Goal: Task Accomplishment & Management: Manage account settings

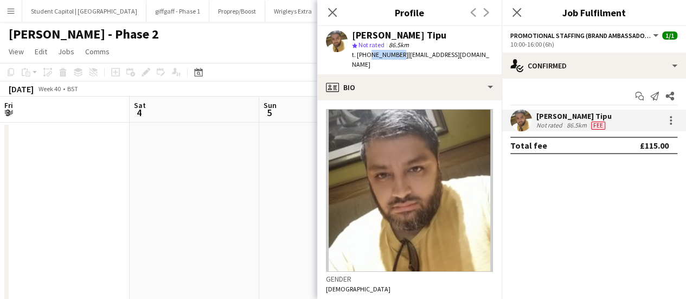
scroll to position [0, 259]
click at [218, 182] on app-date-cell at bounding box center [195, 223] width 130 height 201
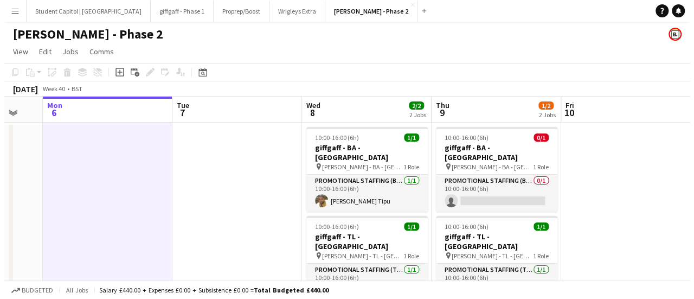
scroll to position [0, 353]
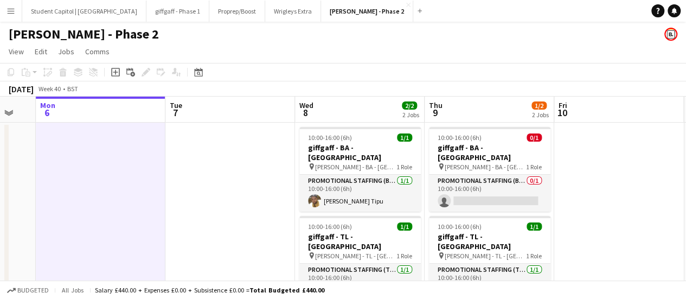
drag, startPoint x: 325, startPoint y: 237, endPoint x: 232, endPoint y: 232, distance: 94.0
click at [232, 232] on app-calendar-viewport "Fri 3 Sat 4 Sun 5 Mon 6 Tue 7 Wed 8 2/2 2 Jobs Thu 9 1/2 2 Jobs Fri 10 Sat 11 S…" at bounding box center [343, 210] width 686 height 227
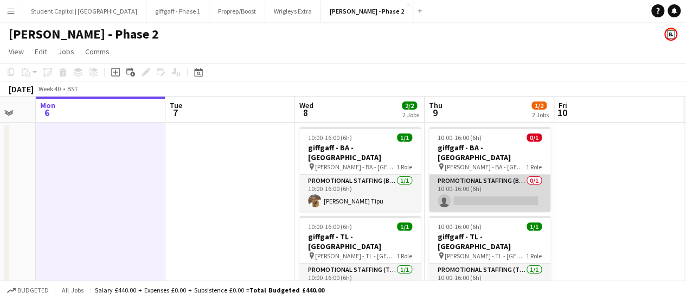
drag, startPoint x: 490, startPoint y: 186, endPoint x: 508, endPoint y: 177, distance: 19.4
click at [490, 186] on app-card-role "Promotional Staffing (Brand Ambassadors) 0/1 10:00-16:00 (6h) single-neutral-ac…" at bounding box center [489, 193] width 121 height 37
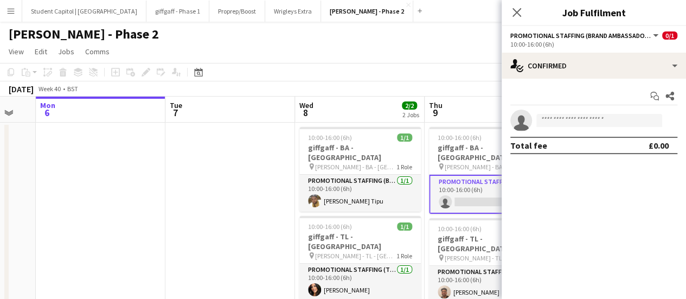
click at [558, 142] on div "Total fee £0.00" at bounding box center [593, 145] width 167 height 17
click at [567, 125] on input at bounding box center [599, 120] width 126 height 13
paste input "**********"
click at [580, 125] on input "**********" at bounding box center [599, 120] width 126 height 13
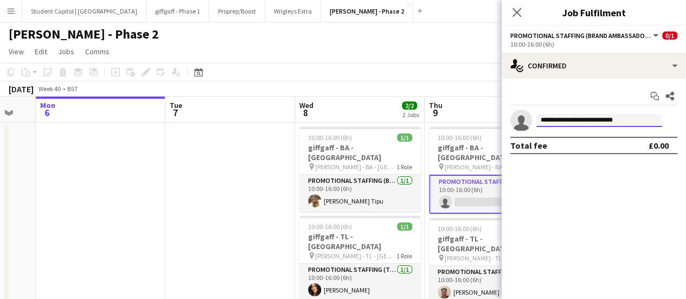
click at [580, 125] on input "**********" at bounding box center [599, 120] width 126 height 13
type input "******"
click at [16, 12] on button "Menu" at bounding box center [11, 11] width 22 height 22
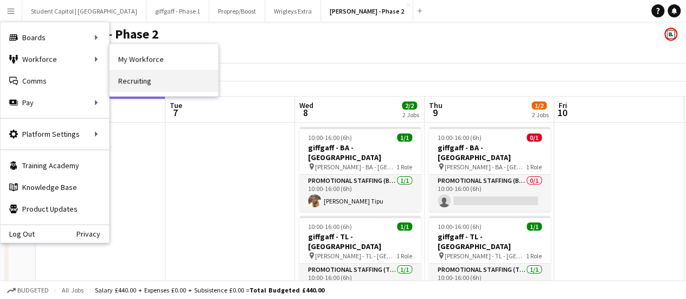
click at [127, 84] on link "Recruiting" at bounding box center [164, 81] width 108 height 22
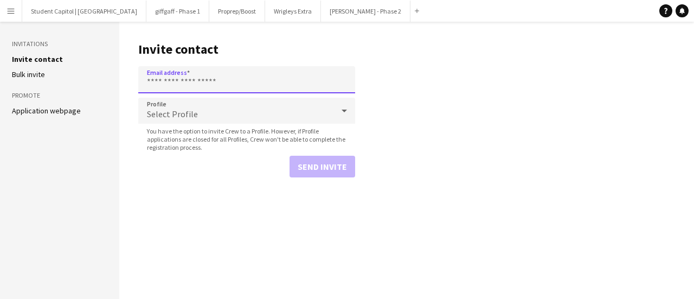
click at [182, 80] on input "Email address" at bounding box center [246, 79] width 217 height 27
paste input "**********"
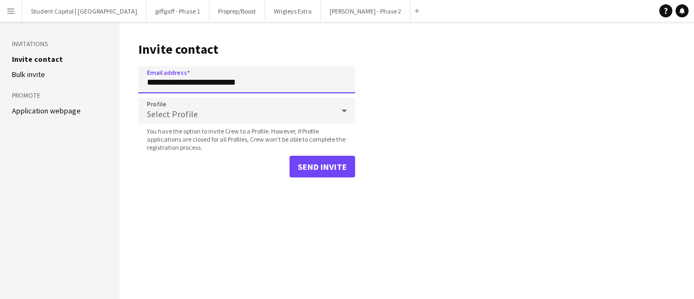
type input "**********"
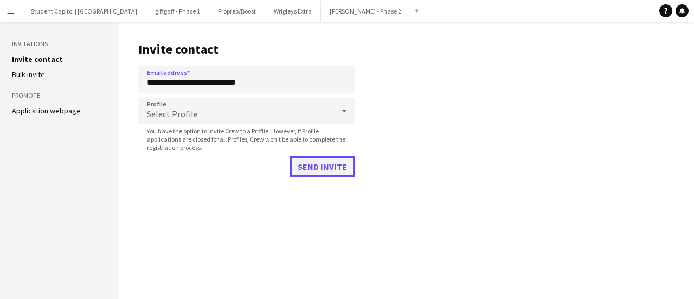
click at [333, 173] on button "Send invite" at bounding box center [323, 167] width 66 height 22
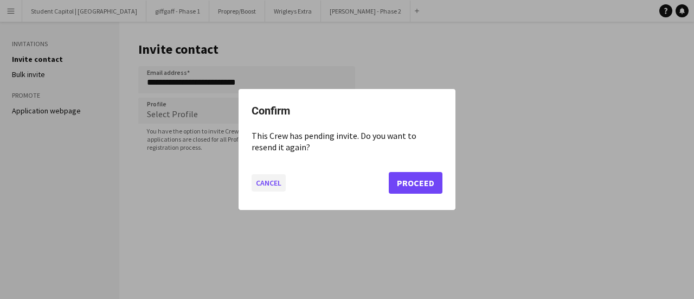
click at [268, 183] on button "Cancel" at bounding box center [269, 182] width 34 height 17
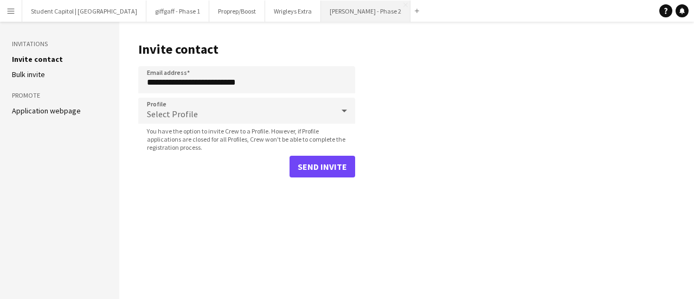
click at [340, 18] on button "[PERSON_NAME] - Phase 2 Close" at bounding box center [365, 11] width 89 height 21
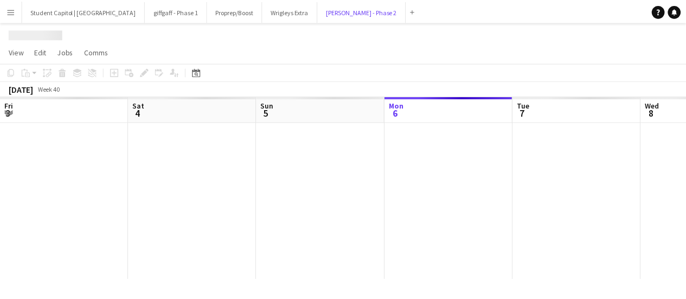
scroll to position [0, 259]
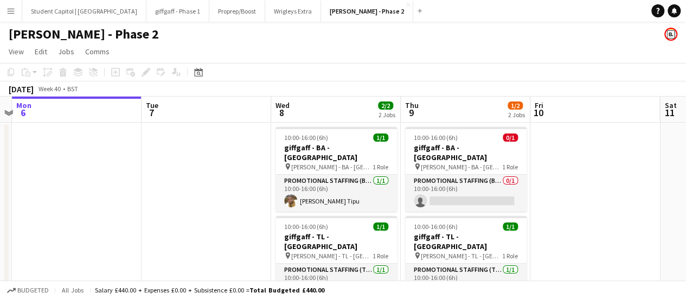
drag, startPoint x: 284, startPoint y: 225, endPoint x: 155, endPoint y: 225, distance: 129.6
click at [162, 222] on app-calendar-viewport "Fri 3 Sat 4 Sun 5 Mon 6 Tue 7 Wed 8 2/2 2 Jobs Thu 9 1/2 2 Jobs Fri 10 Sat 11 S…" at bounding box center [343, 210] width 686 height 227
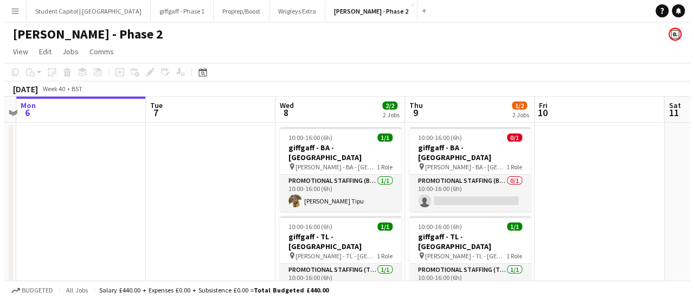
scroll to position [0, 382]
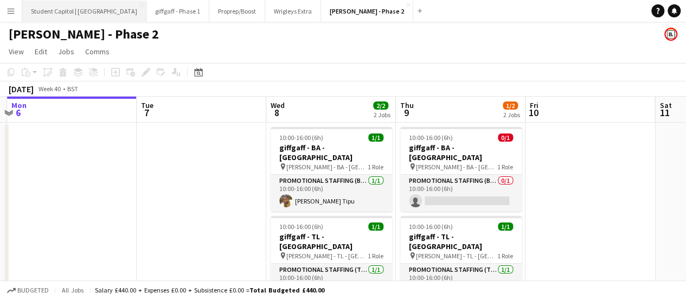
click at [87, 10] on button "Student Capitol | [GEOGRAPHIC_DATA] Close" at bounding box center [84, 11] width 124 height 21
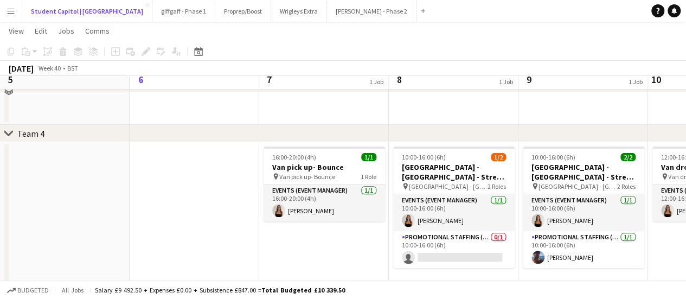
scroll to position [139, 0]
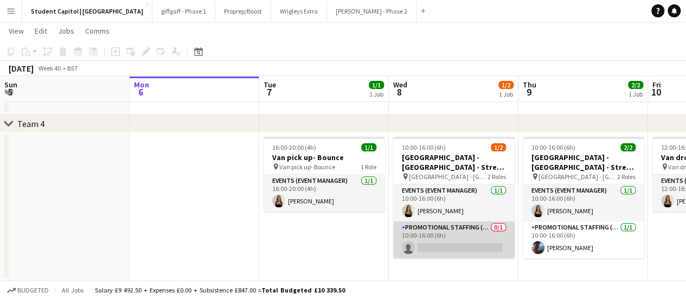
click at [468, 256] on app-card-role "Promotional Staffing (Brand Ambassadors) 0/1 10:00-16:00 (6h) single-neutral-ac…" at bounding box center [453, 239] width 121 height 37
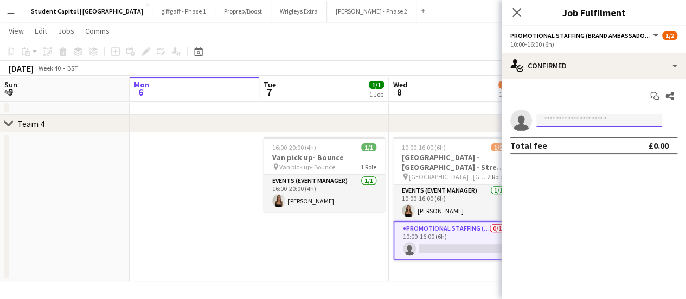
click at [557, 121] on input at bounding box center [599, 120] width 126 height 13
type input "****"
click at [359, 245] on app-date-cell "16:00-20:00 (4h) 1/1 Van pick up- Bounce pin Van pick up- Bounce 1 Role Events …" at bounding box center [324, 206] width 130 height 149
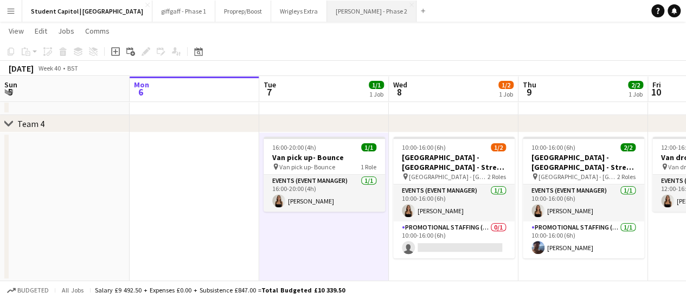
click at [341, 6] on button "[PERSON_NAME] - Phase 2 Close" at bounding box center [371, 11] width 89 height 21
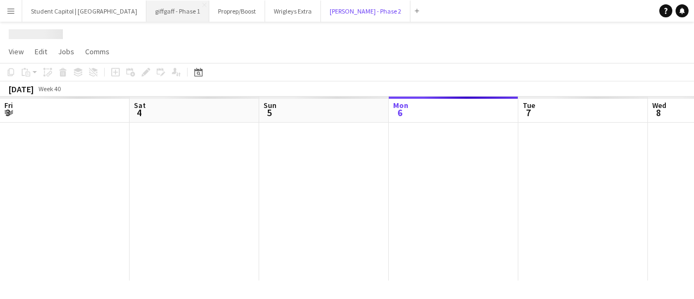
scroll to position [0, 259]
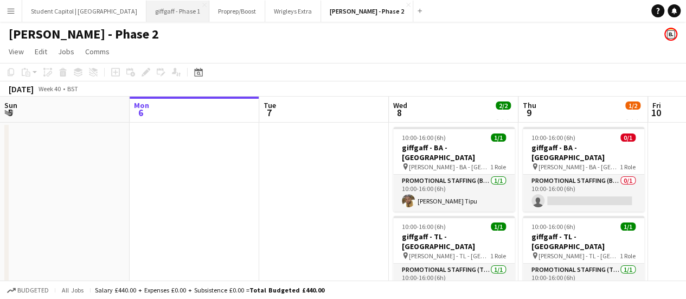
click at [187, 5] on button "giffgaff - Phase 1 Close" at bounding box center [177, 11] width 63 height 21
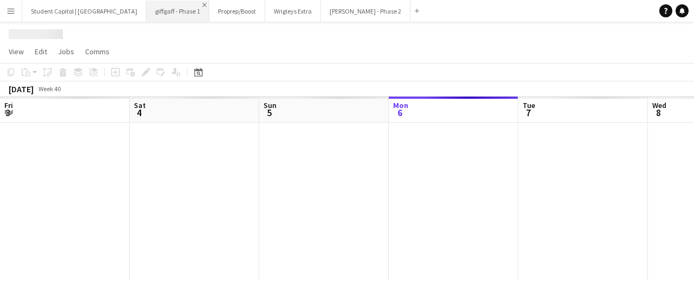
scroll to position [0, 259]
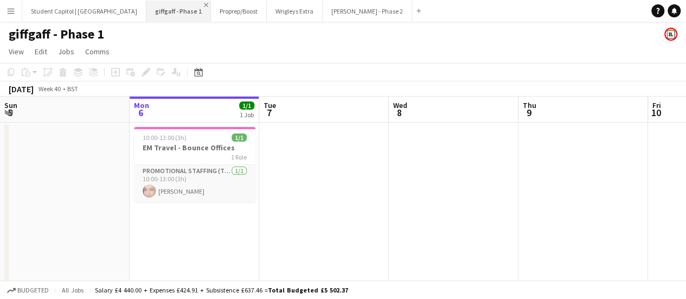
click at [204, 4] on app-icon "Close" at bounding box center [206, 5] width 4 height 4
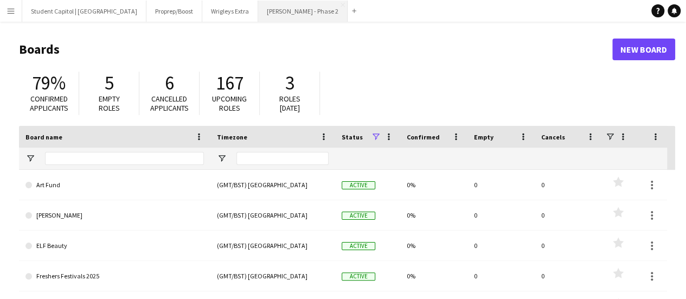
click at [277, 15] on button "[PERSON_NAME] - Phase 2 Close" at bounding box center [302, 11] width 89 height 21
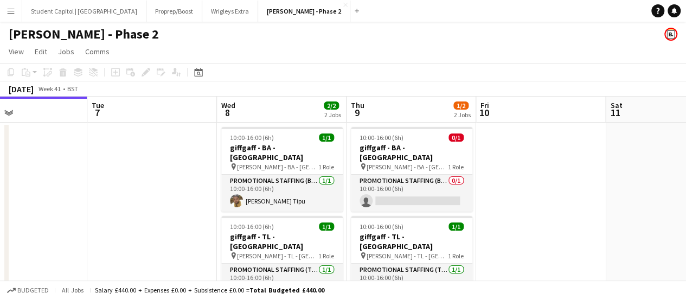
scroll to position [0, 442]
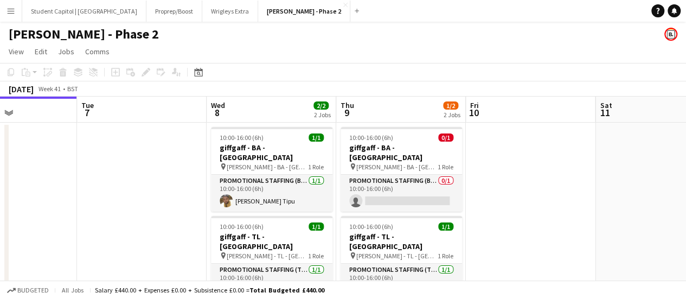
drag, startPoint x: 342, startPoint y: 191, endPoint x: 162, endPoint y: 188, distance: 180.1
click at [162, 188] on app-calendar-viewport "Fri 3 Sat 4 Sun 5 Mon 6 Tue 7 Wed 8 2/2 2 Jobs Thu 9 1/2 2 Jobs Fri 10 Sat 11 S…" at bounding box center [343, 210] width 686 height 227
click at [394, 274] on app-card-role "Promotional Staffing (Team Leader) [DATE] 10:00-16:00 (6h) [PERSON_NAME]" at bounding box center [401, 282] width 121 height 37
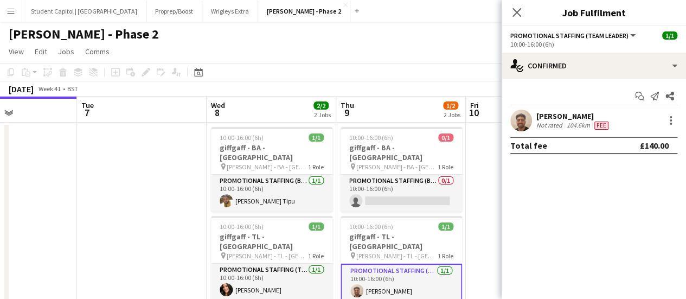
click at [628, 35] on button "Promotional Staffing (Team Leader)" at bounding box center [573, 35] width 127 height 8
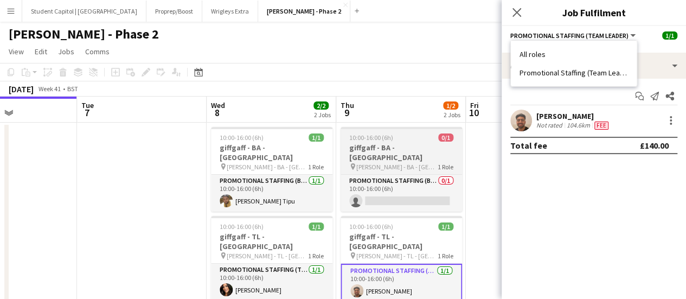
click at [388, 133] on app-job-card "10:00-16:00 (6h) 0/1 giffgaff - BA - [GEOGRAPHIC_DATA] pin [PERSON_NAME] - BA -…" at bounding box center [401, 169] width 121 height 85
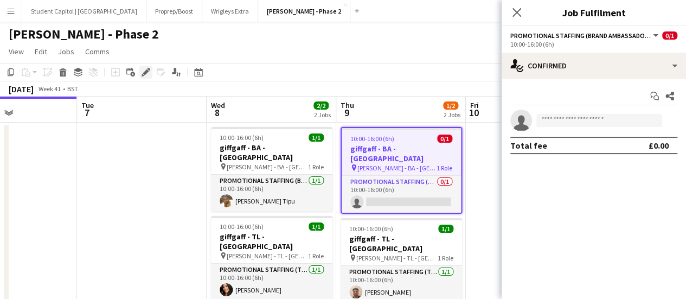
click at [146, 72] on icon at bounding box center [146, 72] width 6 height 6
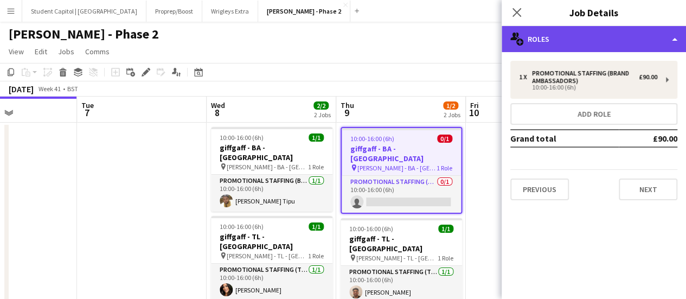
click at [669, 46] on div "multiple-users-add Roles" at bounding box center [594, 39] width 184 height 26
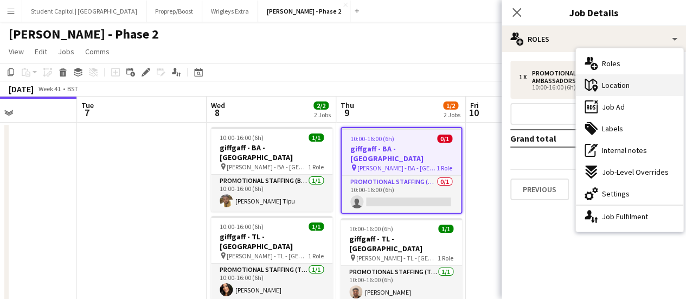
click at [650, 84] on div "maps-pin-1 Location" at bounding box center [629, 85] width 107 height 22
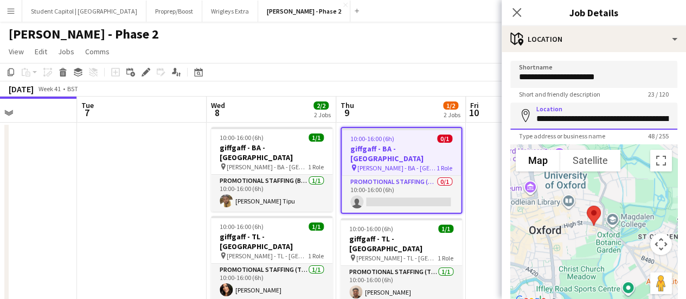
click at [563, 119] on input "**********" at bounding box center [593, 116] width 167 height 27
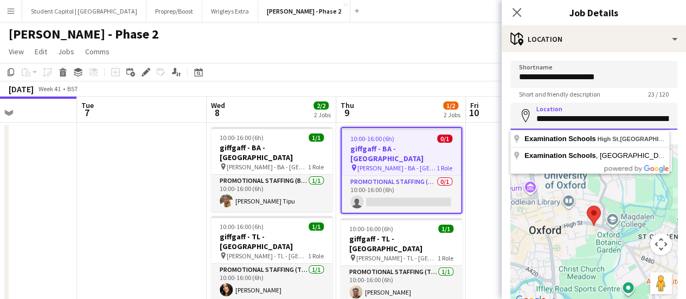
click at [563, 119] on input "**********" at bounding box center [593, 116] width 167 height 27
click at [179, 200] on app-date-cell at bounding box center [142, 223] width 130 height 201
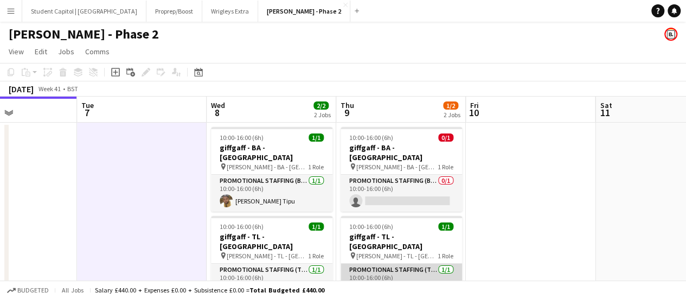
click at [395, 264] on app-card-role "Promotional Staffing (Team Leader) [DATE] 10:00-16:00 (6h) [PERSON_NAME]" at bounding box center [401, 282] width 121 height 37
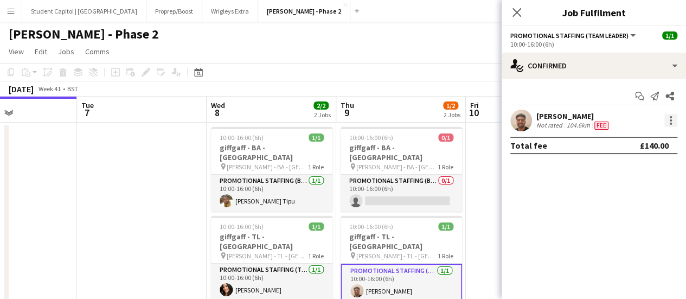
click at [668, 120] on div at bounding box center [670, 120] width 13 height 13
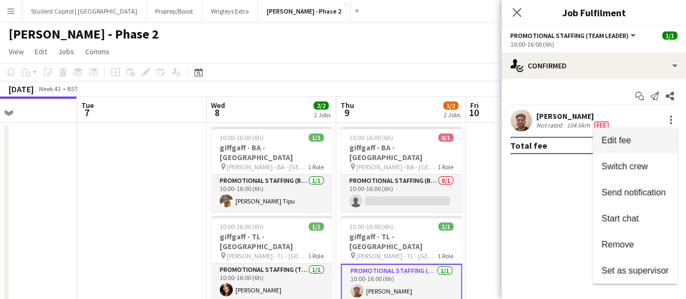
click at [630, 136] on span "Edit fee" at bounding box center [616, 140] width 29 height 9
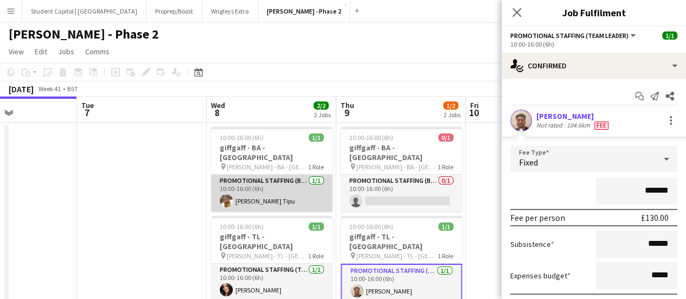
click at [274, 192] on app-card-role "Promotional Staffing (Brand Ambassadors) [DATE] 10:00-16:00 (6h) [PERSON_NAME] …" at bounding box center [271, 193] width 121 height 37
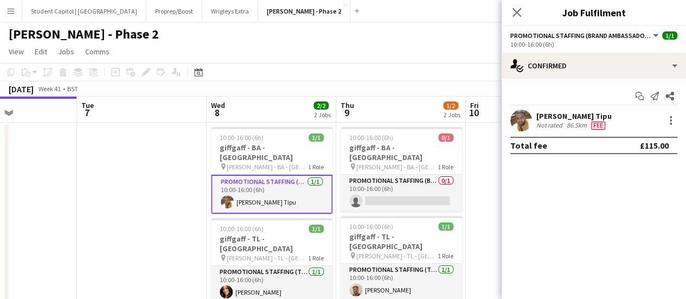
click at [515, 123] on app-user-avatar at bounding box center [521, 121] width 22 height 22
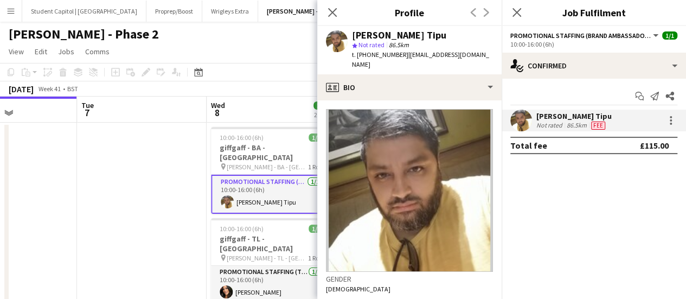
click at [156, 134] on app-date-cell at bounding box center [142, 223] width 130 height 201
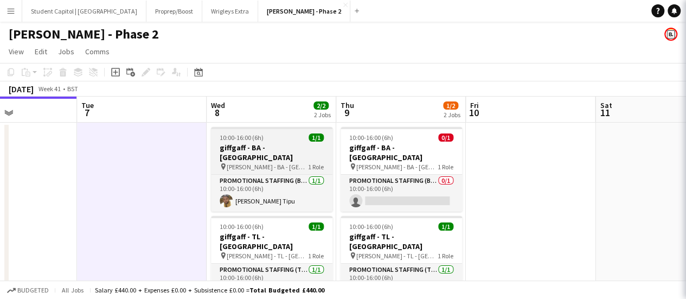
click at [244, 144] on h3 "giffgaff - BA - [GEOGRAPHIC_DATA]" at bounding box center [271, 153] width 121 height 20
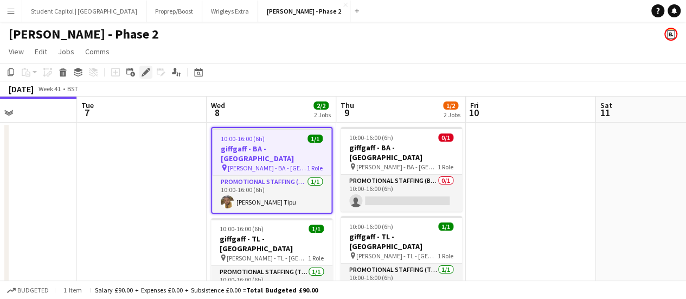
click at [141, 70] on div "Edit" at bounding box center [145, 72] width 13 height 13
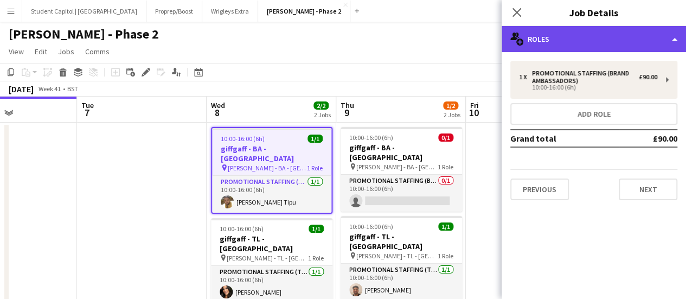
click at [675, 41] on div "multiple-users-add Roles" at bounding box center [594, 39] width 184 height 26
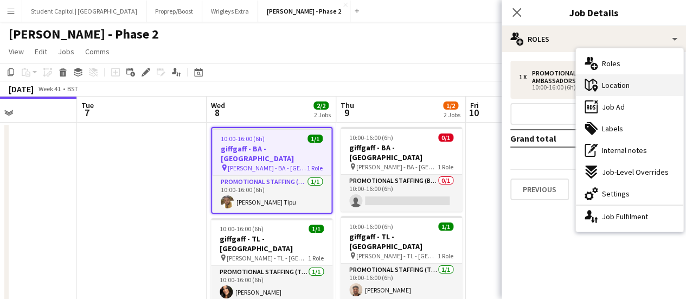
click at [645, 87] on div "maps-pin-1 Location" at bounding box center [629, 85] width 107 height 22
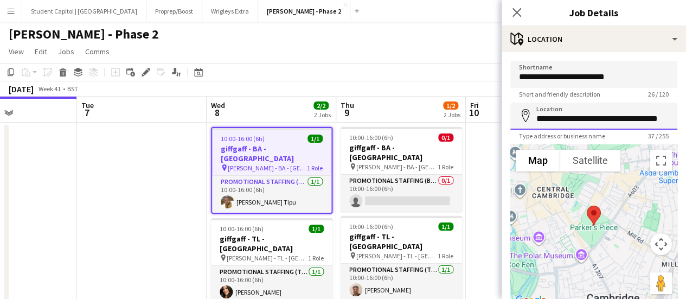
click at [606, 121] on input "**********" at bounding box center [593, 116] width 167 height 27
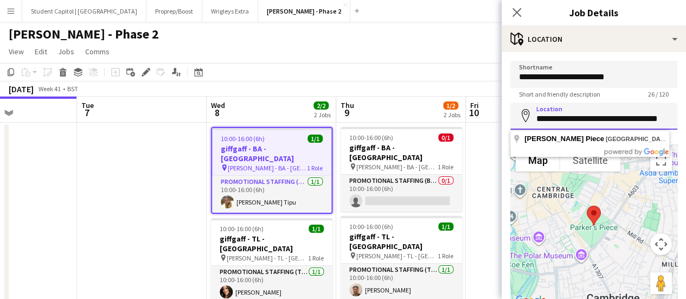
click at [606, 121] on input "**********" at bounding box center [593, 116] width 167 height 27
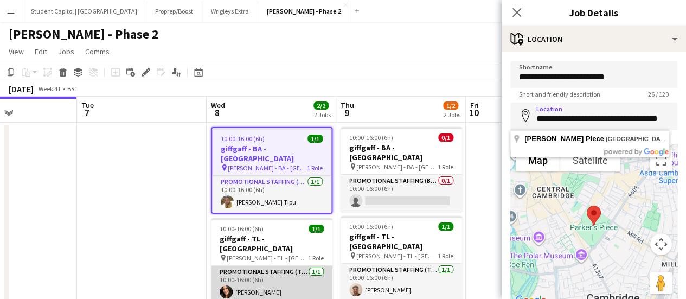
click at [247, 268] on app-card-role "Promotional Staffing (Team Leader) [DATE] 10:00-16:00 (6h) [PERSON_NAME]" at bounding box center [271, 284] width 121 height 37
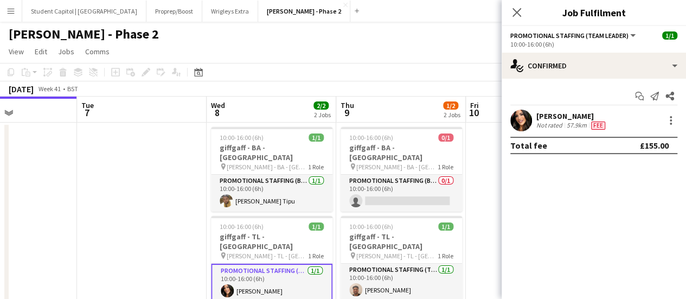
click at [523, 115] on app-user-avatar at bounding box center [521, 121] width 22 height 22
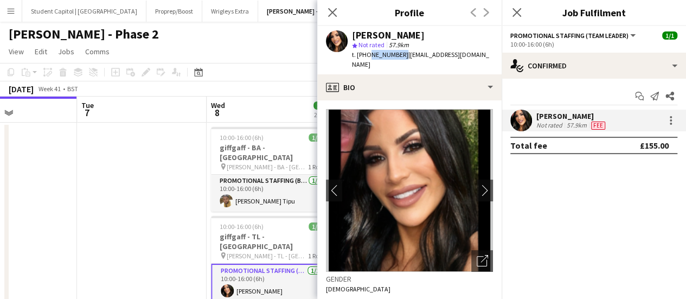
drag, startPoint x: 395, startPoint y: 55, endPoint x: 366, endPoint y: 56, distance: 29.3
click at [366, 56] on span "t. [PHONE_NUMBER]" at bounding box center [380, 54] width 56 height 8
copy span "7446265415"
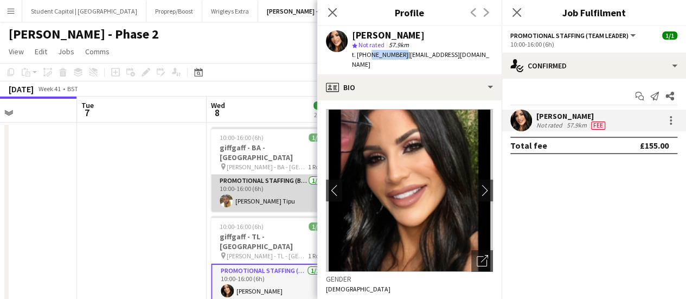
click at [282, 182] on app-card-role "Promotional Staffing (Brand Ambassadors) [DATE] 10:00-16:00 (6h) [PERSON_NAME] …" at bounding box center [271, 193] width 121 height 37
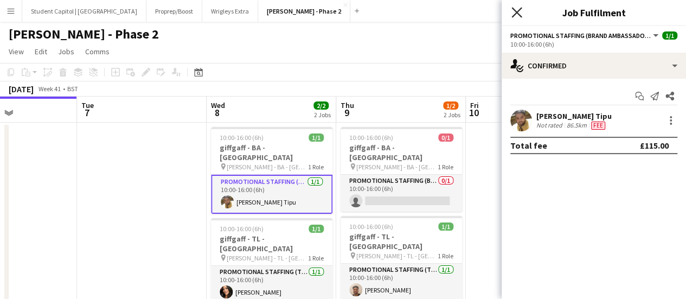
click at [513, 14] on icon "Close pop-in" at bounding box center [516, 12] width 10 height 10
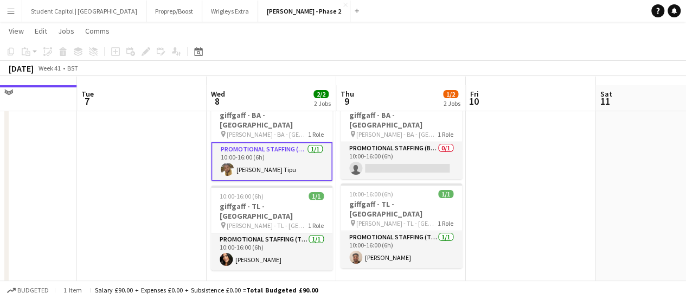
scroll to position [42, 0]
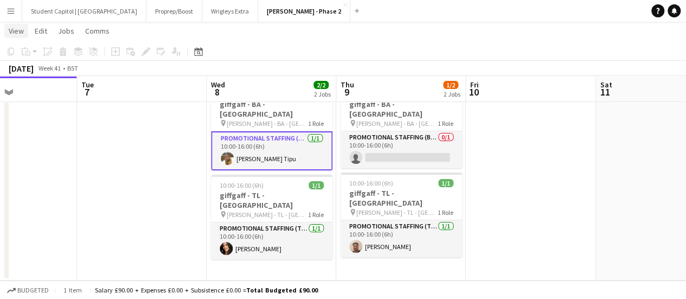
click at [19, 33] on span "View" at bounding box center [16, 31] width 15 height 10
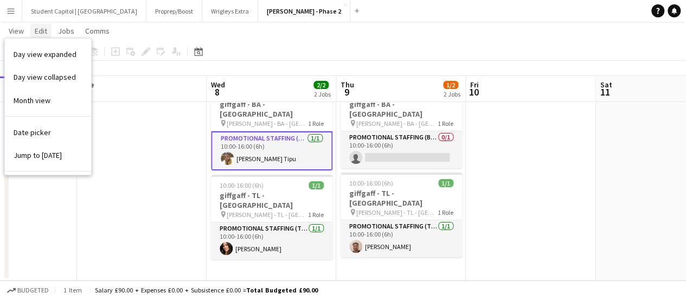
click at [35, 32] on span "Edit" at bounding box center [41, 31] width 12 height 10
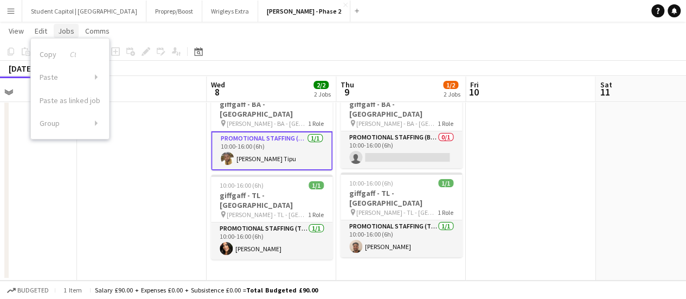
click at [62, 30] on span "Jobs" at bounding box center [66, 31] width 16 height 10
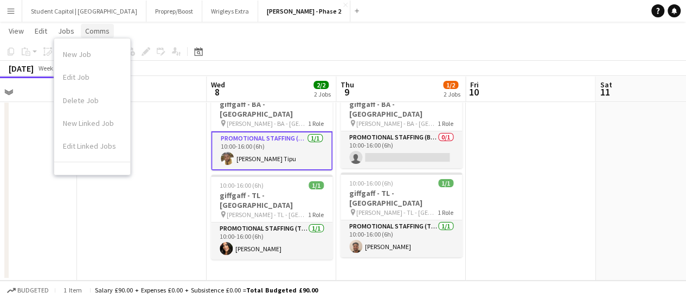
click at [92, 33] on span "Comms" at bounding box center [97, 31] width 24 height 10
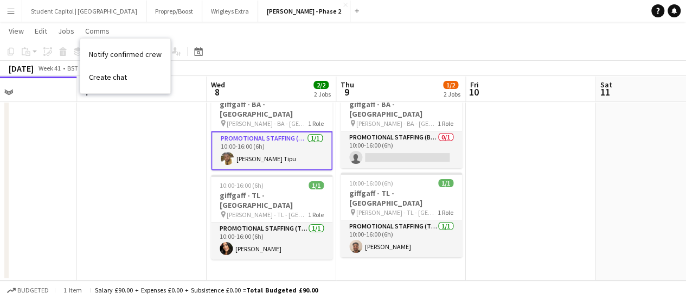
click at [84, 147] on app-date-cell at bounding box center [142, 179] width 130 height 201
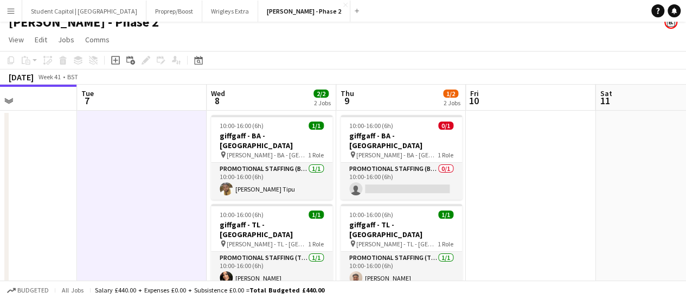
scroll to position [0, 0]
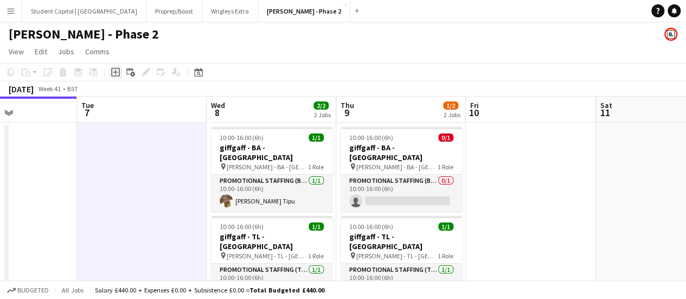
click at [110, 71] on div "Add job" at bounding box center [115, 72] width 13 height 13
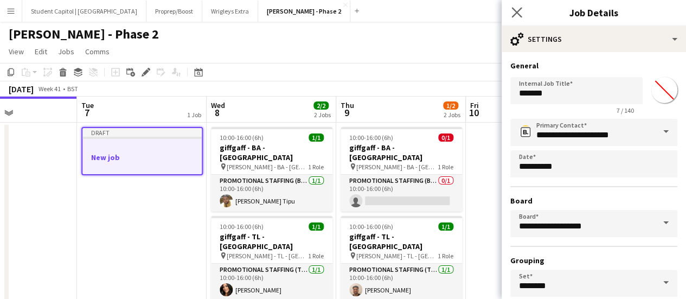
click at [516, 17] on icon "Close pop-in" at bounding box center [516, 12] width 10 height 10
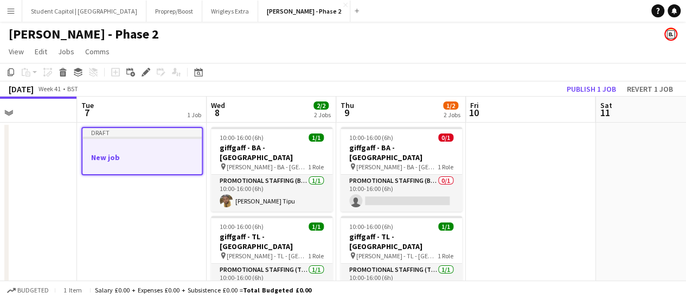
click at [119, 191] on app-date-cell "Draft New job" at bounding box center [142, 223] width 130 height 201
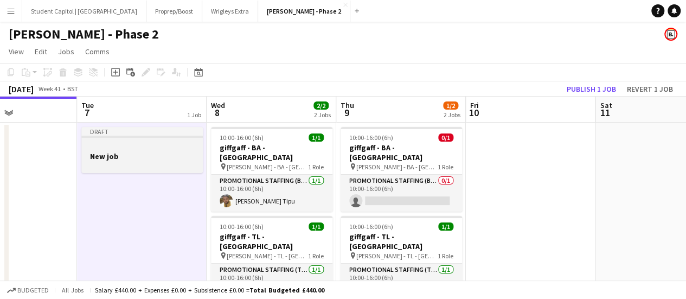
click at [125, 161] on h3 "New job" at bounding box center [141, 156] width 121 height 10
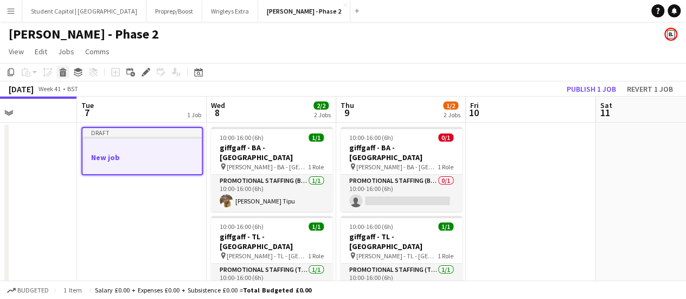
click at [59, 75] on icon "Delete" at bounding box center [63, 72] width 9 height 9
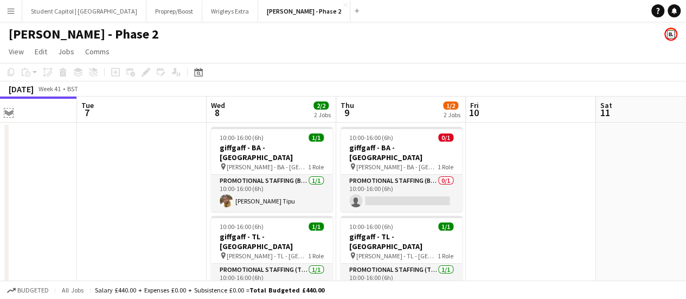
click at [10, 114] on app-icon "Expand/collapse" at bounding box center [8, 112] width 9 height 10
click at [10, 114] on app-icon "Expand/collapse" at bounding box center [8, 112] width 10 height 9
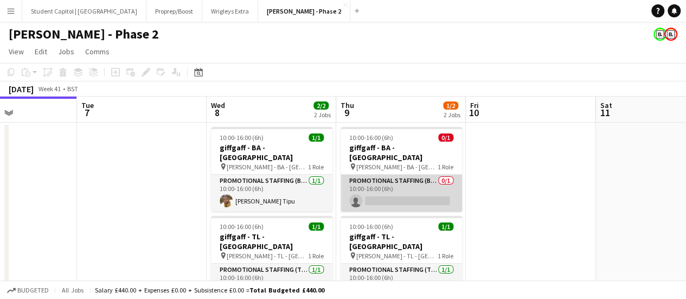
click at [394, 181] on app-card-role "Promotional Staffing (Brand Ambassadors) 0/1 10:00-16:00 (6h) single-neutral-ac…" at bounding box center [401, 193] width 121 height 37
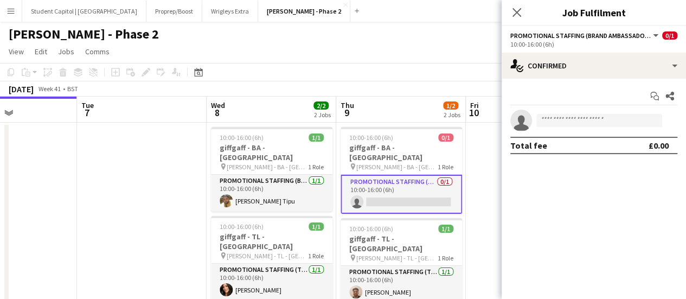
click at [414, 188] on app-card-role "Promotional Staffing (Brand Ambassadors) 0/1 10:00-16:00 (6h) single-neutral-ac…" at bounding box center [401, 194] width 121 height 39
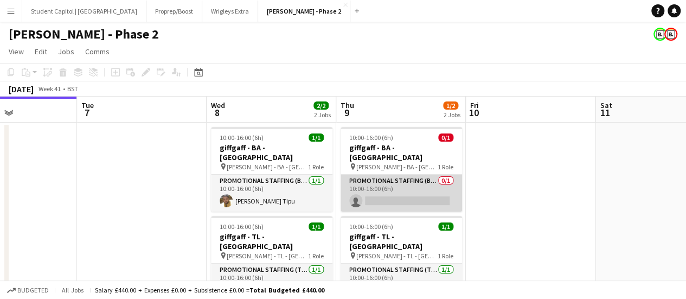
click at [432, 187] on app-card-role "Promotional Staffing (Brand Ambassadors) 0/1 10:00-16:00 (6h) single-neutral-ac…" at bounding box center [401, 193] width 121 height 37
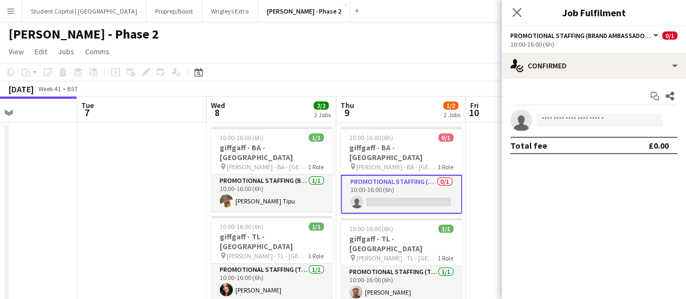
click at [553, 112] on app-invite-slot "single-neutral-actions" at bounding box center [594, 121] width 184 height 22
click at [554, 118] on input at bounding box center [599, 120] width 126 height 13
type input "*"
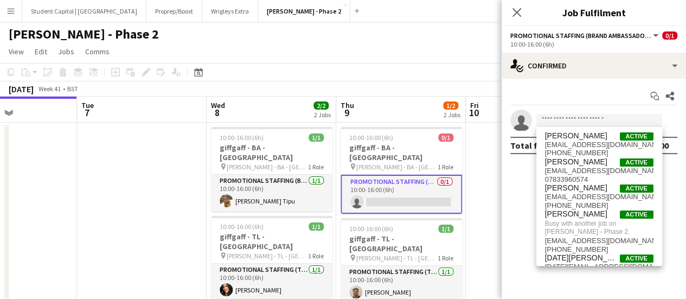
click at [151, 213] on app-date-cell at bounding box center [142, 223] width 130 height 201
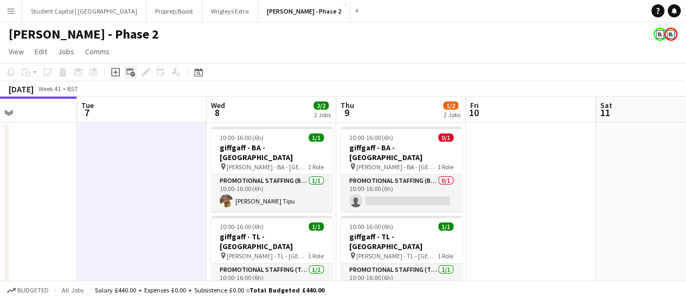
click at [129, 72] on icon "Add linked Job" at bounding box center [130, 72] width 9 height 9
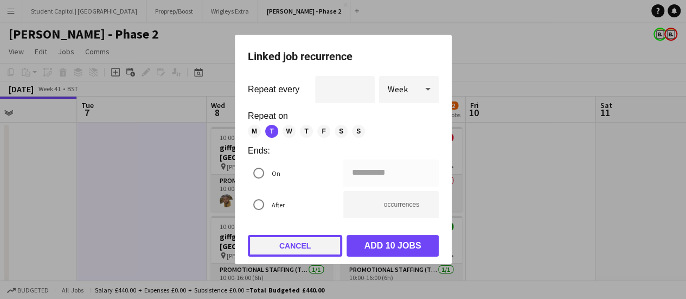
click at [312, 242] on button "Cancel" at bounding box center [295, 246] width 94 height 22
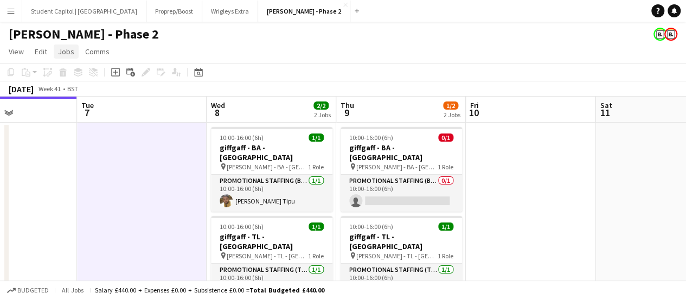
click at [63, 53] on span "Jobs" at bounding box center [66, 52] width 16 height 10
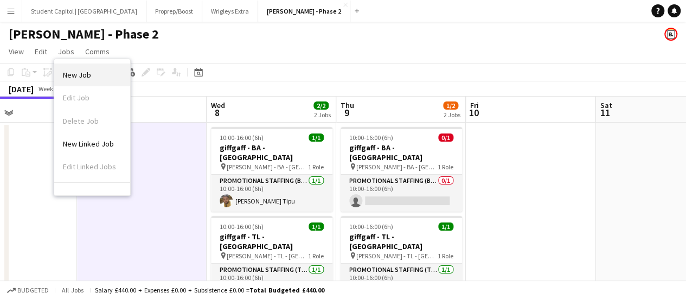
click at [72, 71] on span "New Job" at bounding box center [77, 75] width 28 height 10
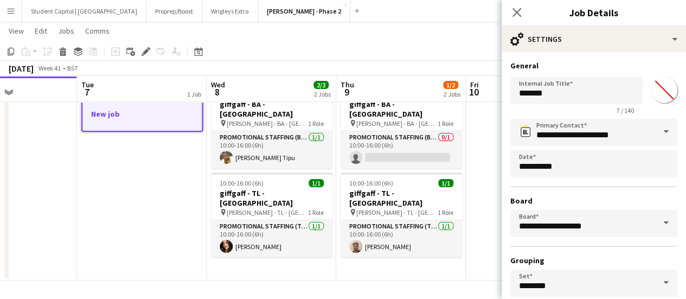
scroll to position [54, 0]
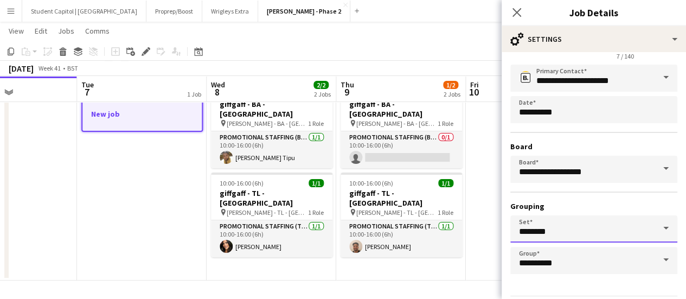
click at [602, 223] on input "********" at bounding box center [593, 228] width 167 height 27
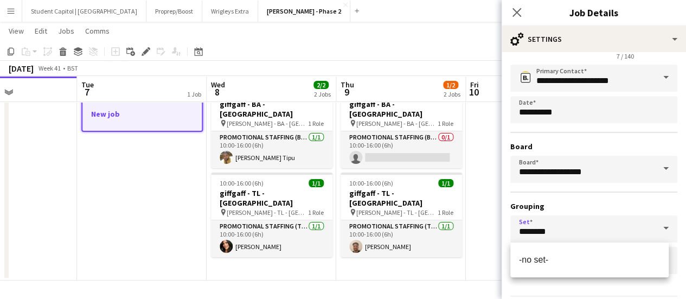
click at [604, 209] on h3 "Grouping" at bounding box center [593, 206] width 167 height 10
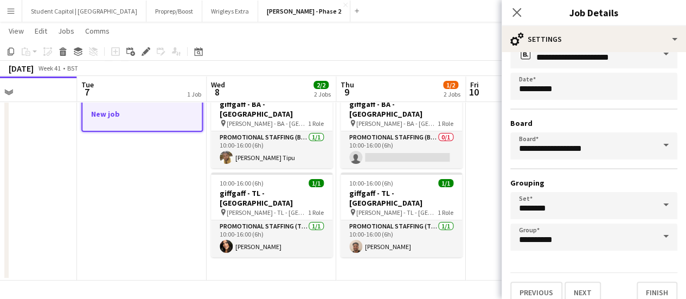
scroll to position [90, 0]
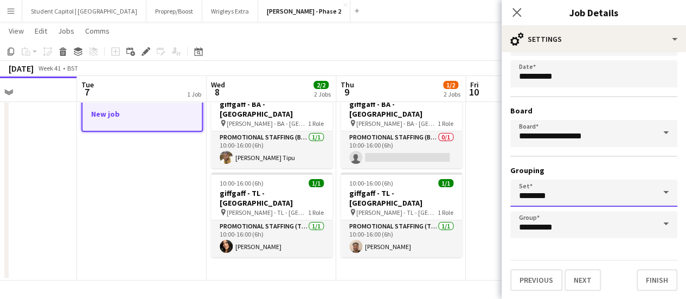
click at [572, 188] on input "********" at bounding box center [593, 193] width 167 height 27
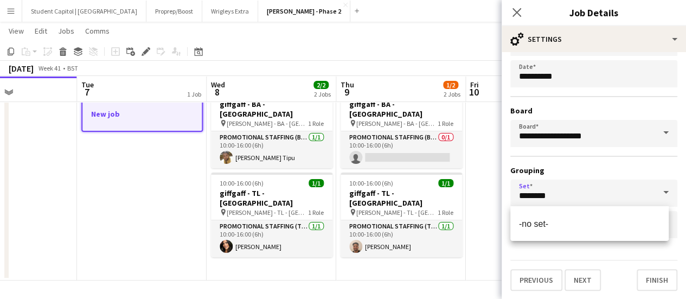
click at [167, 159] on app-date-cell "Draft New job" at bounding box center [142, 179] width 130 height 201
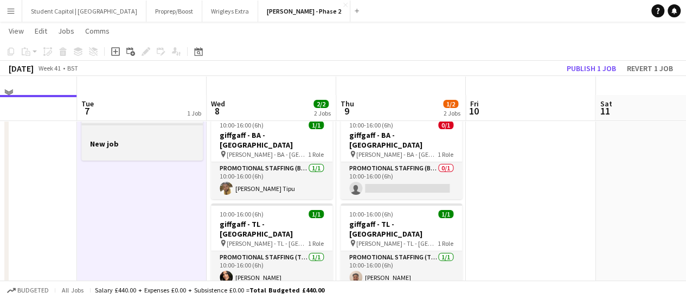
scroll to position [0, 0]
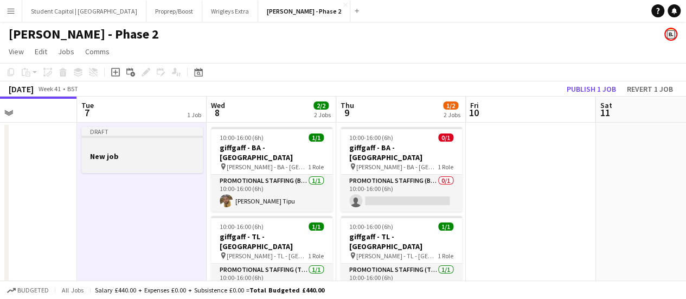
click at [132, 161] on div at bounding box center [141, 165] width 121 height 9
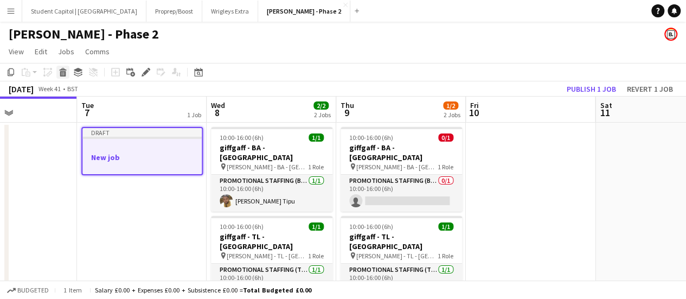
click at [62, 72] on icon at bounding box center [63, 73] width 6 height 5
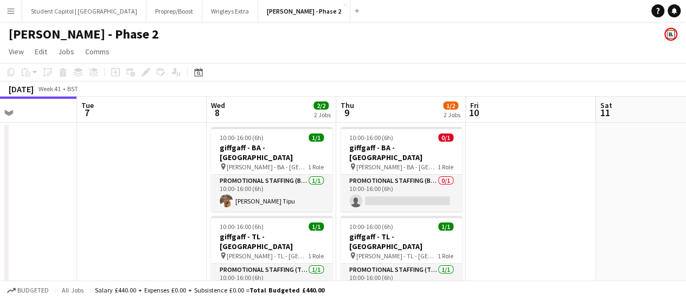
click at [129, 164] on app-date-cell at bounding box center [142, 223] width 130 height 201
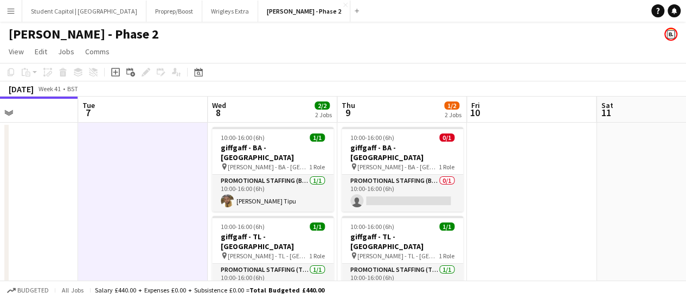
click at [103, 107] on app-board-header-date "Tue 7" at bounding box center [143, 110] width 130 height 26
click at [34, 92] on div "[DATE]" at bounding box center [21, 89] width 25 height 11
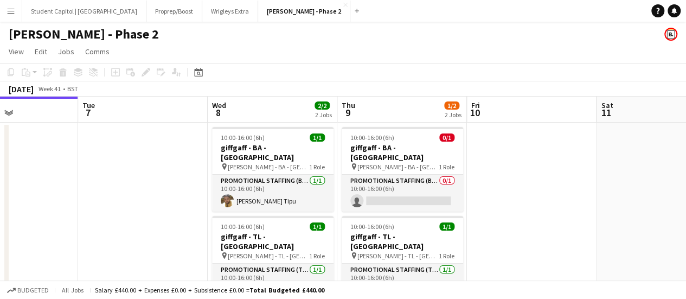
click at [46, 105] on app-board-header-date "Mon 6" at bounding box center [13, 110] width 130 height 26
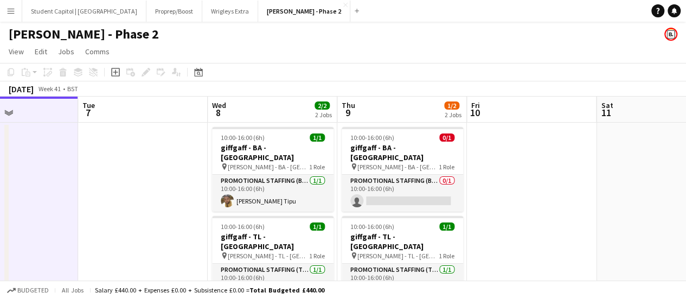
click at [113, 78] on div "Add job" at bounding box center [115, 72] width 13 height 13
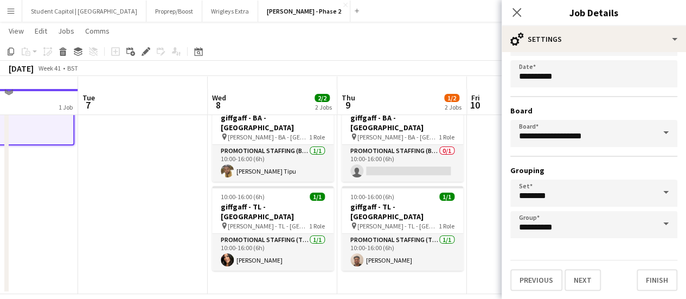
scroll to position [42, 0]
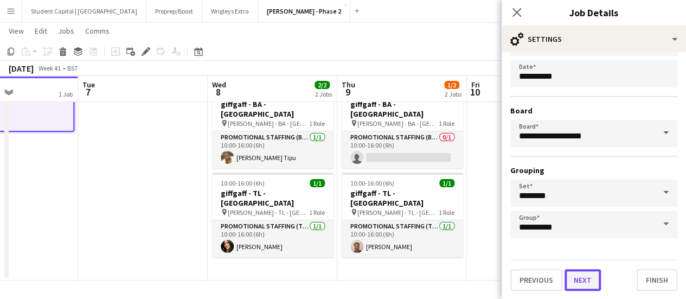
click at [587, 276] on button "Next" at bounding box center [583, 280] width 36 height 22
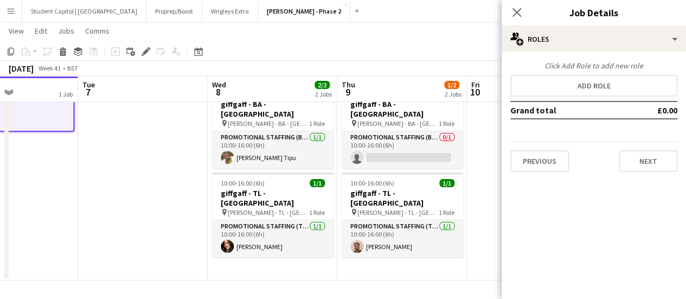
scroll to position [0, 0]
click at [634, 157] on button "Next" at bounding box center [648, 161] width 59 height 22
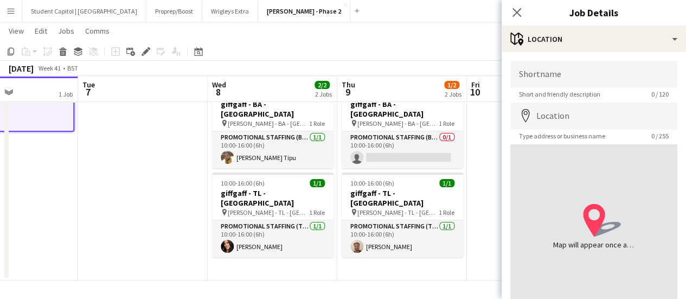
click at [95, 176] on app-date-cell at bounding box center [143, 179] width 130 height 201
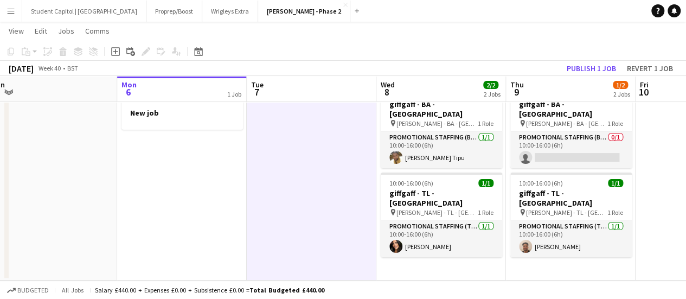
drag, startPoint x: 219, startPoint y: 239, endPoint x: 279, endPoint y: 234, distance: 59.9
click at [286, 238] on app-calendar-viewport "Fri 3 Sat 4 Sun 5 Mon 6 1 Job Tue 7 Wed 8 2/2 2 Jobs Thu 9 1/2 2 Jobs Fri 10 Sa…" at bounding box center [343, 140] width 686 height 280
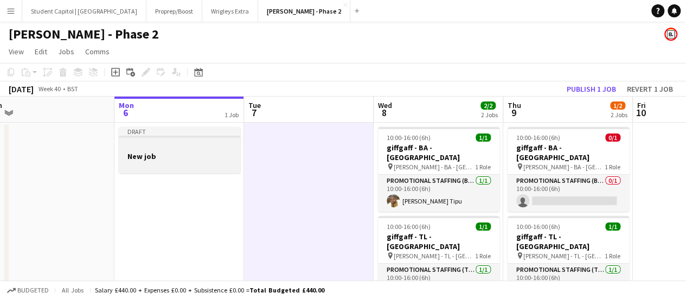
click at [194, 138] on app-job-card "Draft New job" at bounding box center [179, 150] width 121 height 46
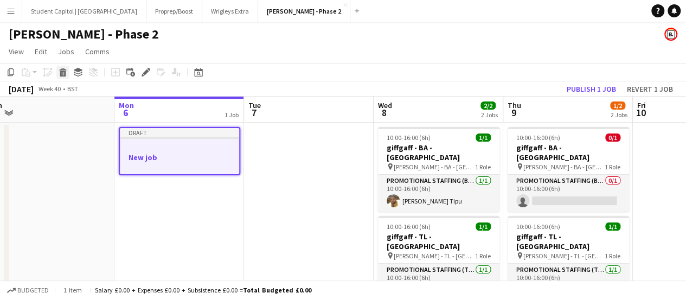
click at [68, 69] on div "Delete" at bounding box center [62, 72] width 13 height 13
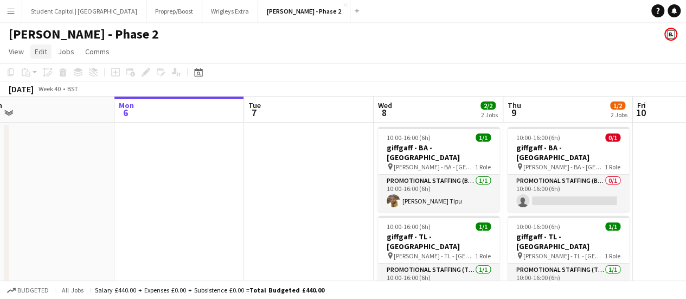
click at [34, 52] on link "Edit" at bounding box center [40, 51] width 21 height 14
click at [7, 42] on app-page-menu "View Day view expanded Day view collapsed Month view Date picker Jump to [DATE]…" at bounding box center [343, 52] width 686 height 21
click at [20, 47] on span "View" at bounding box center [16, 52] width 15 height 10
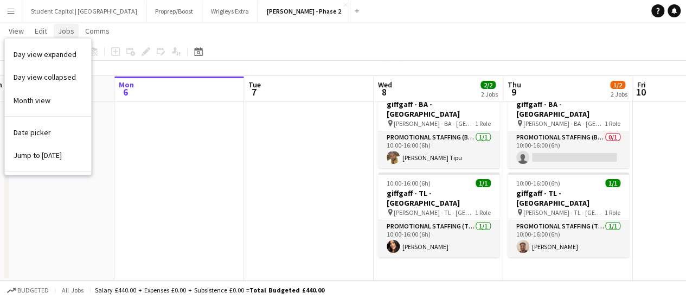
click at [57, 29] on link "Jobs" at bounding box center [66, 31] width 25 height 14
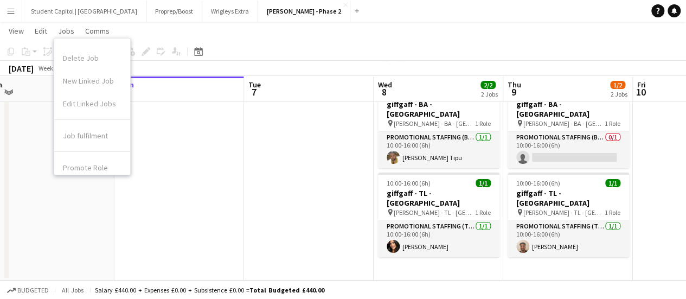
scroll to position [73, 0]
click at [31, 30] on link "Edit" at bounding box center [40, 31] width 21 height 14
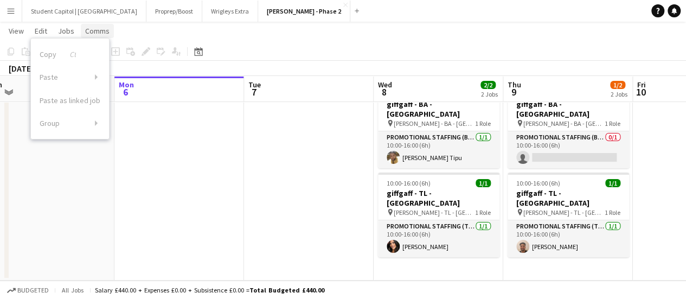
click at [81, 32] on link "Comms" at bounding box center [97, 31] width 33 height 14
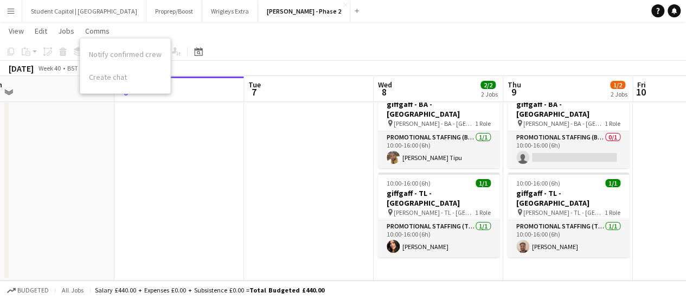
click at [76, 145] on app-date-cell at bounding box center [50, 179] width 130 height 201
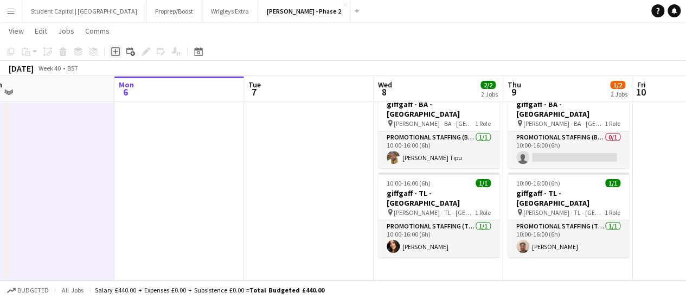
click at [118, 48] on icon "Add job" at bounding box center [115, 51] width 9 height 9
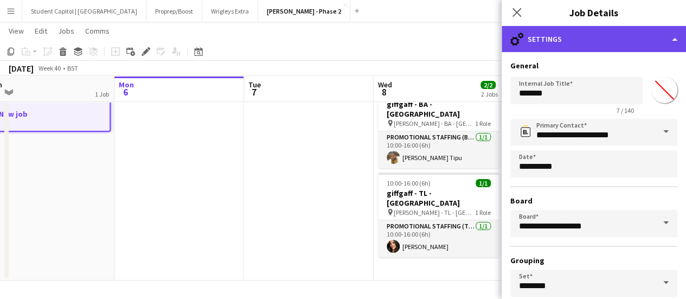
click at [675, 39] on div "cog-double-3 Settings" at bounding box center [594, 39] width 184 height 26
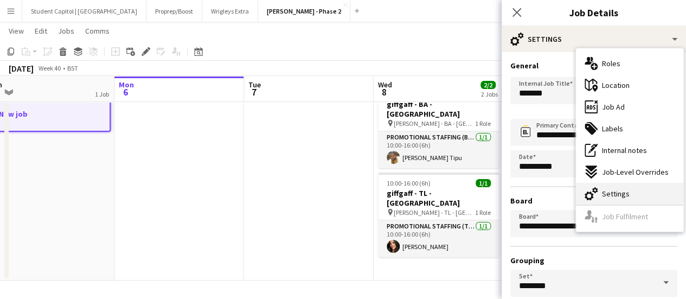
click at [628, 190] on div "cog-double-3 Settings" at bounding box center [629, 194] width 107 height 22
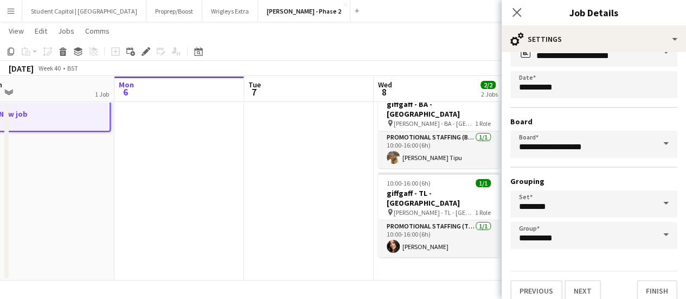
scroll to position [90, 0]
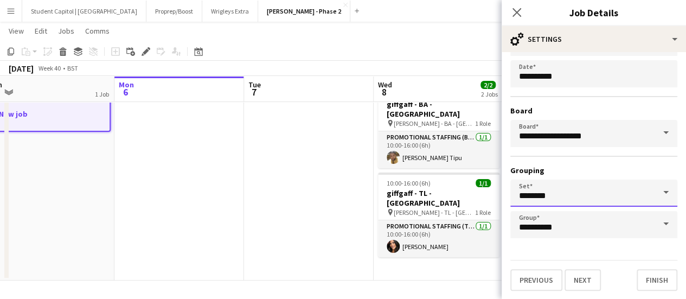
click at [600, 197] on input "********" at bounding box center [593, 193] width 167 height 27
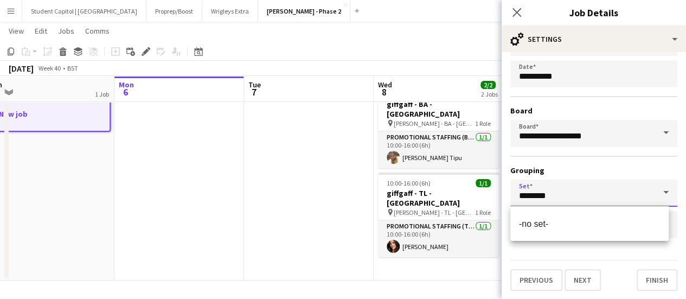
click at [600, 197] on input "********" at bounding box center [593, 193] width 167 height 27
click at [593, 172] on h3 "Grouping" at bounding box center [593, 170] width 167 height 10
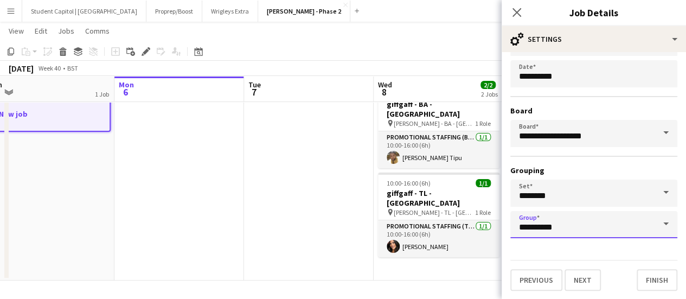
click at [565, 222] on input "**********" at bounding box center [593, 224] width 167 height 27
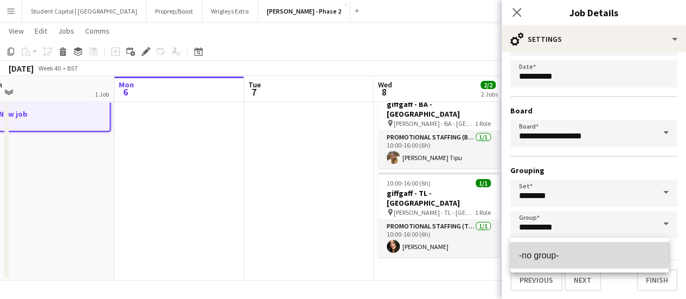
click at [553, 252] on span "-no group-" at bounding box center [539, 255] width 40 height 9
type input "**********"
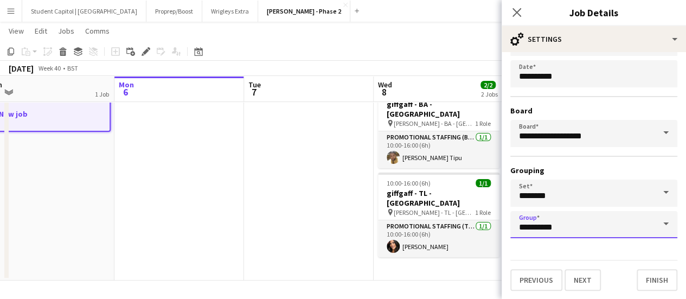
click at [561, 211] on input "**********" at bounding box center [593, 224] width 167 height 27
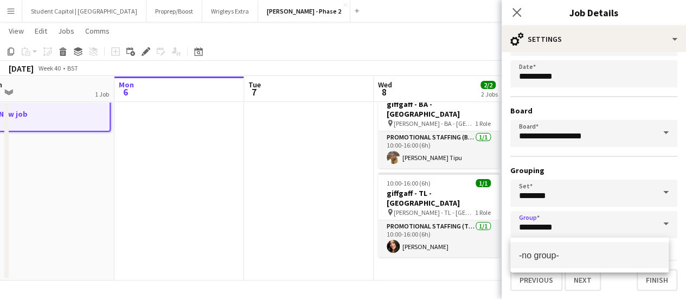
click at [577, 162] on div "**********" at bounding box center [593, 133] width 167 height 209
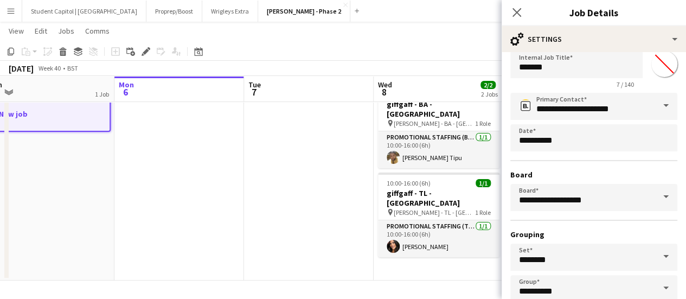
scroll to position [0, 0]
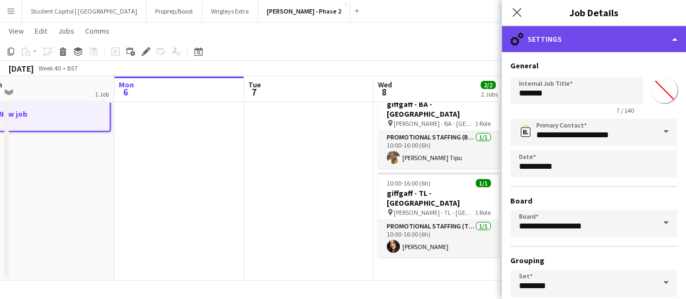
click at [671, 36] on div "cog-double-3 Settings" at bounding box center [594, 39] width 184 height 26
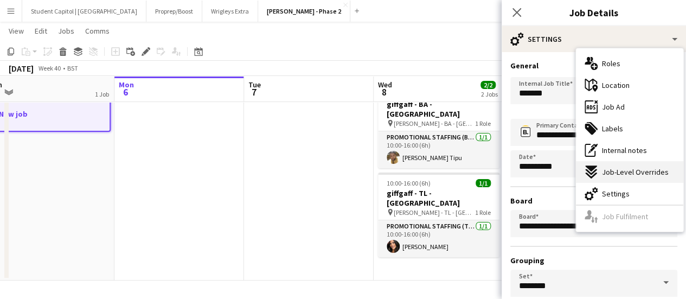
click at [642, 169] on span "Job-Level Overrides" at bounding box center [635, 172] width 67 height 10
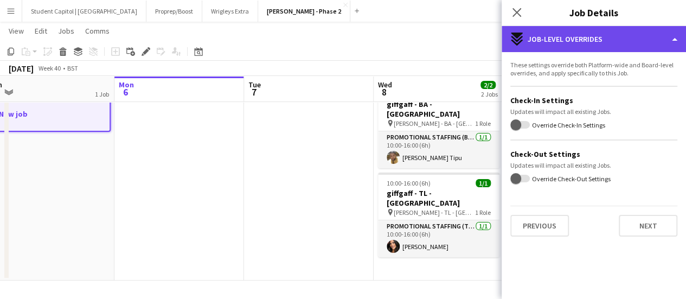
click at [676, 29] on div "expand-all-down Job-Level Overrides" at bounding box center [594, 39] width 184 height 26
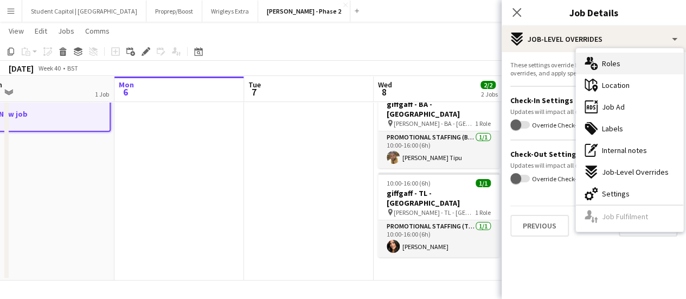
click at [646, 60] on div "multiple-users-add Roles" at bounding box center [629, 64] width 107 height 22
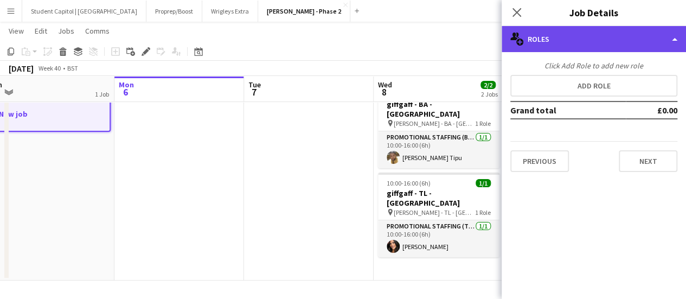
click at [674, 36] on div "multiple-users-add Roles" at bounding box center [594, 39] width 184 height 26
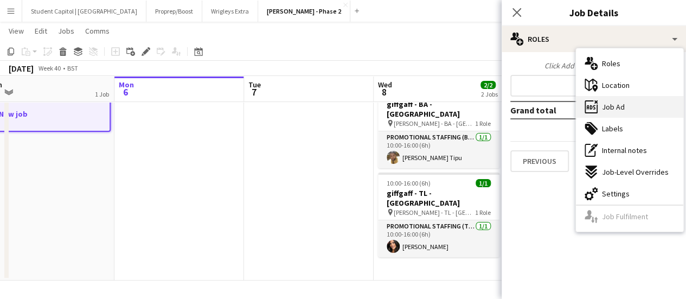
click at [640, 101] on div "ads-window Job Ad" at bounding box center [629, 107] width 107 height 22
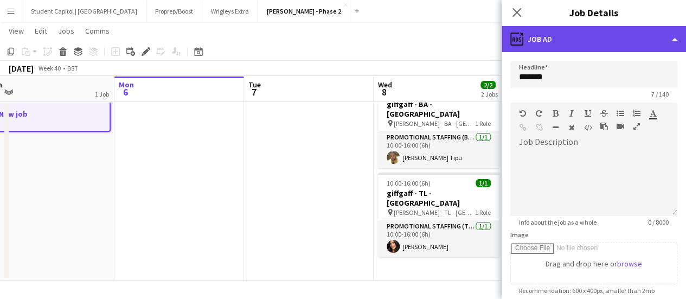
click at [668, 40] on div "ads-window Job Ad" at bounding box center [594, 39] width 184 height 26
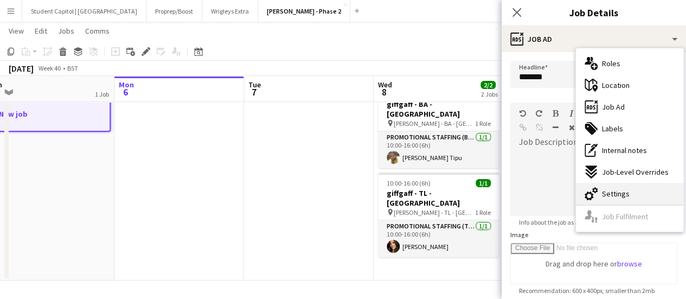
click at [617, 195] on span "Settings" at bounding box center [616, 194] width 28 height 10
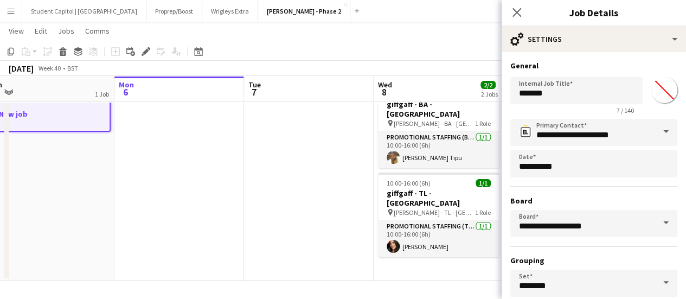
click at [655, 127] on span at bounding box center [666, 132] width 23 height 26
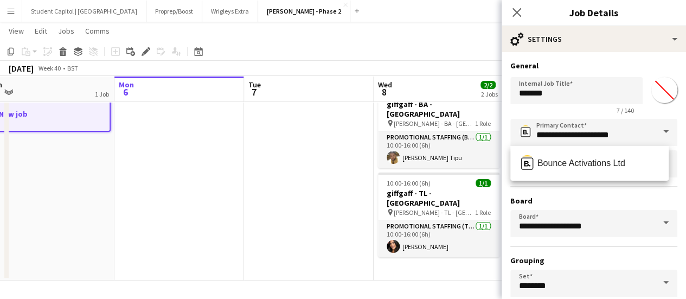
click at [655, 127] on span at bounding box center [666, 132] width 23 height 26
click at [654, 110] on div "Internal Job Title ******* 7 / 140 *******" at bounding box center [593, 94] width 167 height 42
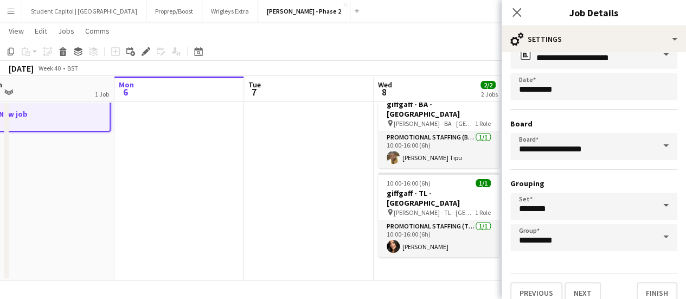
scroll to position [90, 0]
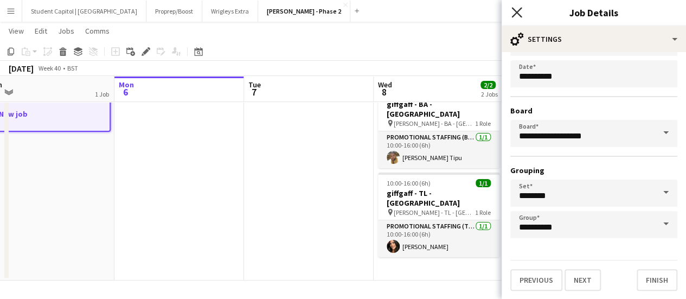
click at [521, 17] on icon at bounding box center [516, 12] width 10 height 10
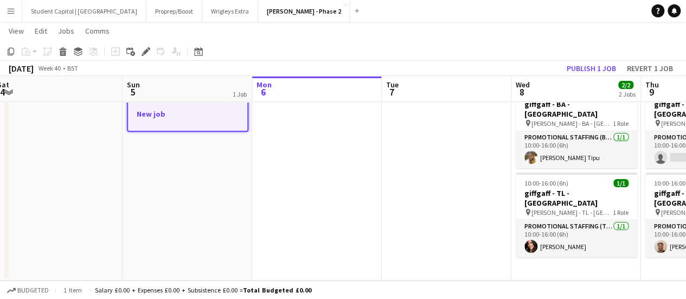
drag, startPoint x: 296, startPoint y: 180, endPoint x: 320, endPoint y: 180, distance: 23.9
click at [320, 180] on app-calendar-viewport "Thu 2 Fri 3 Sat 4 Sun 5 1 Job Mon 6 Tue 7 Wed 8 2/2 2 Jobs Thu 9 1/2 2 Jobs Fri…" at bounding box center [343, 140] width 686 height 280
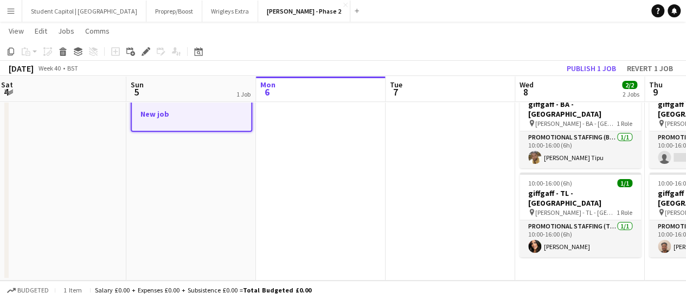
scroll to position [0, 250]
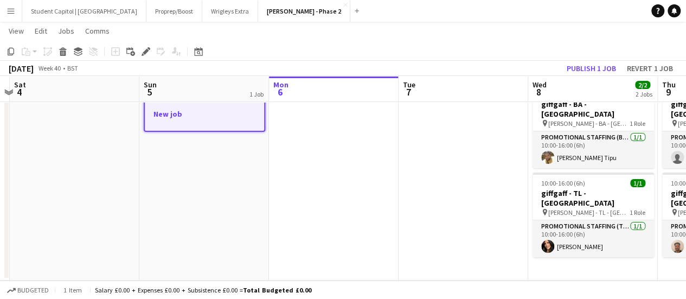
drag, startPoint x: 201, startPoint y: 195, endPoint x: 280, endPoint y: 195, distance: 79.2
click at [217, 285] on app-board "[PERSON_NAME] - Phase 2 View Day view expanded Day view collapsed Month view Da…" at bounding box center [343, 138] width 686 height 319
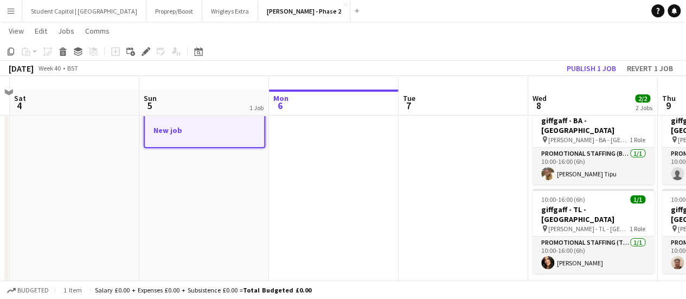
scroll to position [0, 0]
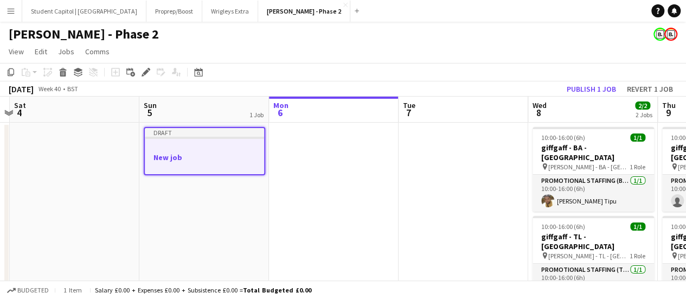
click at [225, 145] on div at bounding box center [204, 147] width 119 height 8
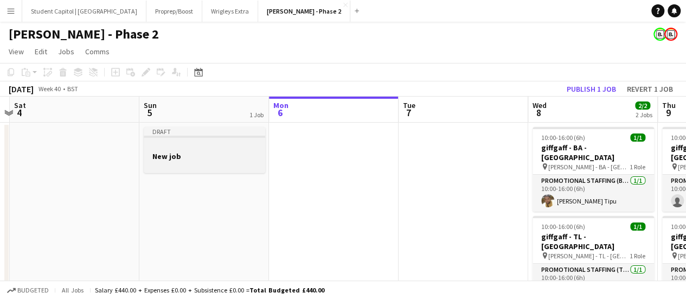
click at [213, 136] on div at bounding box center [204, 137] width 121 height 2
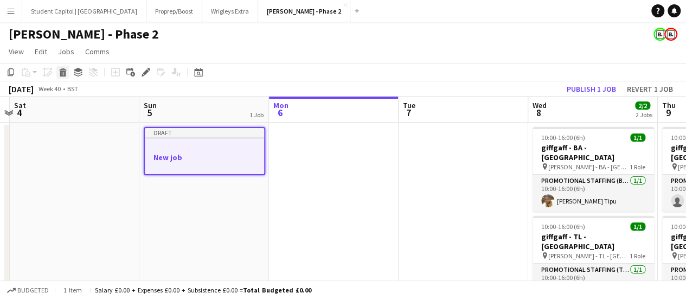
click at [68, 71] on div "Delete" at bounding box center [62, 72] width 13 height 13
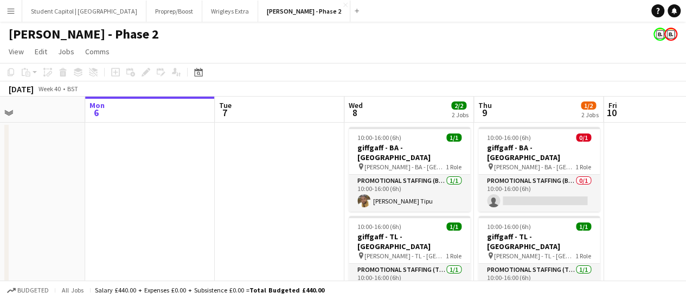
drag, startPoint x: 247, startPoint y: 199, endPoint x: 112, endPoint y: 194, distance: 135.7
click at [112, 194] on app-calendar-viewport "Thu 2 Fri 3 Sat 4 Sun 5 Mon 6 Tue 7 Wed 8 2/2 2 Jobs Thu 9 1/2 2 Jobs Fri 10 Sa…" at bounding box center [343, 210] width 686 height 227
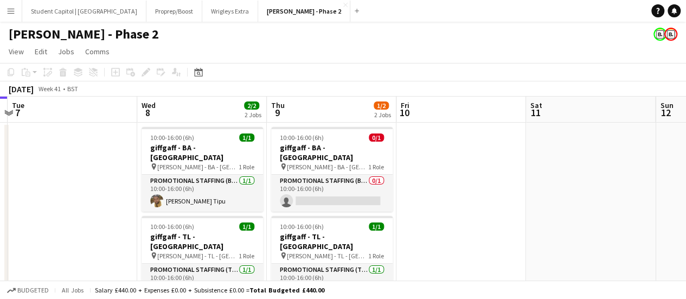
drag, startPoint x: 636, startPoint y: 187, endPoint x: 437, endPoint y: 189, distance: 198.5
click at [429, 208] on app-calendar-viewport "Sat 4 Sun 5 Mon 6 Tue 7 Wed 8 2/2 2 Jobs Thu 9 1/2 2 Jobs Fri 10 Sat 11 Sun 12 …" at bounding box center [343, 210] width 686 height 227
click at [64, 36] on h1 "[PERSON_NAME] - Phase 2" at bounding box center [84, 34] width 150 height 16
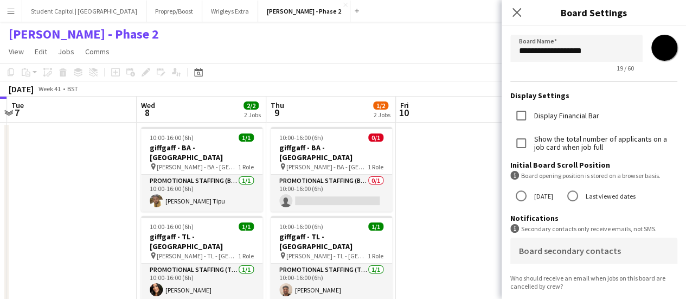
scroll to position [0, 0]
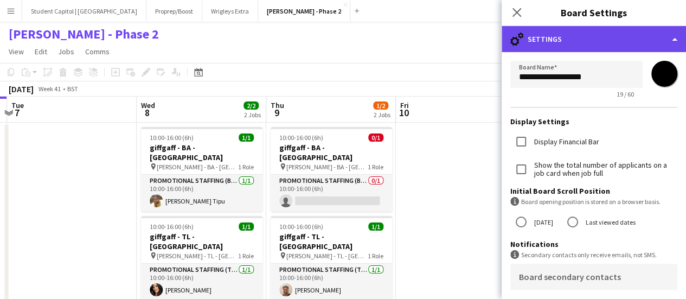
click at [673, 37] on div "cog-double-3 Settings" at bounding box center [594, 39] width 184 height 26
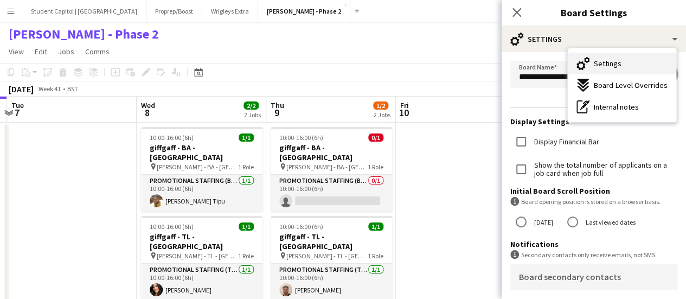
click at [658, 57] on button "Settings Settings" at bounding box center [622, 64] width 108 height 22
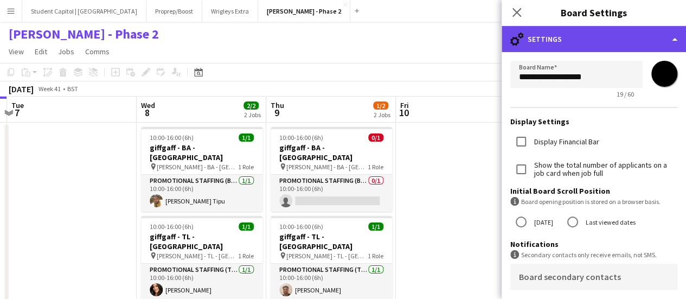
click at [669, 41] on div "cog-double-3 Settings" at bounding box center [594, 39] width 184 height 26
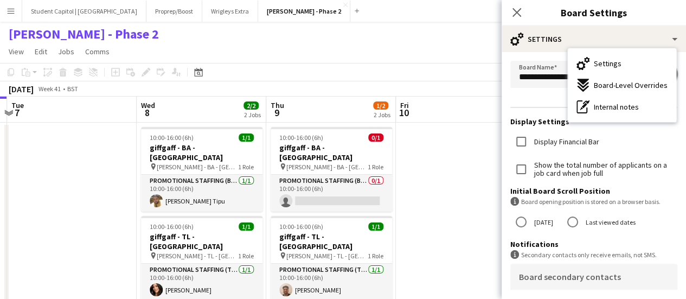
click at [543, 99] on form "**********" at bounding box center [594, 241] width 184 height 379
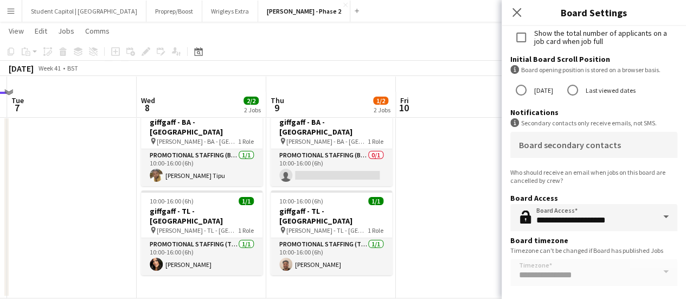
scroll to position [42, 0]
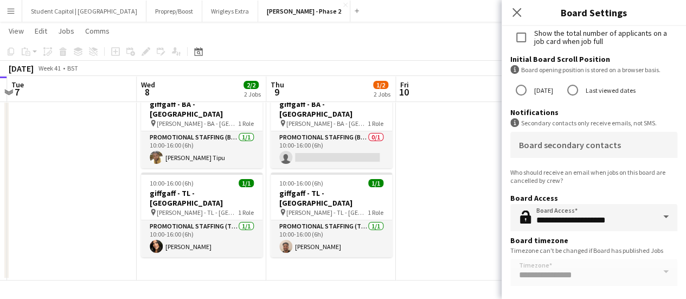
click at [487, 241] on app-date-cell at bounding box center [461, 179] width 130 height 201
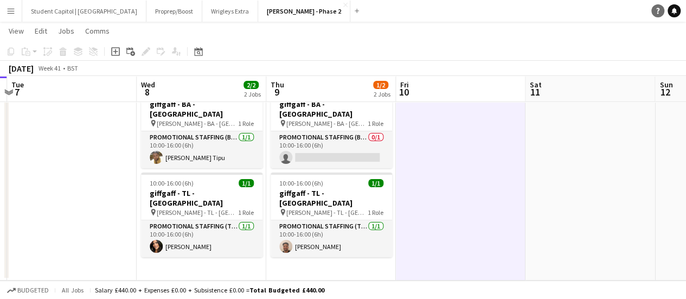
click at [655, 11] on icon "Help" at bounding box center [658, 11] width 7 height 7
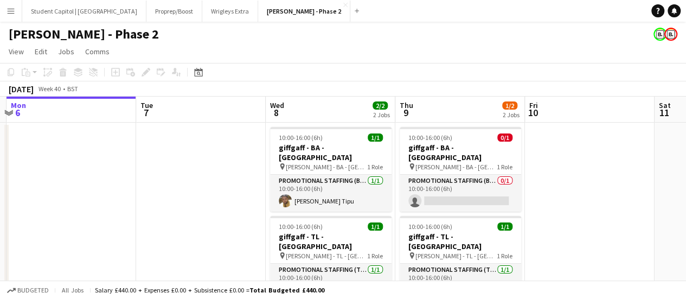
scroll to position [0, 252]
drag, startPoint x: 508, startPoint y: 199, endPoint x: 583, endPoint y: 200, distance: 74.9
click at [583, 200] on app-calendar-viewport "Sat 4 Sun 5 Mon 6 Tue 7 Wed 8 2/2 2 Jobs Thu 9 1/2 2 Jobs Fri 10 Sat 11 Sun 12 …" at bounding box center [343, 210] width 686 height 227
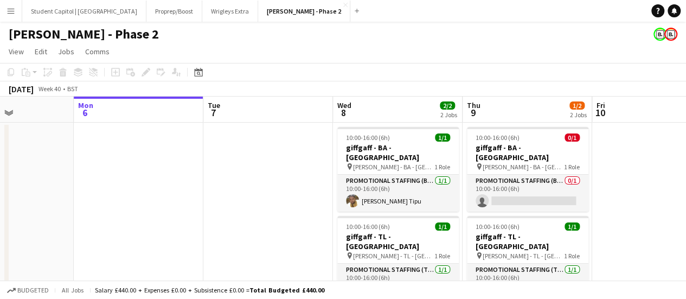
click at [260, 193] on app-calendar-viewport "Fri 3 Sat 4 Sun 5 Mon 6 Tue 7 Wed 8 2/2 2 Jobs Thu 9 1/2 2 Jobs Fri 10 Sat 11 S…" at bounding box center [343, 210] width 686 height 227
click at [269, 177] on app-date-cell at bounding box center [268, 223] width 130 height 201
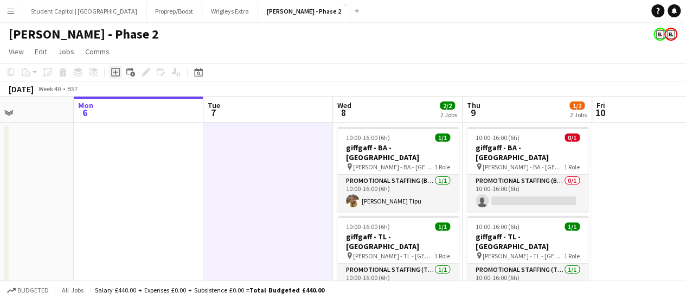
click at [113, 74] on icon "Add job" at bounding box center [115, 72] width 9 height 9
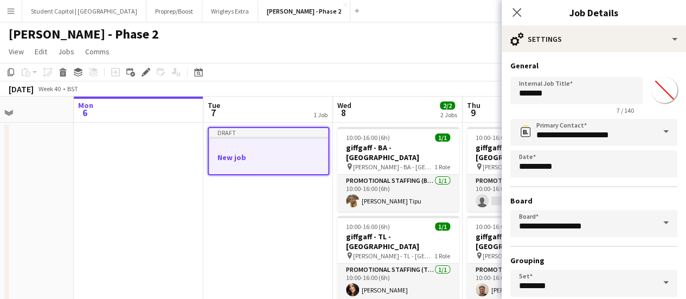
scroll to position [90, 0]
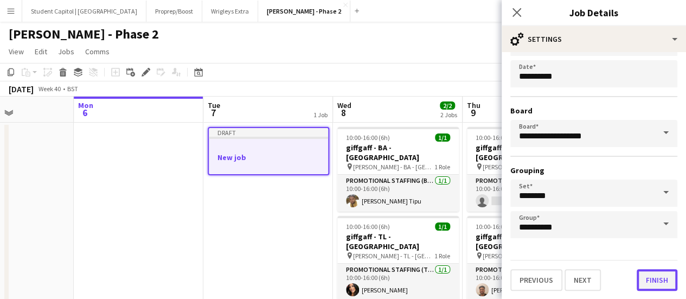
click at [651, 282] on button "Finish" at bounding box center [657, 280] width 41 height 22
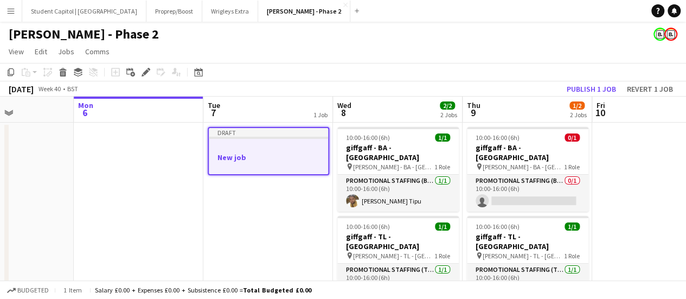
click at [247, 137] on div at bounding box center [268, 138] width 119 height 2
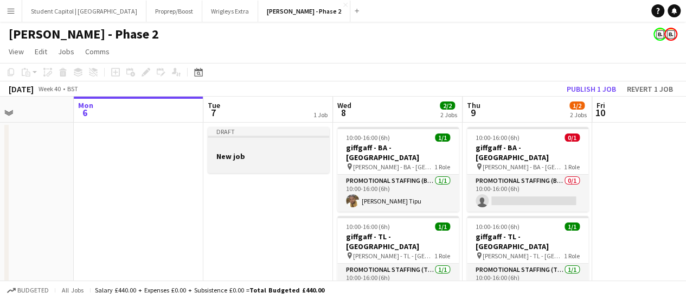
click at [247, 135] on div "Draft" at bounding box center [268, 131] width 121 height 9
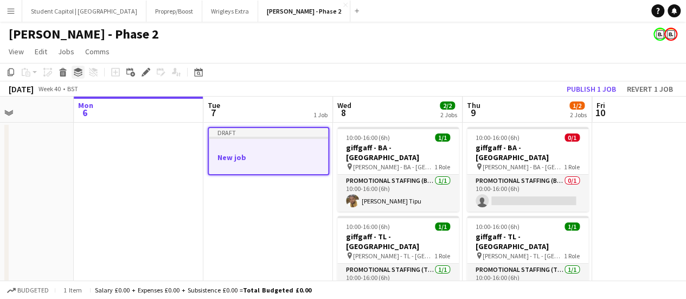
click at [78, 74] on icon at bounding box center [78, 73] width 9 height 3
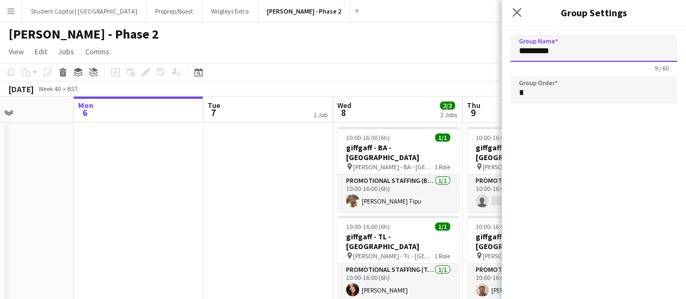
drag, startPoint x: 570, startPoint y: 49, endPoint x: 446, endPoint y: 45, distance: 123.2
click at [446, 45] on body "Menu Boards Boards Boards All jobs Status Workforce Workforce My Workforce Recr…" at bounding box center [343, 216] width 686 height 432
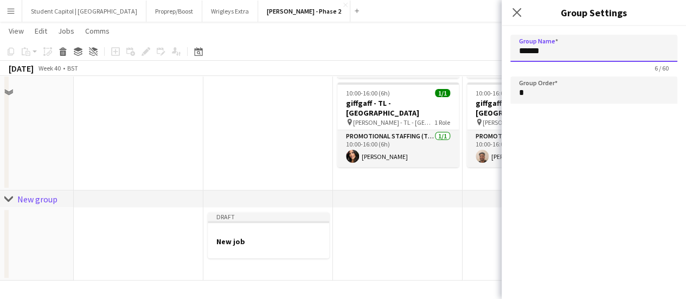
scroll to position [0, 0]
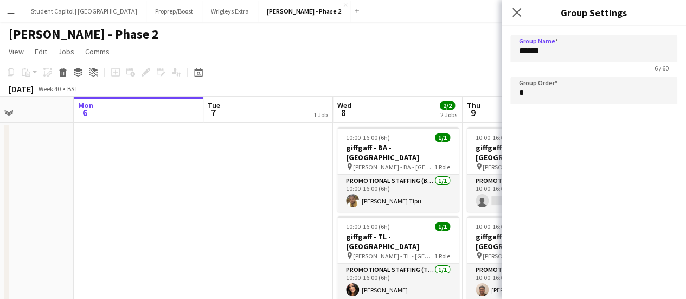
click at [228, 209] on app-date-cell at bounding box center [268, 223] width 130 height 201
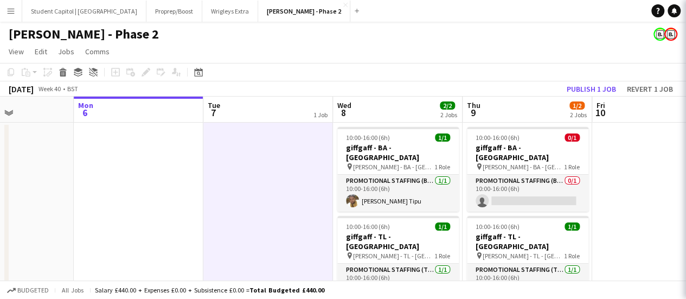
type input "*********"
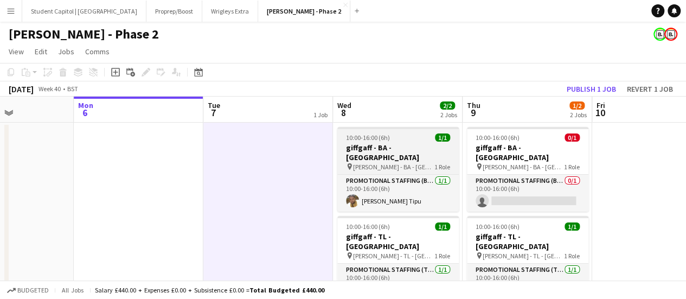
click at [377, 140] on span "10:00-16:00 (6h)" at bounding box center [368, 137] width 44 height 8
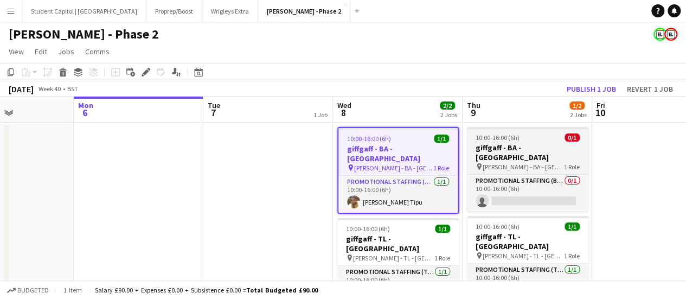
click at [510, 133] on span "10:00-16:00 (6h)" at bounding box center [498, 137] width 44 height 8
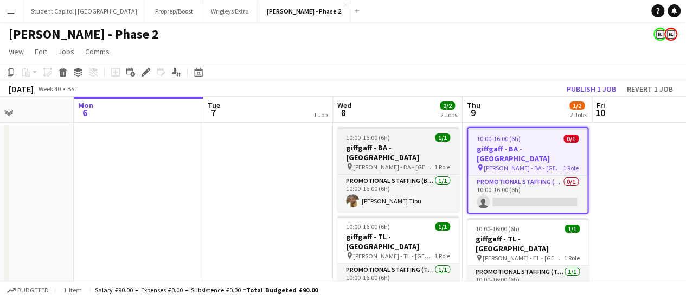
click at [408, 150] on h3 "giffgaff - BA - [GEOGRAPHIC_DATA]" at bounding box center [397, 153] width 121 height 20
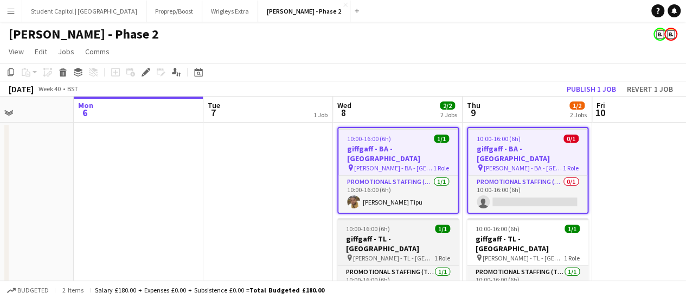
click at [402, 225] on div "10:00-16:00 (6h) 1/1" at bounding box center [397, 229] width 121 height 8
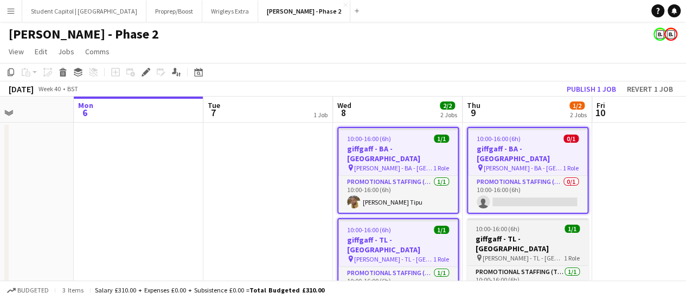
click at [517, 234] on h3 "giffgaff - TL - [GEOGRAPHIC_DATA]" at bounding box center [527, 244] width 121 height 20
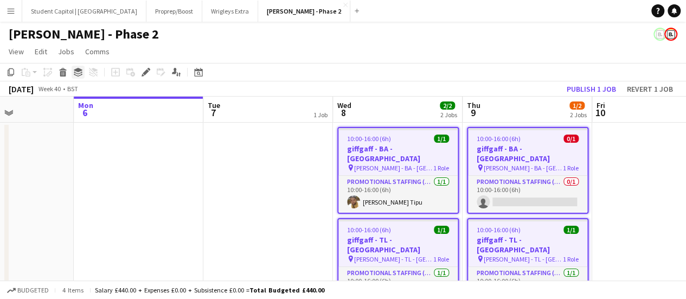
click at [82, 75] on icon "Group" at bounding box center [78, 72] width 9 height 9
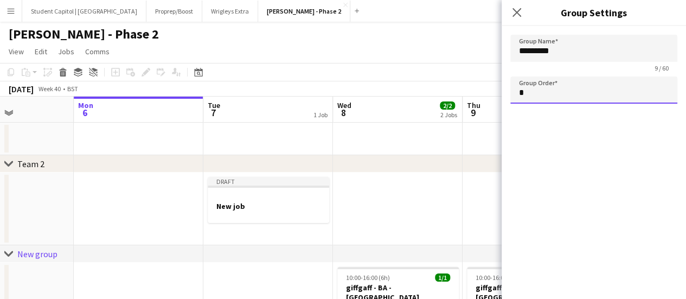
drag, startPoint x: 535, startPoint y: 97, endPoint x: 477, endPoint y: 88, distance: 58.1
click at [477, 88] on body "Menu Boards Boards Boards All jobs Status Workforce Workforce My Workforce Recr…" at bounding box center [343, 241] width 686 height 482
drag, startPoint x: 566, startPoint y: 54, endPoint x: 488, endPoint y: 49, distance: 78.8
click at [488, 49] on body "Menu Boards Boards Boards All jobs Status Workforce Workforce My Workforce Recr…" at bounding box center [343, 241] width 686 height 482
type input "*"
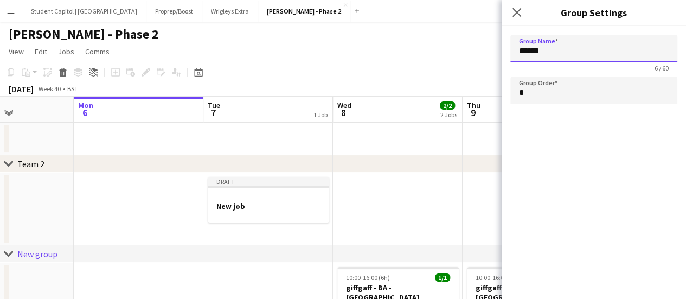
type input "******"
drag, startPoint x: 541, startPoint y: 94, endPoint x: 508, endPoint y: 94, distance: 33.1
click at [508, 94] on form "Group Name ****** 6 / 60 Group Order *" at bounding box center [594, 71] width 184 height 91
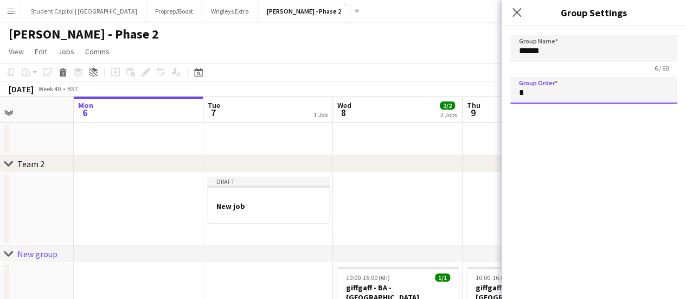
type input "*"
click at [123, 224] on app-date-cell at bounding box center [139, 208] width 130 height 73
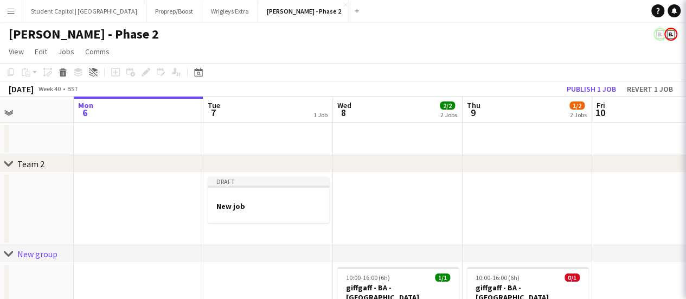
type input "*********"
type input "*"
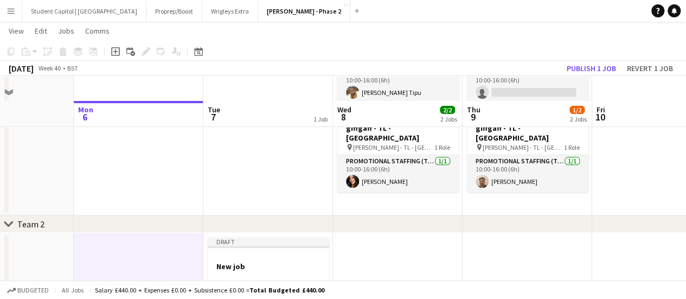
scroll to position [182, 0]
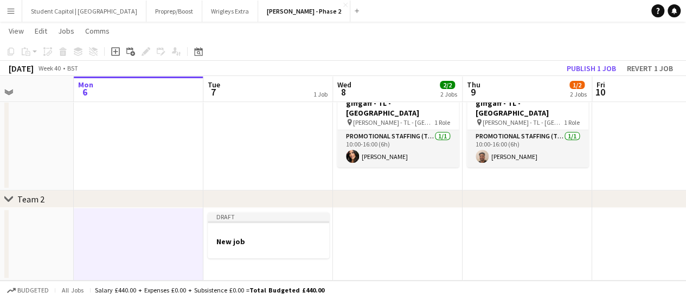
click at [308, 197] on div "chevron-right Team 2" at bounding box center [343, 198] width 686 height 17
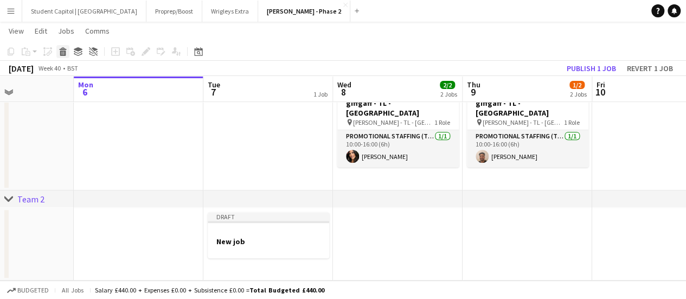
click at [67, 54] on div "Delete" at bounding box center [62, 51] width 13 height 13
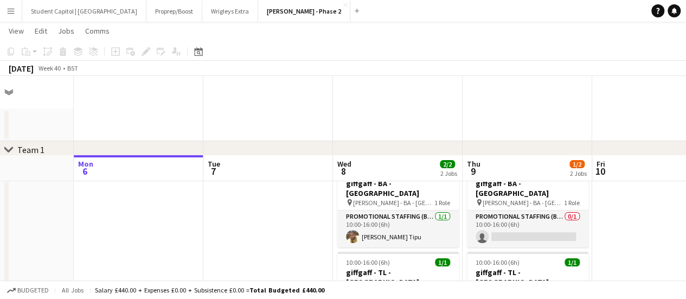
scroll to position [0, 0]
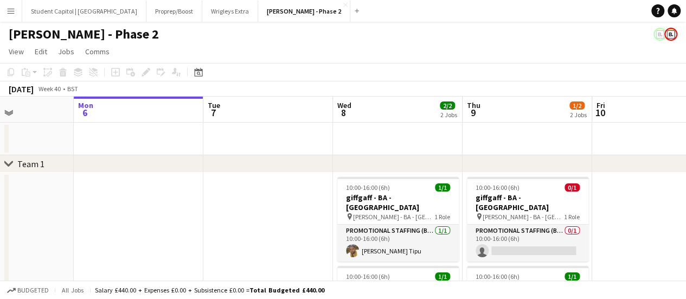
click at [35, 104] on app-board-header-date "Sun 5" at bounding box center [9, 110] width 130 height 26
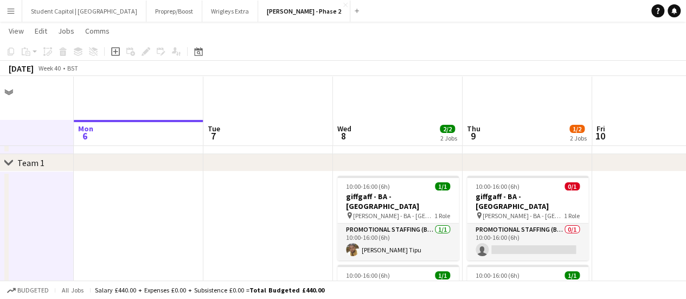
scroll to position [92, 0]
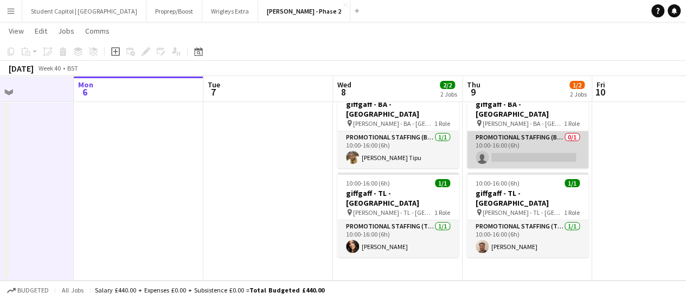
click at [541, 131] on app-card-role "Promotional Staffing (Brand Ambassadors) 0/1 10:00-16:00 (6h) single-neutral-ac…" at bounding box center [527, 149] width 121 height 37
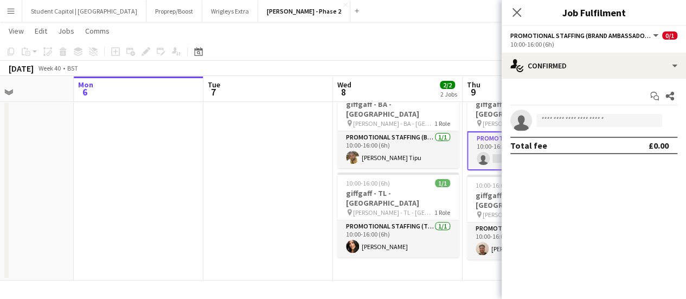
click at [651, 111] on app-invite-slot "single-neutral-actions" at bounding box center [594, 121] width 184 height 22
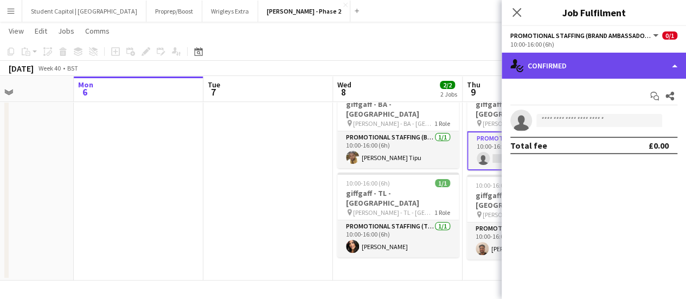
click at [655, 65] on div "single-neutral-actions-check-2 Confirmed" at bounding box center [594, 66] width 184 height 26
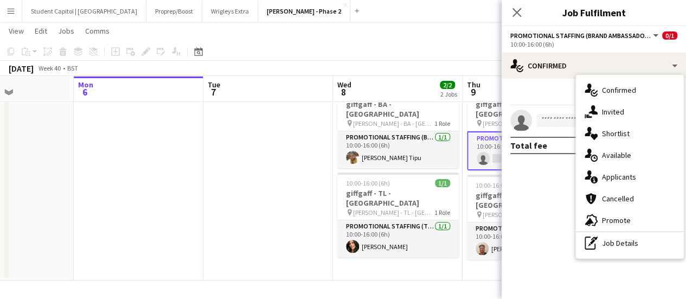
click at [510, 212] on mat-expansion-panel "check Confirmed Start chat Share single-neutral-actions Total fee £0.00" at bounding box center [594, 189] width 184 height 220
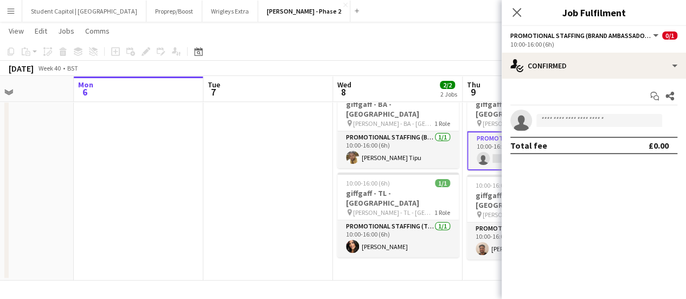
click at [417, 285] on app-board "[PERSON_NAME] - Phase 2 View Day view expanded Day view collapsed Month view Da…" at bounding box center [343, 113] width 686 height 369
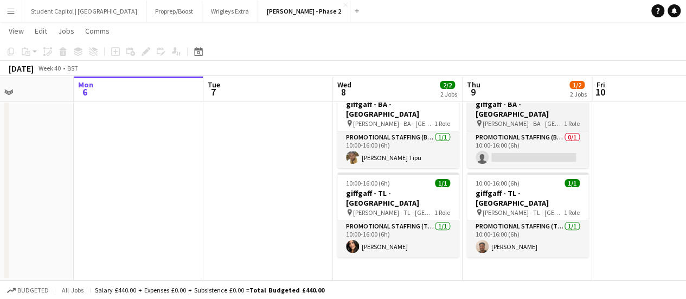
click at [498, 119] on span "[PERSON_NAME] - BA - [GEOGRAPHIC_DATA]" at bounding box center [523, 123] width 81 height 8
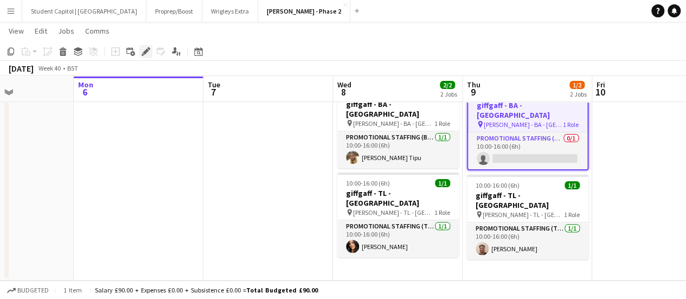
click at [144, 49] on icon "Edit" at bounding box center [146, 51] width 9 height 9
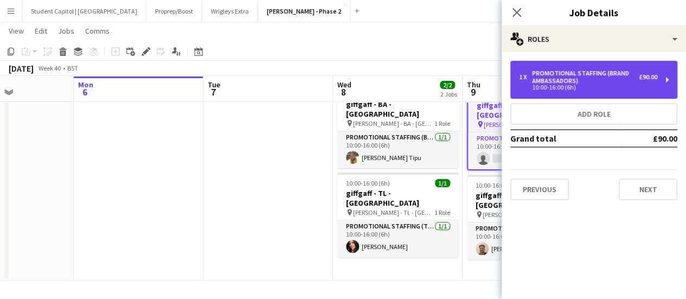
click at [661, 79] on div "1 x Promotional Staffing (Brand Ambassadors) £90.00 10:00-16:00 (6h)" at bounding box center [593, 80] width 167 height 38
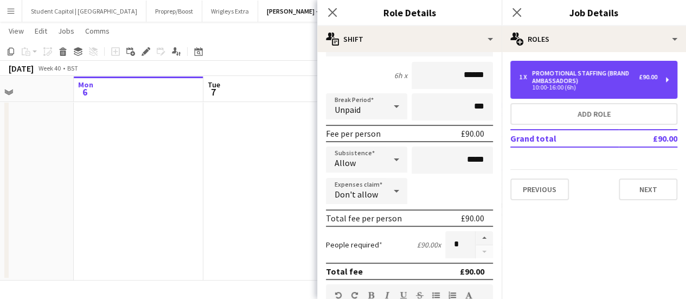
scroll to position [108, 0]
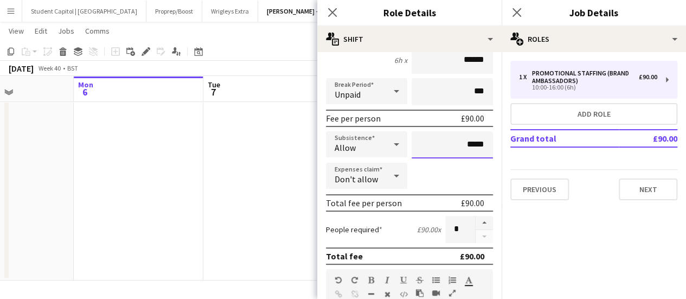
click at [462, 144] on input "*****" at bounding box center [452, 144] width 81 height 27
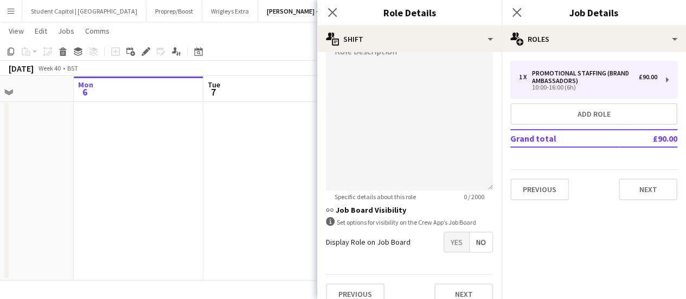
scroll to position [380, 0]
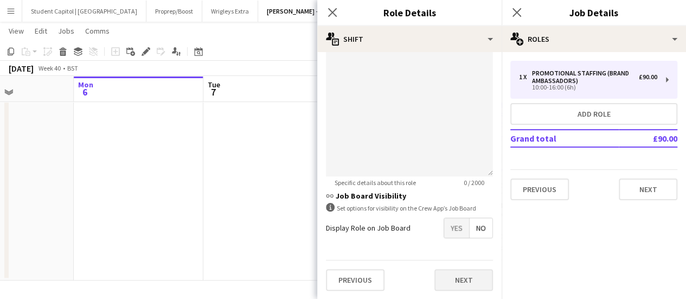
type input "******"
click at [451, 278] on button "Next" at bounding box center [463, 280] width 59 height 22
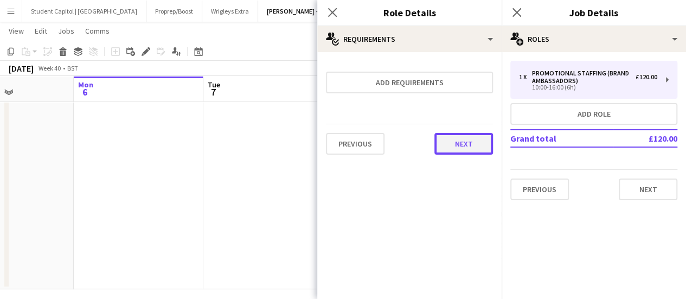
click at [472, 144] on button "Next" at bounding box center [463, 144] width 59 height 22
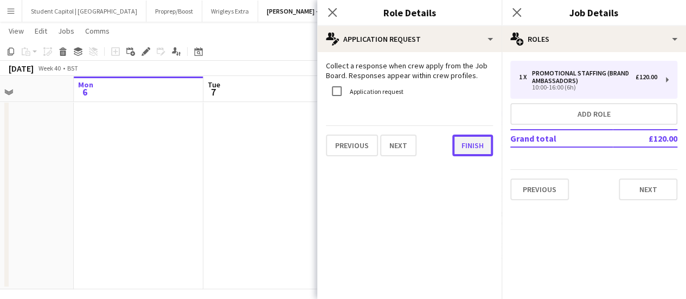
click at [482, 143] on button "Finish" at bounding box center [472, 146] width 41 height 22
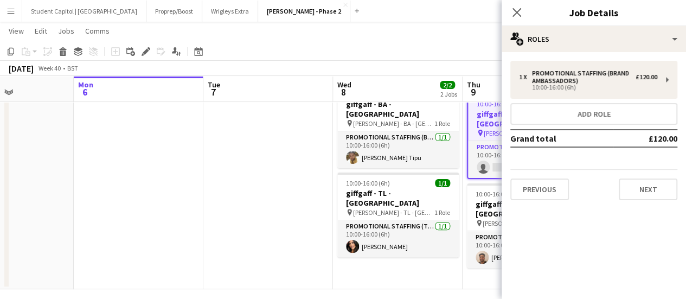
click at [319, 181] on app-date-cell at bounding box center [268, 184] width 130 height 210
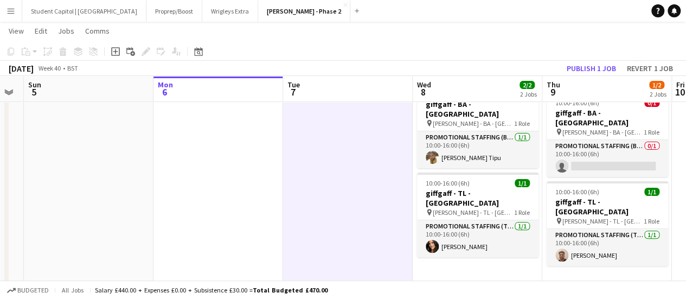
scroll to position [0, 235]
drag, startPoint x: 497, startPoint y: 267, endPoint x: 577, endPoint y: 270, distance: 80.3
click at [577, 270] on app-calendar-viewport "Fri 3 Sat 4 Sun 5 Mon 6 Tue 7 Wed 8 2/2 2 Jobs Thu 9 1/2 2 Jobs Fri 10 Sat 11 S…" at bounding box center [343, 119] width 686 height 339
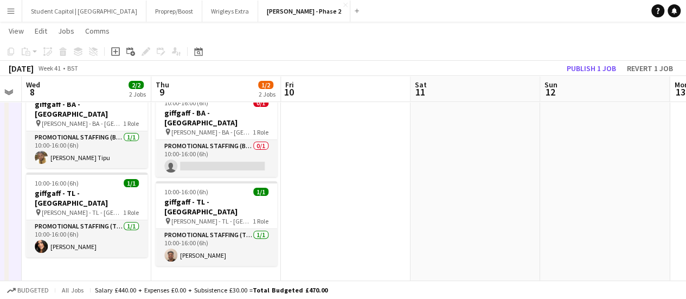
drag, startPoint x: 536, startPoint y: 259, endPoint x: 199, endPoint y: 263, distance: 337.4
click at [152, 272] on app-calendar-viewport "Sun 5 Mon 6 Tue 7 Wed 8 2/2 2 Jobs Thu 9 1/2 2 Jobs Fri 10 Sat 11 Sun 12 Mon 13…" at bounding box center [343, 119] width 686 height 339
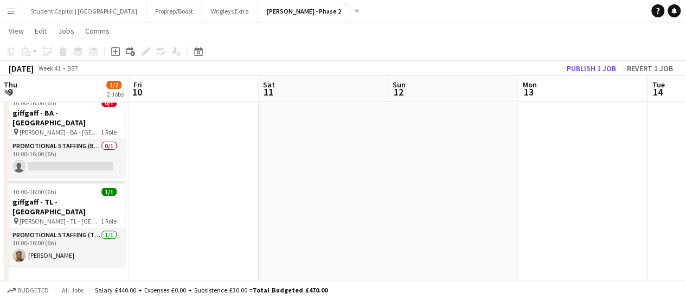
drag, startPoint x: 429, startPoint y: 237, endPoint x: 317, endPoint y: 218, distance: 113.3
click at [270, 232] on app-calendar-viewport "Sun 5 Mon 6 Tue 7 Wed 8 2/2 2 Jobs Thu 9 1/2 2 Jobs Fri 10 Sat 11 Sun 12 Mon 13…" at bounding box center [343, 119] width 686 height 339
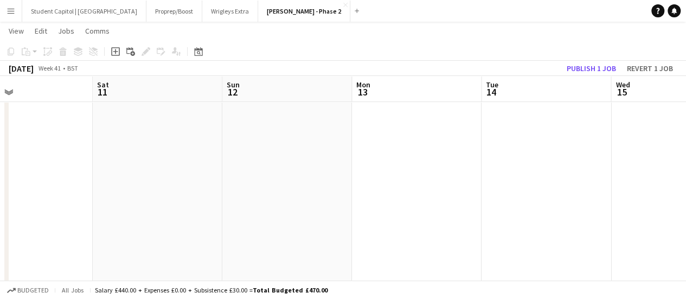
drag, startPoint x: 459, startPoint y: 201, endPoint x: 312, endPoint y: 219, distance: 147.5
click at [312, 219] on app-calendar-viewport "Tue 7 Wed 8 2/2 2 Jobs Thu 9 1/2 2 Jobs Fri 10 Sat 11 Sun 12 Mon 13 Tue 14 Wed …" at bounding box center [343, 119] width 686 height 339
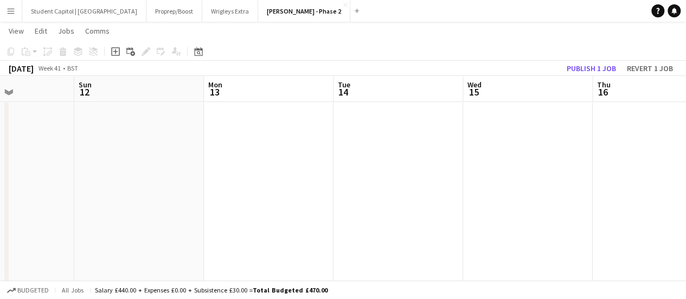
drag, startPoint x: 475, startPoint y: 206, endPoint x: 328, endPoint y: 226, distance: 149.0
click at [327, 226] on app-calendar-viewport "Thu 9 1/2 2 Jobs Fri 10 Sat 11 Sun 12 Mon 13 Tue 14 Wed 15 Thu 16 Fri 17 Sat 18…" at bounding box center [343, 119] width 686 height 339
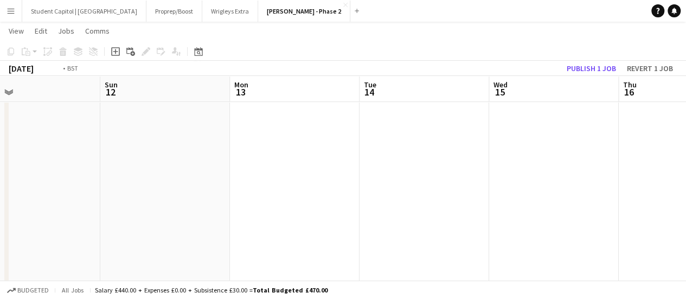
scroll to position [0, 290]
drag, startPoint x: 510, startPoint y: 192, endPoint x: 277, endPoint y: 212, distance: 234.6
click at [277, 212] on app-calendar-viewport "Thu 9 1/2 2 Jobs Fri 10 Sat 11 Sun 12 Mon 13 Tue 14 Wed 15 Thu 16 Fri 17 Sat 18…" at bounding box center [343, 119] width 686 height 339
click at [513, 161] on app-date-cell at bounding box center [553, 184] width 130 height 210
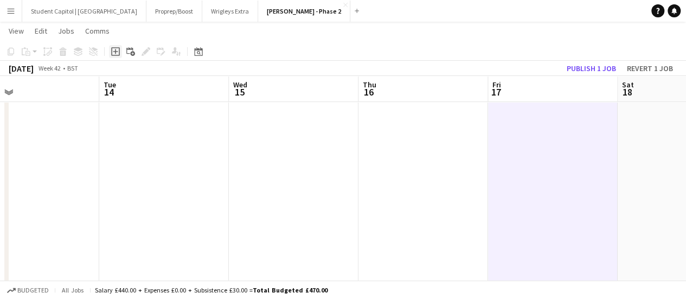
click at [116, 53] on icon "Add job" at bounding box center [115, 51] width 9 height 9
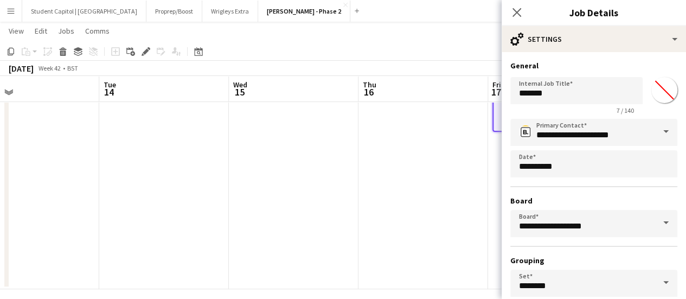
click at [439, 235] on app-date-cell at bounding box center [424, 184] width 130 height 210
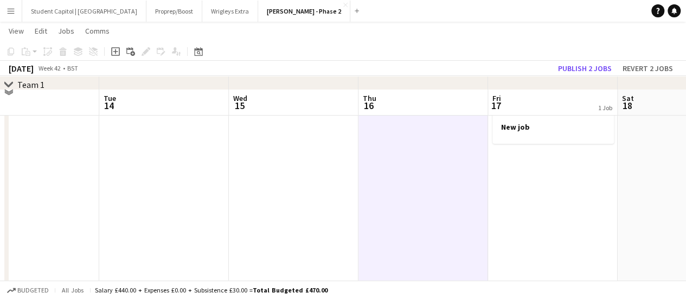
scroll to position [0, 0]
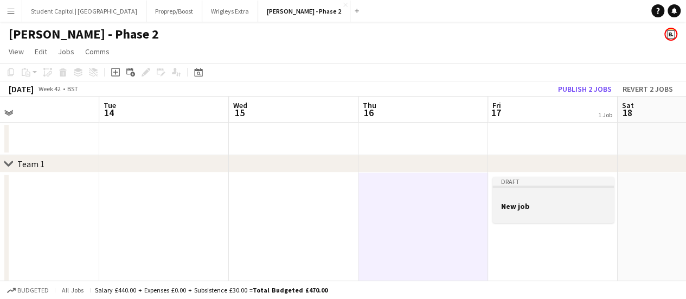
click at [540, 181] on div "Draft" at bounding box center [552, 181] width 121 height 9
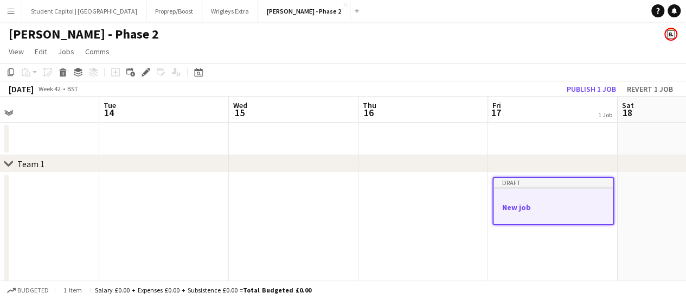
drag, startPoint x: 74, startPoint y: 73, endPoint x: 88, endPoint y: 73, distance: 14.1
click at [74, 73] on icon "Group" at bounding box center [78, 72] width 9 height 9
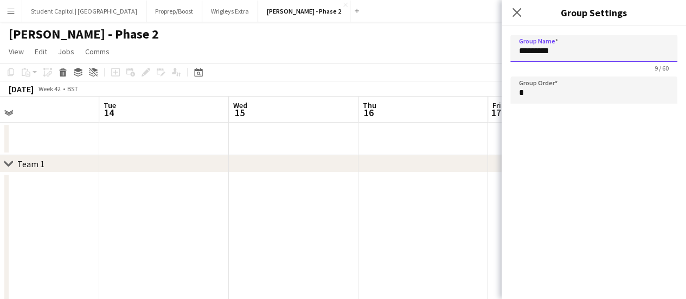
drag, startPoint x: 559, startPoint y: 52, endPoint x: 436, endPoint y: 46, distance: 123.2
click at [457, 54] on body "Menu Boards Boards Boards All jobs Status Workforce Workforce My Workforce Recr…" at bounding box center [343, 245] width 686 height 491
click at [451, 210] on app-date-cell at bounding box center [424, 277] width 130 height 210
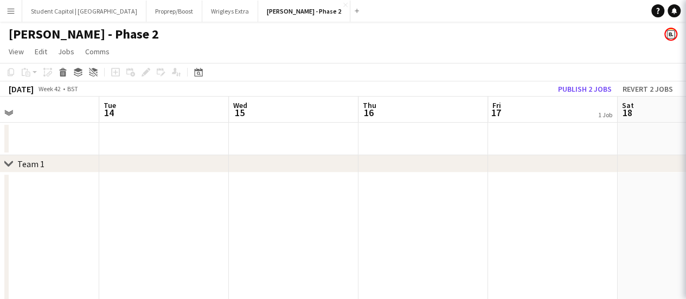
type input "*********"
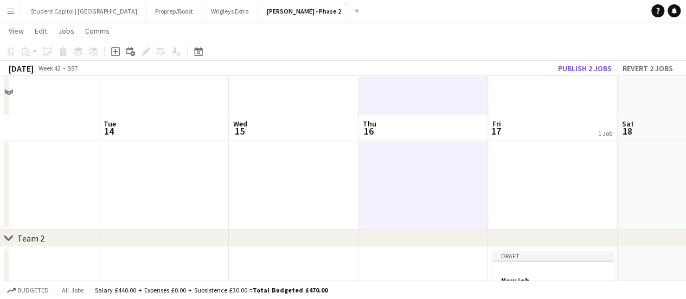
scroll to position [191, 0]
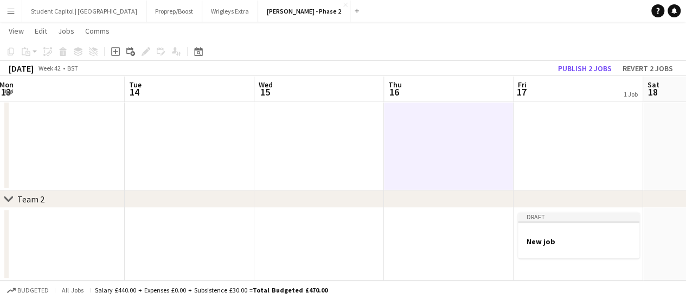
drag, startPoint x: 415, startPoint y: 224, endPoint x: 204, endPoint y: 225, distance: 211.0
click at [204, 225] on app-calendar-viewport "Sat 11 Sun 12 Mon 13 Tue 14 Wed 15 Thu 16 Fri 17 1 Job Sat 18 Sun 19 Mon 20 Tue…" at bounding box center [343, 65] width 686 height 429
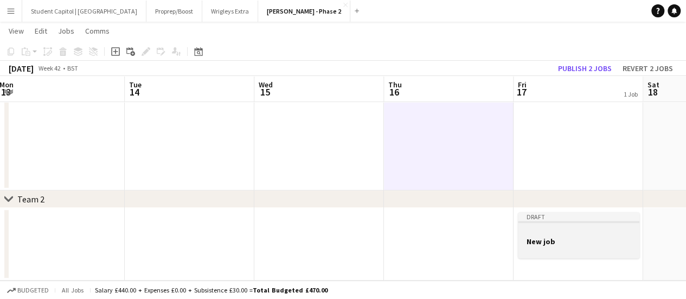
scroll to position [0, 270]
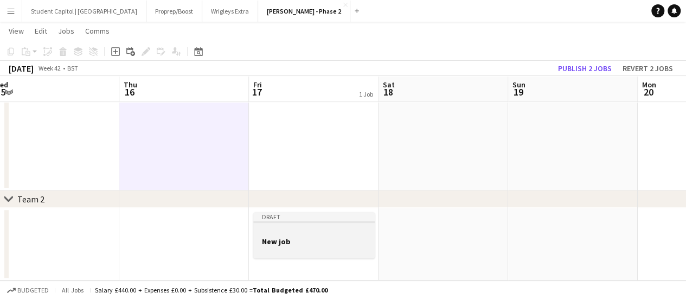
click at [311, 227] on div at bounding box center [313, 231] width 121 height 8
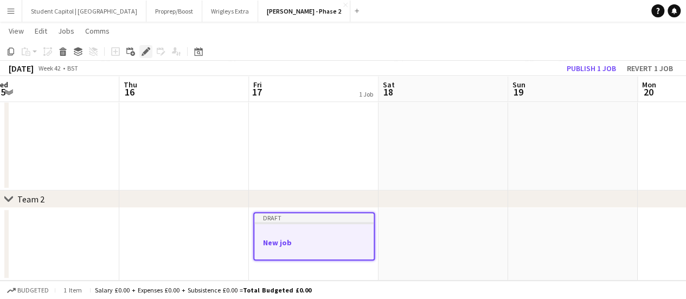
click at [149, 47] on icon "Edit" at bounding box center [146, 51] width 9 height 9
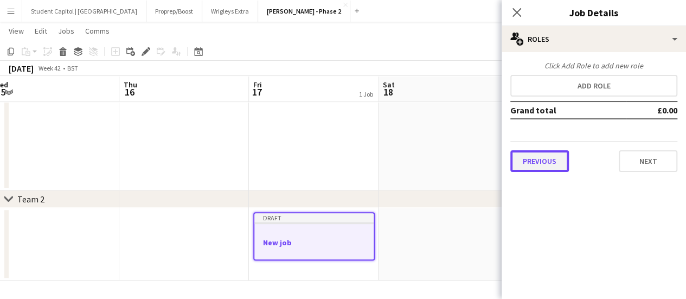
click at [551, 165] on button "Previous" at bounding box center [539, 161] width 59 height 22
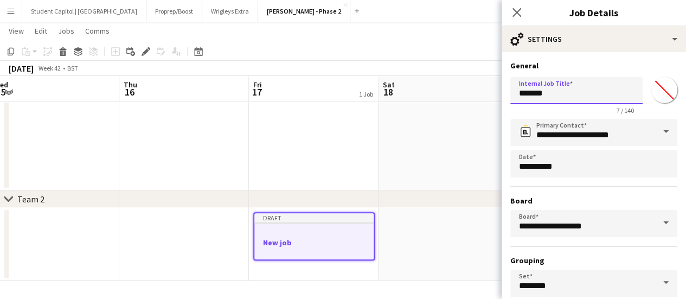
drag, startPoint x: 555, startPoint y: 98, endPoint x: 490, endPoint y: 99, distance: 65.1
click at [490, 99] on body "Menu Boards Boards Boards All jobs Status Workforce Workforce My Workforce Recr…" at bounding box center [343, 54] width 686 height 490
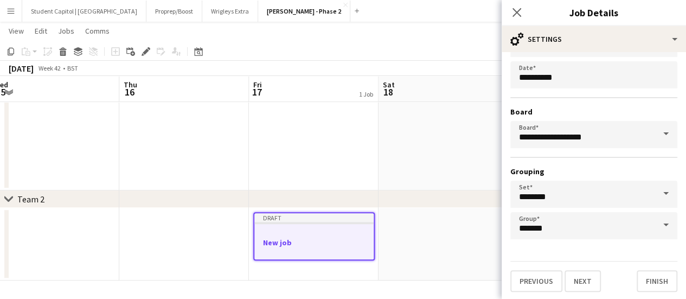
scroll to position [90, 0]
type input "**********"
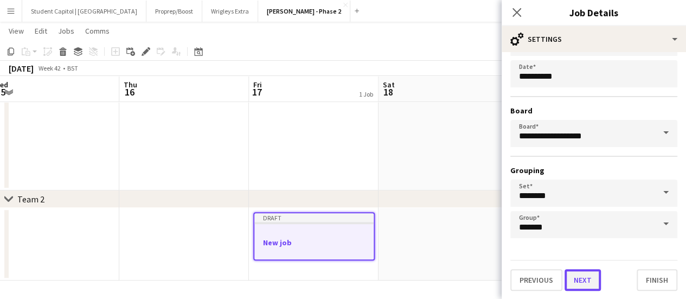
click at [582, 280] on button "Next" at bounding box center [583, 280] width 36 height 22
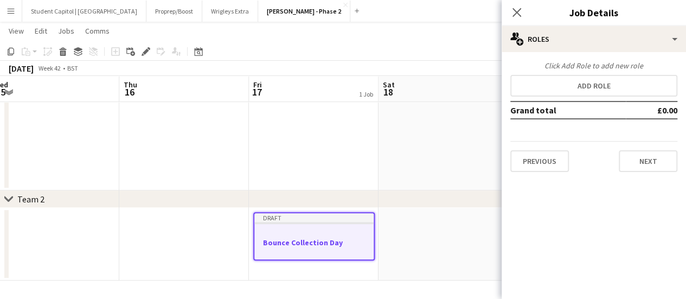
scroll to position [0, 0]
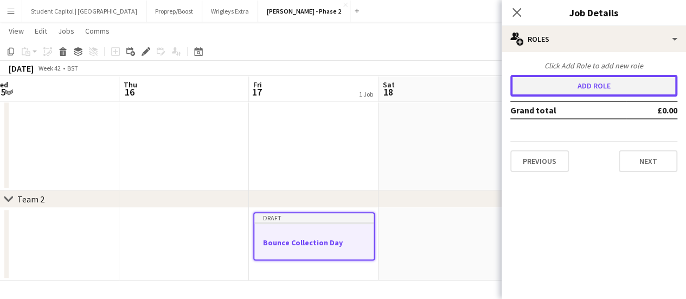
click at [580, 91] on button "Add role" at bounding box center [593, 86] width 167 height 22
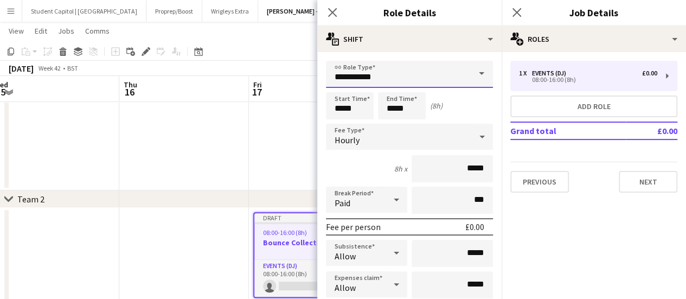
click at [446, 75] on input "**********" at bounding box center [409, 74] width 167 height 27
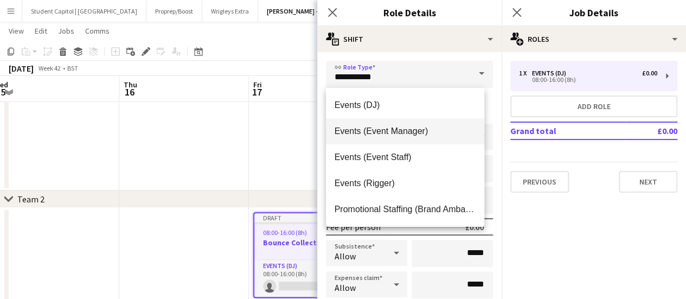
click at [447, 135] on span "Events (Event Manager)" at bounding box center [406, 131] width 142 height 10
type input "**********"
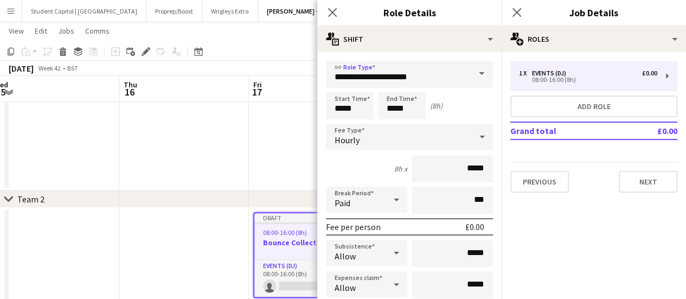
click at [380, 133] on div "Hourly" at bounding box center [398, 137] width 145 height 26
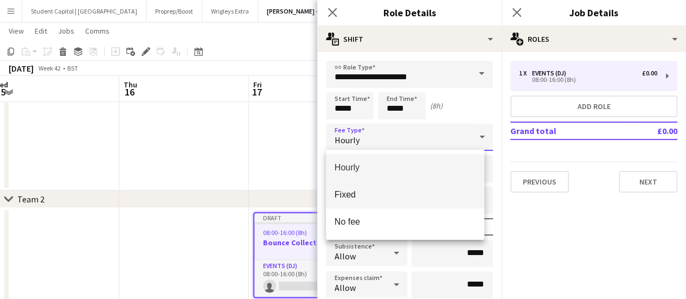
click at [392, 191] on span "Fixed" at bounding box center [406, 194] width 142 height 10
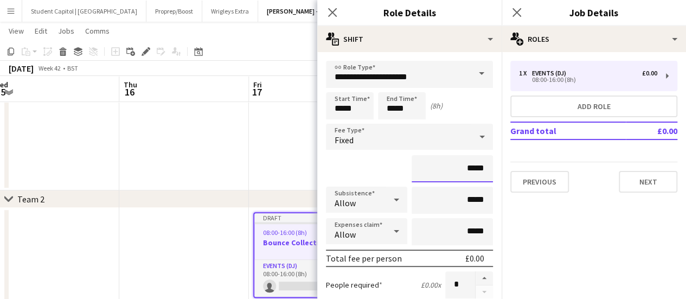
drag, startPoint x: 461, startPoint y: 167, endPoint x: 492, endPoint y: 168, distance: 31.5
click at [383, 165] on div "****" at bounding box center [409, 168] width 167 height 27
drag, startPoint x: 464, startPoint y: 170, endPoint x: 483, endPoint y: 170, distance: 19.0
click at [483, 170] on input "****" at bounding box center [452, 168] width 81 height 27
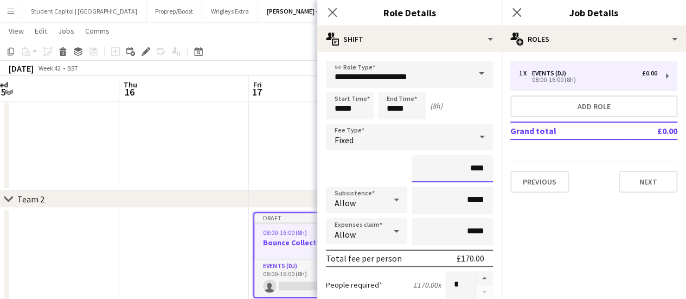
click at [464, 171] on input "****" at bounding box center [452, 168] width 81 height 27
drag, startPoint x: 464, startPoint y: 168, endPoint x: 511, endPoint y: 168, distance: 47.2
click at [507, 164] on body "Menu Boards Boards Boards All jobs Status Workforce Workforce My Workforce Recr…" at bounding box center [343, 78] width 686 height 538
click at [466, 167] on input "****" at bounding box center [452, 168] width 81 height 27
drag, startPoint x: 471, startPoint y: 170, endPoint x: 486, endPoint y: 171, distance: 14.7
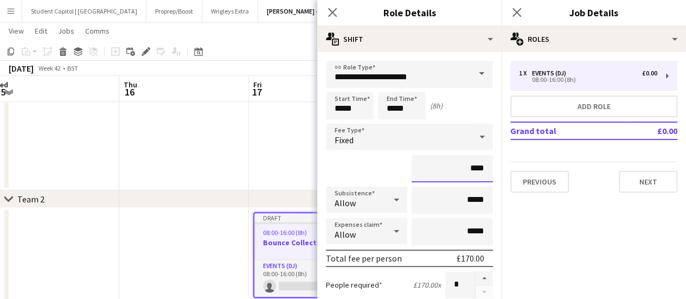
click at [369, 167] on div "****" at bounding box center [409, 168] width 167 height 27
click at [394, 228] on icon at bounding box center [396, 231] width 13 height 22
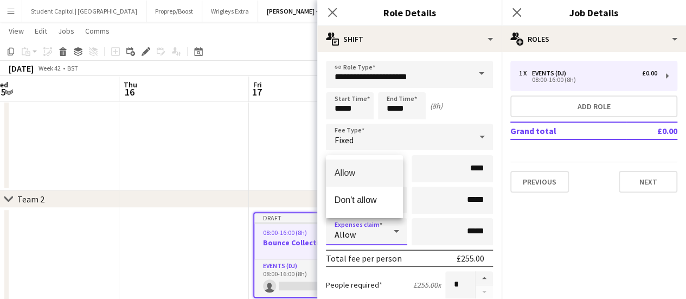
click at [470, 116] on div at bounding box center [343, 149] width 686 height 299
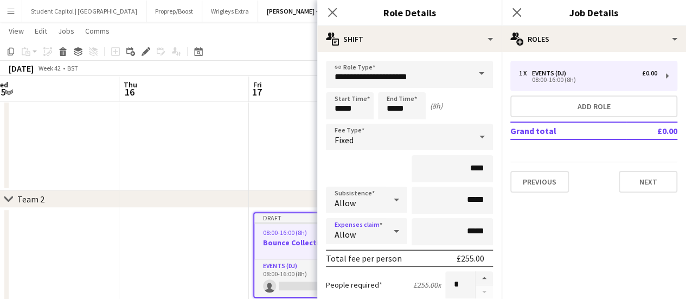
click at [390, 241] on icon at bounding box center [396, 231] width 13 height 22
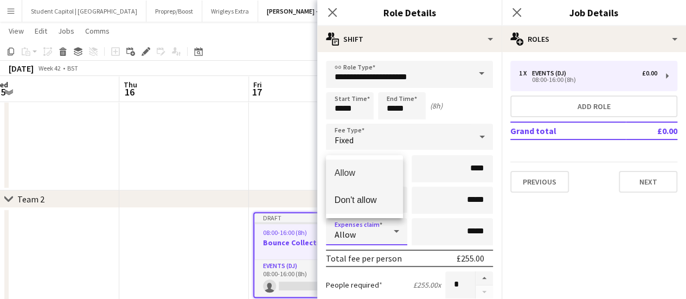
click at [379, 207] on mat-option "Don't allow" at bounding box center [364, 200] width 77 height 27
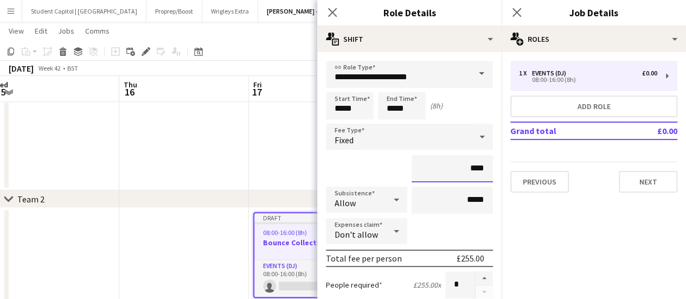
drag, startPoint x: 453, startPoint y: 168, endPoint x: 483, endPoint y: 167, distance: 29.9
click at [483, 167] on input "****" at bounding box center [452, 168] width 81 height 27
type input "****"
click at [368, 170] on div "****" at bounding box center [409, 168] width 167 height 27
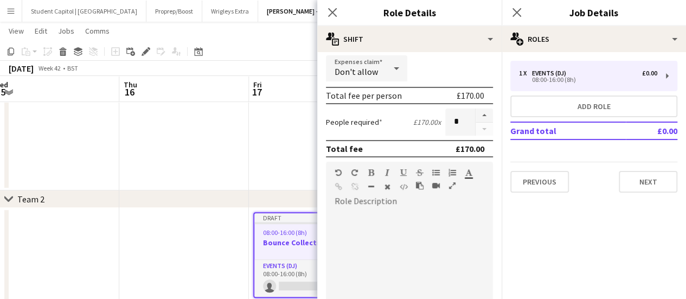
scroll to position [217, 0]
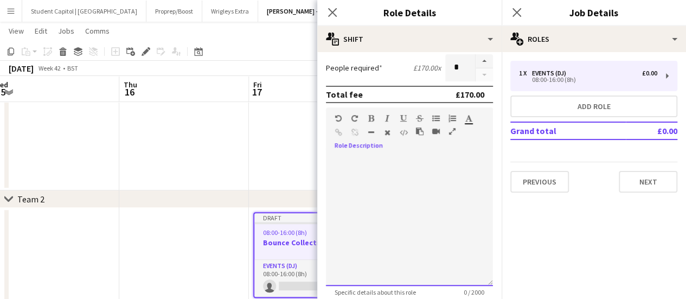
click at [372, 162] on div at bounding box center [409, 221] width 167 height 130
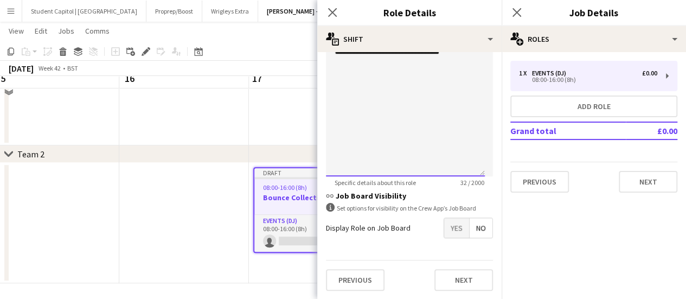
scroll to position [238, 0]
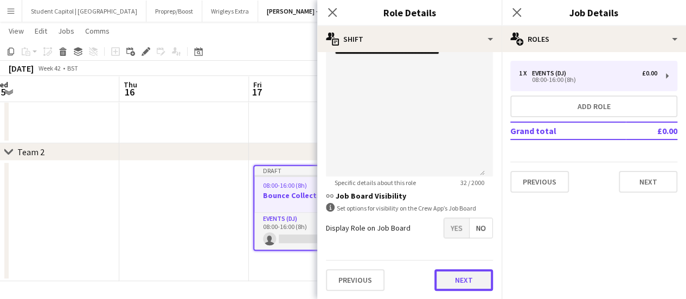
click at [450, 279] on button "Next" at bounding box center [463, 280] width 59 height 22
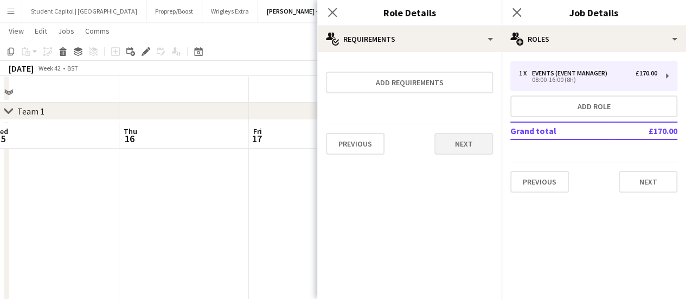
scroll to position [21, 0]
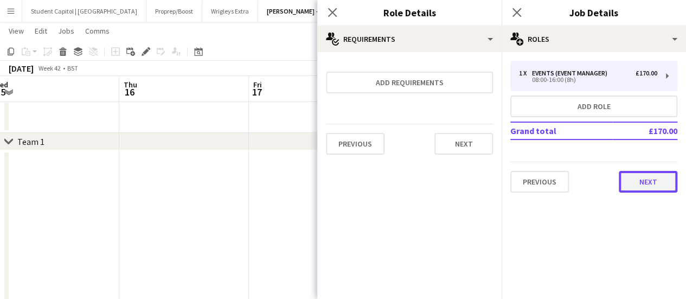
click at [647, 180] on button "Next" at bounding box center [648, 182] width 59 height 22
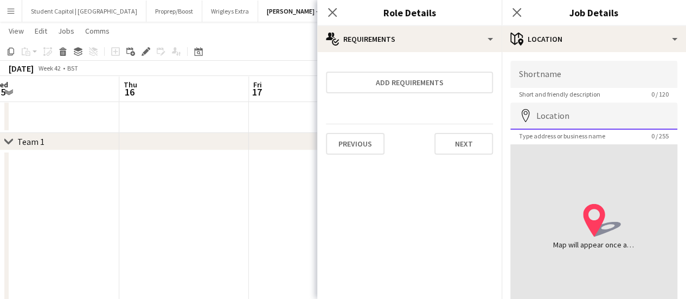
click at [581, 114] on input "Location" at bounding box center [593, 116] width 167 height 27
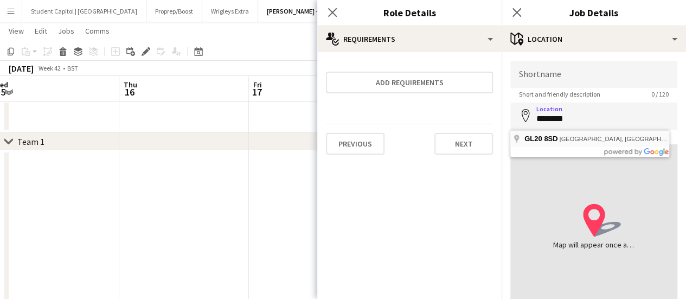
type input "**********"
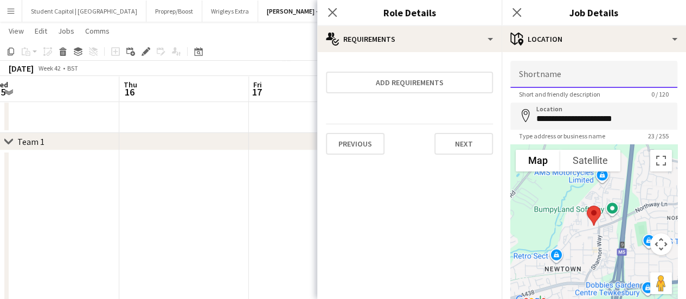
click at [567, 72] on input "Shortname" at bounding box center [593, 74] width 167 height 27
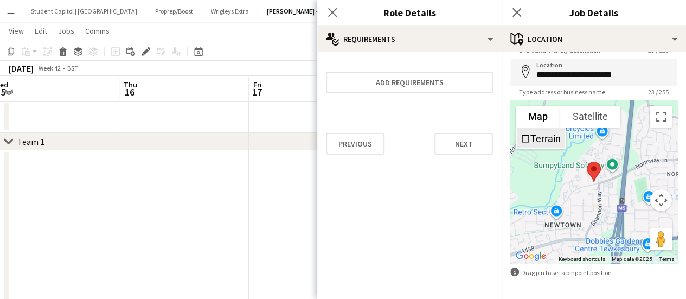
scroll to position [84, 0]
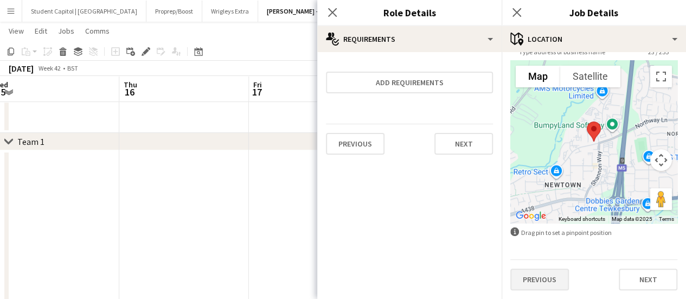
type input "**********"
click at [555, 284] on button "Previous" at bounding box center [539, 279] width 59 height 22
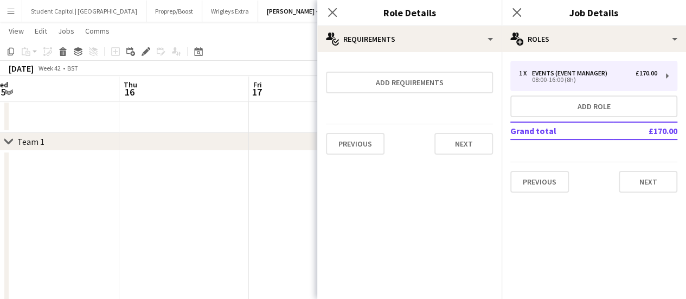
scroll to position [0, 0]
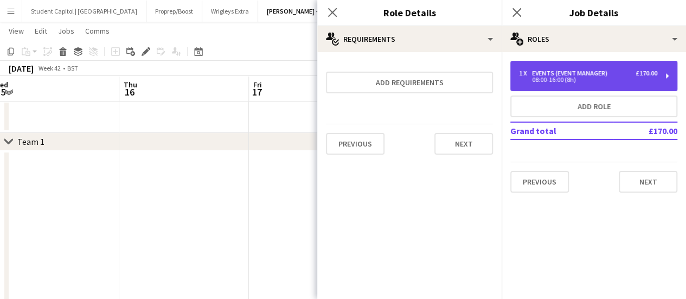
click at [668, 73] on div "1 x Events (Event Manager) £170.00 08:00-16:00 (8h)" at bounding box center [593, 76] width 167 height 30
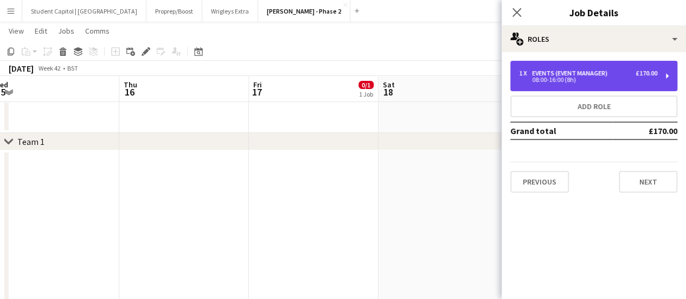
click at [665, 75] on div "1 x Events (Event Manager) £170.00 08:00-16:00 (8h)" at bounding box center [593, 76] width 167 height 30
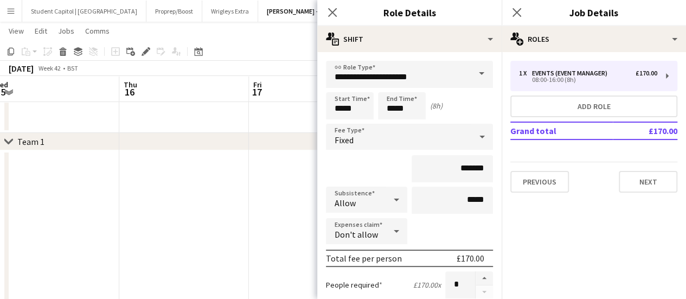
click at [470, 73] on span at bounding box center [481, 74] width 23 height 26
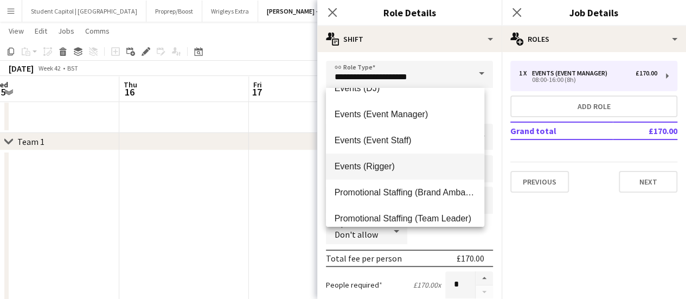
scroll to position [26, 0]
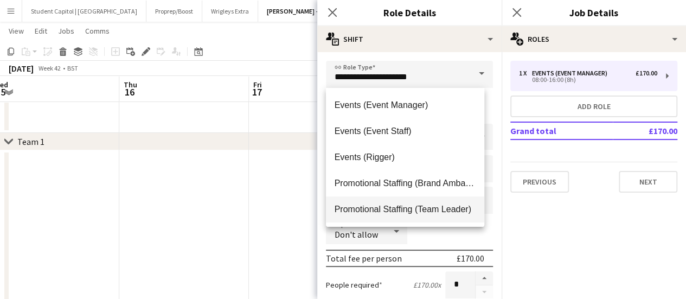
click at [411, 203] on mat-option "Promotional Staffing (Team Leader)" at bounding box center [405, 209] width 159 height 26
type input "**********"
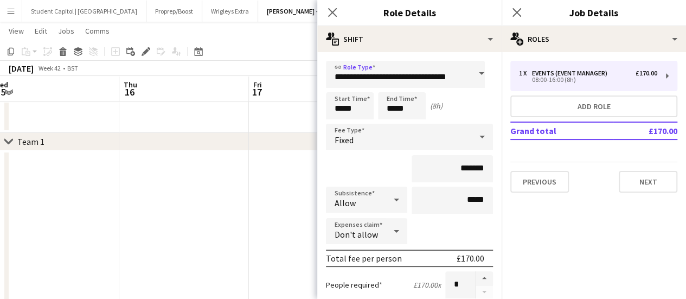
scroll to position [0, 0]
click at [557, 227] on mat-expansion-panel "pencil3 General details 1 x Events (Event Manager) £170.00 08:00-16:00 (8h) Add…" at bounding box center [594, 175] width 184 height 247
drag, startPoint x: 452, startPoint y: 168, endPoint x: 477, endPoint y: 168, distance: 25.0
click at [477, 168] on input "*******" at bounding box center [452, 168] width 81 height 27
type input "****"
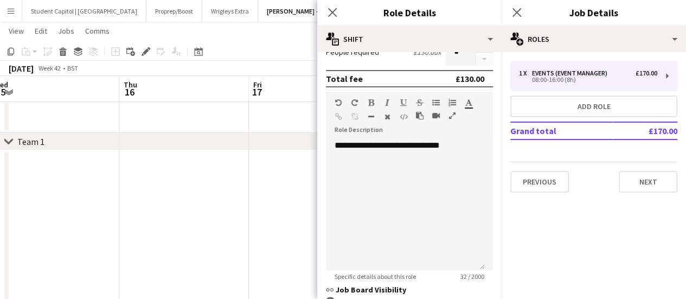
scroll to position [271, 0]
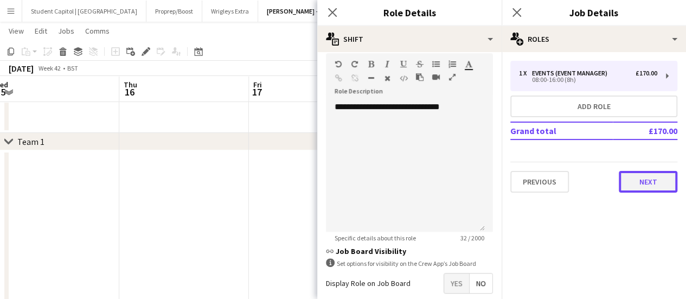
click at [648, 183] on button "Next" at bounding box center [648, 182] width 59 height 22
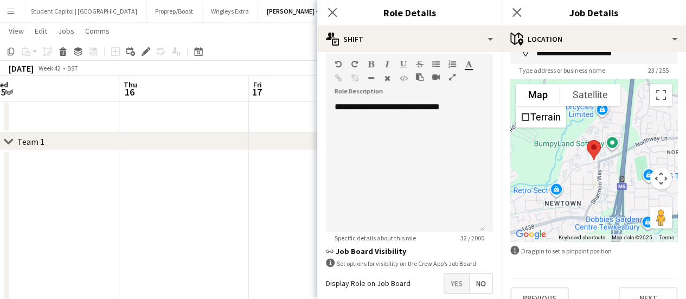
scroll to position [84, 0]
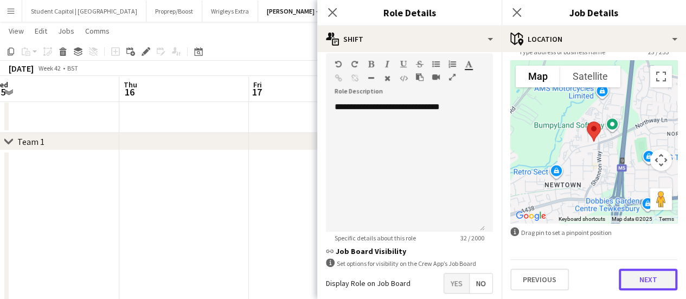
click at [655, 277] on button "Next" at bounding box center [648, 279] width 59 height 22
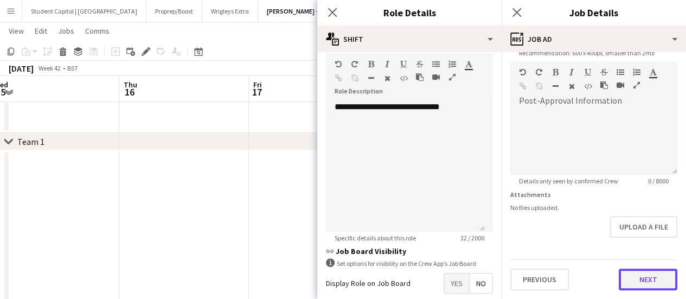
click at [640, 249] on form "**********" at bounding box center [594, 56] width 184 height 467
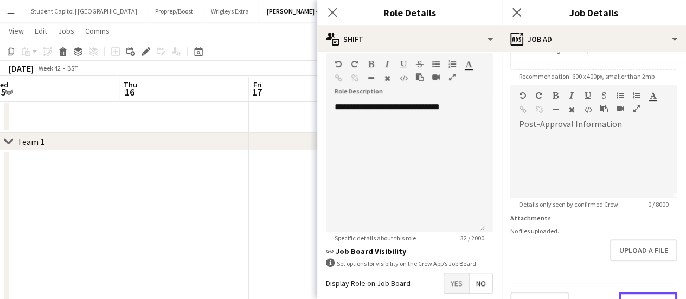
scroll to position [237, 0]
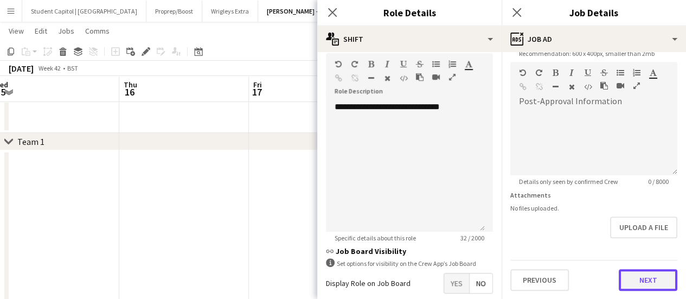
click at [633, 273] on button "Next" at bounding box center [648, 280] width 59 height 22
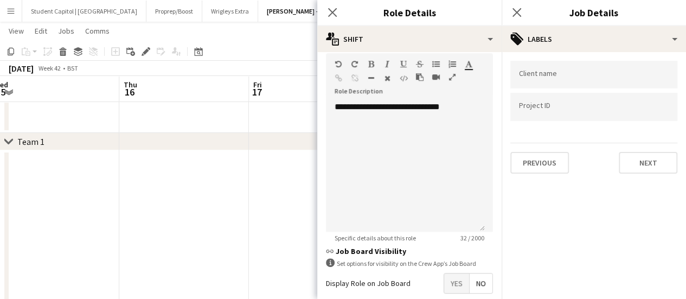
scroll to position [0, 0]
click at [644, 164] on button "Next" at bounding box center [648, 163] width 59 height 22
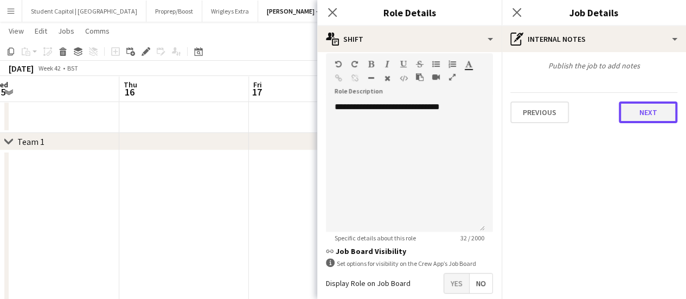
click at [647, 116] on button "Next" at bounding box center [648, 112] width 59 height 22
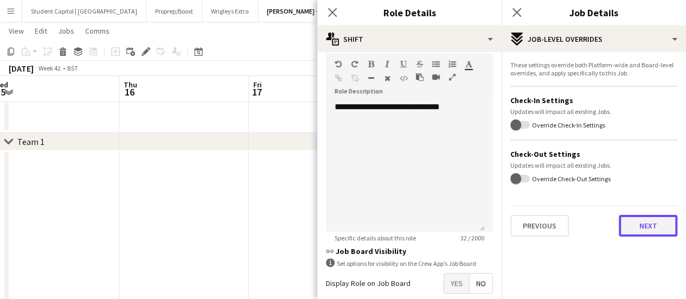
click at [670, 229] on button "Next" at bounding box center [648, 226] width 59 height 22
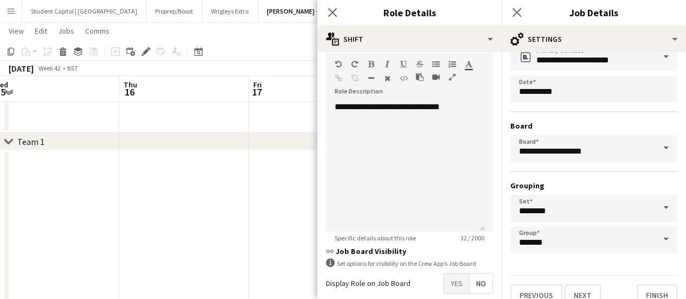
scroll to position [90, 0]
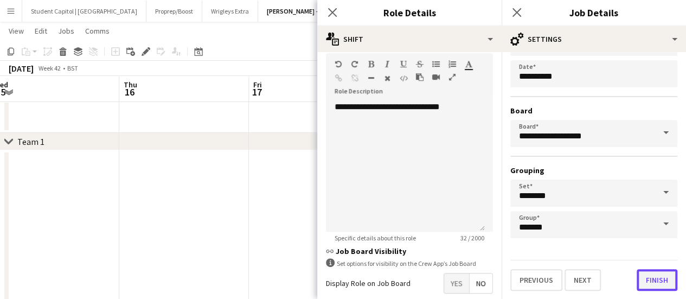
click at [654, 282] on button "Finish" at bounding box center [657, 280] width 41 height 22
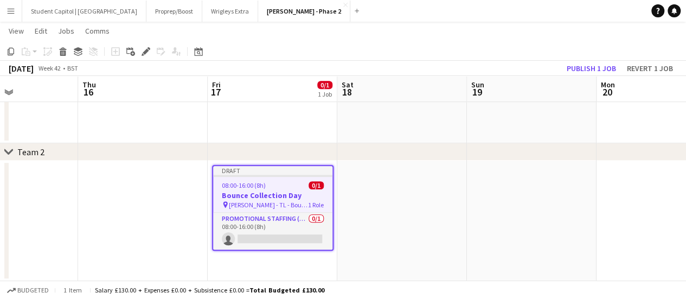
scroll to position [0, 314]
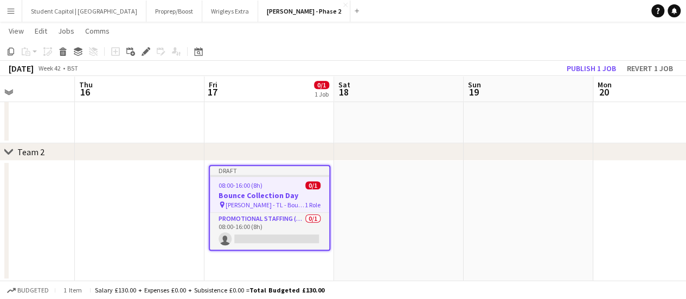
drag, startPoint x: 438, startPoint y: 227, endPoint x: 409, endPoint y: 227, distance: 29.3
click at [409, 227] on app-calendar-viewport "Mon 13 Tue 14 Wed 15 Thu 16 Fri 17 0/1 1 Job Sat 18 Sun 19 Mon 20 Tue 21 Wed 22…" at bounding box center [343, 42] width 686 height 477
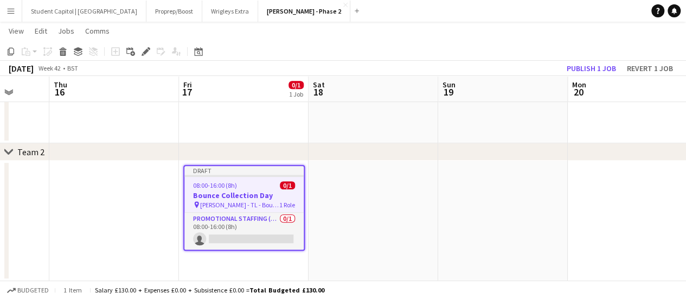
scroll to position [0, 348]
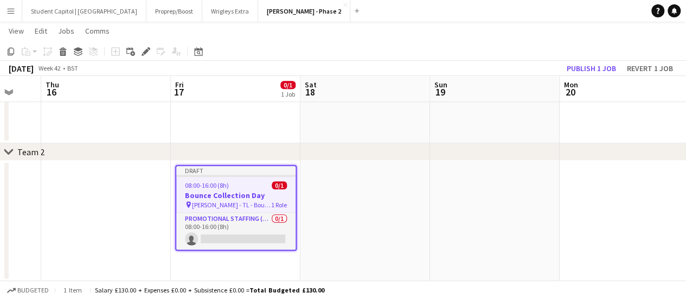
drag, startPoint x: 533, startPoint y: 218, endPoint x: 499, endPoint y: 220, distance: 33.7
click at [499, 220] on app-calendar-viewport "Mon 13 Tue 14 Wed 15 Thu 16 Fri 17 0/1 1 Job Sat 18 Sun 19 Mon 20 Tue 21 Wed 22…" at bounding box center [343, 42] width 686 height 477
click at [603, 200] on app-date-cell at bounding box center [625, 221] width 130 height 120
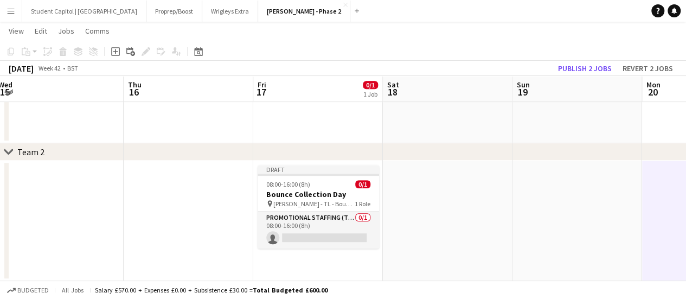
scroll to position [0, 268]
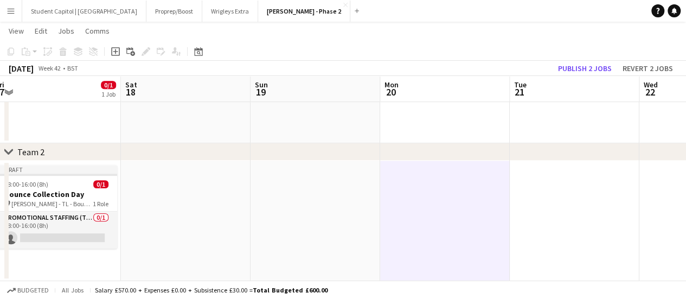
drag, startPoint x: 510, startPoint y: 210, endPoint x: 330, endPoint y: 207, distance: 179.6
click at [330, 207] on app-calendar-viewport "Wed 15 Thu 16 Fri 17 0/1 1 Job Sat 18 Sun 19 Mon 20 Tue 21 Wed 22 Thu 23 Fri 24…" at bounding box center [343, 42] width 686 height 477
click at [117, 50] on icon "Add job" at bounding box center [115, 51] width 9 height 9
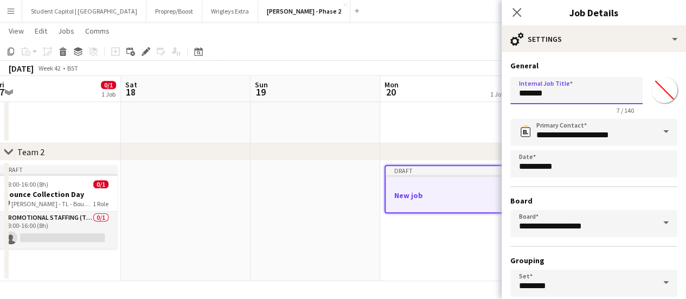
click at [570, 90] on input "*******" at bounding box center [576, 90] width 132 height 27
click at [493, 89] on body "Menu Boards Boards Boards All jobs Status Workforce Workforce My Workforce Recr…" at bounding box center [343, 31] width 686 height 538
type input "*"
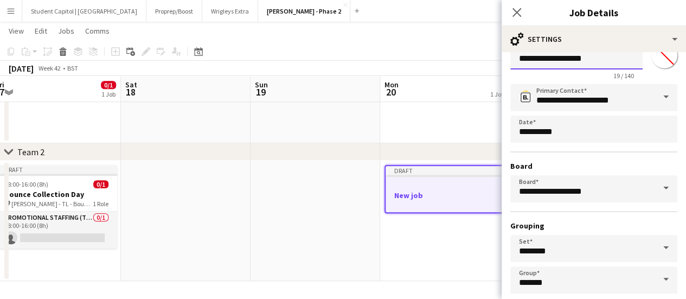
scroll to position [90, 0]
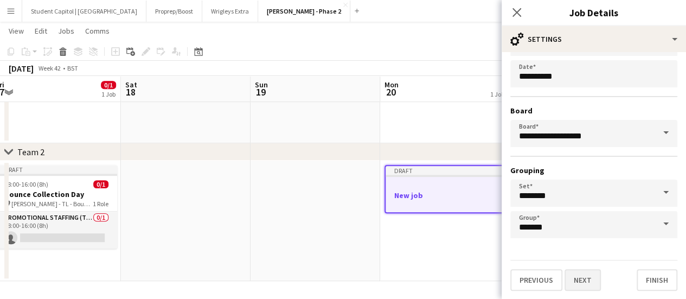
type input "**********"
click at [584, 276] on button "Next" at bounding box center [583, 280] width 36 height 22
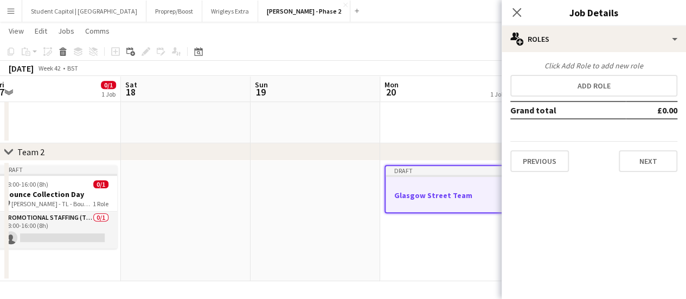
scroll to position [0, 0]
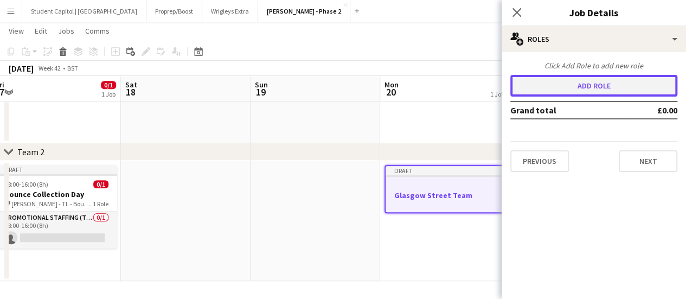
click at [598, 87] on button "Add role" at bounding box center [593, 86] width 167 height 22
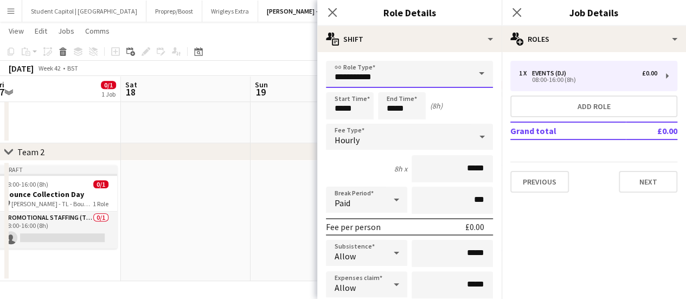
click at [432, 81] on input "**********" at bounding box center [409, 74] width 167 height 27
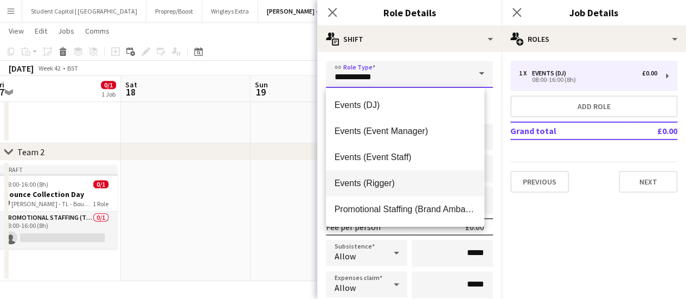
scroll to position [26, 0]
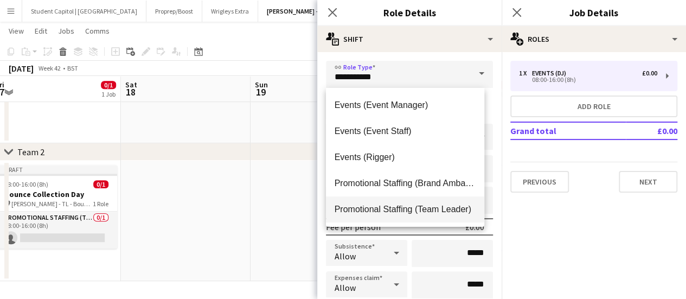
click at [425, 199] on mat-option "Promotional Staffing (Team Leader)" at bounding box center [405, 209] width 159 height 26
type input "**********"
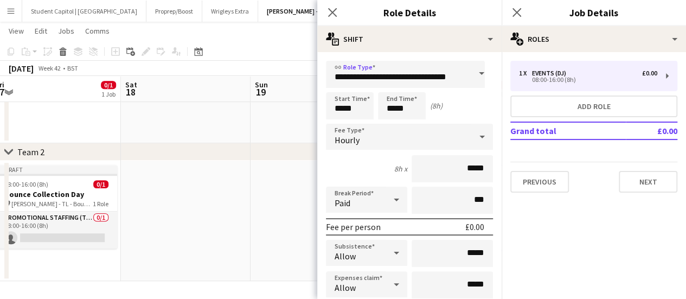
click at [393, 133] on div "Hourly" at bounding box center [398, 137] width 145 height 26
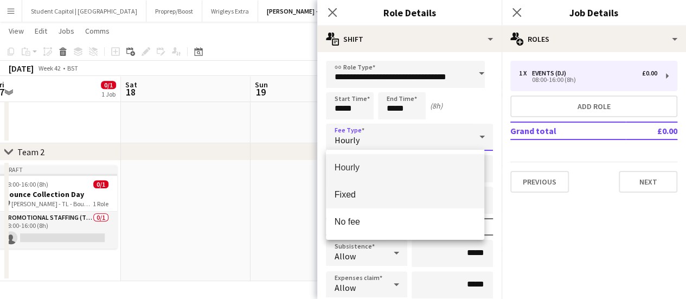
click at [390, 193] on span "Fixed" at bounding box center [406, 194] width 142 height 10
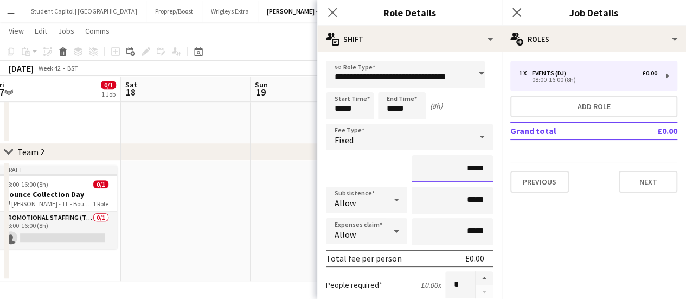
drag, startPoint x: 461, startPoint y: 169, endPoint x: 507, endPoint y: 164, distance: 45.8
click at [497, 165] on mat-expansion-panel "**********" at bounding box center [409, 175] width 184 height 247
type input "****"
click at [394, 156] on div "****" at bounding box center [409, 168] width 167 height 27
click at [460, 199] on input "*****" at bounding box center [452, 200] width 81 height 27
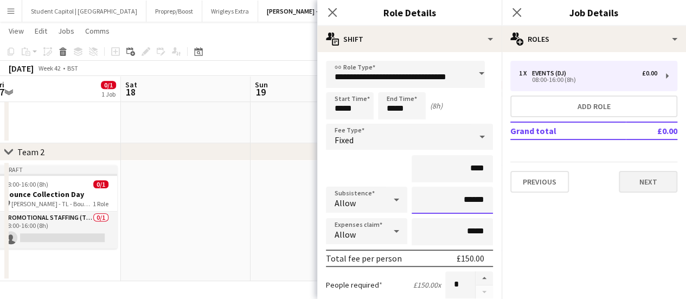
type input "******"
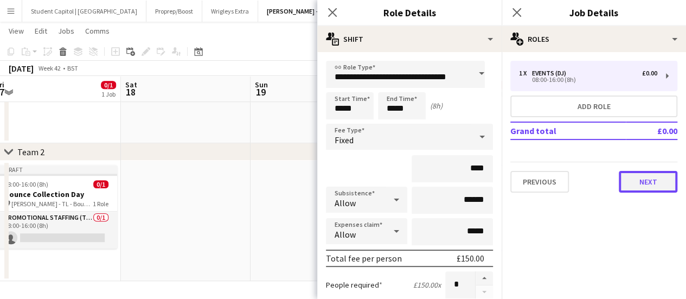
click at [643, 176] on button "Next" at bounding box center [648, 182] width 59 height 22
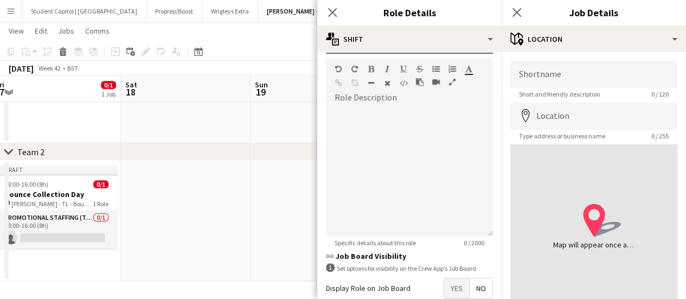
scroll to position [327, 0]
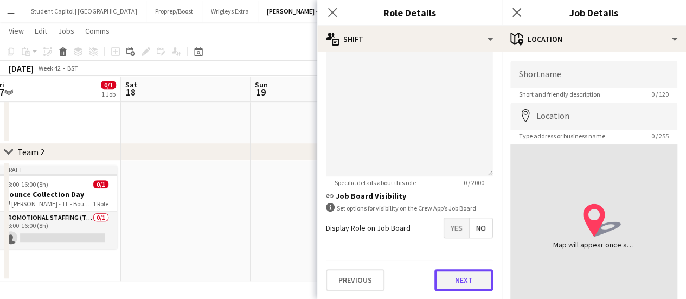
click at [453, 271] on button "Next" at bounding box center [463, 280] width 59 height 22
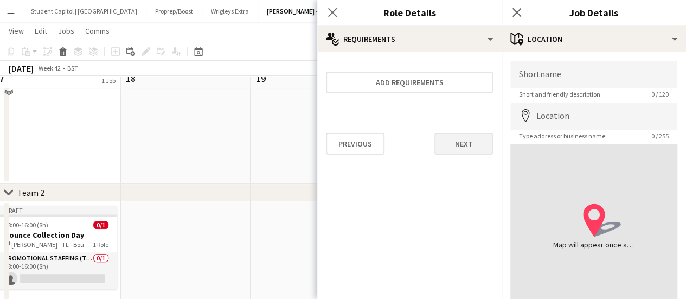
scroll to position [184, 0]
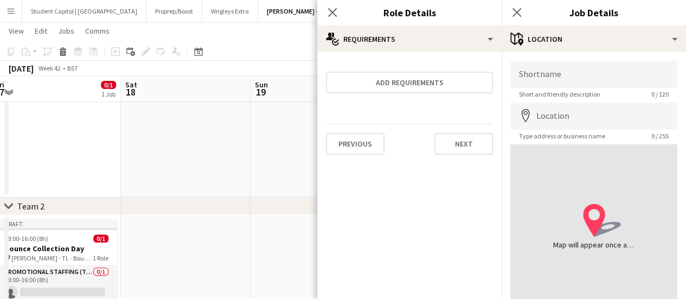
click at [461, 130] on div "Previous Next" at bounding box center [409, 144] width 167 height 40
click at [464, 146] on button "Next" at bounding box center [463, 144] width 59 height 22
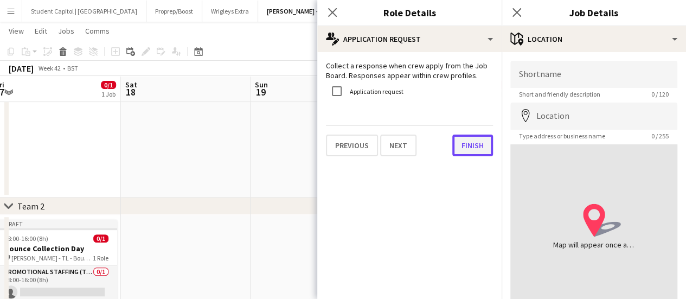
click at [461, 145] on button "Finish" at bounding box center [472, 146] width 41 height 22
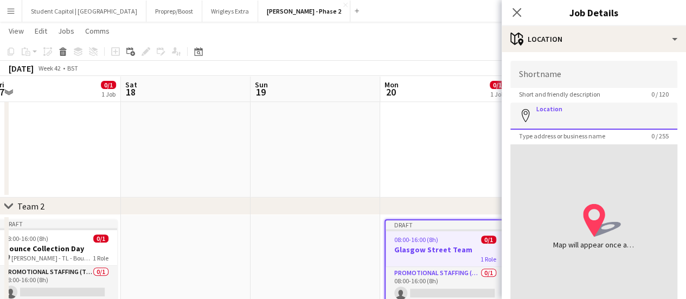
click at [586, 118] on input "Location" at bounding box center [593, 116] width 167 height 27
paste input "*******"
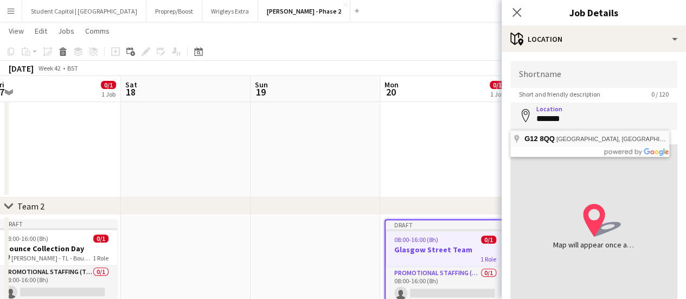
type input "**********"
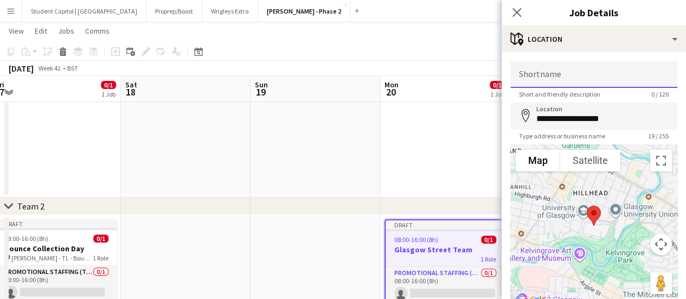
drag, startPoint x: 551, startPoint y: 76, endPoint x: 568, endPoint y: 78, distance: 17.4
click at [551, 76] on input "Shortname" at bounding box center [593, 74] width 167 height 27
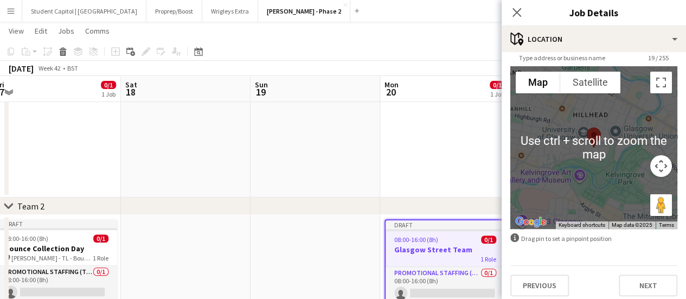
scroll to position [84, 0]
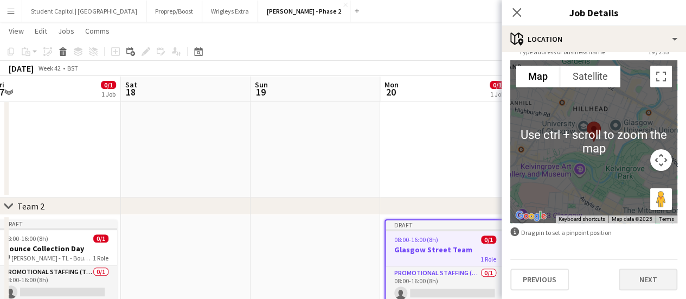
type input "**********"
click at [630, 288] on button "Next" at bounding box center [648, 279] width 59 height 22
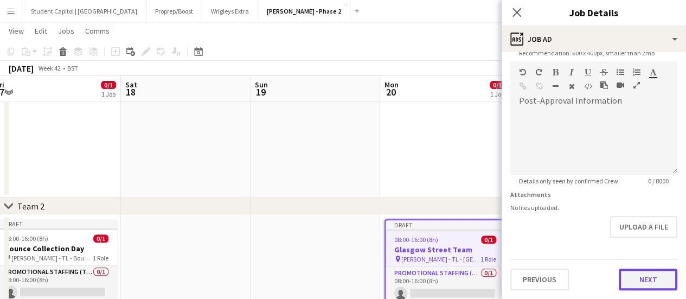
click at [636, 241] on form "**********" at bounding box center [594, 56] width 184 height 467
click at [638, 278] on button "Next" at bounding box center [648, 280] width 59 height 22
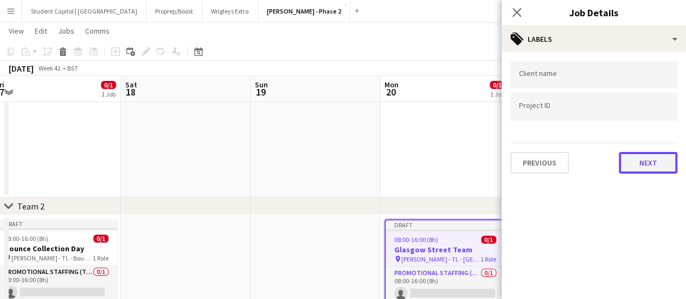
click at [654, 160] on button "Next" at bounding box center [648, 163] width 59 height 22
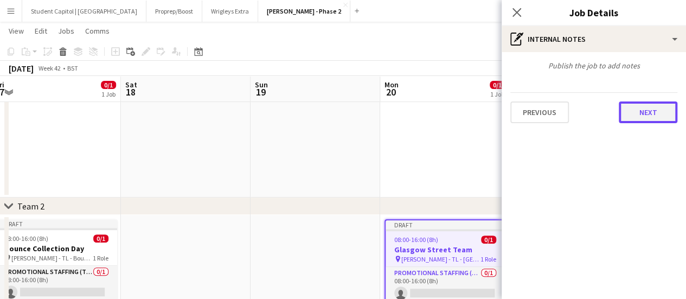
click at [644, 122] on button "Next" at bounding box center [648, 112] width 59 height 22
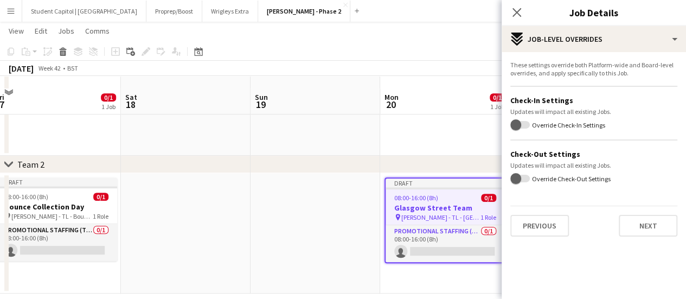
scroll to position [238, 0]
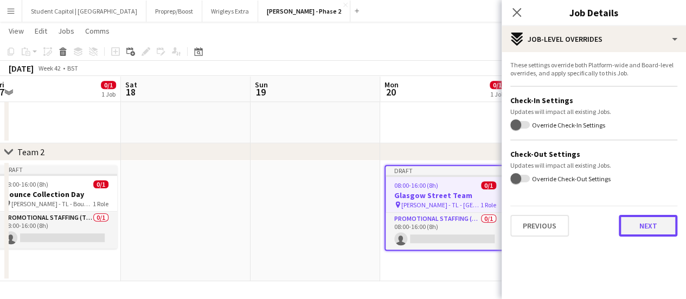
click at [643, 216] on button "Next" at bounding box center [648, 226] width 59 height 22
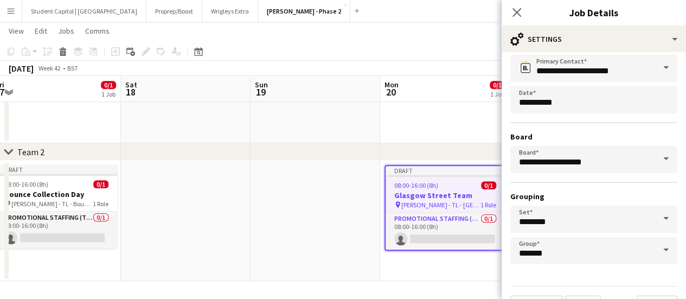
scroll to position [90, 0]
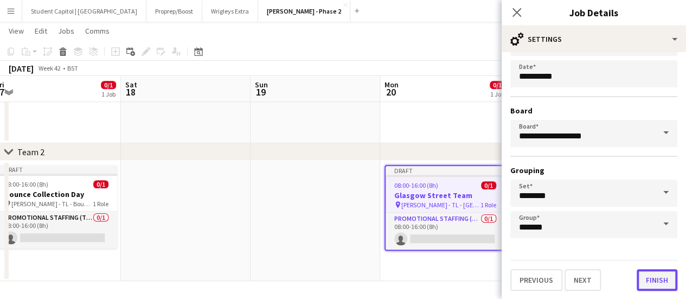
click at [651, 283] on button "Finish" at bounding box center [657, 280] width 41 height 22
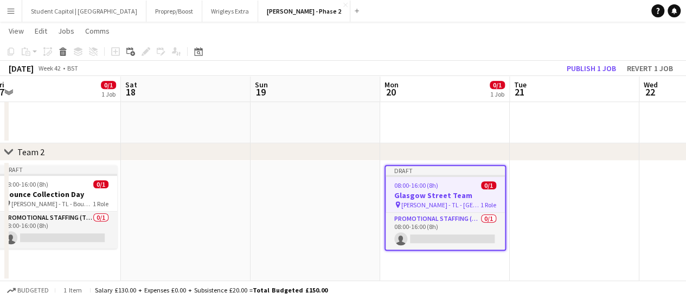
click at [414, 194] on h3 "Glasgow Street Team" at bounding box center [445, 195] width 119 height 10
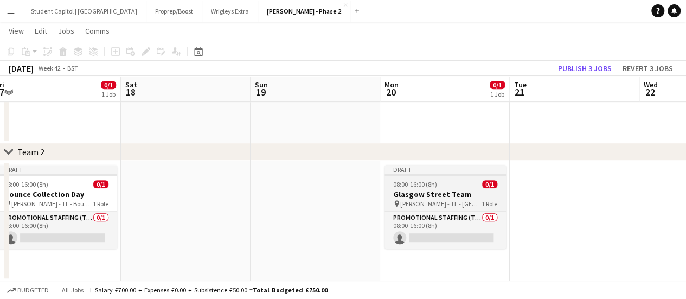
click at [401, 189] on h3 "Glasgow Street Team" at bounding box center [445, 194] width 121 height 10
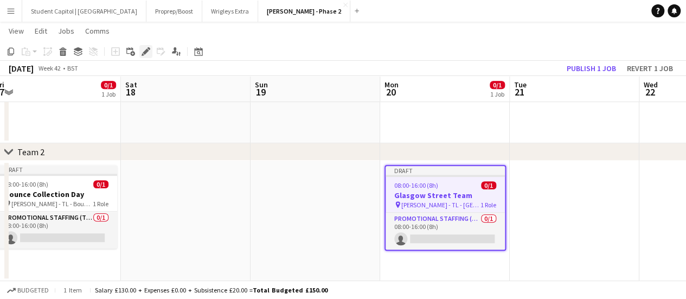
click at [144, 49] on icon "Edit" at bounding box center [146, 51] width 9 height 9
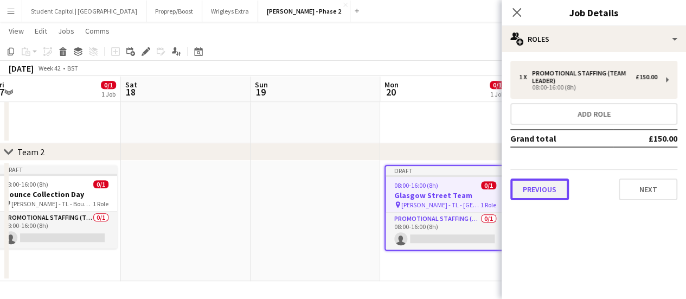
click at [551, 189] on button "Previous" at bounding box center [539, 189] width 59 height 22
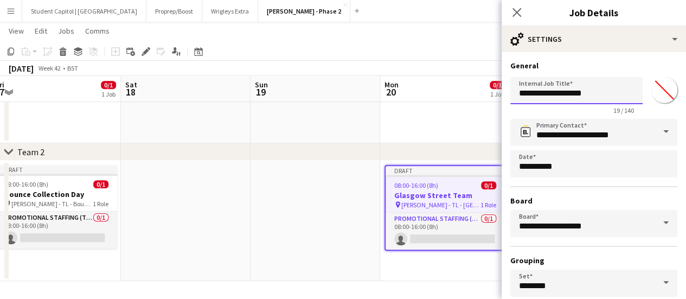
click at [519, 95] on input "**********" at bounding box center [576, 90] width 132 height 27
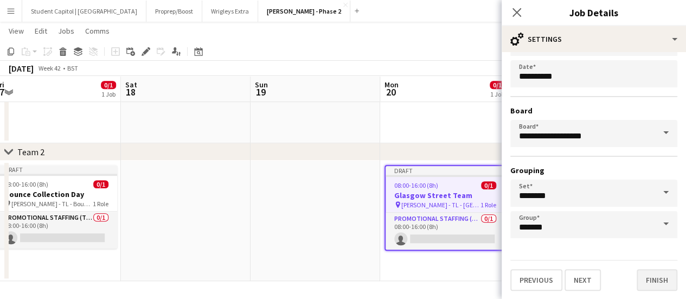
type input "**********"
click at [664, 281] on button "Finish" at bounding box center [657, 280] width 41 height 22
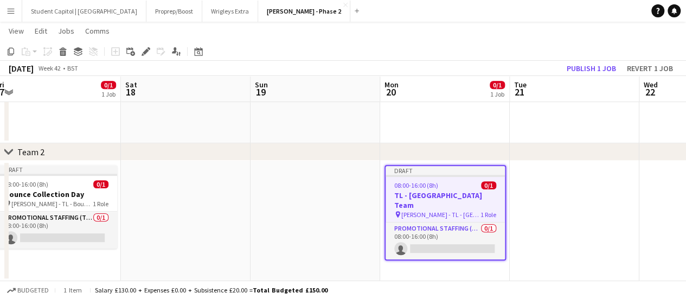
click at [345, 199] on app-date-cell at bounding box center [316, 221] width 130 height 120
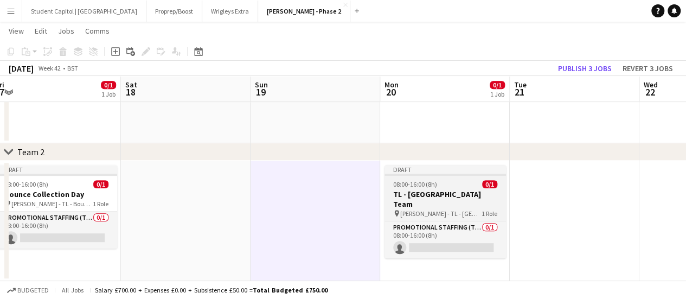
click at [443, 170] on div "Draft" at bounding box center [445, 169] width 121 height 9
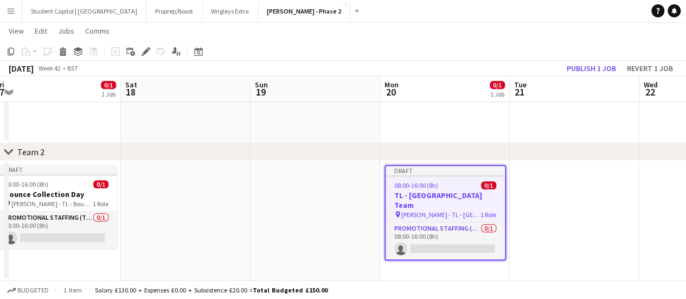
click at [538, 203] on app-date-cell at bounding box center [575, 221] width 130 height 120
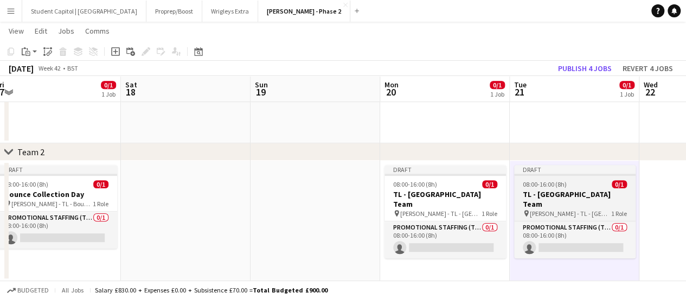
click at [549, 194] on h3 "TL - [GEOGRAPHIC_DATA] Team" at bounding box center [574, 199] width 121 height 20
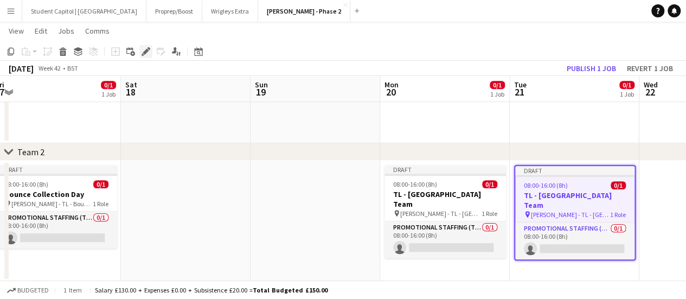
click at [150, 49] on div "Edit" at bounding box center [145, 51] width 13 height 13
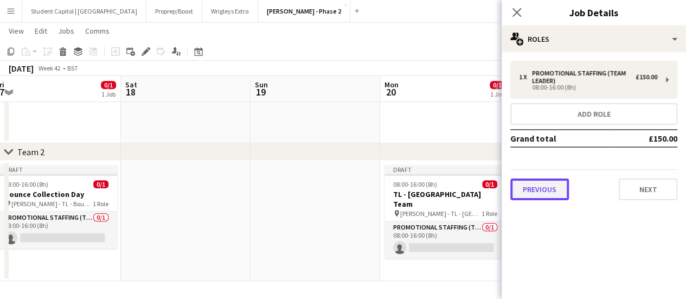
click at [557, 187] on button "Previous" at bounding box center [539, 189] width 59 height 22
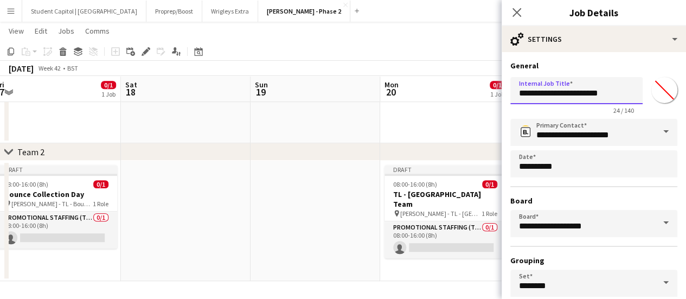
click at [577, 91] on input "**********" at bounding box center [576, 90] width 132 height 27
click at [570, 92] on input "**********" at bounding box center [576, 90] width 132 height 27
click at [612, 88] on input "**********" at bounding box center [576, 90] width 132 height 27
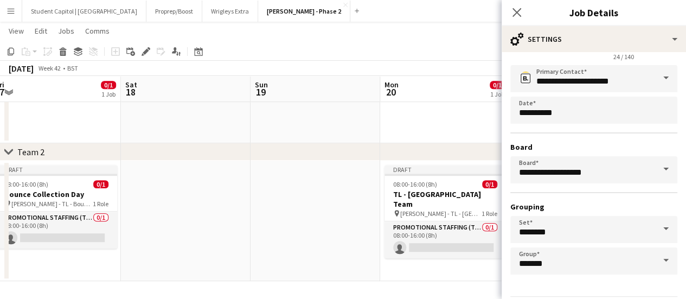
scroll to position [90, 0]
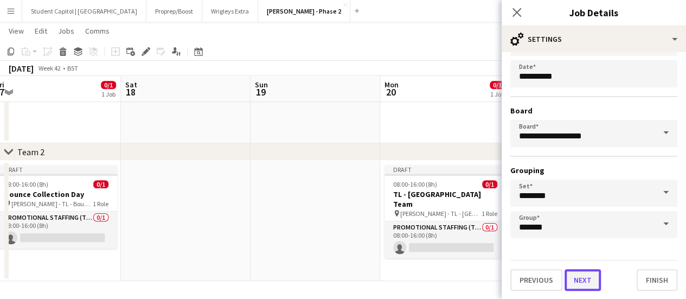
click at [591, 282] on button "Next" at bounding box center [583, 280] width 36 height 22
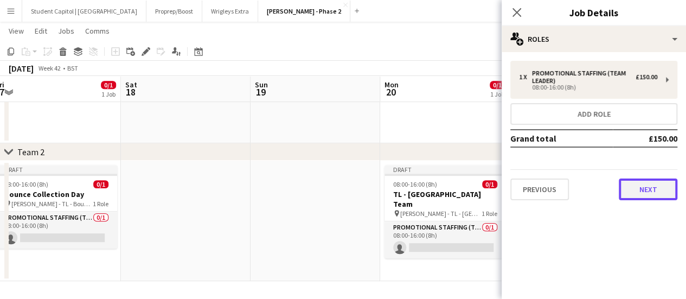
click at [640, 187] on button "Next" at bounding box center [648, 189] width 59 height 22
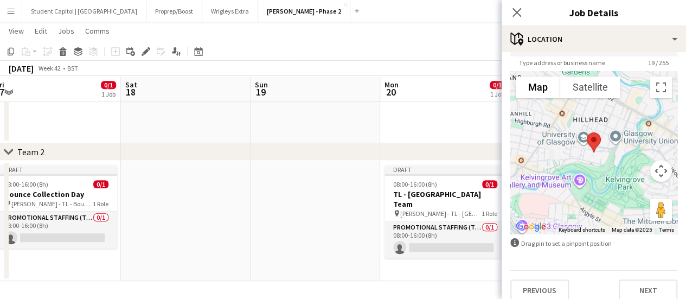
scroll to position [84, 0]
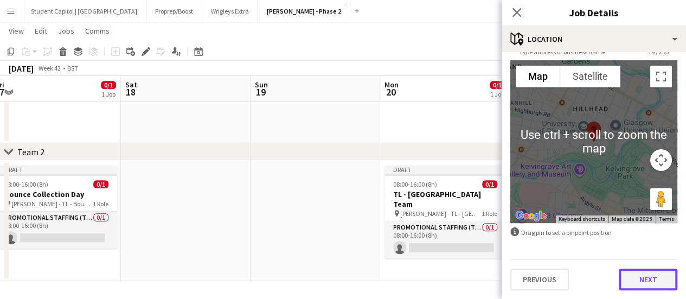
click at [639, 276] on button "Next" at bounding box center [648, 279] width 59 height 22
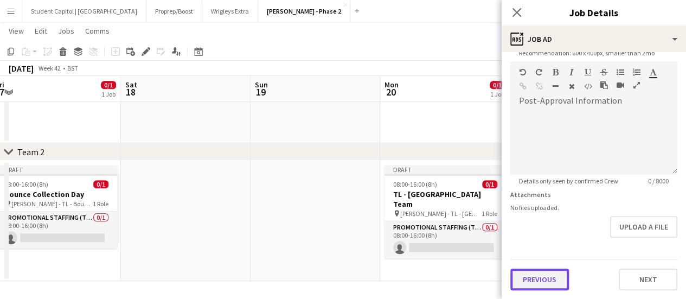
click at [554, 241] on form "**********" at bounding box center [594, 56] width 184 height 467
click at [553, 273] on button "Previous" at bounding box center [539, 280] width 59 height 22
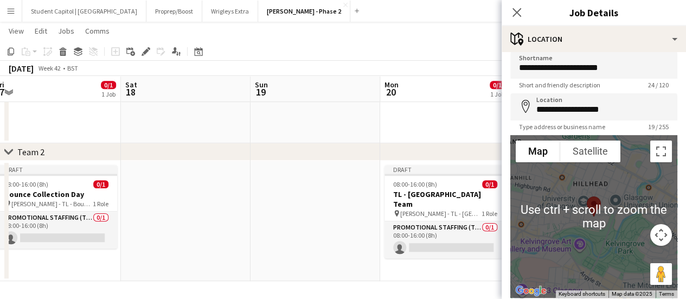
scroll to position [0, 0]
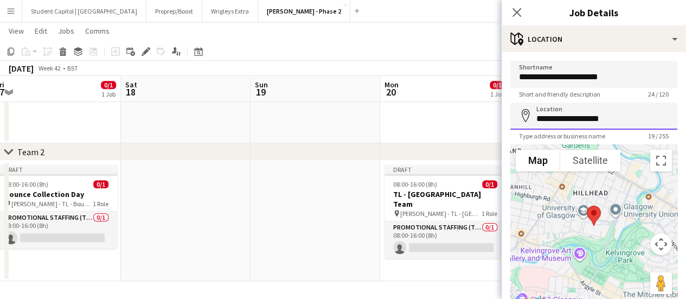
click at [574, 118] on input "**********" at bounding box center [593, 116] width 167 height 27
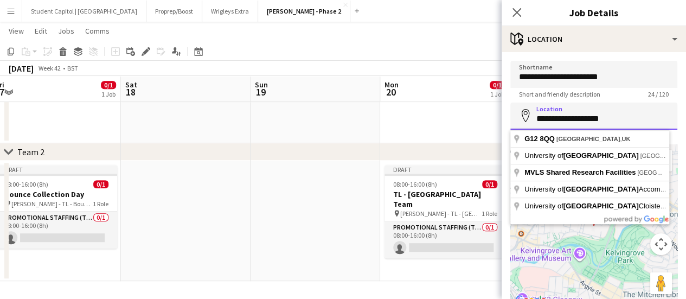
click at [574, 119] on input "**********" at bounding box center [593, 116] width 167 height 27
paste input
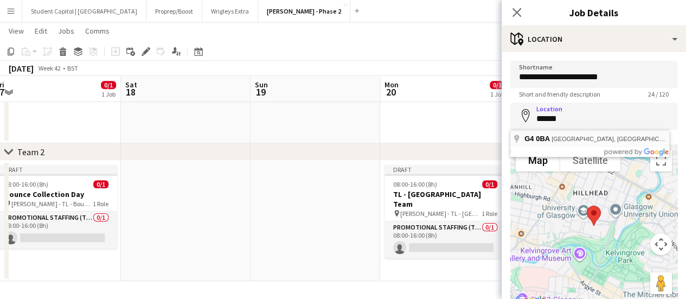
type input "**********"
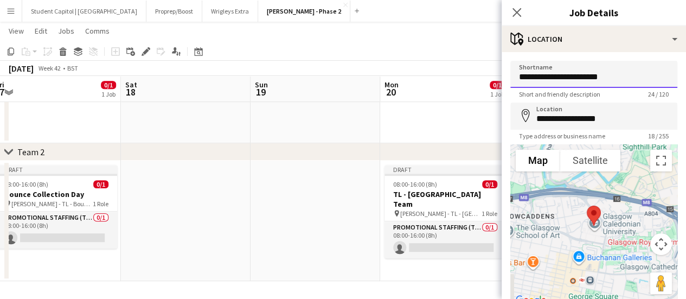
click at [603, 81] on input "**********" at bounding box center [593, 74] width 167 height 27
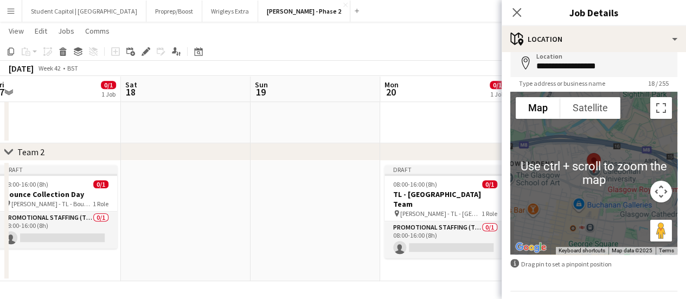
scroll to position [84, 0]
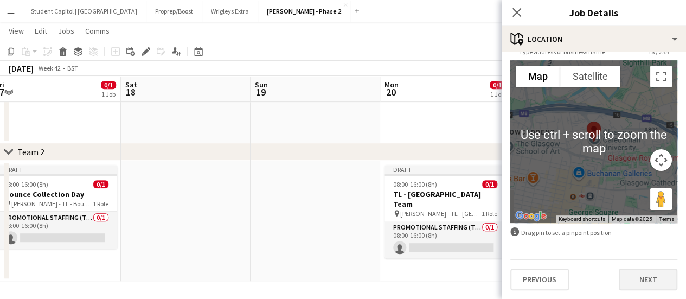
type input "**********"
click at [623, 286] on button "Next" at bounding box center [648, 279] width 59 height 22
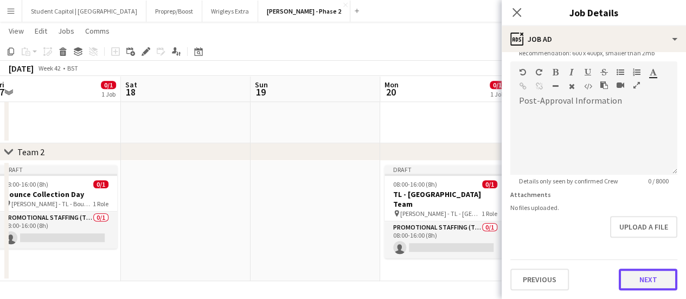
click at [628, 233] on form "**********" at bounding box center [594, 56] width 184 height 467
click at [636, 276] on button "Next" at bounding box center [648, 280] width 59 height 22
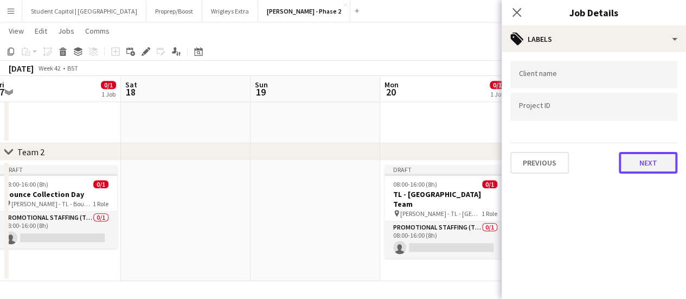
click at [639, 164] on button "Next" at bounding box center [648, 163] width 59 height 22
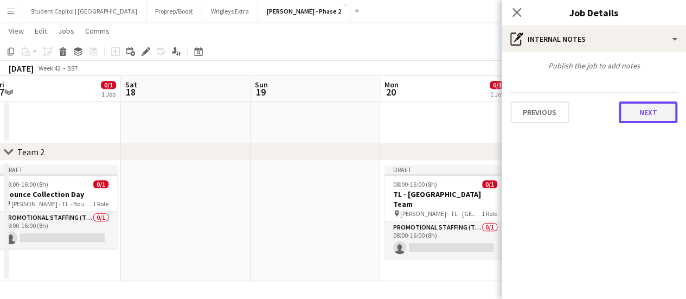
click at [633, 120] on button "Next" at bounding box center [648, 112] width 59 height 22
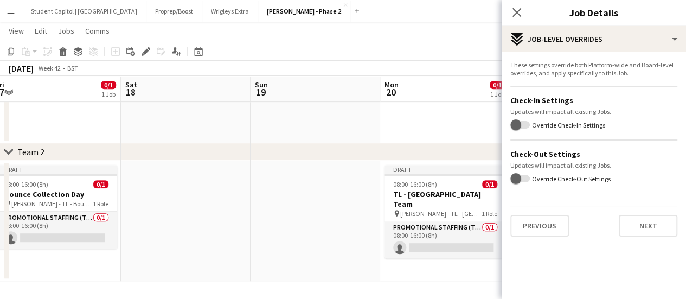
click at [666, 237] on div "These settings override both Platform-wide and Board-level overrides, and apply…" at bounding box center [594, 148] width 184 height 193
click at [660, 225] on button "Next" at bounding box center [648, 226] width 59 height 22
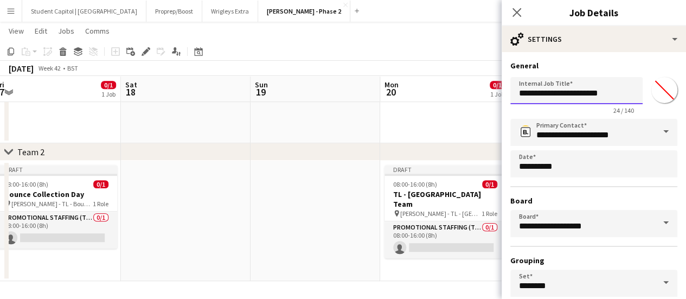
click at [566, 94] on input "**********" at bounding box center [576, 90] width 132 height 27
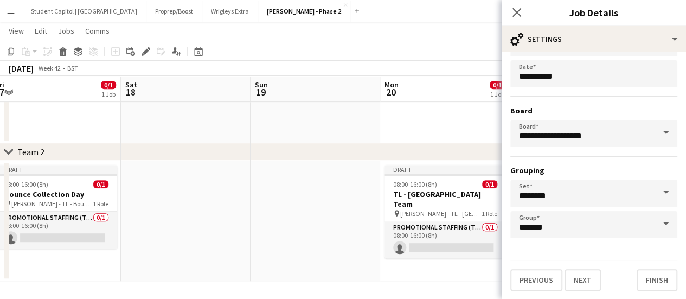
type input "**********"
click at [671, 280] on form "**********" at bounding box center [594, 131] width 184 height 320
click at [658, 280] on button "Finish" at bounding box center [657, 280] width 41 height 22
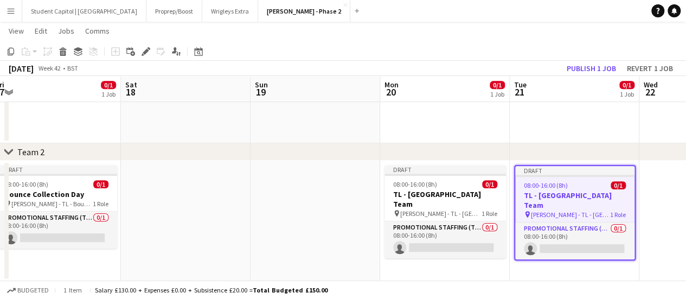
click at [447, 261] on app-date-cell "Draft 08:00-16:00 (8h) 0/1 TL - [GEOGRAPHIC_DATA] Team pin [PERSON_NAME] - TL -…" at bounding box center [445, 221] width 130 height 120
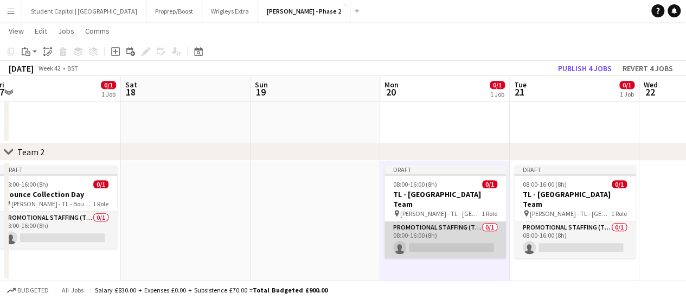
click at [443, 221] on app-card-role "Promotional Staffing (Team Leader) 0/1 08:00-16:00 (8h) single-neutral-actions" at bounding box center [445, 239] width 121 height 37
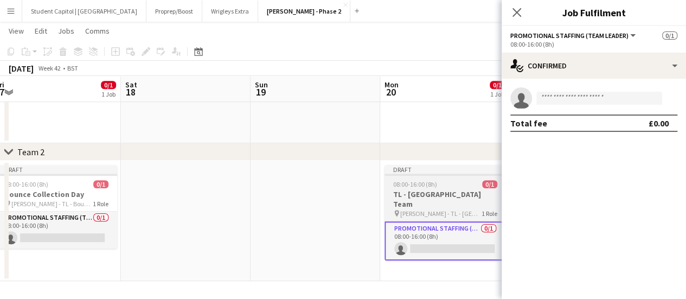
click at [413, 183] on span "08:00-16:00 (8h)" at bounding box center [415, 184] width 44 height 8
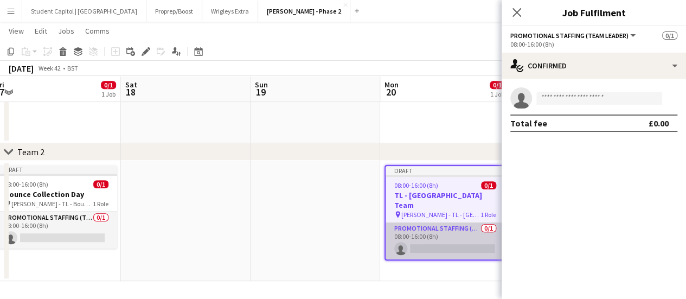
click at [444, 229] on app-card-role "Promotional Staffing (Team Leader) 0/1 08:00-16:00 (8h) single-neutral-actions" at bounding box center [445, 240] width 119 height 37
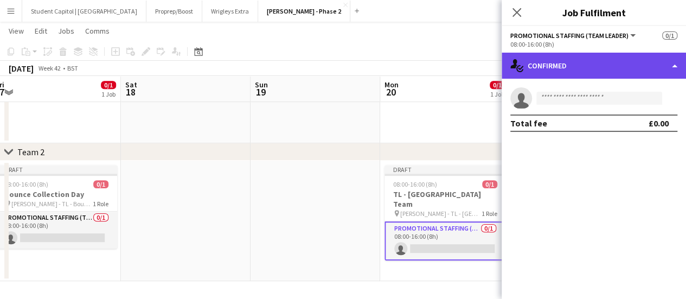
click at [674, 69] on div "single-neutral-actions-check-2 Confirmed" at bounding box center [594, 66] width 184 height 26
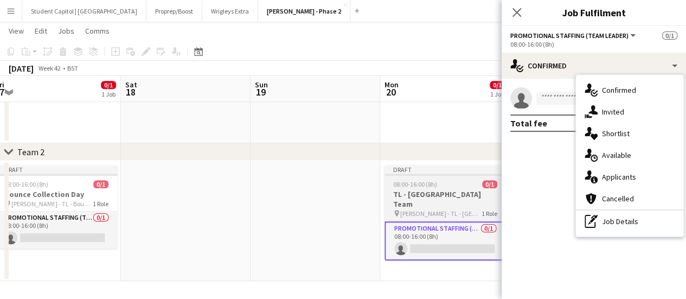
click at [406, 187] on span "08:00-16:00 (8h)" at bounding box center [415, 184] width 44 height 8
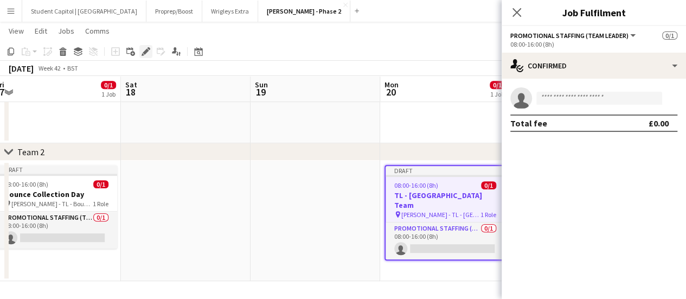
click at [146, 47] on icon "Edit" at bounding box center [146, 51] width 9 height 9
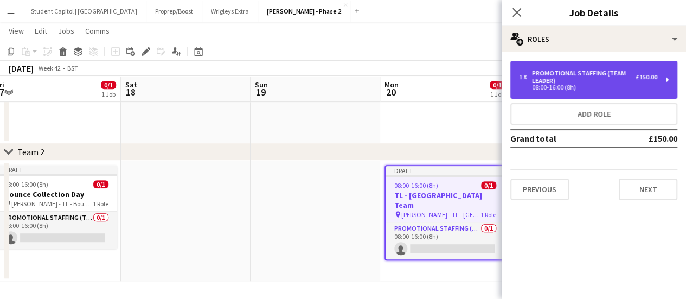
click at [668, 79] on div "1 x Promotional Staffing (Team Leader) £150.00 08:00-16:00 (8h)" at bounding box center [593, 80] width 167 height 38
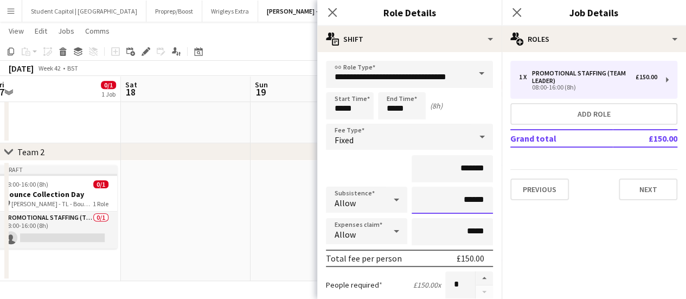
click at [459, 198] on input "******" at bounding box center [452, 200] width 81 height 27
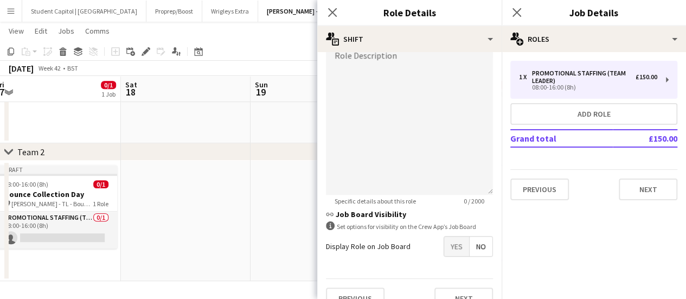
scroll to position [325, 0]
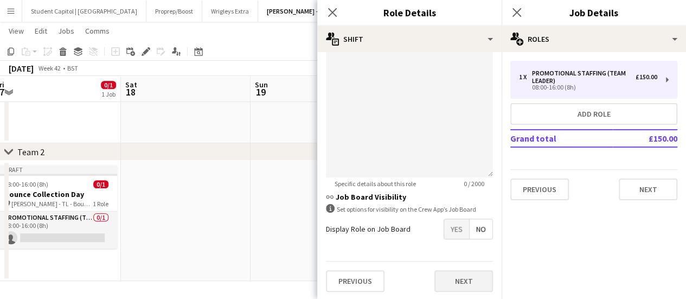
type input "*****"
click at [452, 278] on button "Next" at bounding box center [463, 281] width 59 height 22
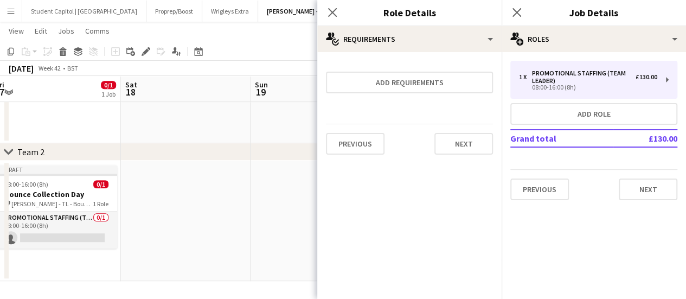
click at [289, 253] on app-date-cell at bounding box center [316, 221] width 130 height 120
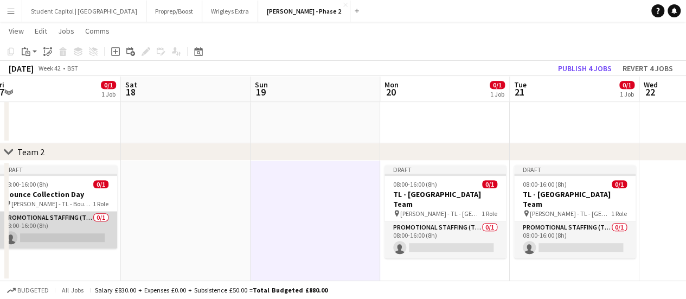
click at [91, 228] on app-card-role "Promotional Staffing (Team Leader) 0/1 08:00-16:00 (8h) single-neutral-actions" at bounding box center [56, 230] width 121 height 37
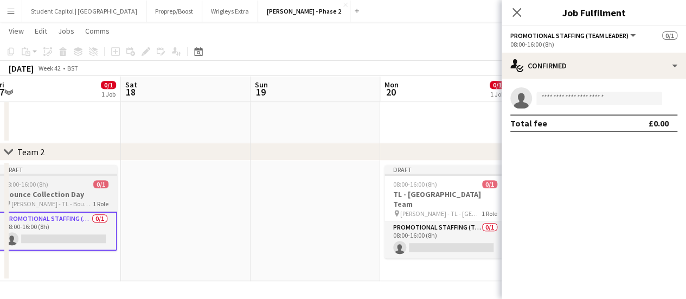
click at [71, 194] on h3 "Bounce Collection Day" at bounding box center [56, 194] width 121 height 10
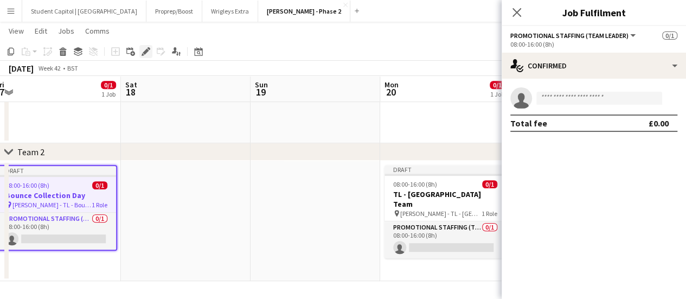
click at [146, 48] on icon "Edit" at bounding box center [146, 51] width 9 height 9
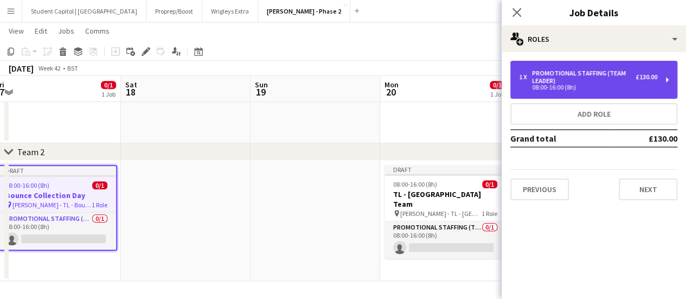
click at [661, 73] on div "1 x Promotional Staffing (Team Leader) £130.00 08:00-16:00 (8h)" at bounding box center [593, 80] width 167 height 38
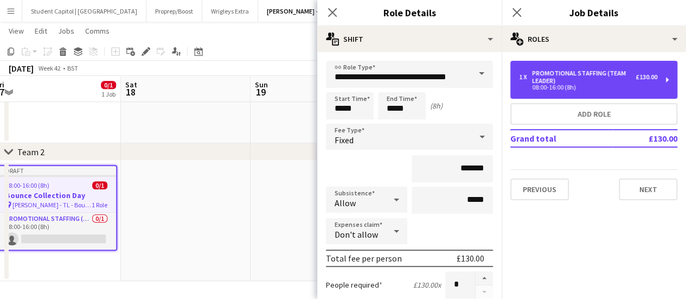
scroll to position [108, 0]
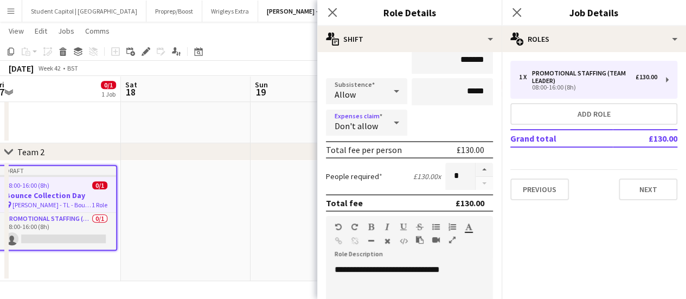
click at [390, 123] on icon at bounding box center [396, 123] width 13 height 22
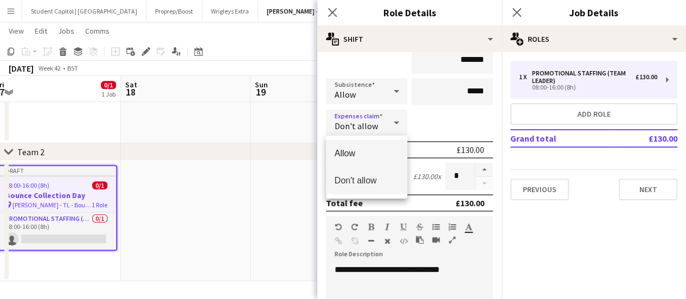
click at [380, 145] on mat-option "Allow" at bounding box center [366, 153] width 81 height 27
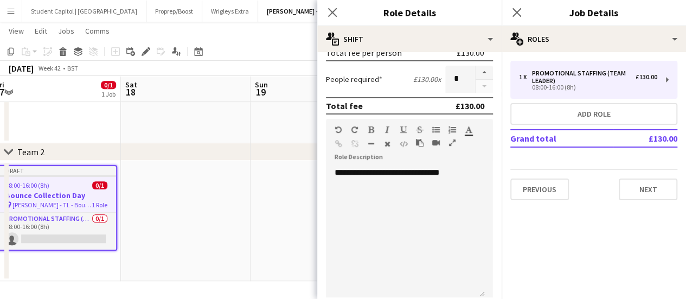
scroll to position [327, 0]
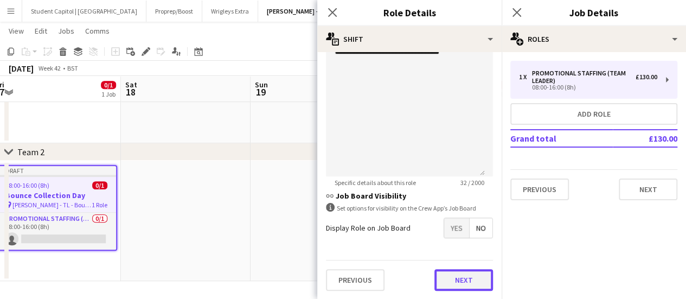
click at [470, 280] on button "Next" at bounding box center [463, 280] width 59 height 22
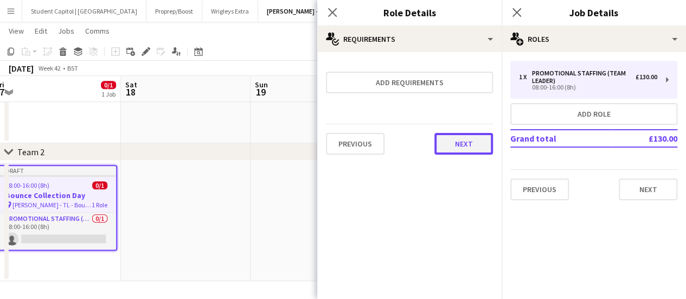
click at [462, 152] on button "Next" at bounding box center [463, 144] width 59 height 22
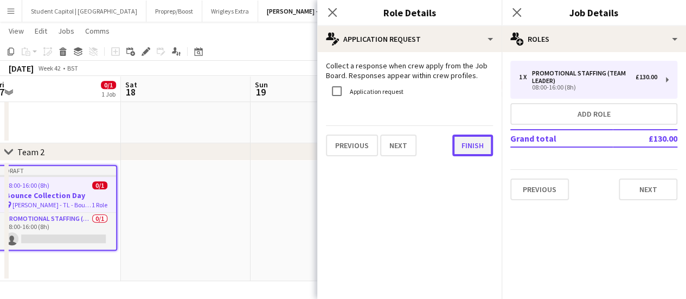
click at [457, 146] on button "Finish" at bounding box center [472, 146] width 41 height 22
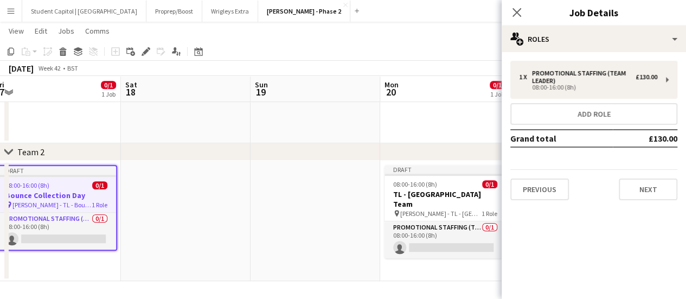
click at [257, 239] on app-date-cell at bounding box center [316, 221] width 130 height 120
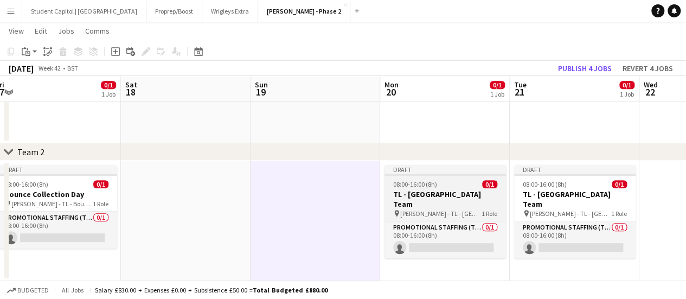
click at [431, 190] on h3 "TL - [GEOGRAPHIC_DATA] Team" at bounding box center [445, 199] width 121 height 20
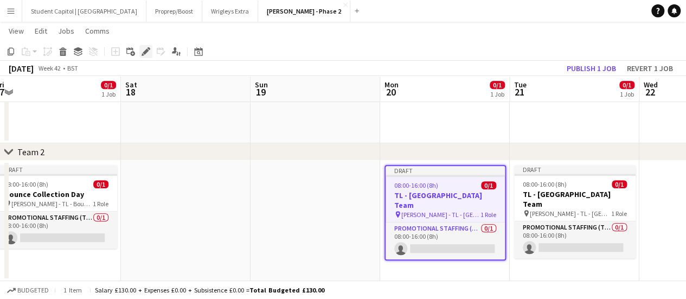
click at [149, 53] on icon "Edit" at bounding box center [146, 51] width 9 height 9
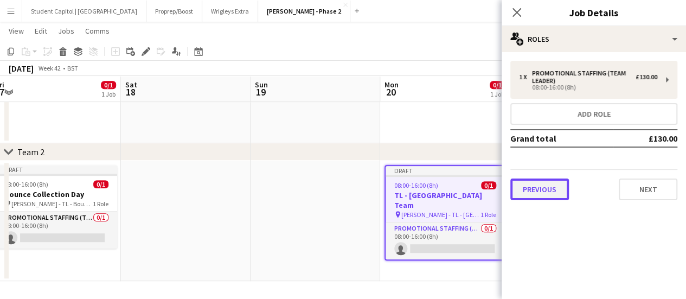
click at [557, 195] on button "Previous" at bounding box center [539, 189] width 59 height 22
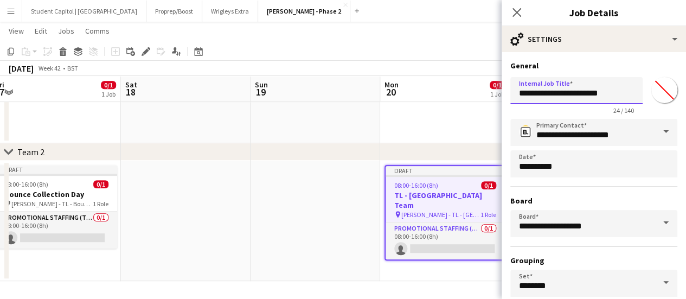
click at [565, 91] on input "**********" at bounding box center [576, 90] width 132 height 27
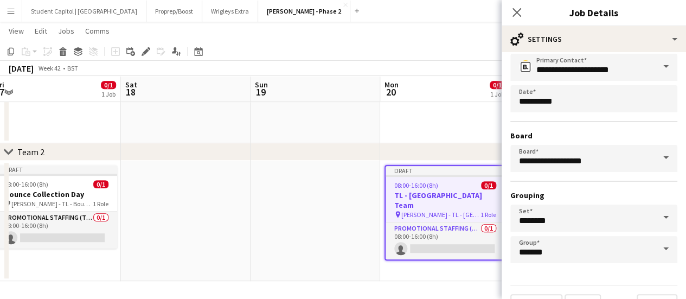
scroll to position [90, 0]
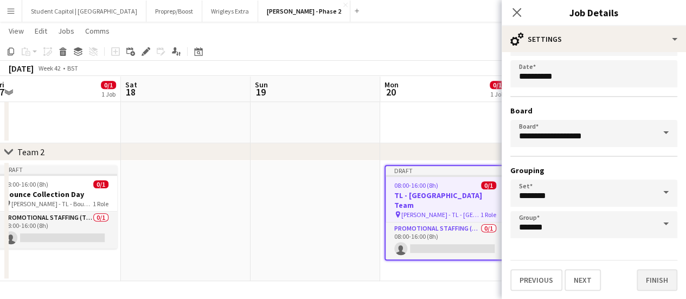
type input "**********"
click at [644, 276] on button "Finish" at bounding box center [657, 280] width 41 height 22
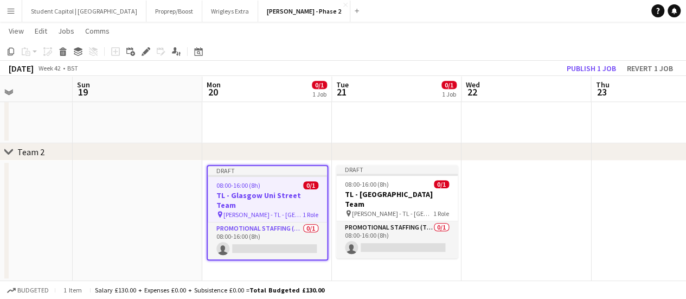
scroll to position [0, 461]
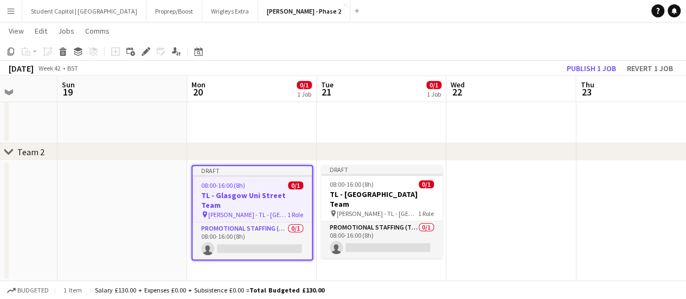
drag, startPoint x: 550, startPoint y: 272, endPoint x: 357, endPoint y: 278, distance: 193.2
click at [357, 278] on app-calendar-viewport "Wed 15 Thu 16 Fri 17 0/1 1 Job Sat 18 Sun 19 Mon 20 0/1 1 Job Tue 21 0/1 1 Job …" at bounding box center [343, 42] width 686 height 477
click at [470, 198] on app-date-cell at bounding box center [511, 221] width 130 height 120
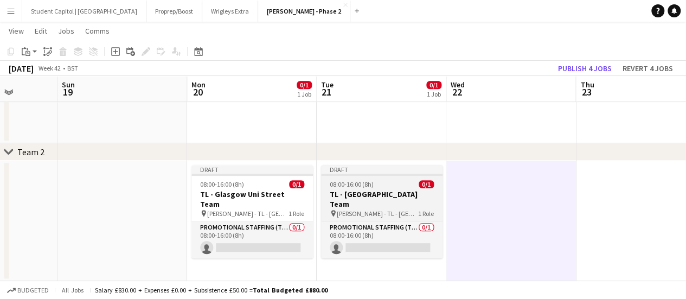
click at [393, 174] on div at bounding box center [381, 175] width 121 height 2
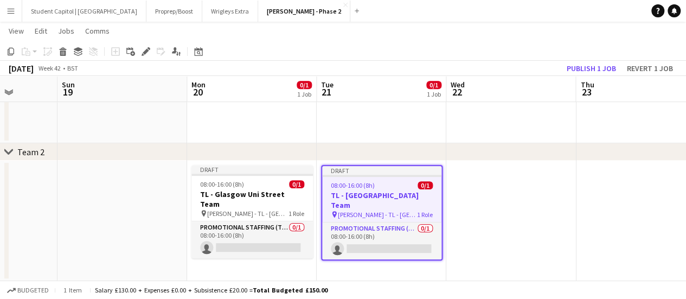
click at [477, 189] on app-date-cell at bounding box center [511, 221] width 130 height 120
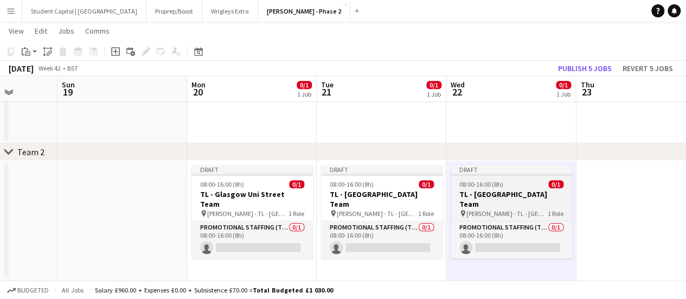
click at [484, 180] on span "08:00-16:00 (8h)" at bounding box center [481, 184] width 44 height 8
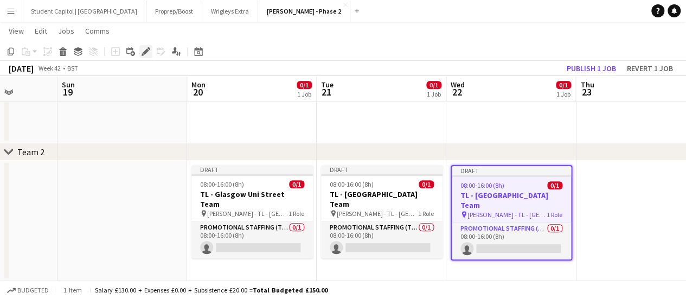
click at [142, 45] on div "Edit" at bounding box center [145, 51] width 13 height 13
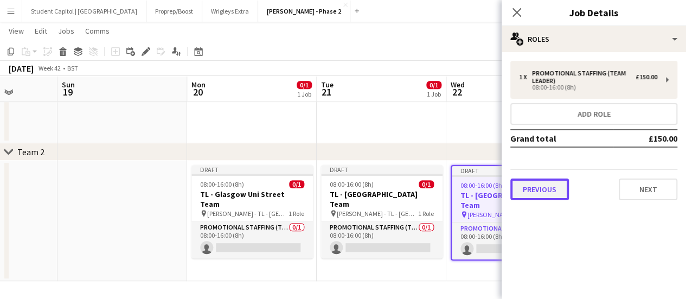
click at [536, 184] on button "Previous" at bounding box center [539, 189] width 59 height 22
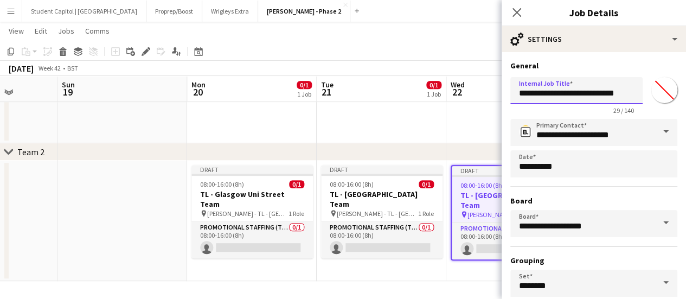
drag, startPoint x: 533, startPoint y: 95, endPoint x: 581, endPoint y: 95, distance: 48.8
click at [581, 95] on input "**********" at bounding box center [576, 90] width 132 height 27
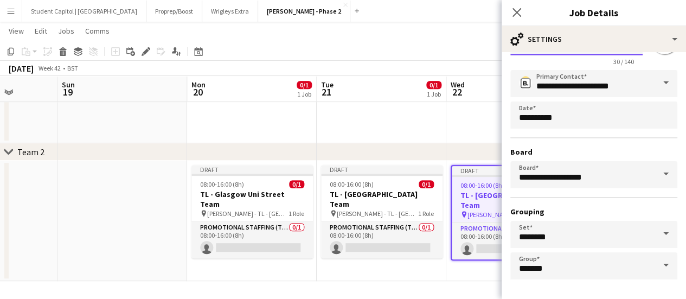
scroll to position [90, 0]
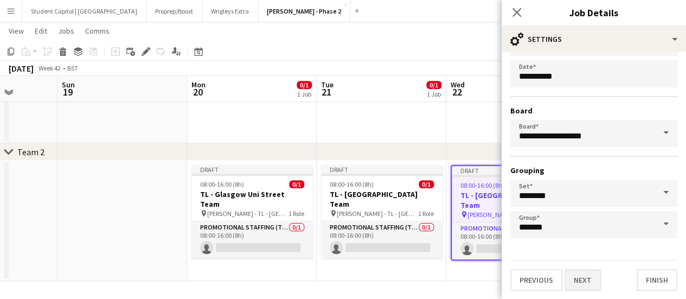
type input "**********"
click at [591, 274] on button "Next" at bounding box center [583, 280] width 36 height 22
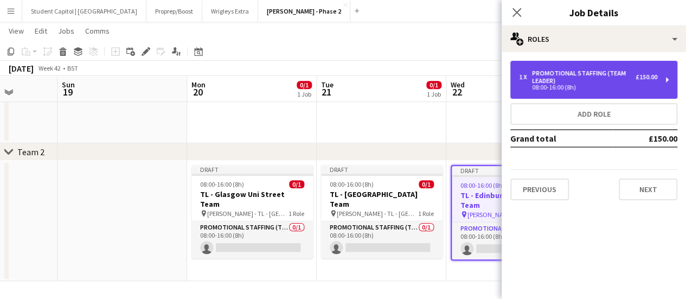
click at [639, 97] on div "1 x Promotional Staffing (Team Leader) £150.00 08:00-16:00 (8h)" at bounding box center [593, 80] width 167 height 38
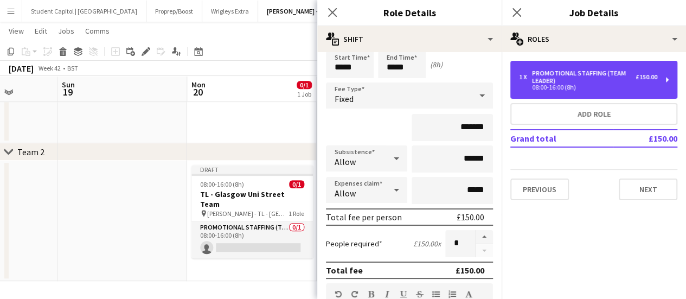
scroll to position [54, 0]
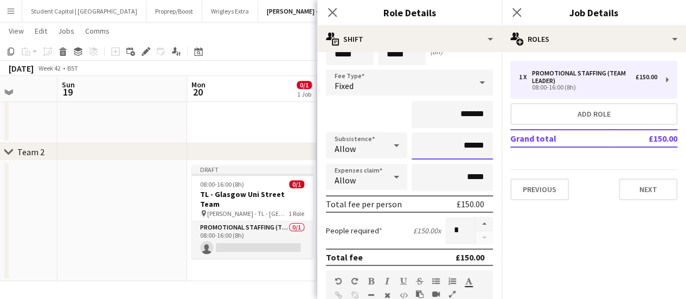
click at [459, 150] on input "******" at bounding box center [452, 145] width 81 height 27
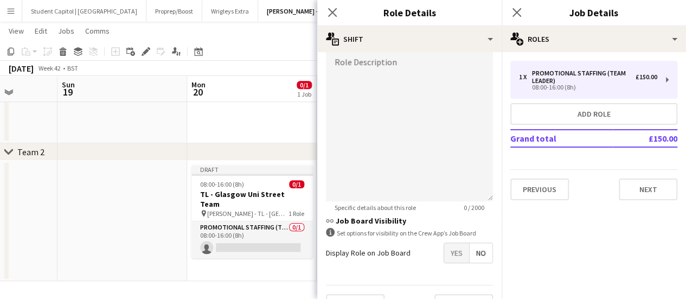
scroll to position [327, 0]
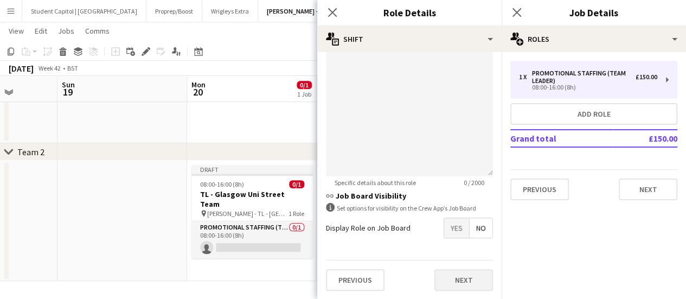
type input "*****"
click at [463, 273] on button "Next" at bounding box center [463, 280] width 59 height 22
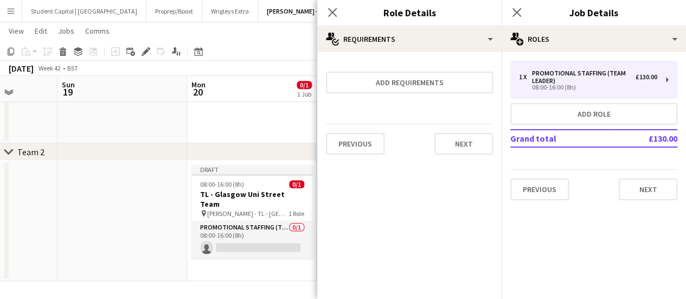
scroll to position [0, 0]
click at [476, 135] on button "Next" at bounding box center [463, 144] width 59 height 22
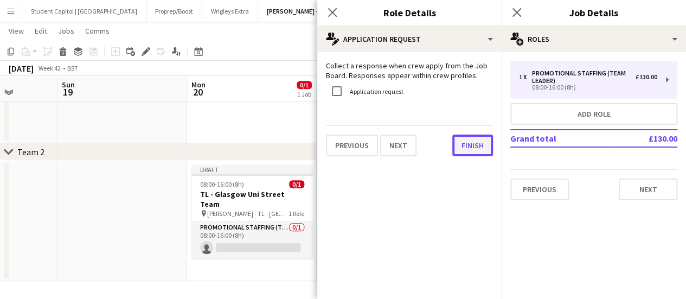
click at [479, 148] on button "Finish" at bounding box center [472, 146] width 41 height 22
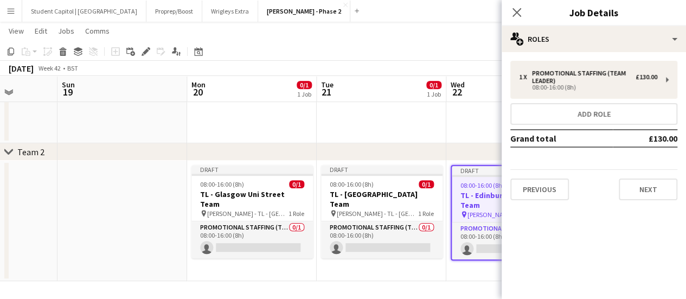
click at [646, 202] on div "1 x Promotional Staffing (Team Leader) £130.00 08:00-16:00 (8h) Add role Grand …" at bounding box center [594, 130] width 184 height 157
click at [644, 195] on button "Next" at bounding box center [648, 189] width 59 height 22
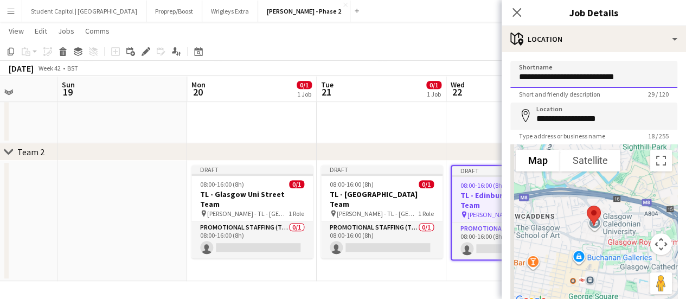
click at [592, 76] on input "**********" at bounding box center [593, 74] width 167 height 27
click at [575, 75] on input "**********" at bounding box center [593, 74] width 167 height 27
drag, startPoint x: 570, startPoint y: 75, endPoint x: 657, endPoint y: 78, distance: 87.4
click at [657, 78] on input "**********" at bounding box center [593, 74] width 167 height 27
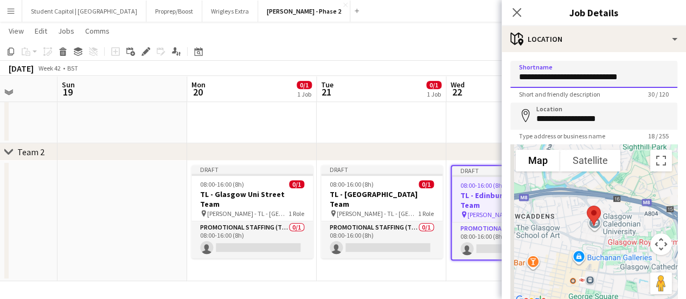
type input "**********"
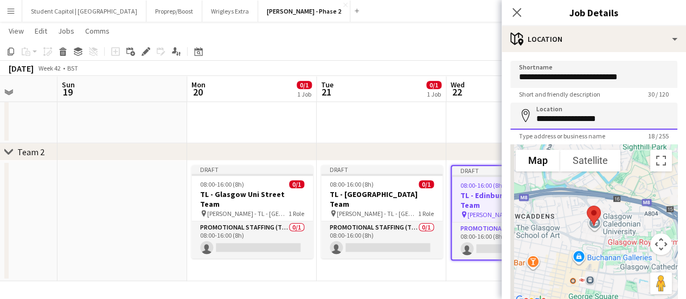
click at [599, 118] on input "**********" at bounding box center [593, 116] width 167 height 27
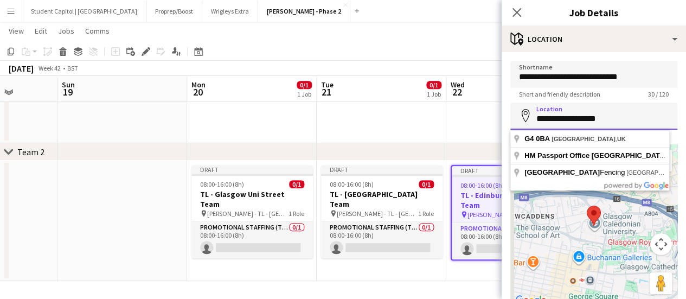
click at [599, 118] on input "**********" at bounding box center [593, 116] width 167 height 27
paste input
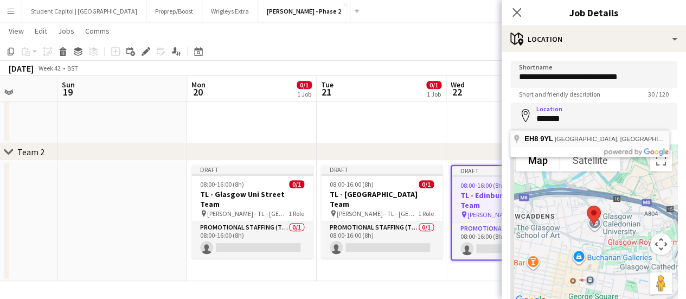
type input "**********"
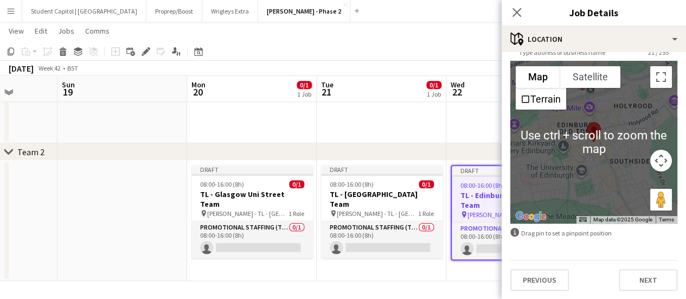
scroll to position [84, 0]
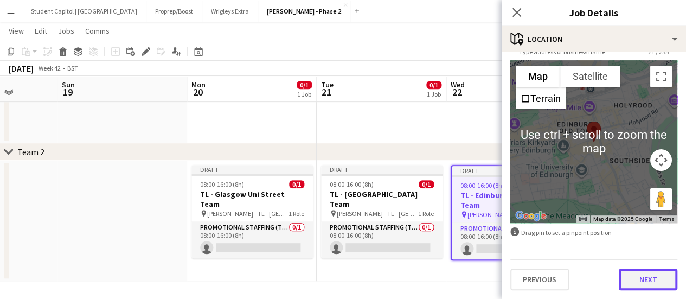
click at [642, 274] on button "Next" at bounding box center [648, 279] width 59 height 22
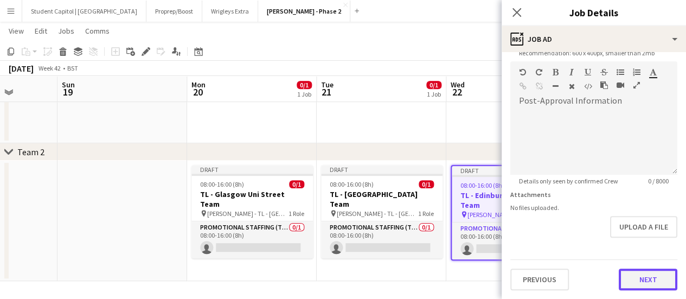
click at [629, 238] on form "**********" at bounding box center [594, 56] width 184 height 467
click at [638, 274] on button "Next" at bounding box center [648, 280] width 59 height 22
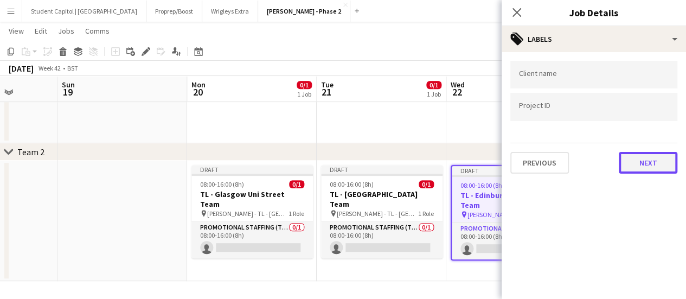
click at [644, 156] on button "Next" at bounding box center [648, 163] width 59 height 22
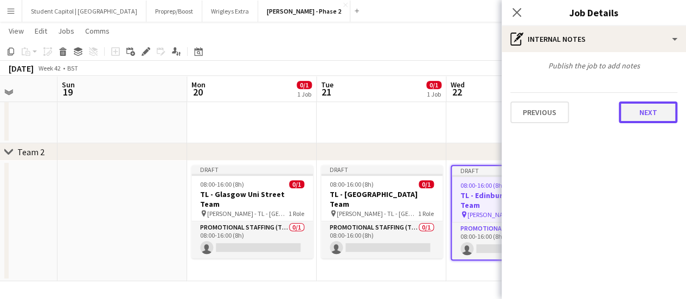
click at [643, 118] on button "Next" at bounding box center [648, 112] width 59 height 22
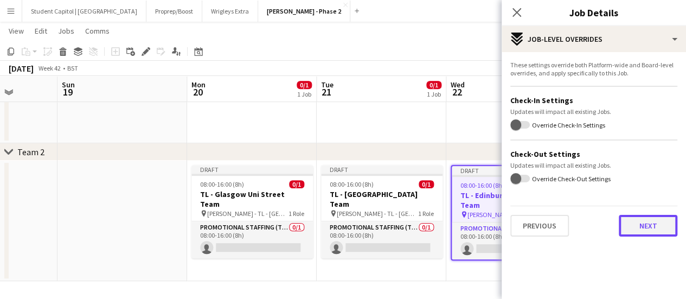
click at [638, 219] on button "Next" at bounding box center [648, 226] width 59 height 22
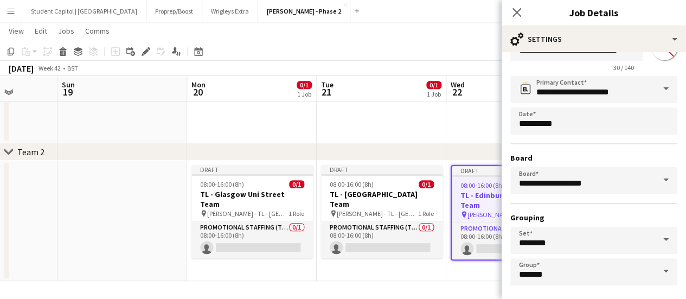
scroll to position [90, 0]
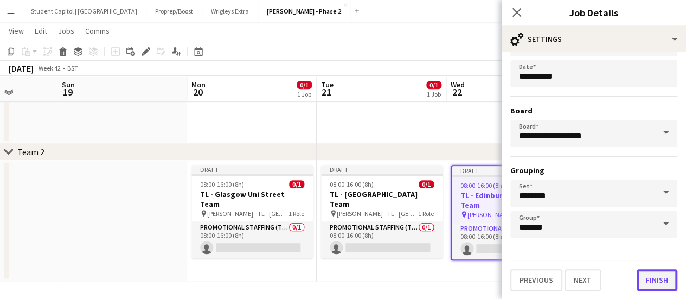
click at [645, 275] on button "Finish" at bounding box center [657, 280] width 41 height 22
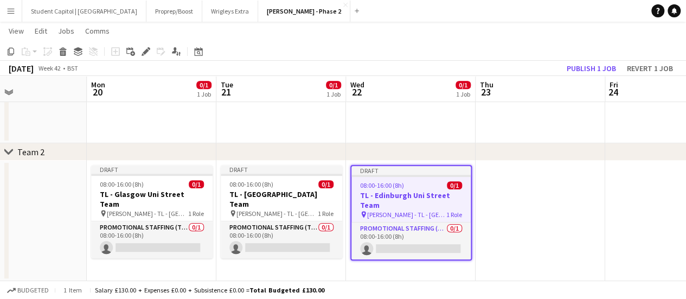
scroll to position [0, 312]
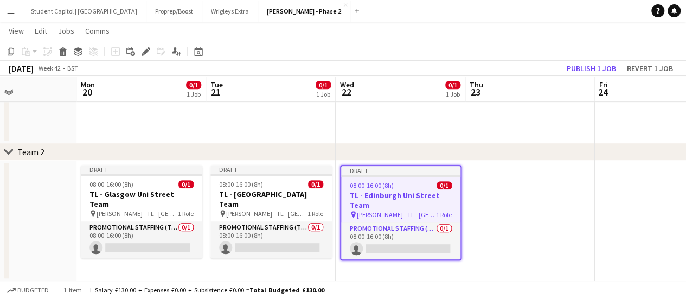
drag, startPoint x: 604, startPoint y: 258, endPoint x: 503, endPoint y: 267, distance: 101.4
click at [503, 267] on app-calendar-viewport "Fri 17 0/1 1 Job Sat 18 Sun 19 Mon 20 0/1 1 Job Tue 21 0/1 1 Job Wed 22 0/1 1 J…" at bounding box center [343, 42] width 686 height 477
click at [549, 212] on app-date-cell at bounding box center [530, 221] width 130 height 120
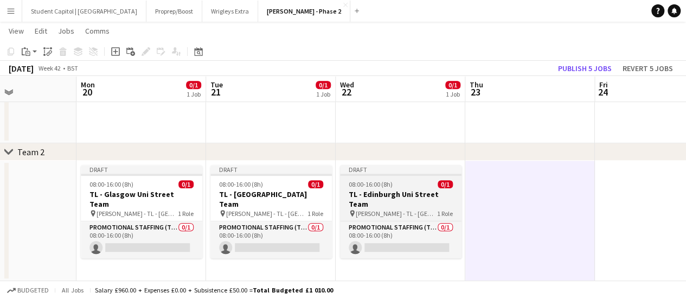
click at [394, 170] on div "Draft" at bounding box center [400, 169] width 121 height 9
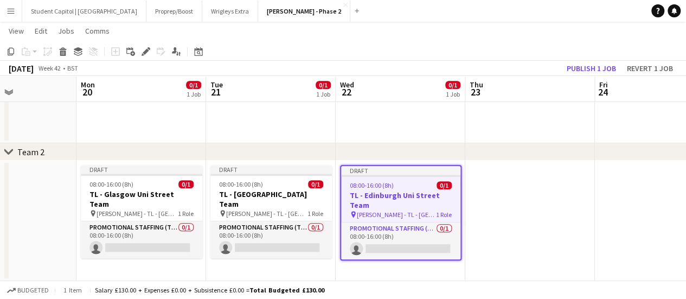
click at [516, 175] on app-date-cell at bounding box center [530, 221] width 130 height 120
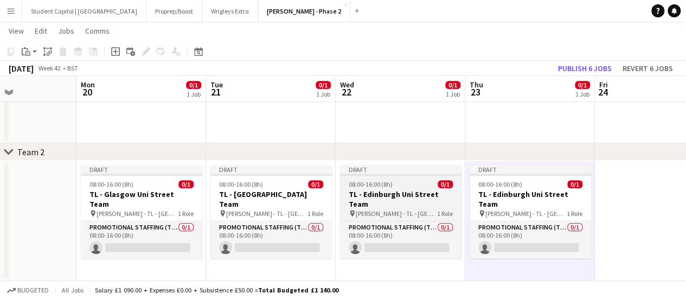
click at [402, 190] on h3 "TL - Edinburgh Uni Street Team" at bounding box center [400, 199] width 121 height 20
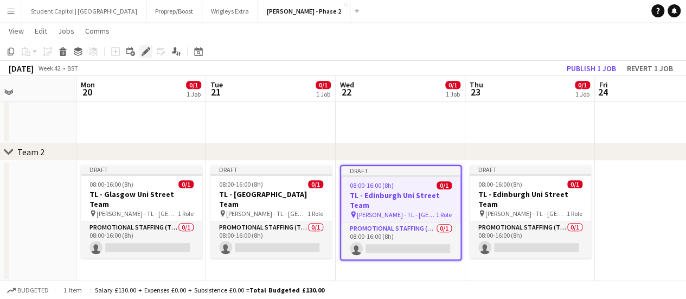
click at [140, 47] on div "Edit" at bounding box center [145, 51] width 13 height 13
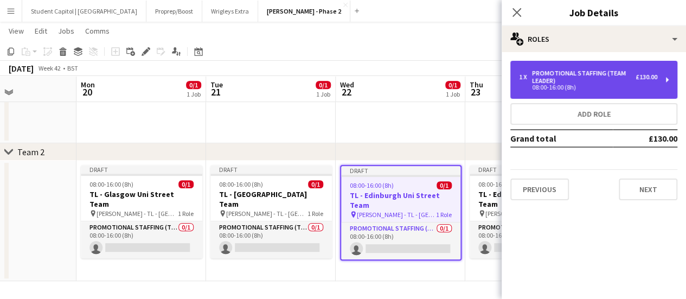
click at [663, 80] on div "1 x Promotional Staffing (Team Leader) £130.00 08:00-16:00 (8h)" at bounding box center [593, 80] width 167 height 38
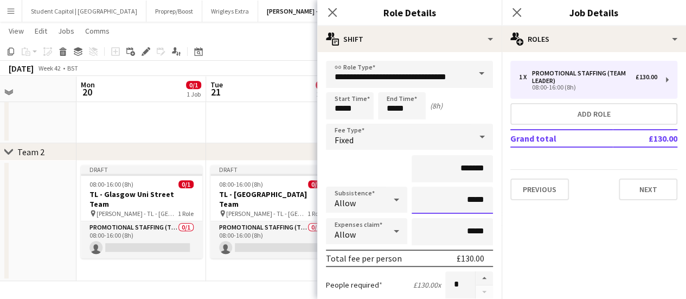
click at [459, 200] on input "*****" at bounding box center [452, 200] width 81 height 27
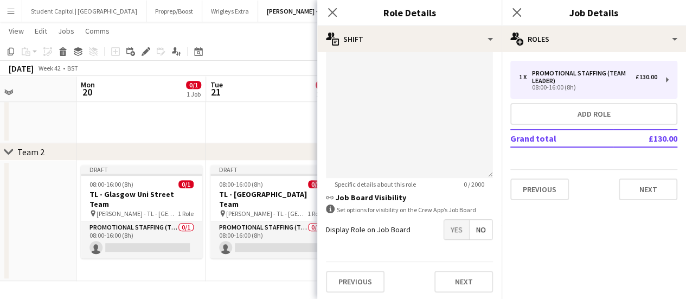
scroll to position [327, 0]
type input "******"
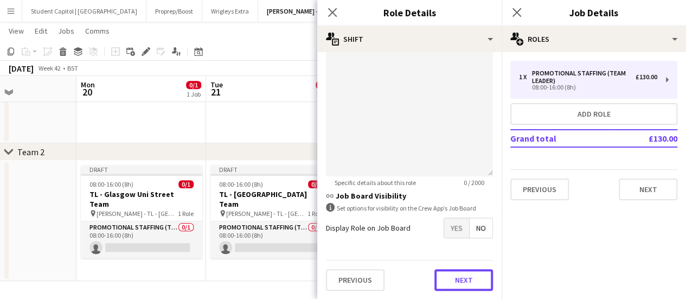
click at [451, 275] on button "Next" at bounding box center [463, 280] width 59 height 22
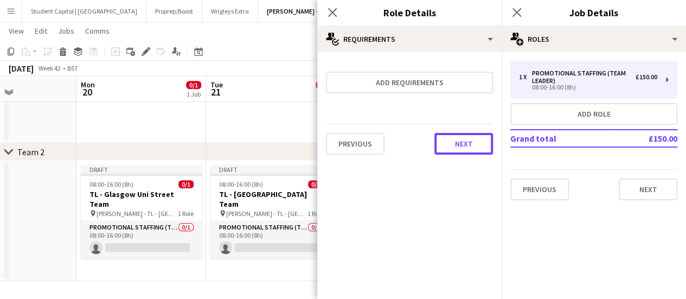
click at [478, 144] on button "Next" at bounding box center [463, 144] width 59 height 22
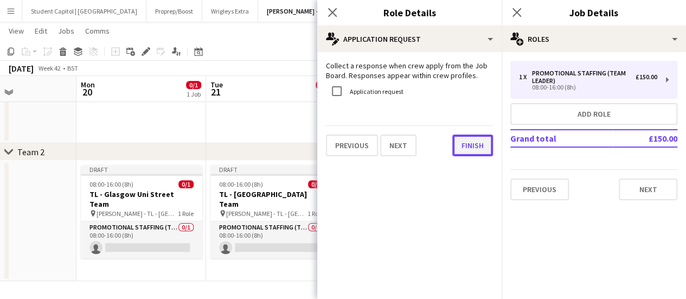
click at [477, 144] on button "Finish" at bounding box center [472, 146] width 41 height 22
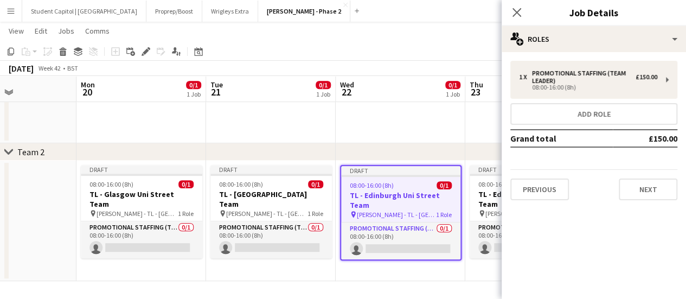
click at [436, 276] on app-date-cell "Draft 08:00-16:00 (8h) 0/1 TL - [GEOGRAPHIC_DATA] Team pin [PERSON_NAME] - TL -…" at bounding box center [401, 221] width 130 height 120
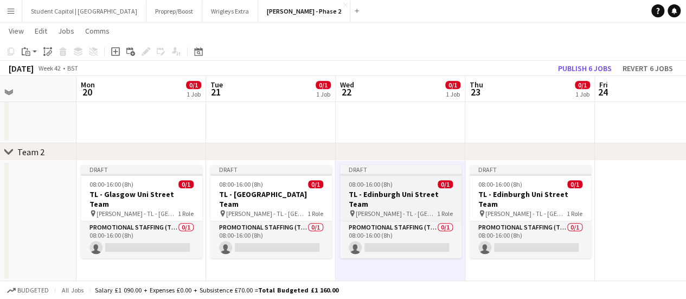
click at [419, 197] on h3 "TL - Edinburgh Uni Street Team" at bounding box center [400, 199] width 121 height 20
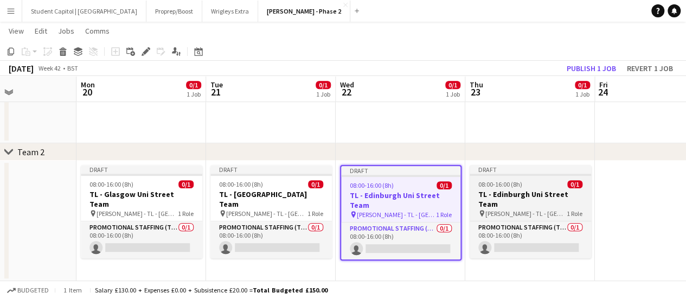
click at [510, 191] on h3 "TL - Edinburgh Uni Street Team" at bounding box center [530, 199] width 121 height 20
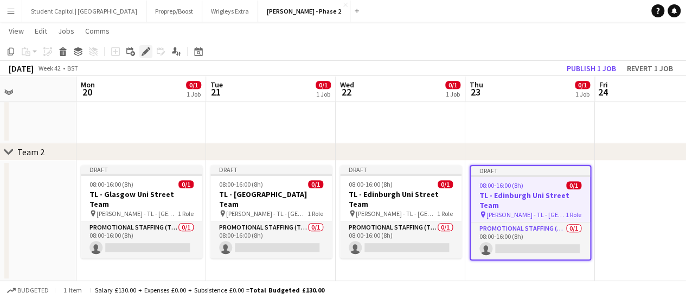
click at [149, 49] on icon at bounding box center [149, 48] width 3 height 3
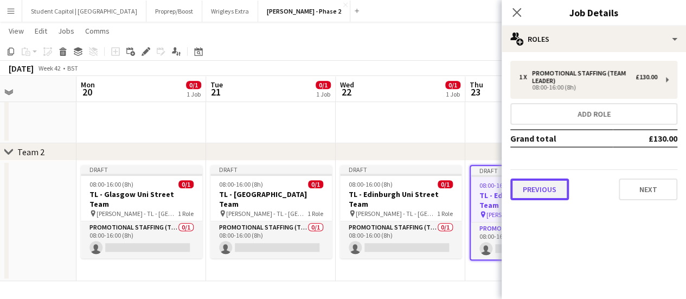
click at [558, 188] on button "Previous" at bounding box center [539, 189] width 59 height 22
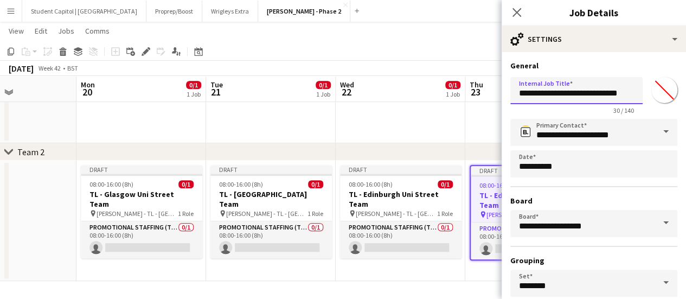
click at [549, 97] on input "**********" at bounding box center [576, 90] width 132 height 27
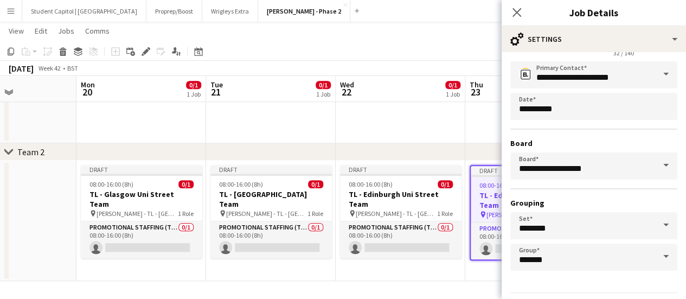
scroll to position [90, 0]
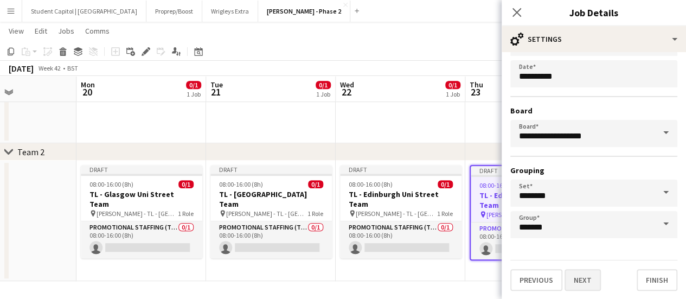
type input "**********"
click at [581, 282] on button "Next" at bounding box center [583, 280] width 36 height 22
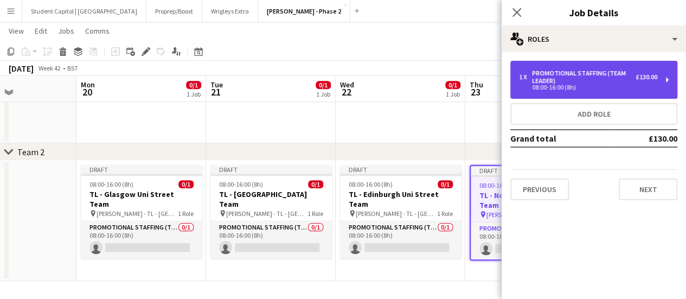
click at [663, 80] on div "1 x Promotional Staffing (Team Leader) £130.00 08:00-16:00 (8h)" at bounding box center [593, 80] width 167 height 38
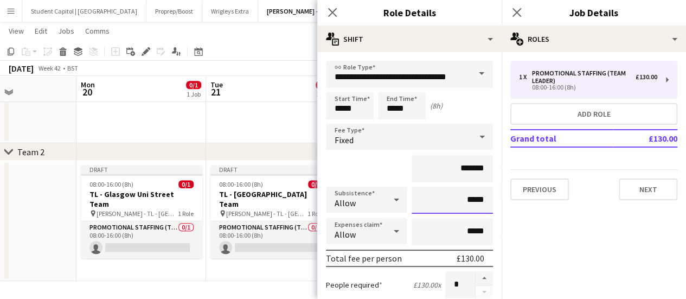
click at [462, 201] on input "*****" at bounding box center [452, 200] width 81 height 27
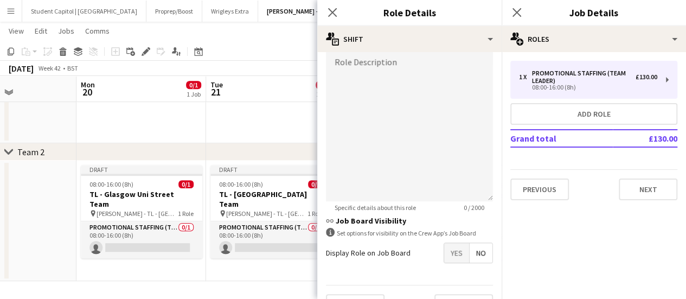
scroll to position [327, 0]
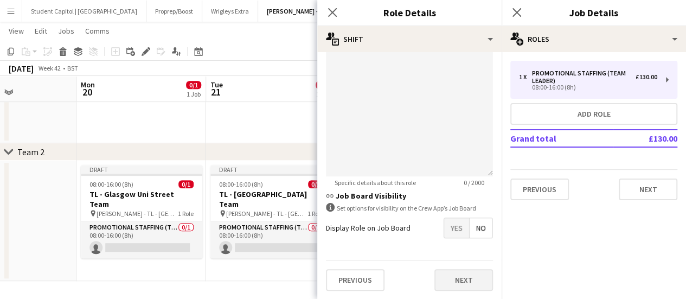
type input "******"
click at [463, 276] on button "Next" at bounding box center [463, 280] width 59 height 22
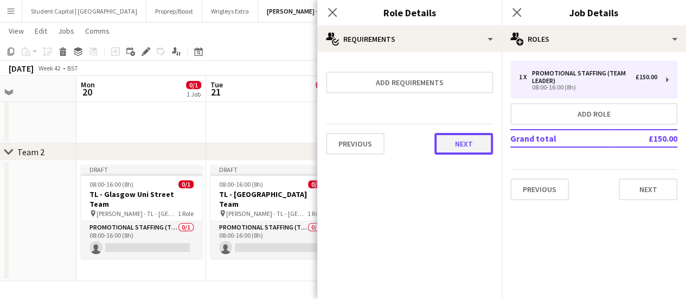
click at [477, 150] on button "Next" at bounding box center [463, 144] width 59 height 22
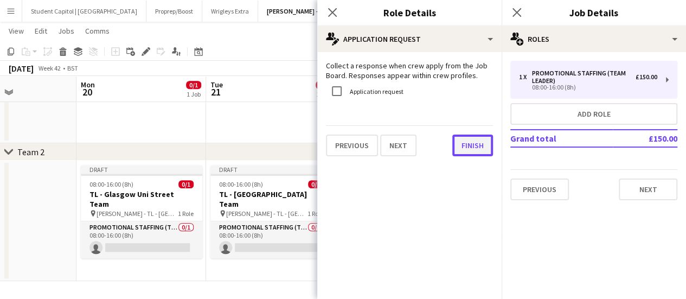
click at [469, 144] on button "Finish" at bounding box center [472, 146] width 41 height 22
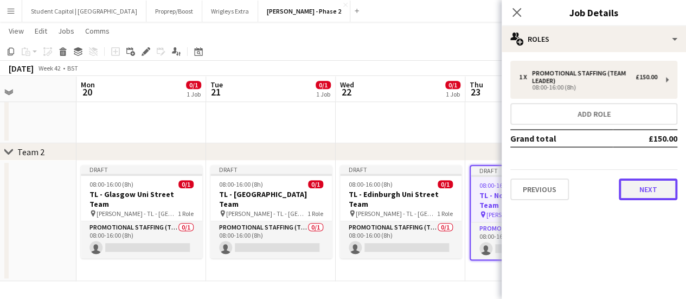
click at [656, 186] on button "Next" at bounding box center [648, 189] width 59 height 22
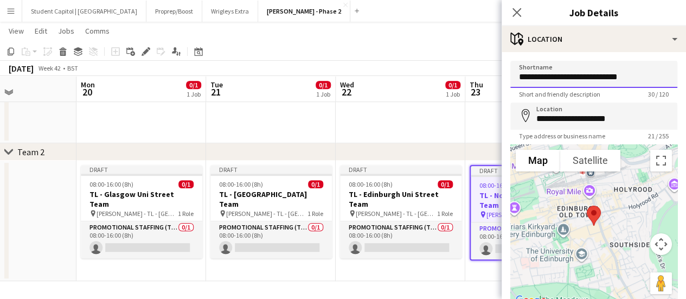
click at [574, 73] on input "**********" at bounding box center [593, 74] width 167 height 27
type input "**********"
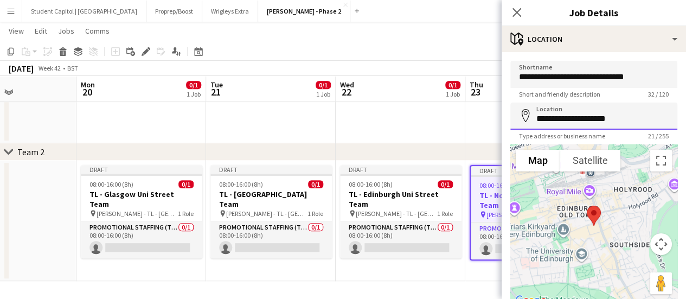
click at [606, 116] on input "**********" at bounding box center [593, 116] width 167 height 27
paste input
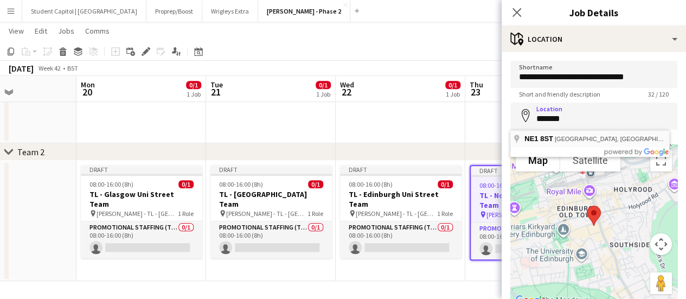
type input "**********"
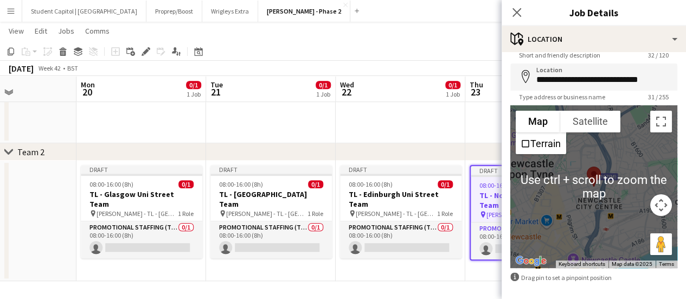
scroll to position [84, 0]
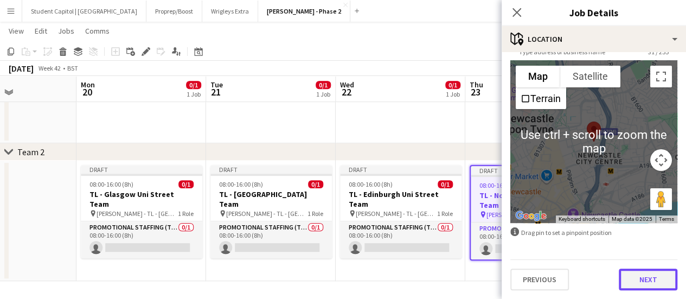
click at [655, 274] on button "Next" at bounding box center [648, 279] width 59 height 22
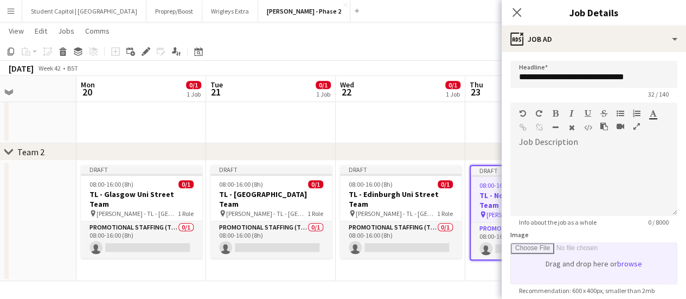
scroll to position [0, 0]
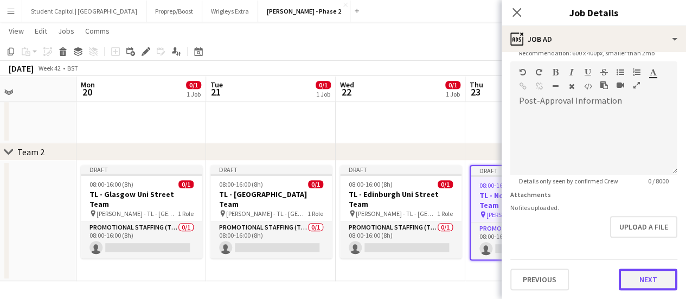
click at [630, 233] on form "**********" at bounding box center [594, 56] width 184 height 467
click at [635, 283] on button "Next" at bounding box center [648, 280] width 59 height 22
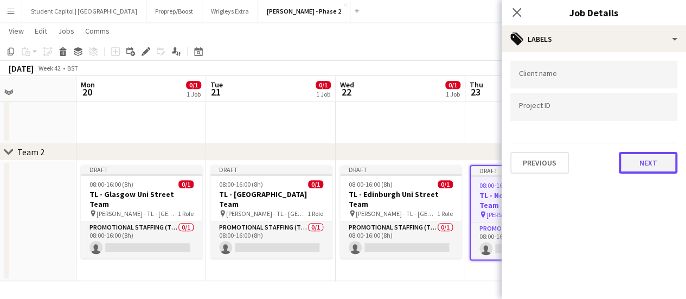
click at [652, 167] on button "Next" at bounding box center [648, 163] width 59 height 22
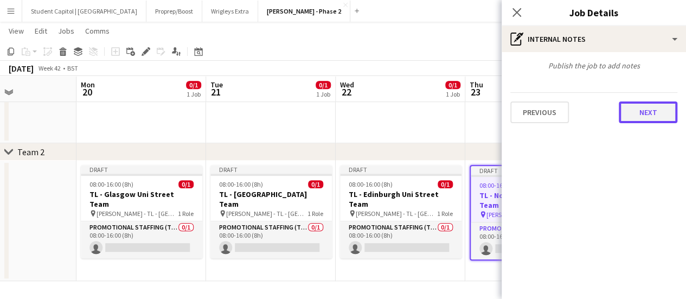
click at [654, 107] on button "Next" at bounding box center [648, 112] width 59 height 22
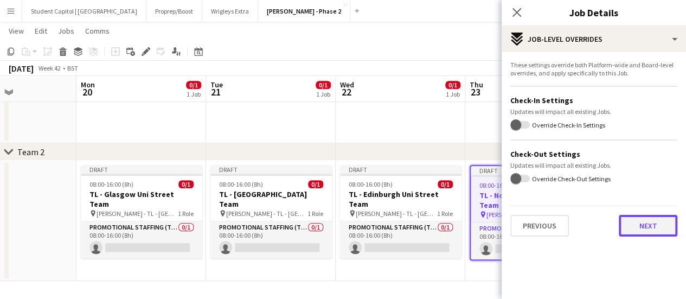
click at [642, 216] on button "Next" at bounding box center [648, 226] width 59 height 22
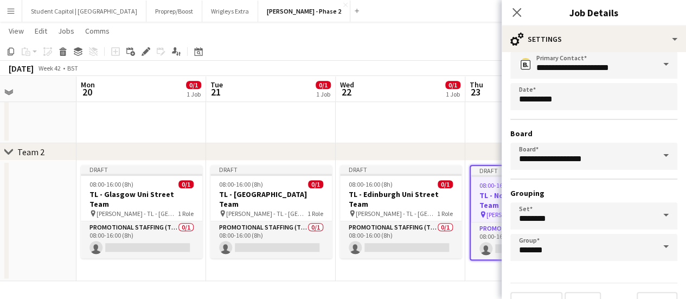
scroll to position [90, 0]
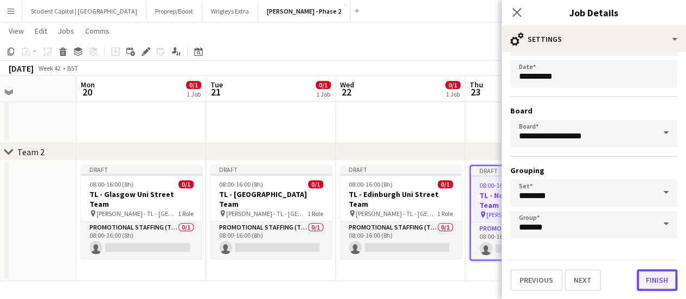
click at [653, 277] on button "Finish" at bounding box center [657, 280] width 41 height 22
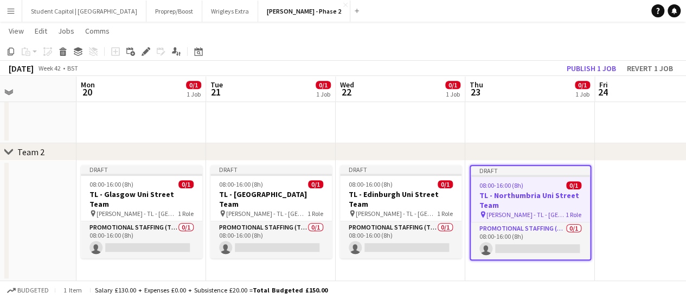
click at [626, 249] on app-date-cell at bounding box center [660, 221] width 130 height 120
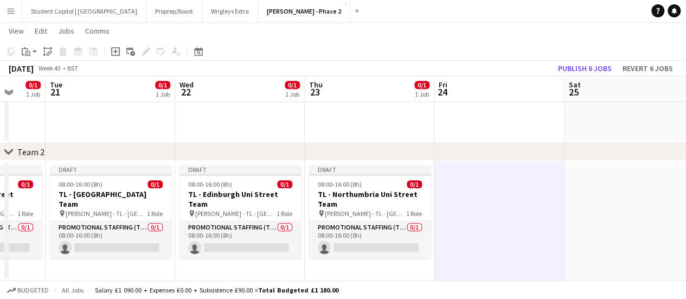
scroll to position [0, 472]
drag, startPoint x: 626, startPoint y: 247, endPoint x: 466, endPoint y: 244, distance: 159.5
click at [466, 244] on app-calendar-viewport "Fri 17 0/1 1 Job Sat 18 Sun 19 Mon 20 0/1 1 Job Tue 21 0/1 1 Job Wed 22 0/1 1 J…" at bounding box center [343, 42] width 686 height 477
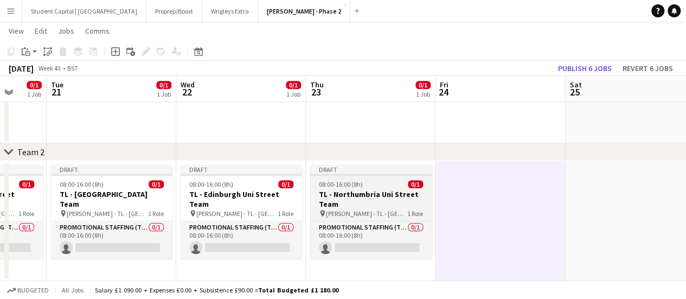
click at [350, 174] on div at bounding box center [370, 175] width 121 height 2
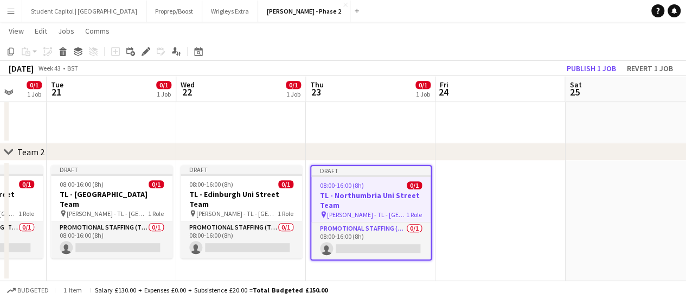
click at [468, 194] on app-date-cell at bounding box center [501, 221] width 130 height 120
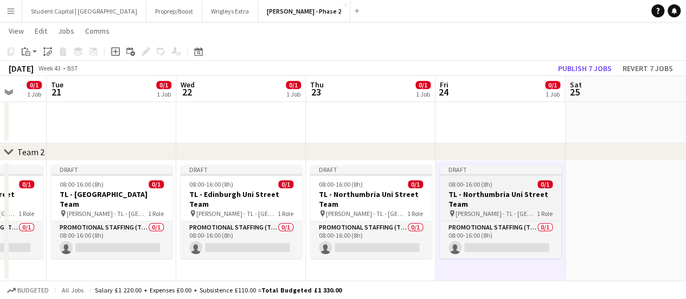
click at [488, 189] on h3 "TL - Northumbria Uni Street Team" at bounding box center [500, 199] width 121 height 20
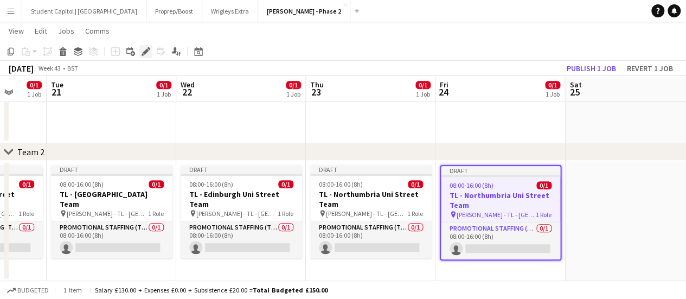
click at [150, 52] on icon "Edit" at bounding box center [146, 51] width 9 height 9
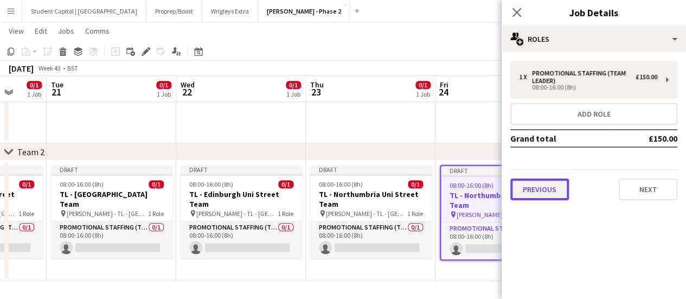
click at [539, 180] on button "Previous" at bounding box center [539, 189] width 59 height 22
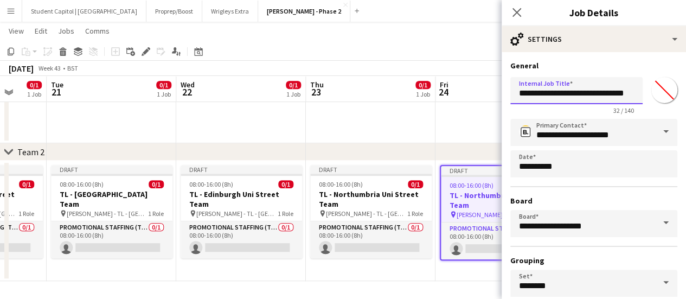
click at [542, 89] on input "**********" at bounding box center [576, 90] width 132 height 27
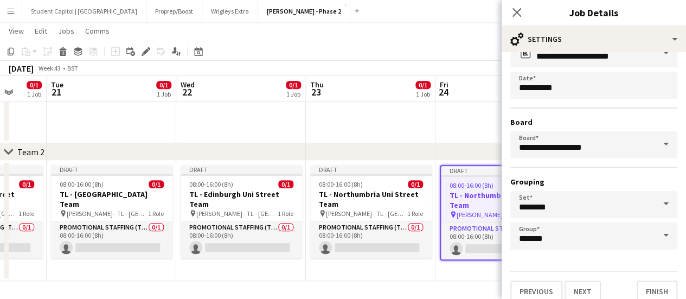
scroll to position [90, 0]
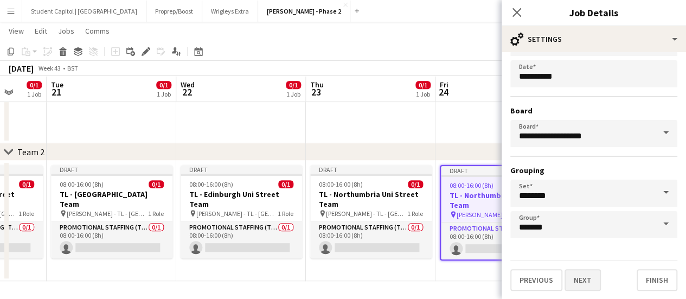
type input "**********"
click at [598, 278] on button "Next" at bounding box center [583, 280] width 36 height 22
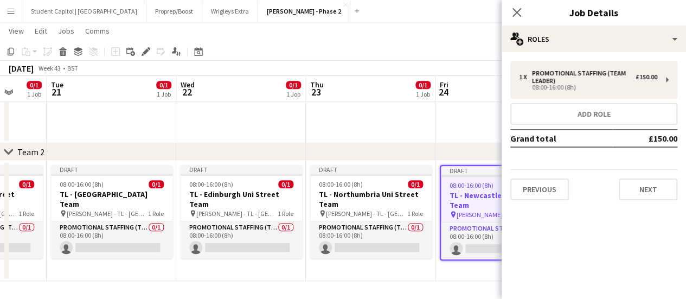
scroll to position [0, 0]
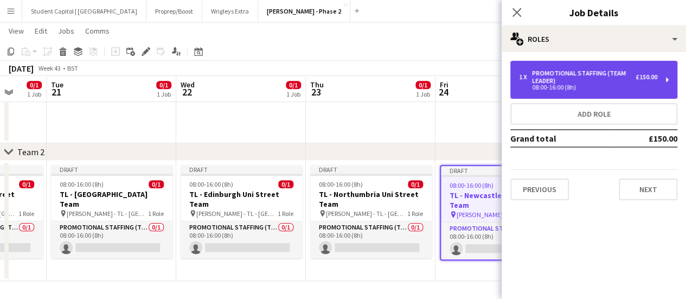
click at [647, 82] on div "1 x Promotional Staffing (Team Leader) £150.00" at bounding box center [588, 76] width 138 height 15
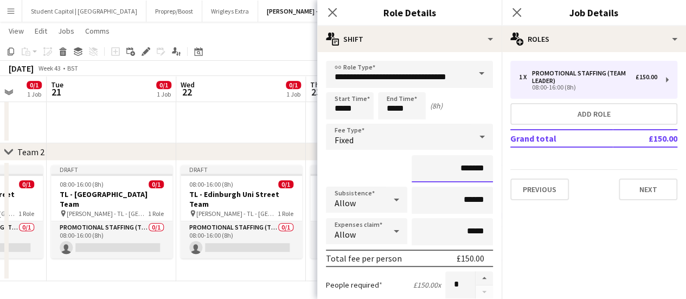
drag, startPoint x: 457, startPoint y: 168, endPoint x: 464, endPoint y: 169, distance: 7.1
click at [464, 169] on input "*******" at bounding box center [452, 168] width 81 height 27
type input "*******"
click at [461, 201] on input "******" at bounding box center [452, 200] width 81 height 27
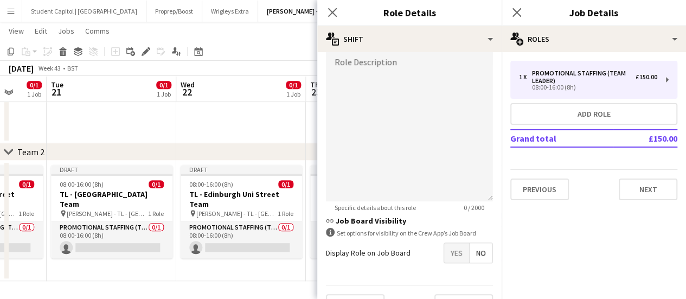
scroll to position [327, 0]
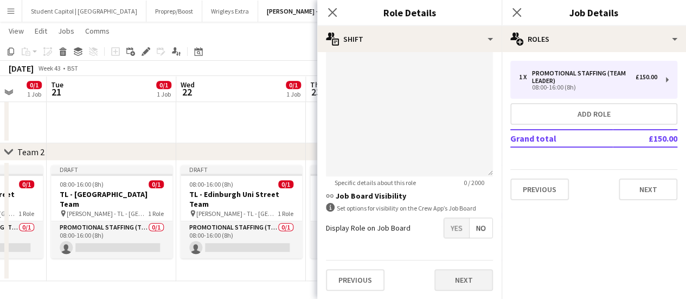
type input "*****"
click at [449, 279] on button "Next" at bounding box center [463, 280] width 59 height 22
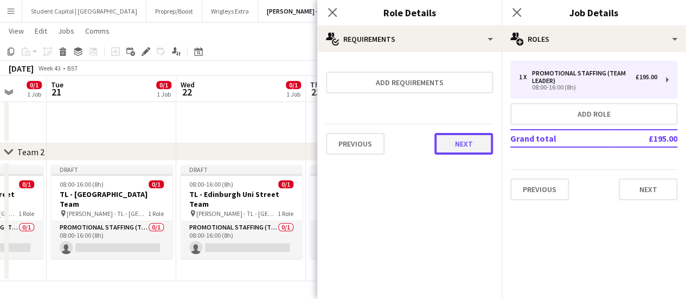
click at [453, 148] on button "Next" at bounding box center [463, 144] width 59 height 22
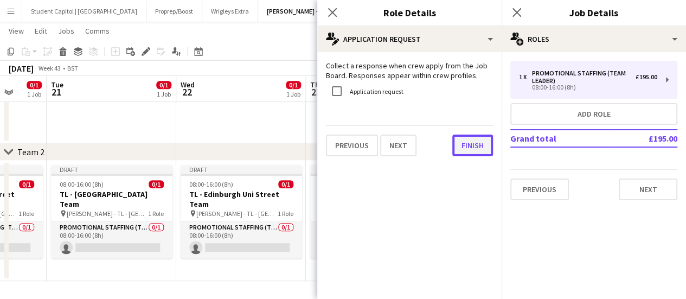
click at [459, 146] on button "Finish" at bounding box center [472, 146] width 41 height 22
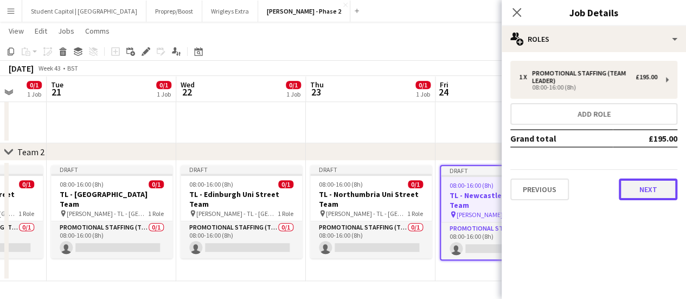
click at [638, 188] on button "Next" at bounding box center [648, 189] width 59 height 22
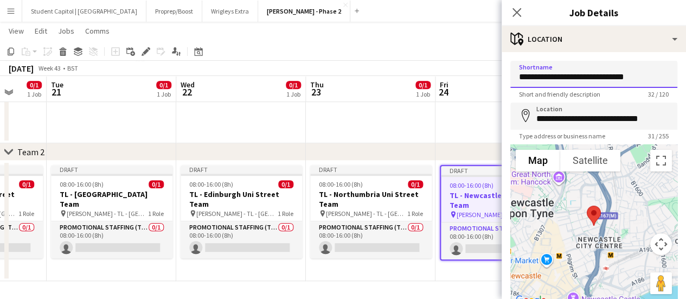
click at [577, 78] on input "**********" at bounding box center [593, 74] width 167 height 27
type input "**********"
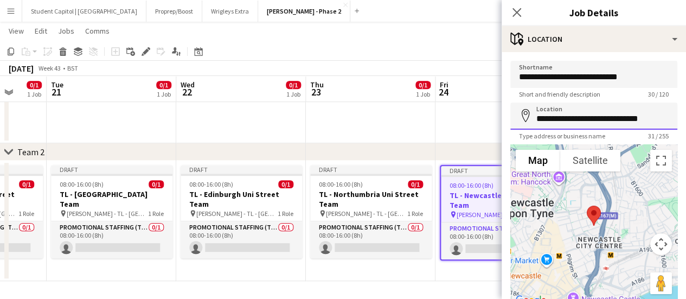
click at [578, 112] on input "**********" at bounding box center [593, 116] width 167 height 27
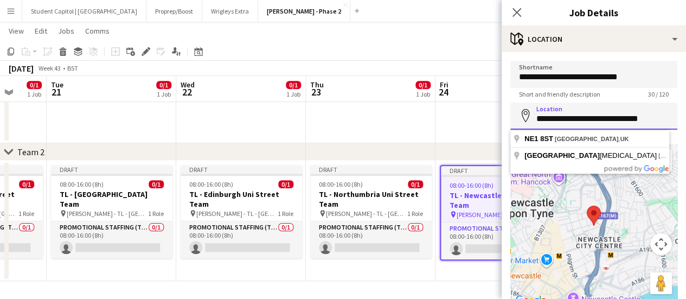
click at [578, 112] on input "**********" at bounding box center [593, 116] width 167 height 27
paste input
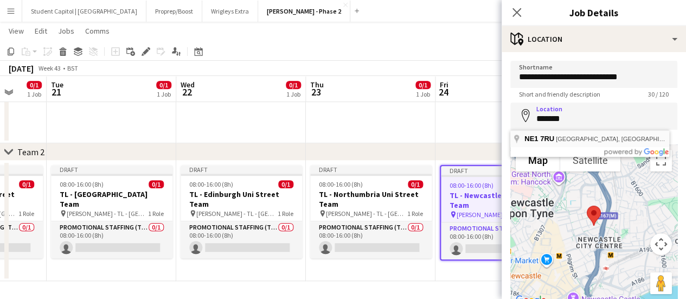
type input "**********"
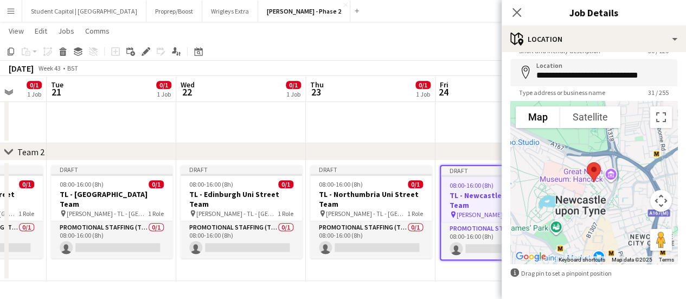
scroll to position [84, 0]
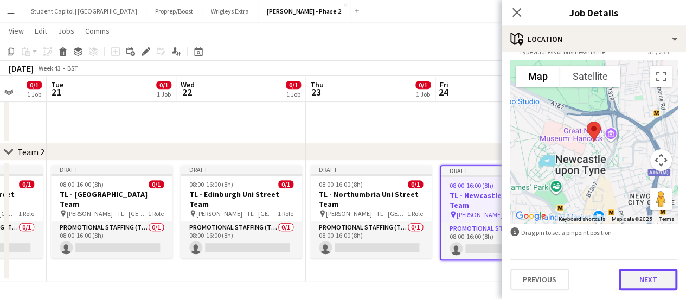
click at [642, 279] on button "Next" at bounding box center [648, 279] width 59 height 22
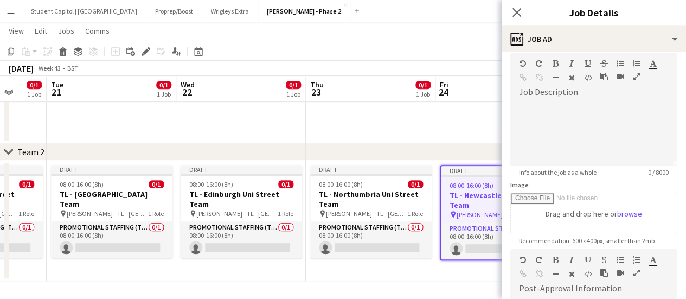
scroll to position [0, 0]
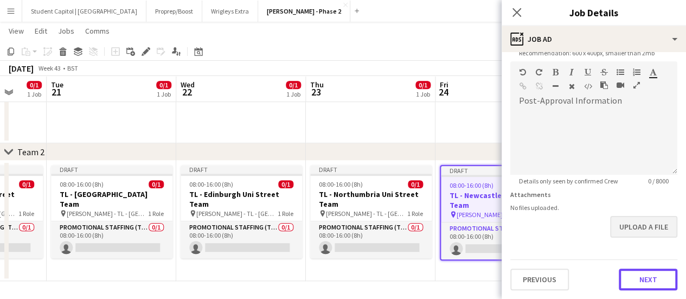
click at [653, 235] on form "**********" at bounding box center [594, 56] width 184 height 467
click at [657, 276] on button "Next" at bounding box center [648, 280] width 59 height 22
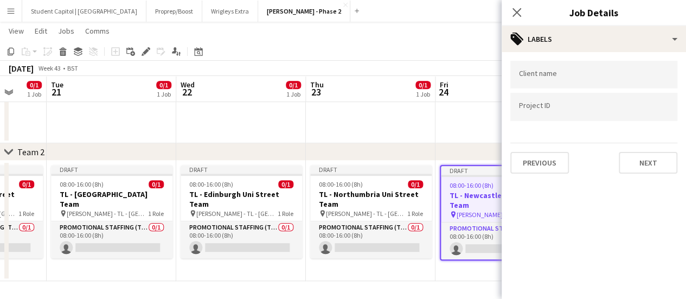
scroll to position [0, 0]
click at [639, 157] on button "Next" at bounding box center [648, 163] width 59 height 22
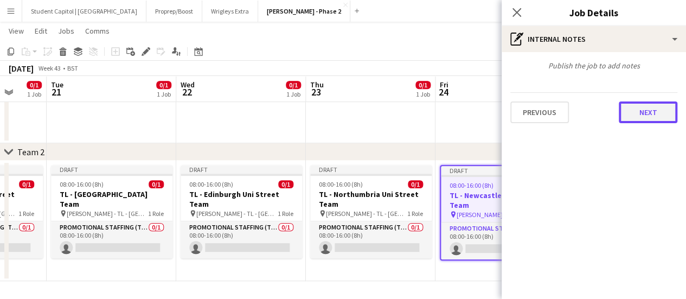
click at [653, 108] on button "Next" at bounding box center [648, 112] width 59 height 22
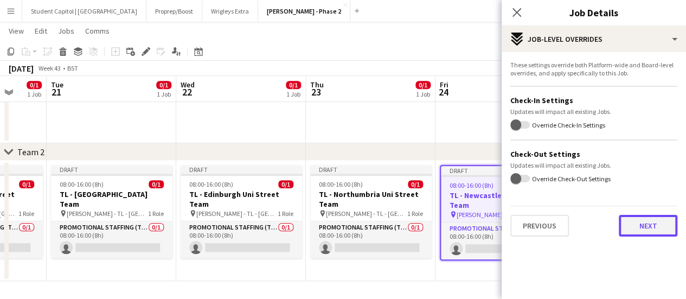
click at [645, 222] on button "Next" at bounding box center [648, 226] width 59 height 22
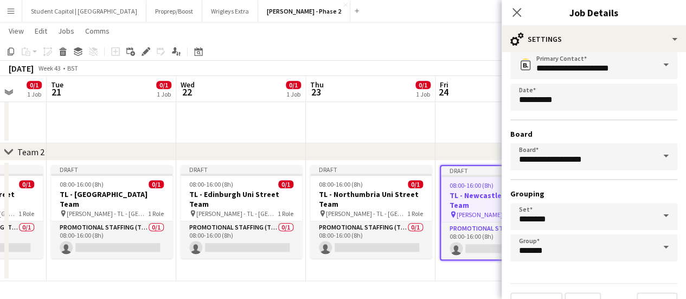
scroll to position [90, 0]
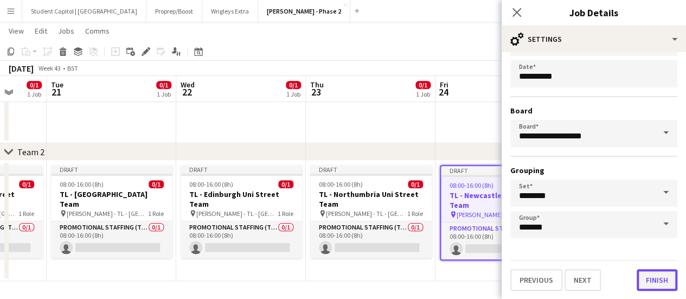
click at [645, 277] on button "Finish" at bounding box center [657, 280] width 41 height 22
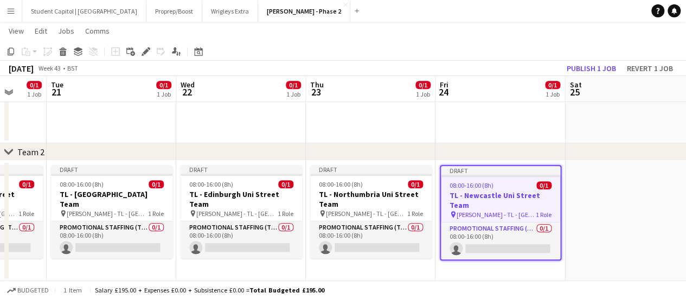
click at [610, 246] on app-date-cell at bounding box center [630, 221] width 130 height 120
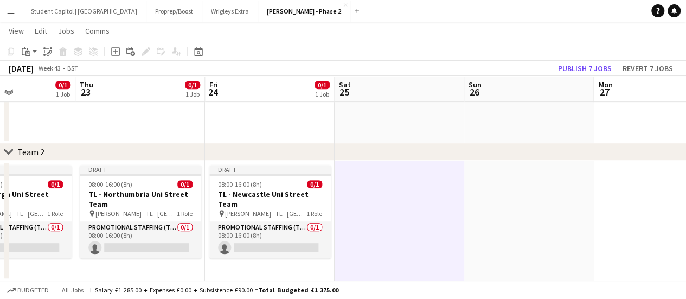
scroll to position [0, 445]
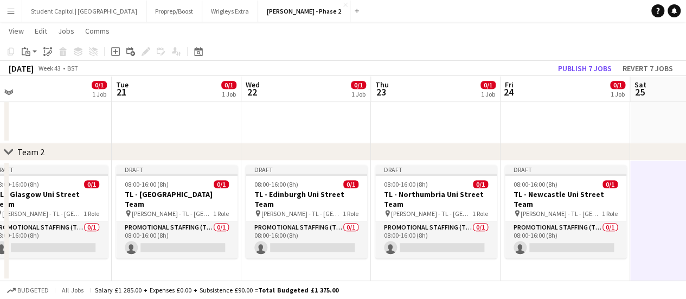
drag, startPoint x: 565, startPoint y: 255, endPoint x: 660, endPoint y: 220, distance: 100.9
click at [682, 220] on app-calendar-viewport "Sat 18 Sun 19 Mon 20 0/1 1 Job Tue 21 0/1 1 Job Wed 22 0/1 1 Job Thu 23 0/1 1 J…" at bounding box center [343, 42] width 686 height 477
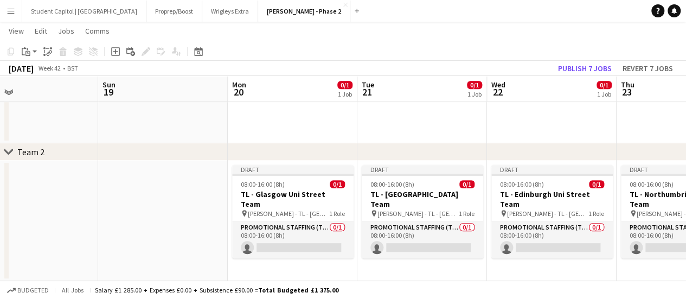
scroll to position [0, 279]
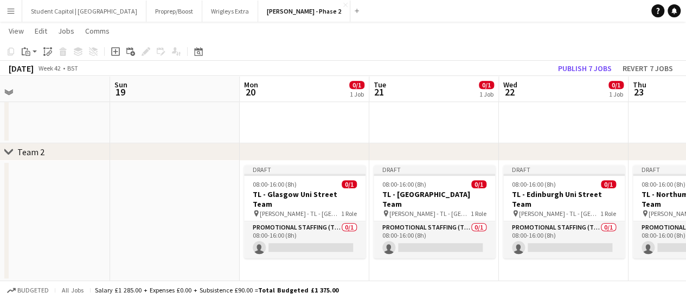
drag, startPoint x: 376, startPoint y: 254, endPoint x: 538, endPoint y: 256, distance: 161.1
click at [538, 256] on app-calendar-viewport "Thu 16 Fri 17 0/1 1 Job Sat 18 Sun 19 Mon 20 0/1 1 Job Tue 21 0/1 1 Job Wed 22 …" at bounding box center [343, 42] width 686 height 477
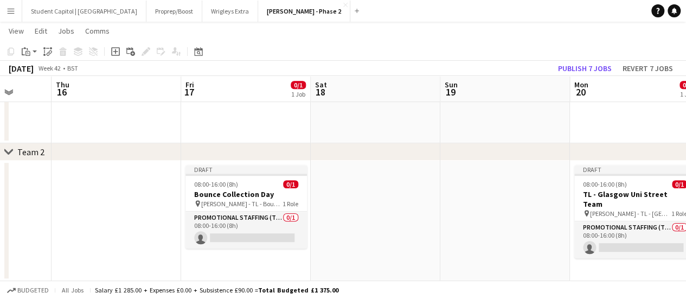
drag, startPoint x: 163, startPoint y: 251, endPoint x: 485, endPoint y: 244, distance: 322.3
click at [493, 245] on app-calendar-viewport "Mon 13 Tue 14 Wed 15 Thu 16 Fri 17 0/1 1 Job Sat 18 Sun 19 Mon 20 0/1 1 Job Tue…" at bounding box center [343, 42] width 686 height 477
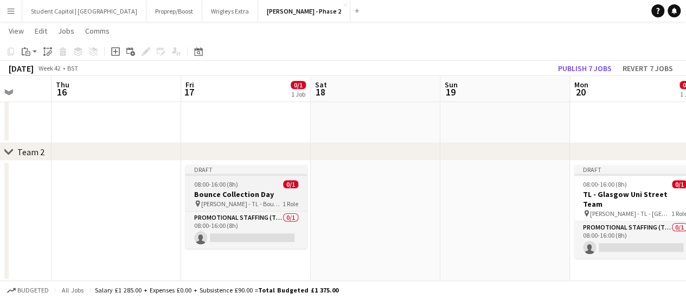
click at [239, 171] on div "Draft" at bounding box center [246, 169] width 121 height 9
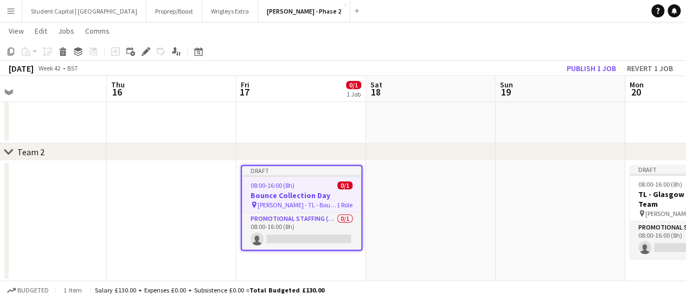
drag, startPoint x: 420, startPoint y: 237, endPoint x: 204, endPoint y: 259, distance: 217.0
click at [205, 259] on app-calendar-viewport "Mon 13 Tue 14 Wed 15 Thu 16 Fri 17 0/1 1 Job Sat 18 Sun 19 Mon 20 0/1 1 Job Tue…" at bounding box center [343, 42] width 686 height 477
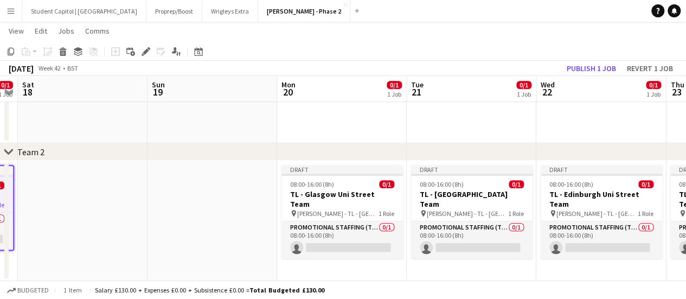
scroll to position [0, 507]
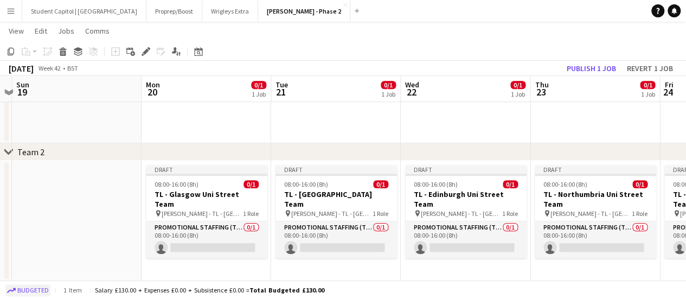
drag, startPoint x: 567, startPoint y: 278, endPoint x: 15, endPoint y: 289, distance: 552.3
click at [15, 289] on app-board "[PERSON_NAME] - Phase 2 View Day view expanded Day view collapsed Month view Da…" at bounding box center [343, 42] width 686 height 516
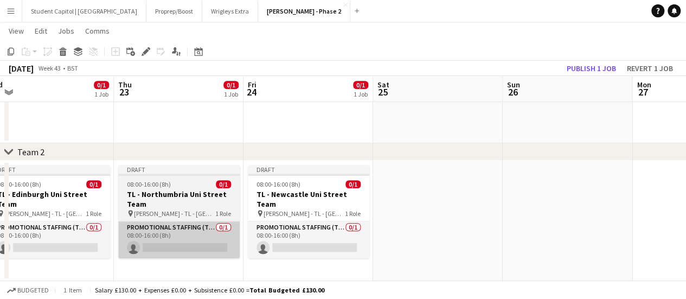
drag, startPoint x: 483, startPoint y: 263, endPoint x: 232, endPoint y: 226, distance: 253.7
click at [78, 259] on app-calendar-viewport "Sun 19 Mon 20 0/1 1 Job Tue 21 0/1 1 Job Wed 22 0/1 1 Job Thu 23 0/1 1 Job Fri …" at bounding box center [343, 42] width 686 height 477
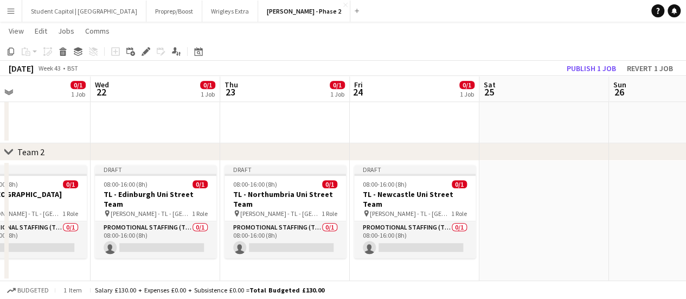
scroll to position [0, 320]
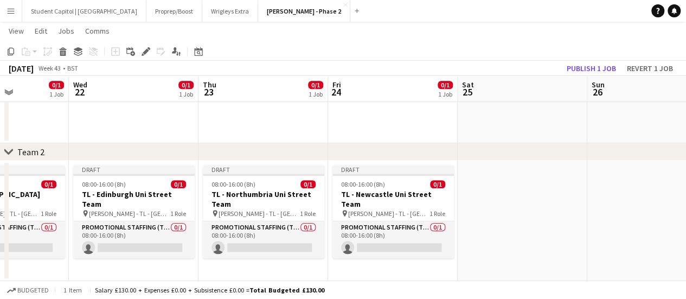
drag, startPoint x: 562, startPoint y: 197, endPoint x: 382, endPoint y: 214, distance: 180.9
click at [376, 215] on app-calendar-viewport "Sun 19 Mon 20 0/1 1 Job Tue 21 0/1 1 Job Wed 22 0/1 1 Job Thu 23 0/1 1 Job Fri …" at bounding box center [343, 42] width 686 height 477
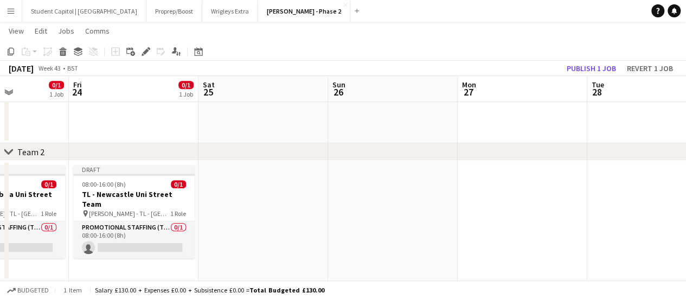
click at [514, 195] on app-date-cell at bounding box center [523, 221] width 130 height 120
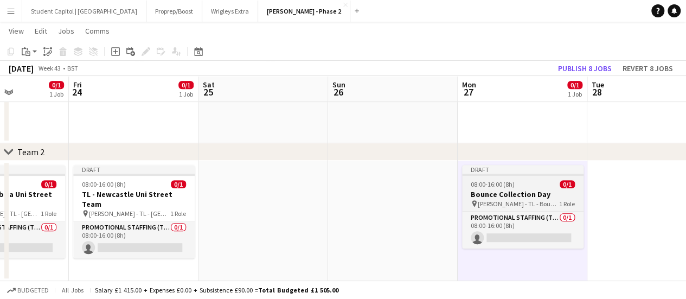
click at [502, 197] on h3 "Bounce Collection Day" at bounding box center [522, 194] width 121 height 10
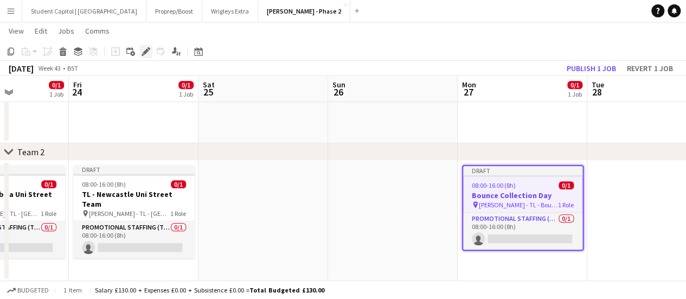
click at [144, 52] on icon at bounding box center [146, 52] width 6 height 6
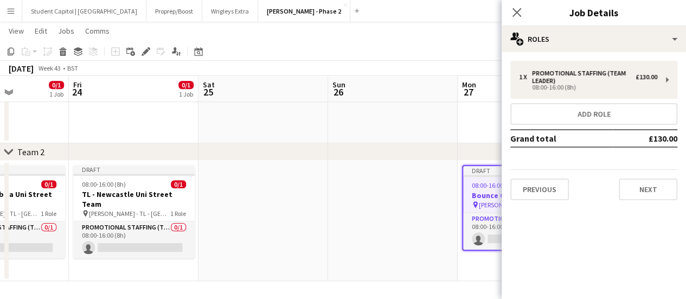
click at [547, 177] on div "Previous Next" at bounding box center [593, 184] width 167 height 31
click at [547, 185] on button "Previous" at bounding box center [539, 189] width 59 height 22
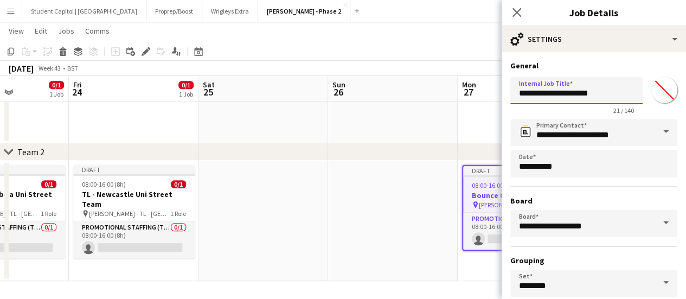
click at [559, 91] on input "**********" at bounding box center [576, 90] width 132 height 27
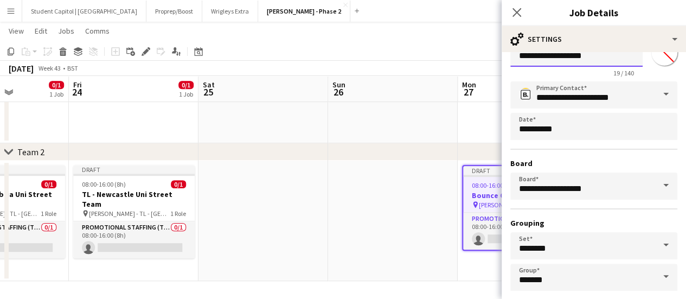
scroll to position [90, 0]
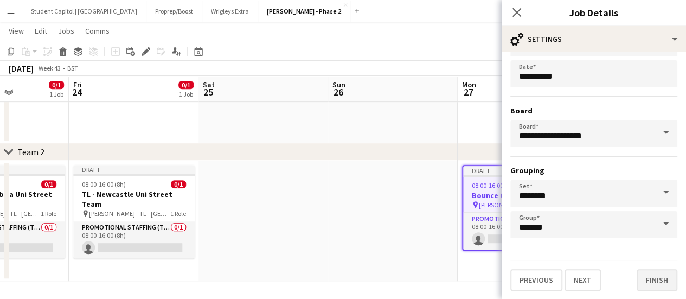
type input "**********"
click at [663, 286] on button "Finish" at bounding box center [657, 280] width 41 height 22
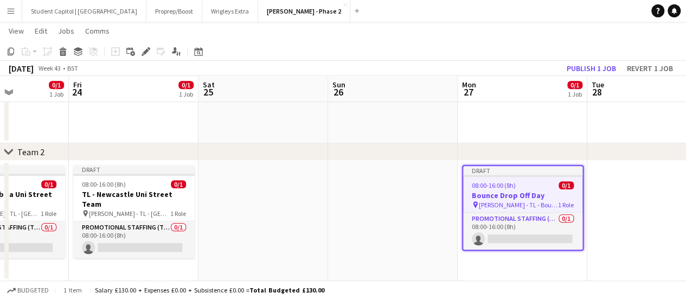
click at [503, 199] on h3 "Bounce Drop Off Day" at bounding box center [522, 195] width 119 height 10
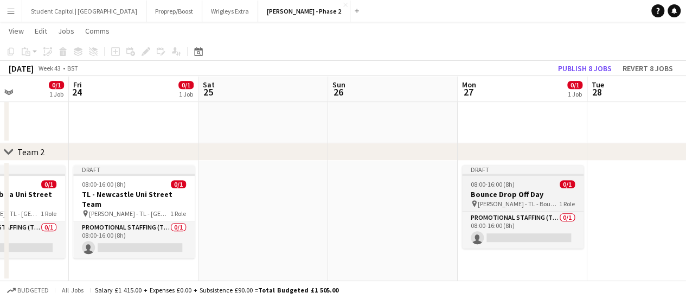
click at [506, 190] on h3 "Bounce Drop Off Day" at bounding box center [522, 194] width 121 height 10
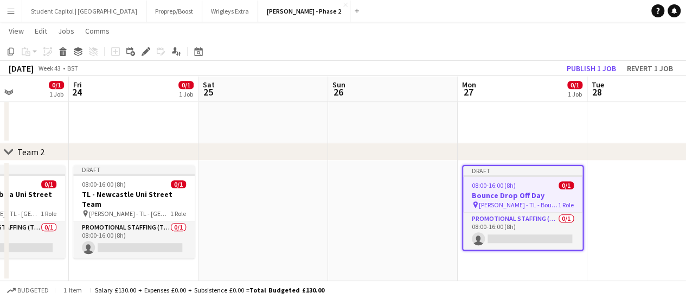
scroll to position [0, 319]
click at [149, 48] on icon at bounding box center [149, 48] width 3 height 3
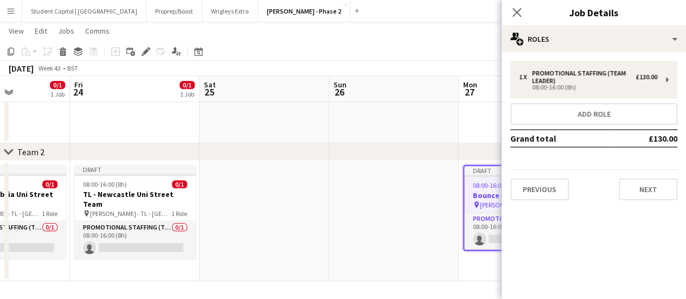
click at [430, 207] on app-date-cell at bounding box center [394, 221] width 130 height 120
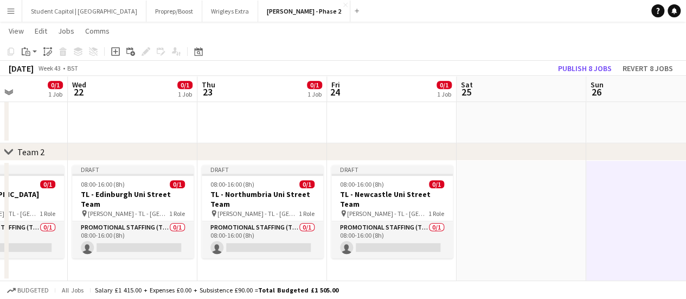
drag, startPoint x: 341, startPoint y: 232, endPoint x: 622, endPoint y: 229, distance: 281.5
click at [622, 229] on app-calendar-viewport "Sun 19 Mon 20 0/1 1 Job Tue 21 0/1 1 Job Wed 22 0/1 1 Job Thu 23 0/1 1 Job Fri …" at bounding box center [343, 42] width 686 height 477
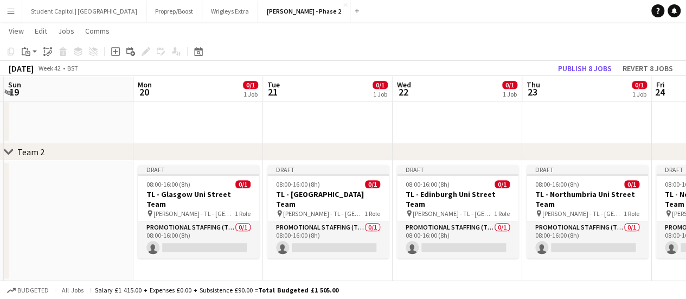
scroll to position [0, 329]
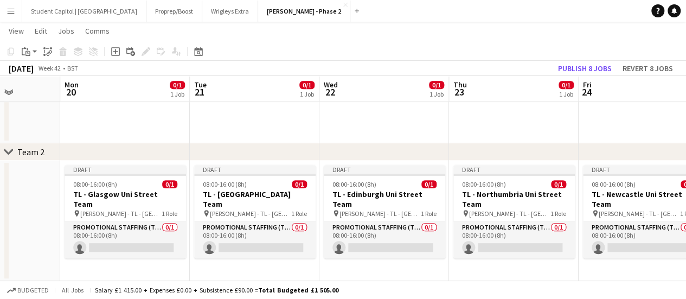
drag, startPoint x: 442, startPoint y: 253, endPoint x: 714, endPoint y: 237, distance: 272.8
click at [686, 237] on html "Menu Boards Boards Boards All jobs Status Workforce Workforce My Workforce Recr…" at bounding box center [343, 31] width 686 height 538
click at [127, 264] on app-date-cell "Draft 08:00-16:00 (8h) 0/1 TL - [GEOGRAPHIC_DATA] Team pin [PERSON_NAME] - TL -…" at bounding box center [125, 221] width 130 height 120
click at [119, 50] on icon at bounding box center [115, 51] width 9 height 9
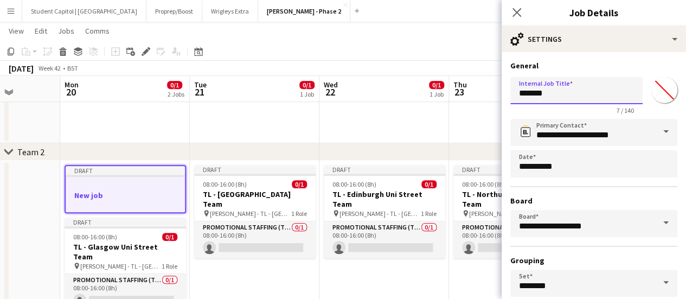
click at [583, 96] on input "*******" at bounding box center [576, 90] width 132 height 27
click at [302, 269] on app-date-cell "Draft 08:00-16:00 (8h) 0/1 TL - [GEOGRAPHIC_DATA] Team pin [PERSON_NAME] - TL -…" at bounding box center [255, 246] width 130 height 171
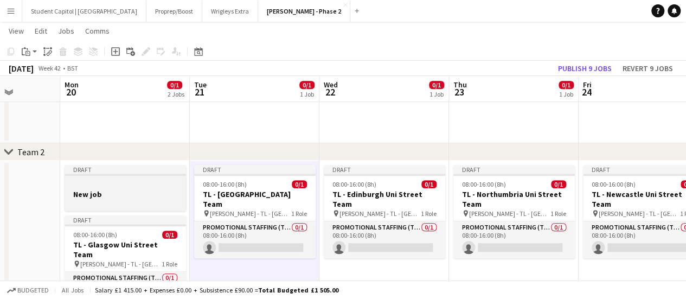
click at [164, 193] on h3 "New job" at bounding box center [125, 194] width 121 height 10
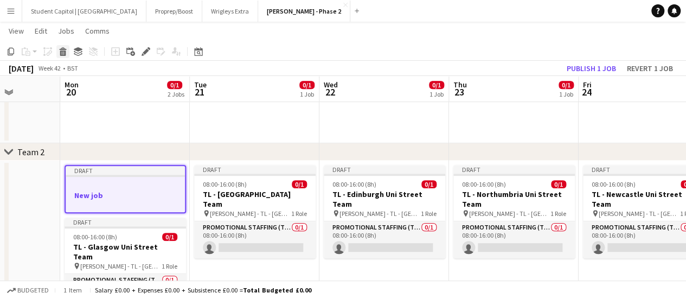
click at [68, 57] on div "Delete" at bounding box center [62, 51] width 13 height 13
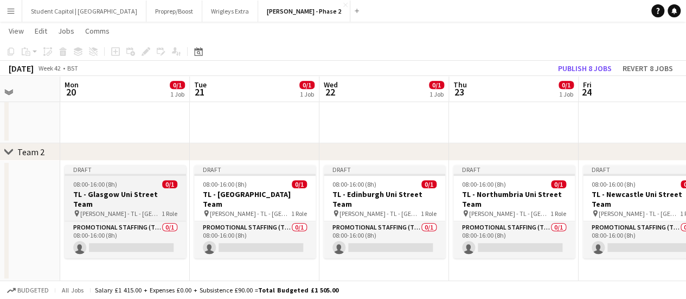
click at [118, 192] on h3 "TL - Glasgow Uni Street Team" at bounding box center [125, 199] width 121 height 20
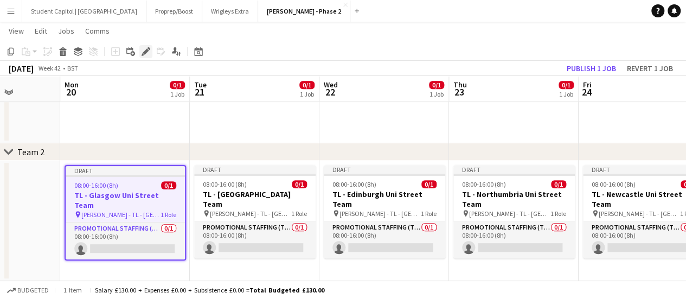
click at [142, 54] on icon "Edit" at bounding box center [146, 51] width 9 height 9
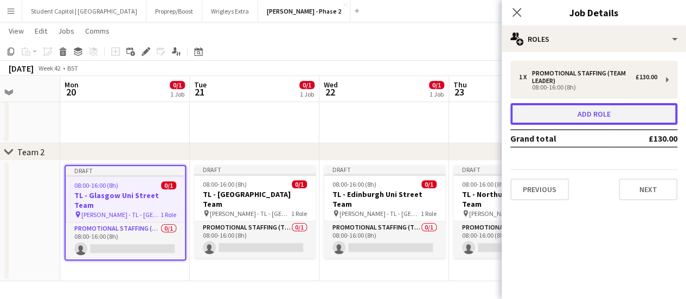
click at [600, 112] on button "Add role" at bounding box center [593, 114] width 167 height 22
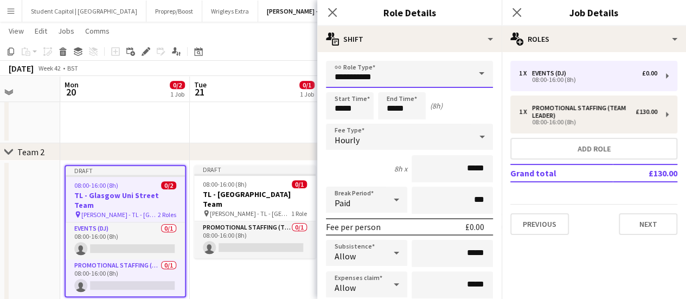
click at [419, 76] on input "**********" at bounding box center [409, 74] width 167 height 27
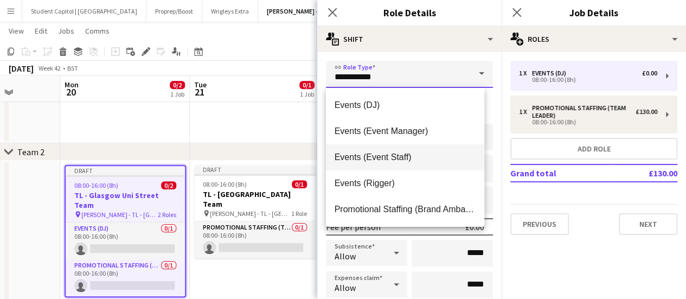
scroll to position [26, 0]
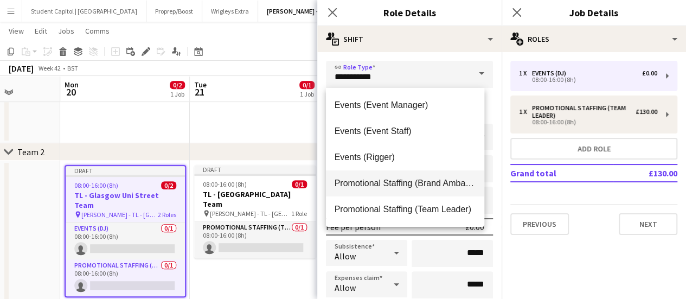
click at [404, 186] on span "Promotional Staffing (Brand Ambassadors)" at bounding box center [406, 183] width 142 height 10
type input "**********"
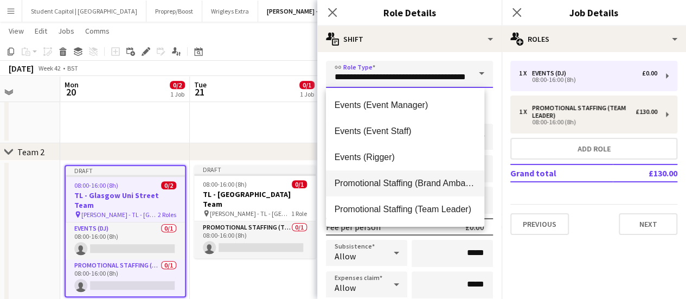
scroll to position [0, 27]
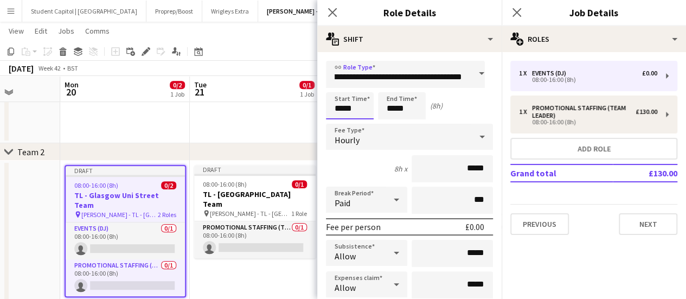
click at [360, 107] on input "*****" at bounding box center [350, 105] width 48 height 27
click at [341, 89] on div at bounding box center [339, 86] width 22 height 11
type input "*****"
click at [341, 89] on div at bounding box center [339, 86] width 22 height 11
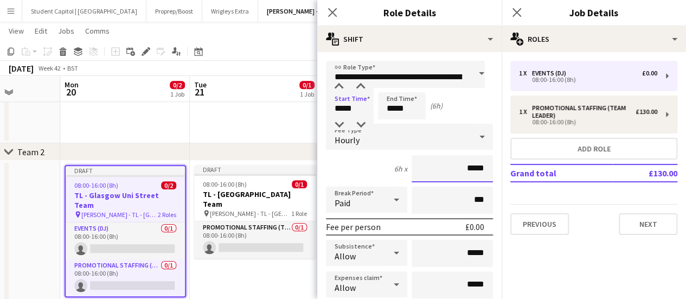
click at [463, 171] on input "*****" at bounding box center [452, 168] width 81 height 27
drag, startPoint x: 463, startPoint y: 169, endPoint x: 497, endPoint y: 167, distance: 34.8
click at [497, 167] on mat-expansion-panel "**********" at bounding box center [409, 175] width 184 height 247
type input "******"
click at [391, 204] on icon at bounding box center [396, 200] width 13 height 22
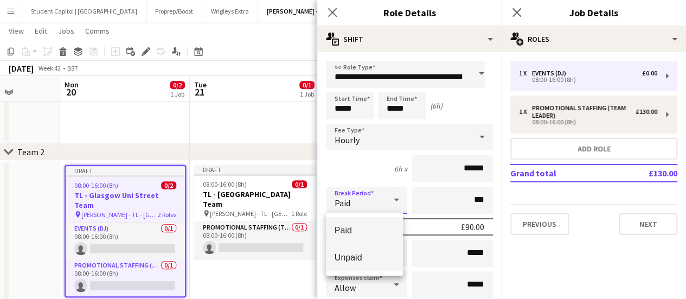
click at [382, 253] on span "Unpaid" at bounding box center [365, 257] width 60 height 10
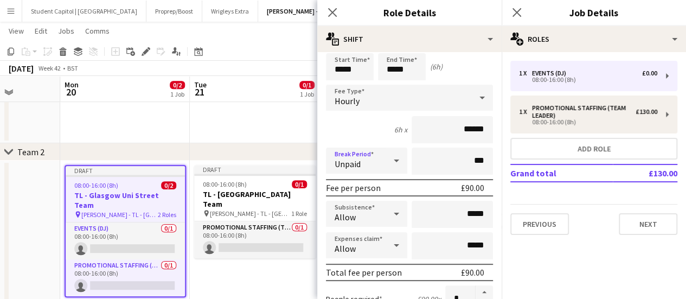
scroll to position [54, 0]
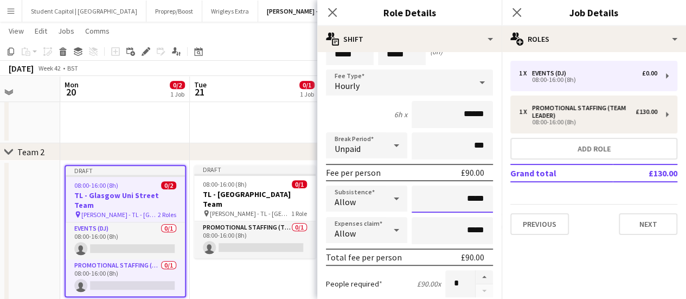
click at [460, 198] on input "*****" at bounding box center [452, 199] width 81 height 27
drag, startPoint x: 463, startPoint y: 203, endPoint x: 488, endPoint y: 200, distance: 25.7
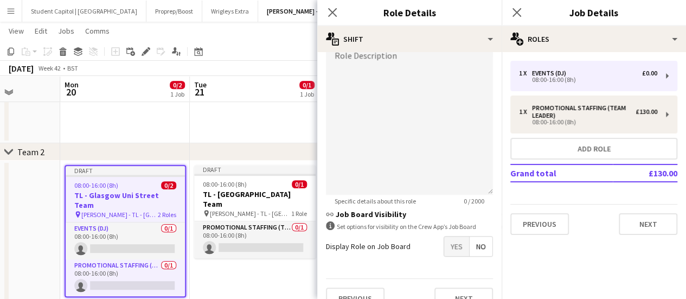
scroll to position [380, 0]
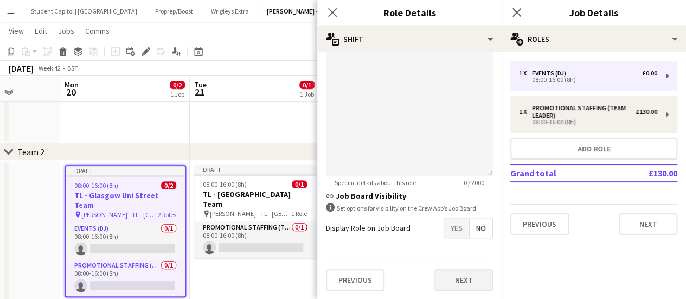
type input "******"
click at [456, 273] on button "Next" at bounding box center [463, 280] width 59 height 22
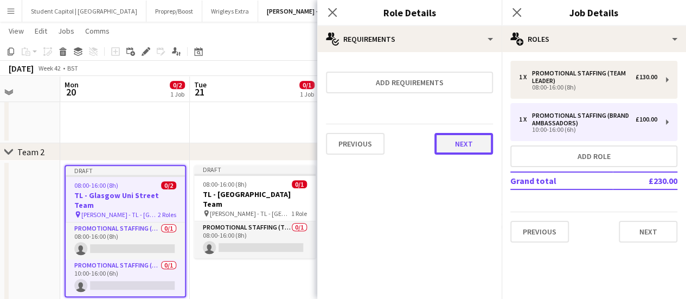
click at [481, 135] on button "Next" at bounding box center [463, 144] width 59 height 22
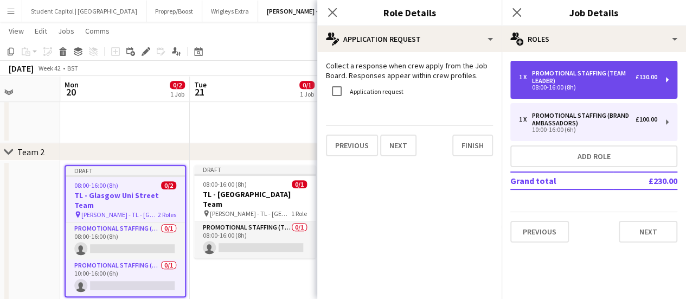
click at [583, 83] on div "Promotional Staffing (Team Leader)" at bounding box center [584, 76] width 104 height 15
type input "**********"
type input "*****"
type input "*******"
type input "*****"
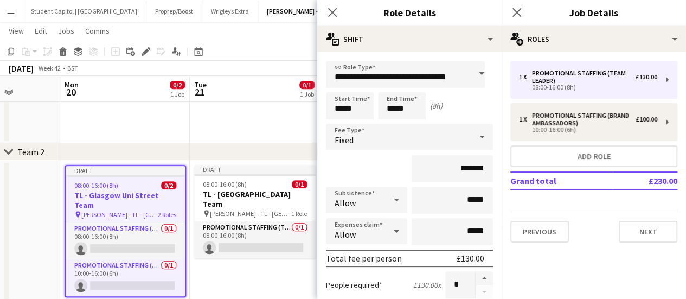
click at [265, 279] on app-date-cell "Draft 08:00-16:00 (8h) 0/1 TL - [GEOGRAPHIC_DATA] Team pin [PERSON_NAME] - TL -…" at bounding box center [255, 239] width 130 height 157
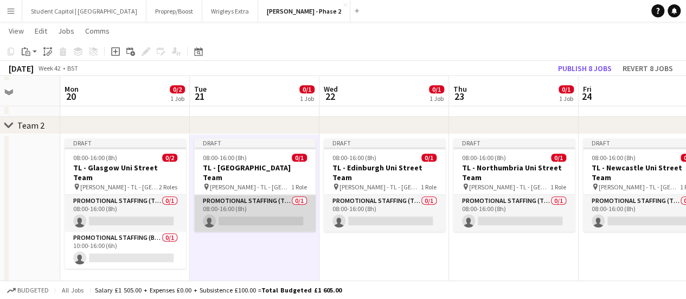
scroll to position [275, 0]
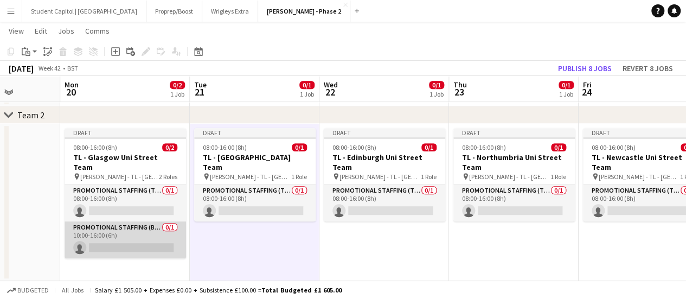
click at [135, 221] on app-card-role "Promotional Staffing (Brand Ambassadors) 0/1 10:00-16:00 (6h) single-neutral-ac…" at bounding box center [125, 239] width 121 height 37
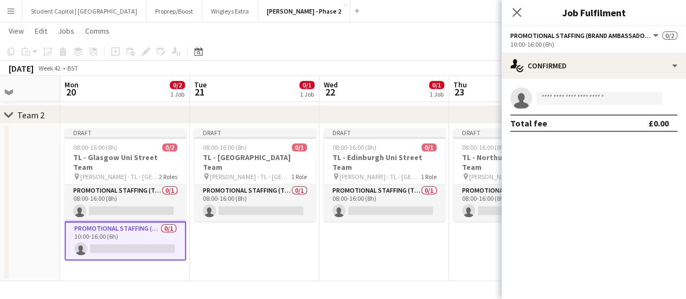
click at [250, 231] on app-date-cell "Draft 08:00-16:00 (8h) 0/1 TL - [GEOGRAPHIC_DATA] Team pin [PERSON_NAME] - TL -…" at bounding box center [255, 202] width 130 height 157
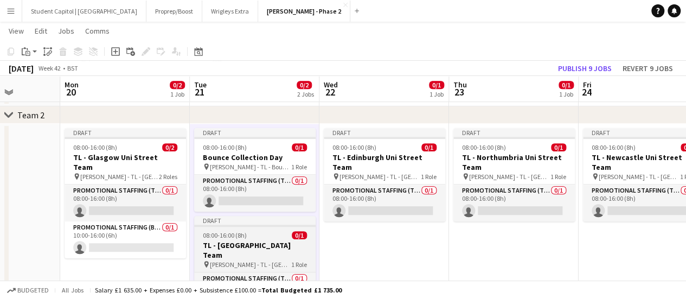
click at [254, 223] on div "Draft" at bounding box center [254, 220] width 121 height 9
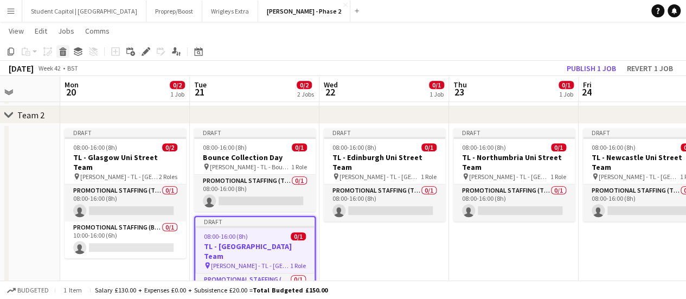
click at [60, 52] on icon "Delete" at bounding box center [63, 51] width 9 height 9
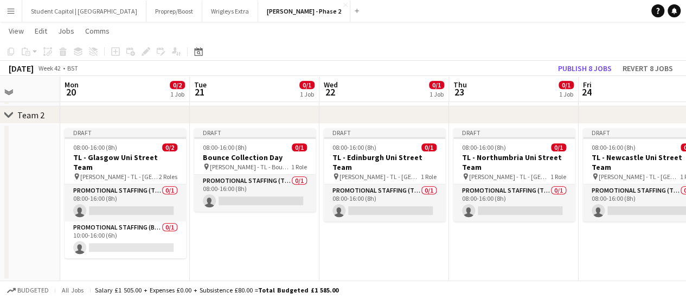
click at [229, 218] on app-date-cell "Draft 08:00-16:00 (8h) 0/1 Bounce Collection Day pin [PERSON_NAME] - TL - Bounc…" at bounding box center [255, 202] width 130 height 157
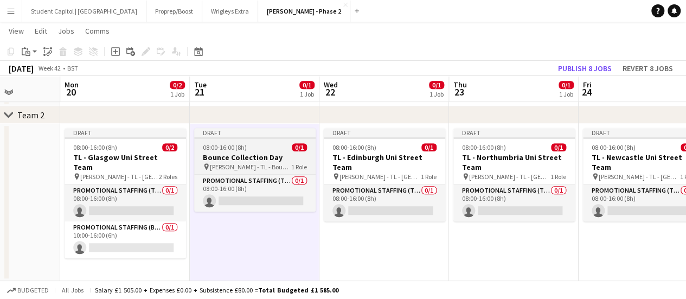
click at [246, 148] on div "08:00-16:00 (8h) 0/1" at bounding box center [254, 147] width 121 height 8
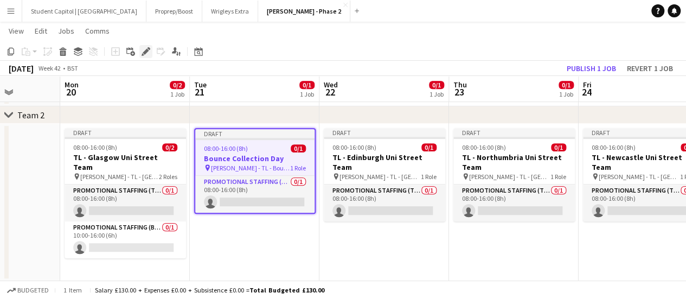
click at [145, 48] on icon "Edit" at bounding box center [146, 51] width 9 height 9
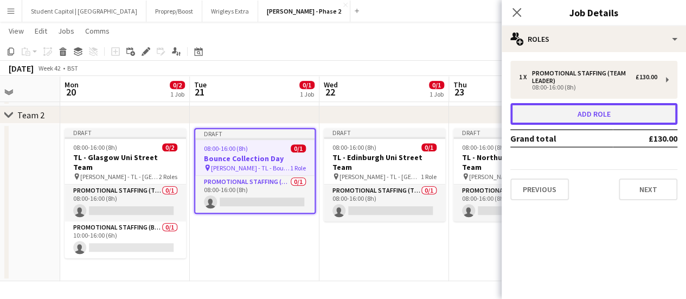
click at [564, 114] on button "Add role" at bounding box center [593, 114] width 167 height 22
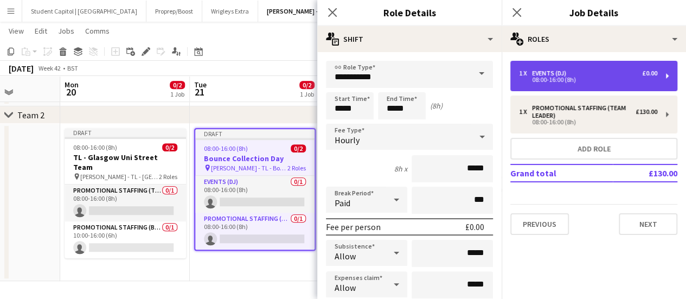
click at [623, 82] on div "08:00-16:00 (8h)" at bounding box center [588, 79] width 138 height 5
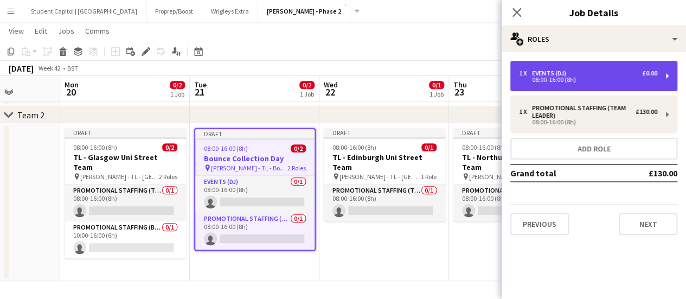
click at [596, 72] on div "1 x Events (DJ) £0.00" at bounding box center [588, 73] width 138 height 8
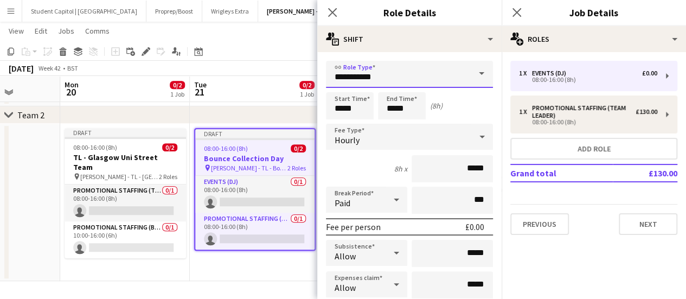
click at [401, 81] on input "**********" at bounding box center [409, 74] width 167 height 27
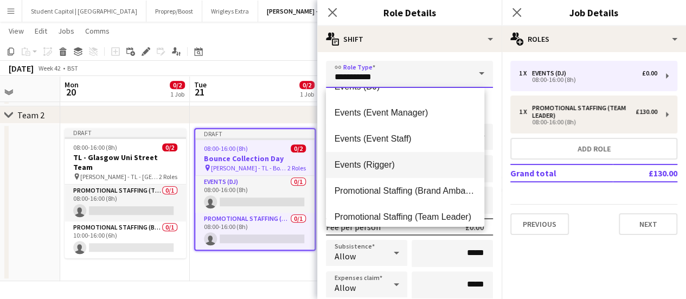
scroll to position [26, 0]
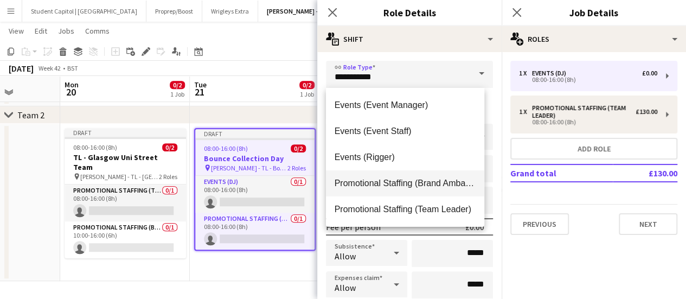
click at [406, 176] on mat-option "Promotional Staffing (Brand Ambassadors)" at bounding box center [405, 183] width 159 height 26
type input "**********"
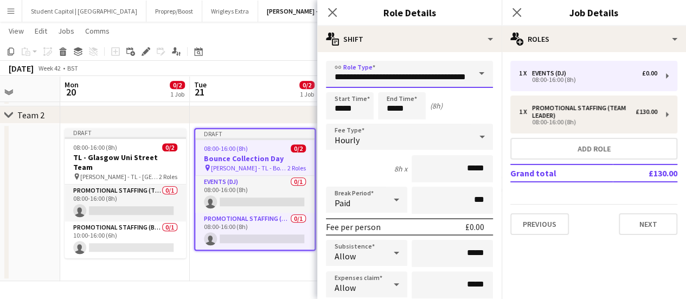
scroll to position [0, 27]
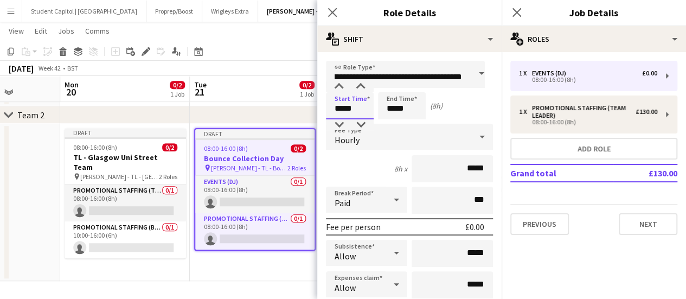
click at [354, 106] on input "*****" at bounding box center [350, 105] width 48 height 27
click at [341, 88] on div at bounding box center [339, 86] width 22 height 11
type input "*****"
click at [341, 88] on div at bounding box center [339, 86] width 22 height 11
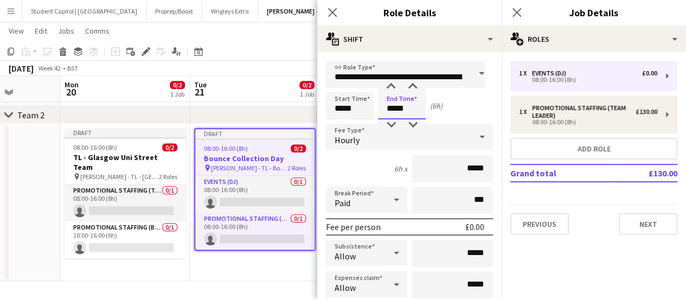
click at [388, 102] on input "*****" at bounding box center [402, 105] width 48 height 27
click at [389, 143] on div "Hourly" at bounding box center [398, 137] width 145 height 26
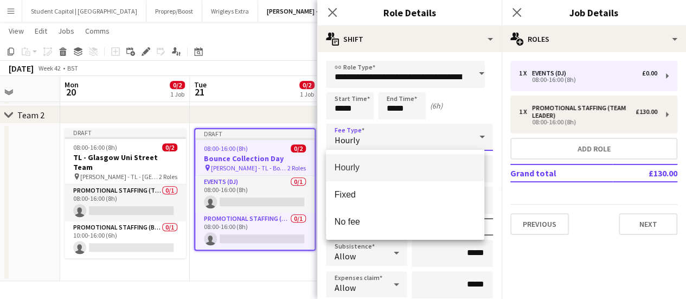
click at [490, 165] on div at bounding box center [343, 149] width 686 height 299
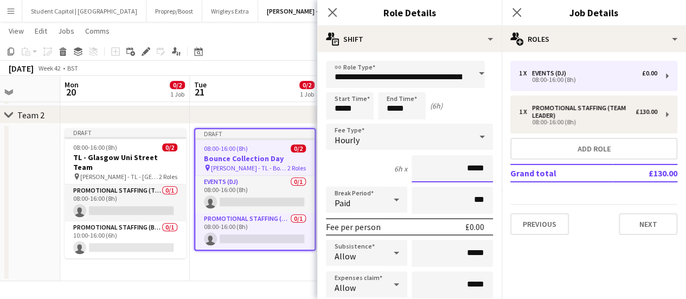
drag, startPoint x: 457, startPoint y: 167, endPoint x: 486, endPoint y: 160, distance: 30.1
type input "***"
click at [386, 203] on div at bounding box center [397, 200] width 22 height 22
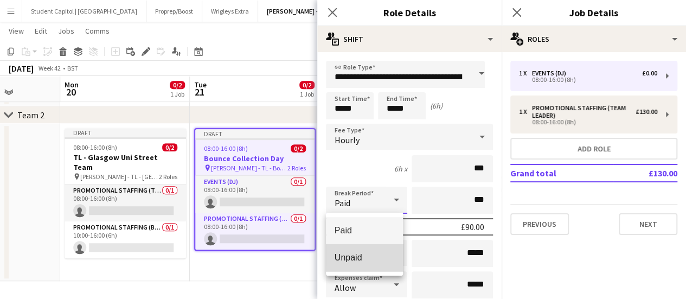
click at [378, 258] on span "Unpaid" at bounding box center [365, 257] width 60 height 10
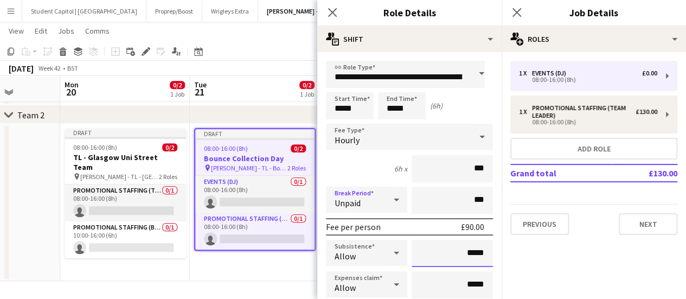
click at [454, 250] on input "*****" at bounding box center [452, 253] width 81 height 27
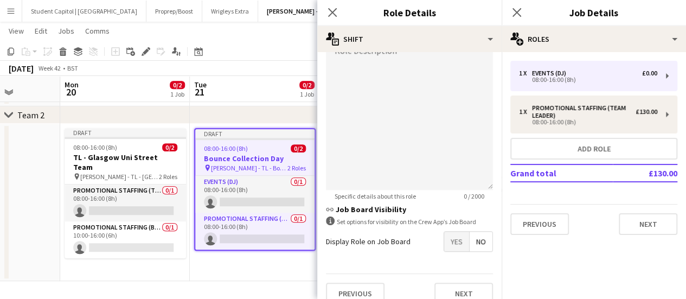
scroll to position [380, 0]
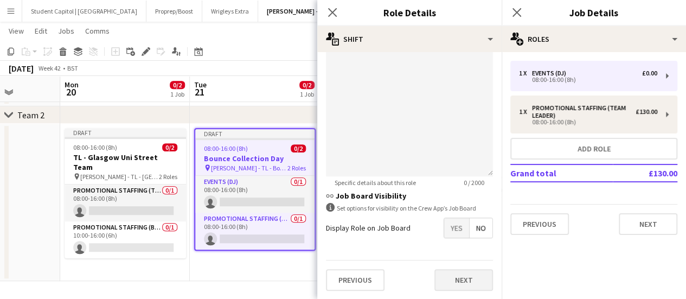
type input "******"
click at [455, 278] on button "Next" at bounding box center [463, 280] width 59 height 22
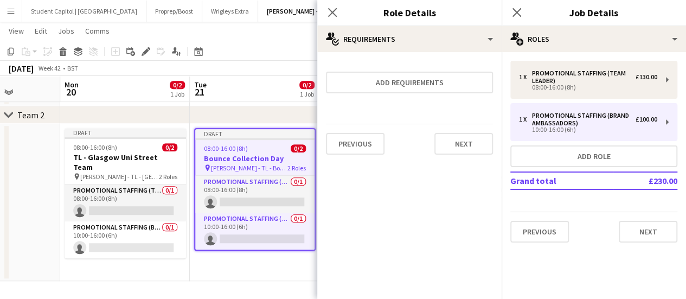
scroll to position [0, 0]
click at [461, 146] on button "Next" at bounding box center [463, 144] width 59 height 22
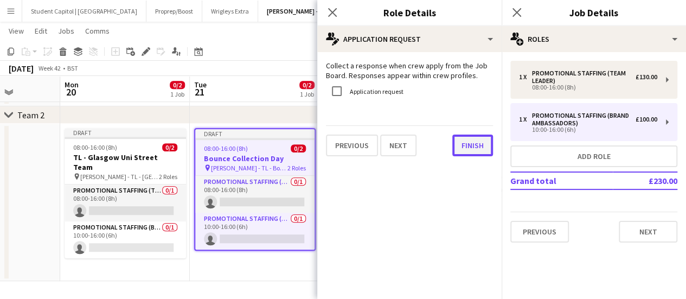
click at [458, 149] on button "Finish" at bounding box center [472, 146] width 41 height 22
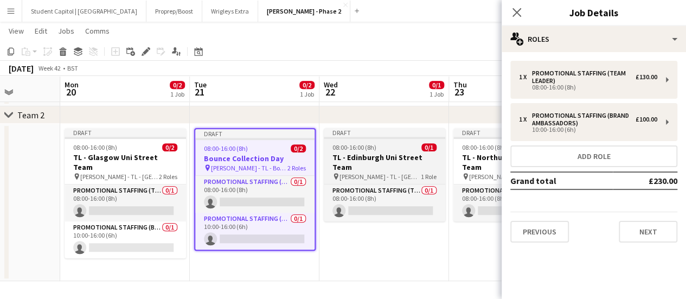
click at [387, 148] on div "08:00-16:00 (8h) 0/1" at bounding box center [384, 147] width 121 height 8
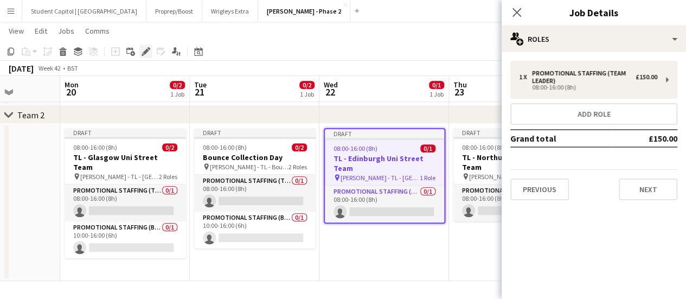
click at [143, 47] on icon "Edit" at bounding box center [146, 51] width 9 height 9
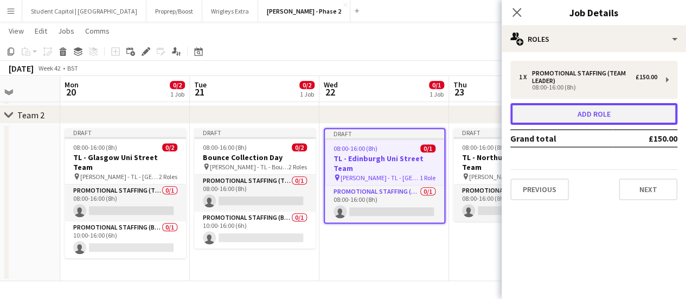
click at [602, 107] on button "Add role" at bounding box center [593, 114] width 167 height 22
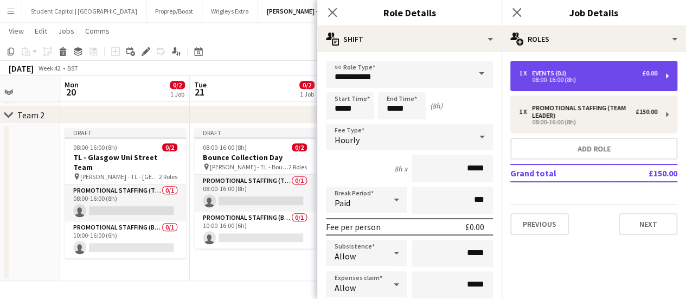
click at [606, 70] on div "1 x Events (DJ) £0.00" at bounding box center [588, 73] width 138 height 8
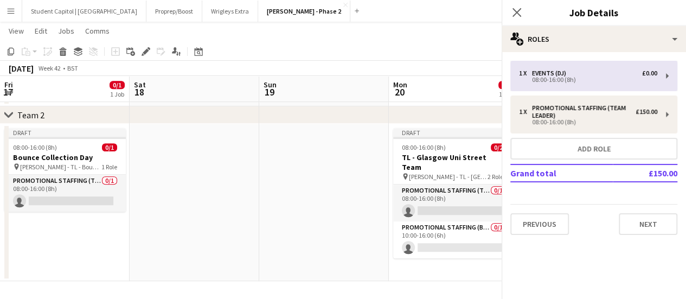
scroll to position [0, 329]
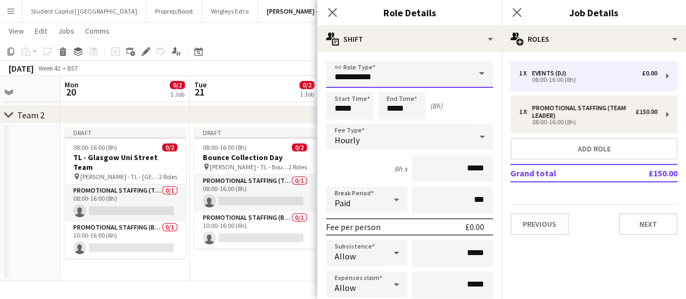
click at [406, 71] on input "**********" at bounding box center [409, 74] width 167 height 27
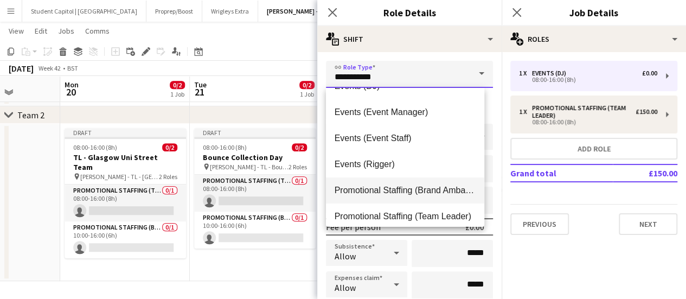
scroll to position [26, 0]
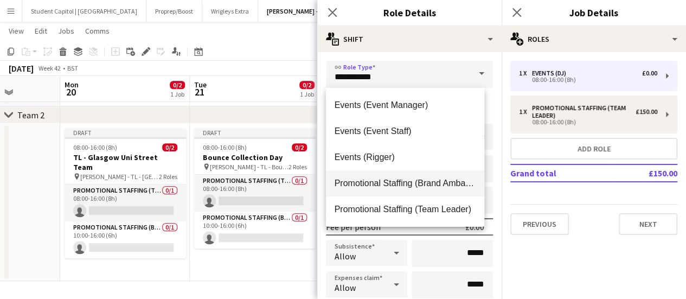
click at [417, 189] on mat-option "Promotional Staffing (Brand Ambassadors)" at bounding box center [405, 183] width 159 height 26
type input "**********"
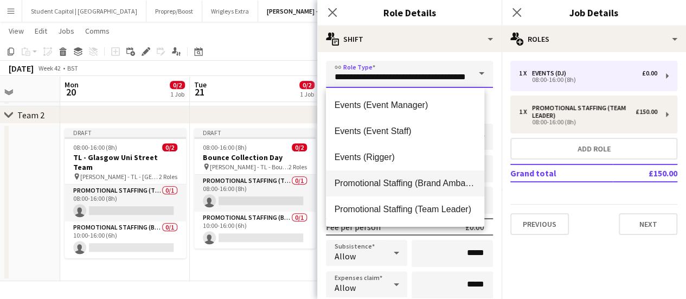
scroll to position [0, 27]
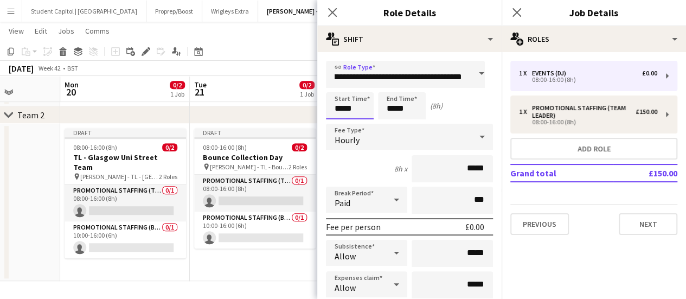
click at [350, 108] on input "*****" at bounding box center [350, 105] width 48 height 27
click at [338, 86] on div at bounding box center [339, 86] width 22 height 11
type input "*****"
click at [338, 86] on div at bounding box center [339, 86] width 22 height 11
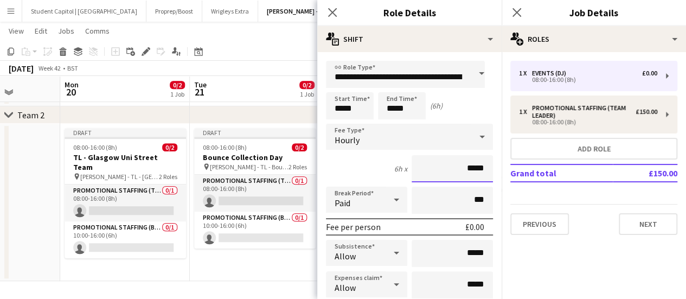
drag, startPoint x: 488, startPoint y: 167, endPoint x: 557, endPoint y: 206, distance: 79.2
click at [526, 164] on body "Menu Boards Boards Boards All jobs Status Workforce Workforce My Workforce Recr…" at bounding box center [343, 12] width 686 height 574
click at [367, 137] on div "Hourly" at bounding box center [398, 137] width 145 height 26
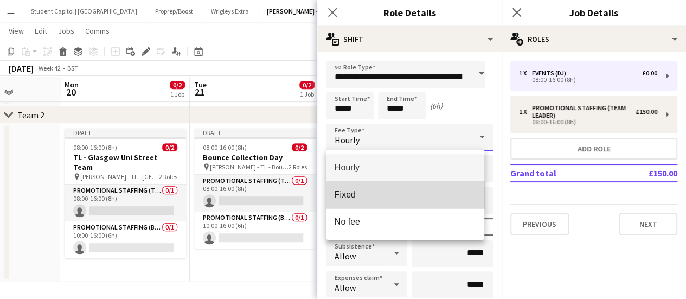
click at [371, 191] on span "Fixed" at bounding box center [406, 194] width 142 height 10
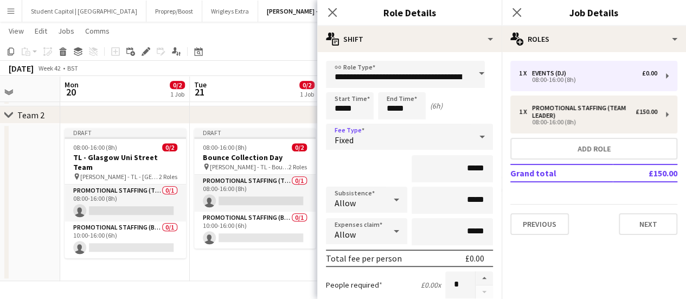
click at [383, 139] on div "Fixed" at bounding box center [398, 137] width 145 height 26
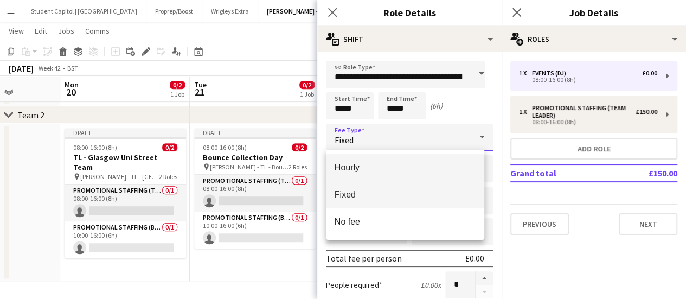
click at [390, 159] on mat-option "Hourly" at bounding box center [405, 167] width 159 height 27
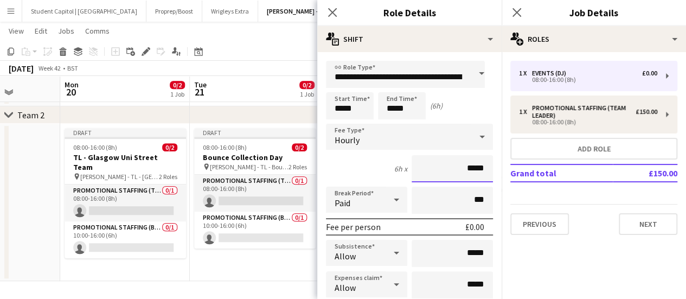
drag, startPoint x: 463, startPoint y: 164, endPoint x: 492, endPoint y: 164, distance: 29.8
click at [354, 168] on div "6h x ***" at bounding box center [409, 168] width 167 height 27
click at [390, 201] on icon at bounding box center [396, 200] width 13 height 22
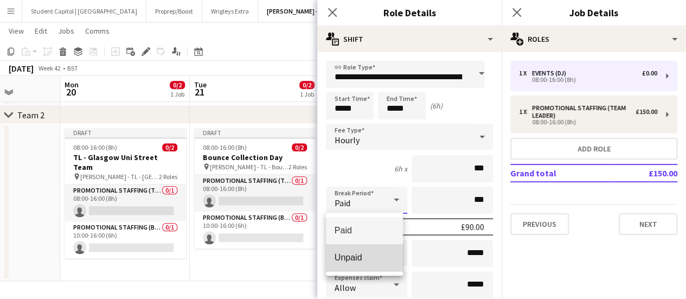
click at [386, 252] on span "Unpaid" at bounding box center [365, 257] width 60 height 10
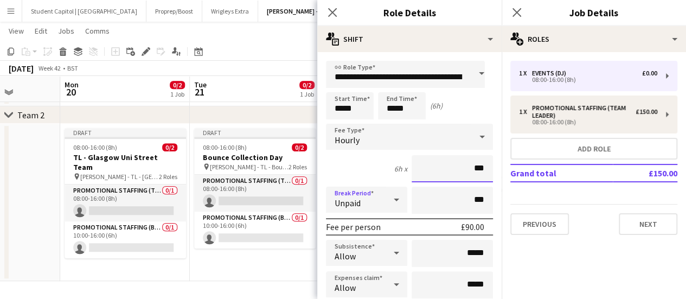
drag, startPoint x: 476, startPoint y: 165, endPoint x: 501, endPoint y: 165, distance: 25.0
click at [478, 165] on input "***" at bounding box center [452, 168] width 81 height 27
type input "******"
click at [348, 170] on div "6h x ******" at bounding box center [409, 168] width 167 height 27
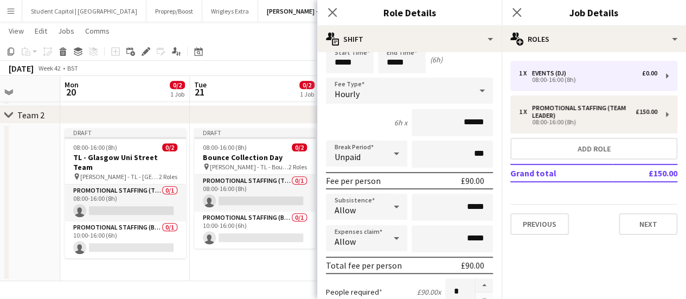
scroll to position [108, 0]
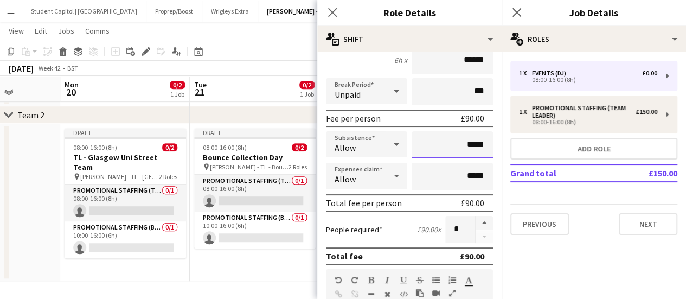
click at [461, 145] on input "*****" at bounding box center [452, 144] width 81 height 27
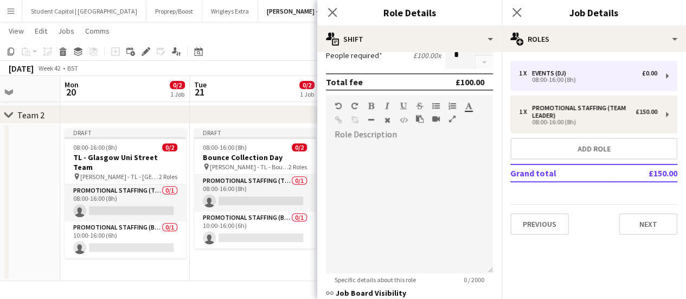
scroll to position [380, 0]
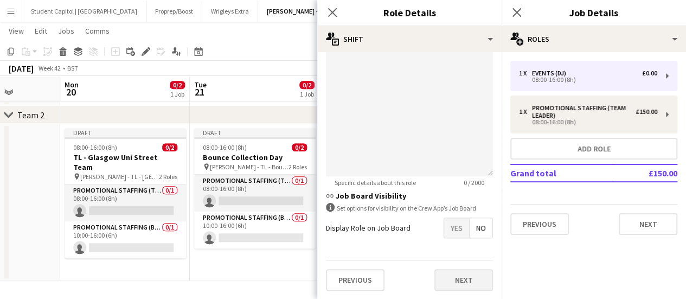
type input "******"
click at [459, 279] on button "Next" at bounding box center [463, 280] width 59 height 22
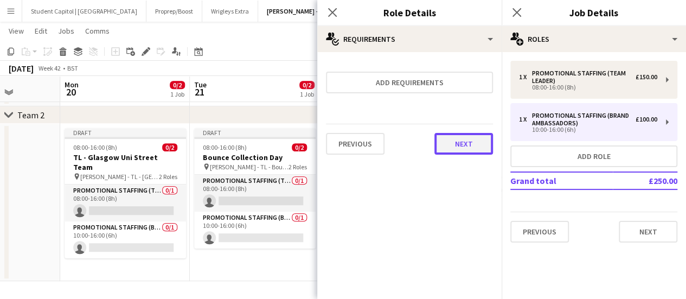
click at [459, 145] on button "Next" at bounding box center [463, 144] width 59 height 22
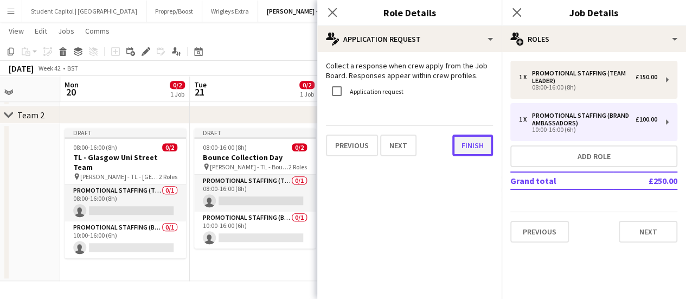
click at [466, 140] on button "Finish" at bounding box center [472, 146] width 41 height 22
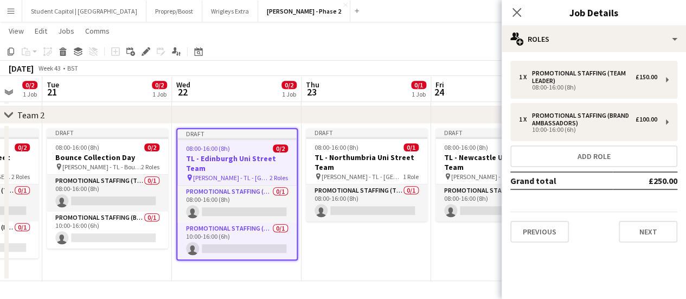
drag, startPoint x: 470, startPoint y: 271, endPoint x: 337, endPoint y: 260, distance: 133.3
click at [323, 273] on app-calendar-viewport "Fri 17 0/1 1 Job Sat 18 Sun 19 Mon 20 0/2 1 Job Tue 21 0/2 1 Job Wed 22 0/2 1 J…" at bounding box center [343, 24] width 686 height 514
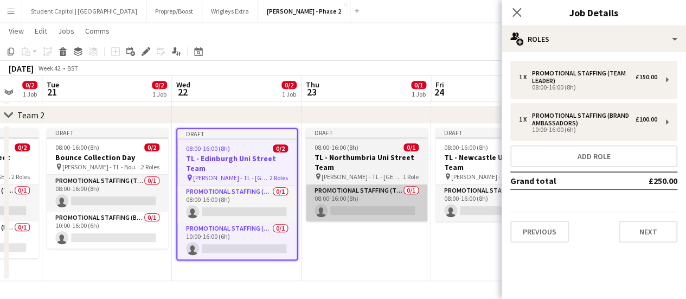
scroll to position [0, 476]
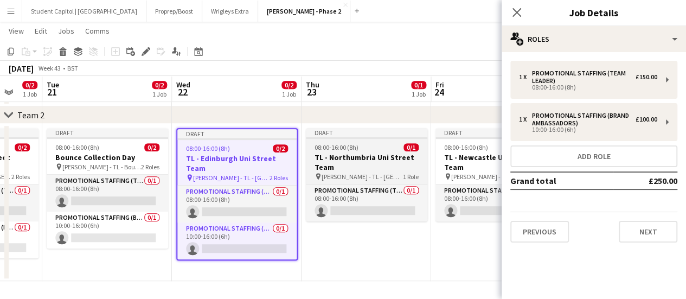
click at [354, 159] on h3 "TL - Northumbria Uni Street Team" at bounding box center [366, 162] width 121 height 20
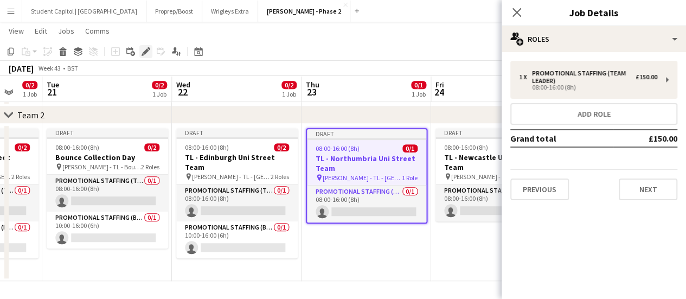
click at [144, 48] on icon "Edit" at bounding box center [146, 51] width 9 height 9
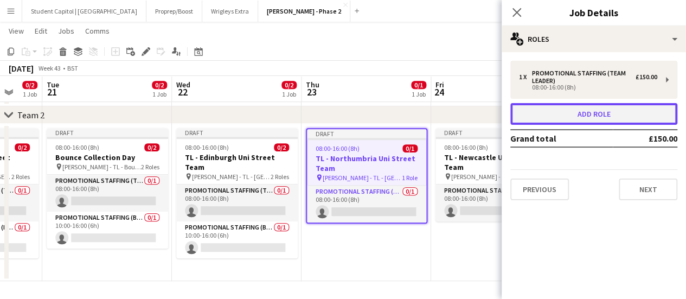
click at [615, 110] on button "Add role" at bounding box center [593, 114] width 167 height 22
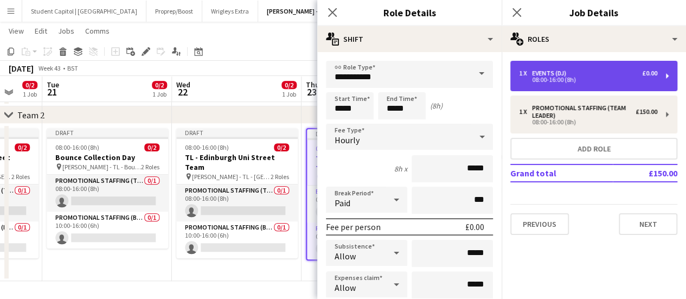
click at [632, 78] on div "08:00-16:00 (8h)" at bounding box center [588, 79] width 138 height 5
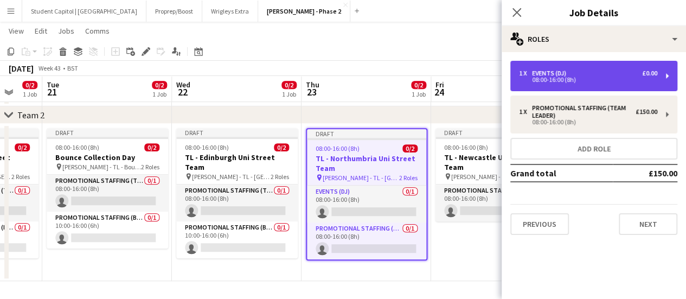
click at [586, 80] on div "08:00-16:00 (8h)" at bounding box center [588, 79] width 138 height 5
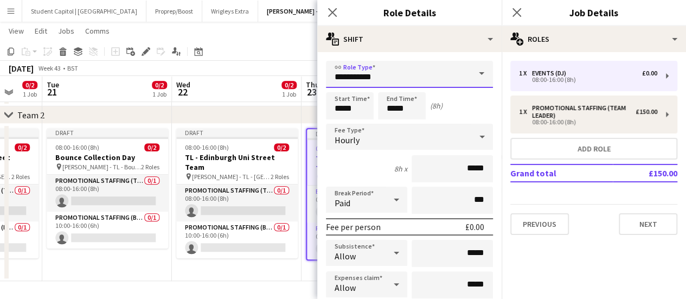
click at [459, 79] on input "**********" at bounding box center [409, 74] width 167 height 27
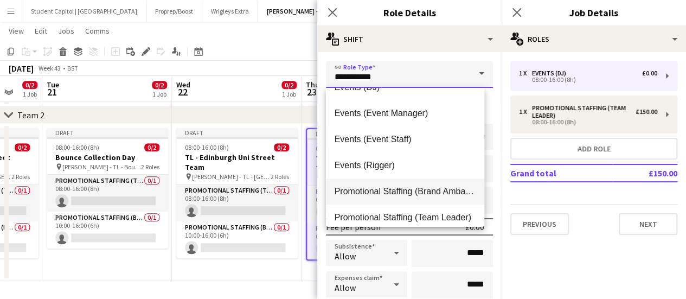
scroll to position [26, 0]
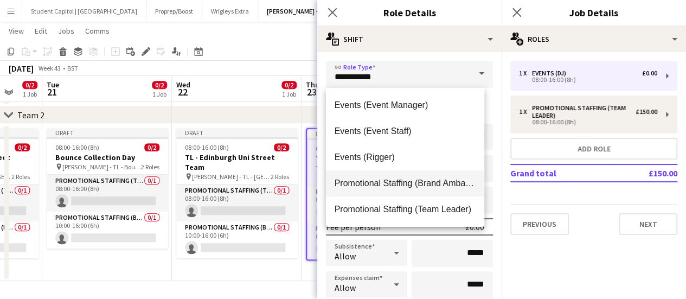
click at [432, 200] on mat-option "Promotional Staffing (Team Leader)" at bounding box center [405, 209] width 159 height 26
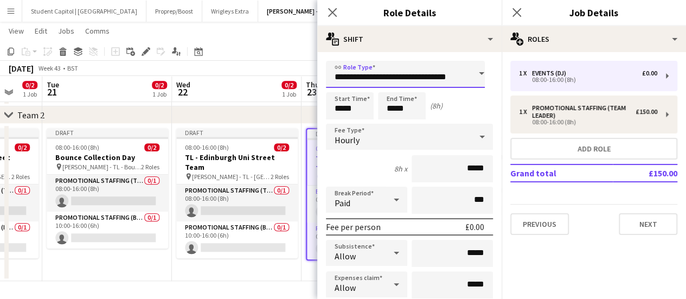
click at [444, 73] on input "**********" at bounding box center [405, 74] width 159 height 27
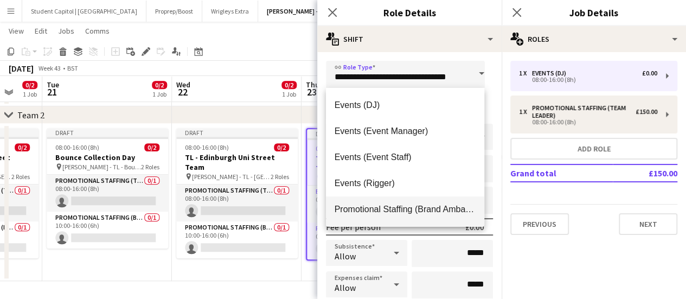
click at [449, 210] on span "Promotional Staffing (Brand Ambassadors)" at bounding box center [406, 209] width 142 height 10
type input "**********"
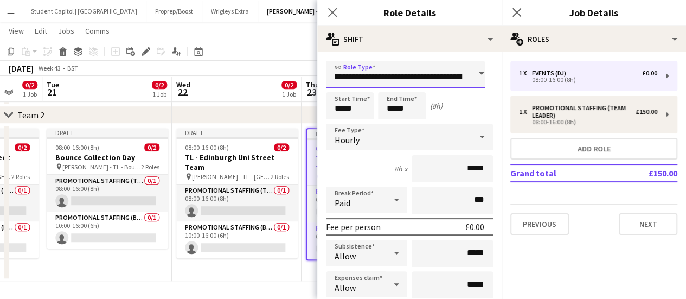
scroll to position [0, 27]
click at [361, 107] on input "*****" at bounding box center [350, 105] width 48 height 27
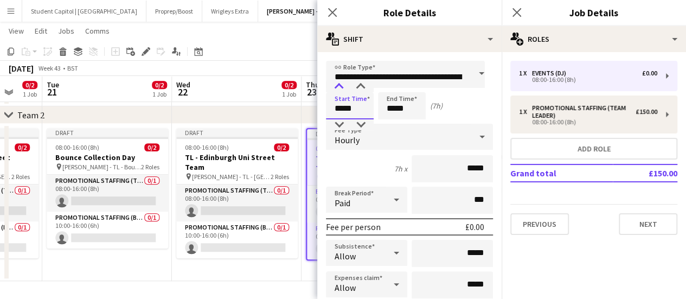
click at [341, 88] on div at bounding box center [339, 86] width 22 height 11
type input "*****"
click at [341, 88] on div at bounding box center [339, 86] width 22 height 11
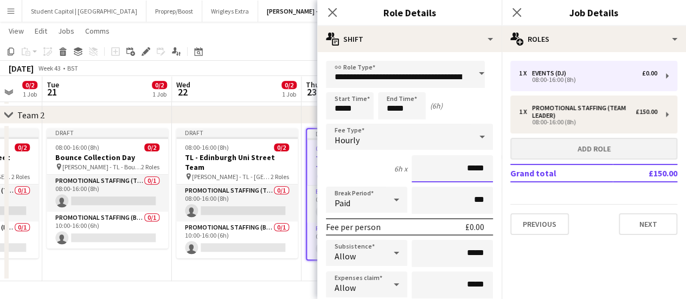
drag, startPoint x: 460, startPoint y: 169, endPoint x: 538, endPoint y: 147, distance: 80.5
click at [551, 168] on body "Menu Boards Boards Boards All jobs Status Workforce Workforce My Workforce Recr…" at bounding box center [343, 12] width 686 height 574
drag, startPoint x: 481, startPoint y: 167, endPoint x: 439, endPoint y: 179, distance: 43.4
click at [439, 179] on input "*****" at bounding box center [452, 168] width 81 height 27
type input "******"
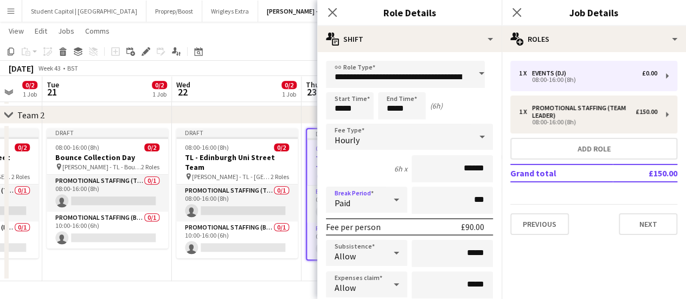
click at [362, 194] on div "Paid" at bounding box center [356, 200] width 60 height 26
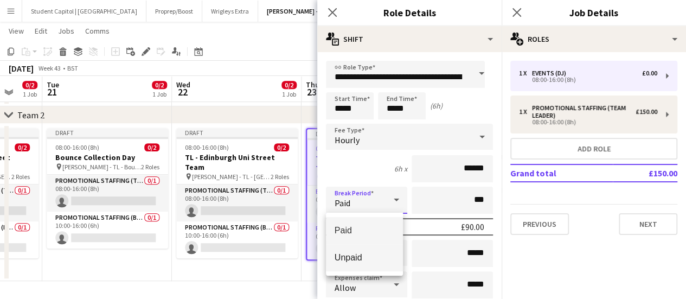
click at [368, 262] on span "Unpaid" at bounding box center [365, 257] width 60 height 10
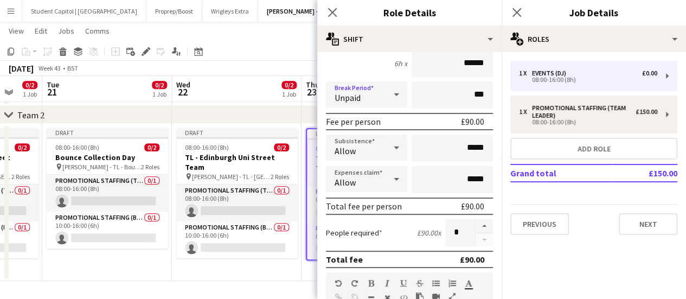
scroll to position [108, 0]
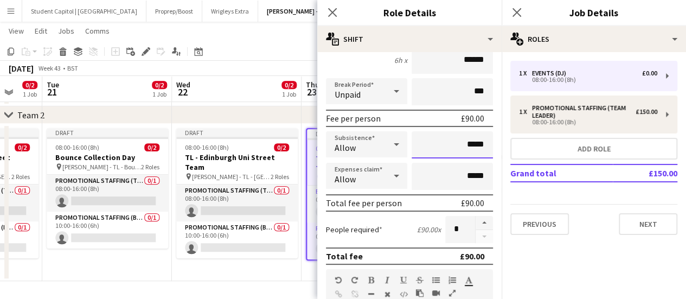
click at [468, 143] on input "*****" at bounding box center [452, 144] width 81 height 27
click at [460, 144] on input "*****" at bounding box center [452, 144] width 81 height 27
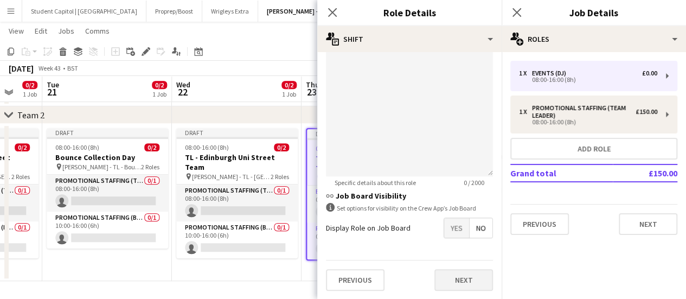
type input "******"
click at [460, 279] on button "Next" at bounding box center [463, 280] width 59 height 22
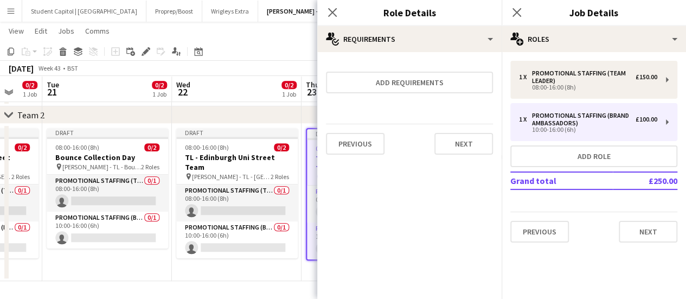
scroll to position [0, 0]
click at [457, 148] on button "Next" at bounding box center [463, 144] width 59 height 22
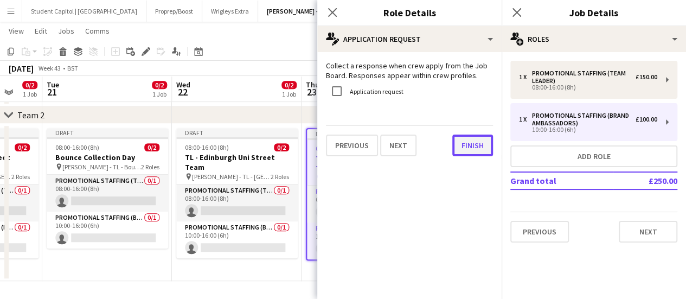
click at [460, 143] on button "Finish" at bounding box center [472, 146] width 41 height 22
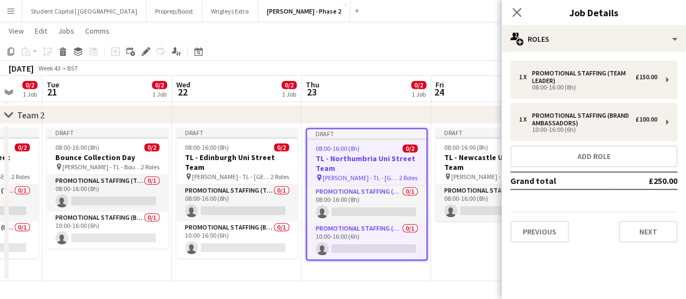
click at [478, 259] on app-date-cell "Draft 08:00-16:00 (8h) 0/1 TL - Newcastle Uni Street Team pin Giff Gaff - TL - …" at bounding box center [496, 202] width 130 height 157
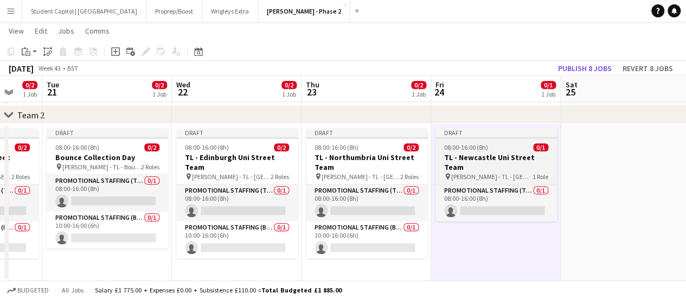
click at [481, 151] on span "08:00-16:00 (8h)" at bounding box center [466, 147] width 44 height 8
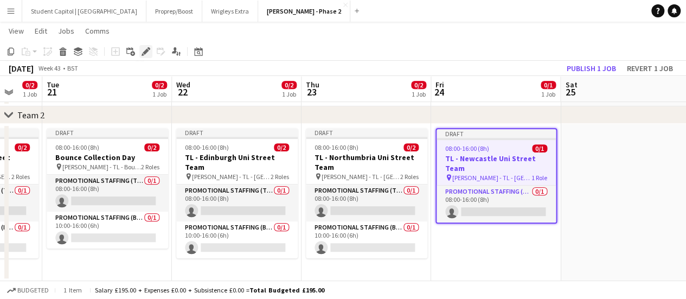
click at [144, 48] on icon "Edit" at bounding box center [146, 51] width 9 height 9
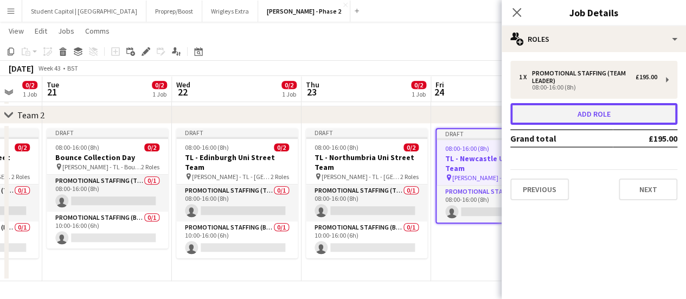
click at [558, 110] on button "Add role" at bounding box center [593, 114] width 167 height 22
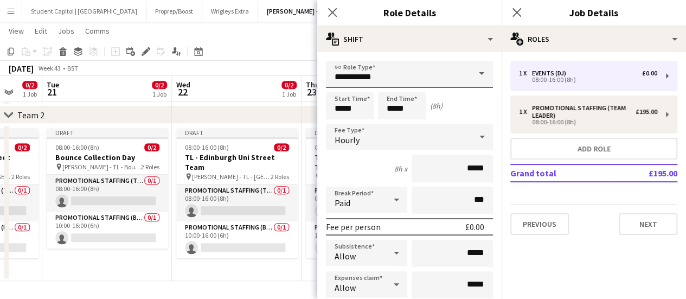
click at [437, 70] on input "**********" at bounding box center [409, 74] width 167 height 27
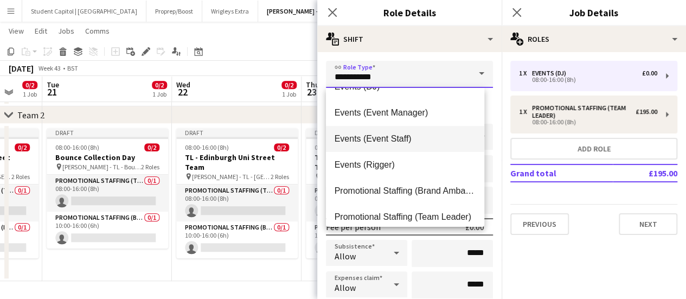
scroll to position [26, 0]
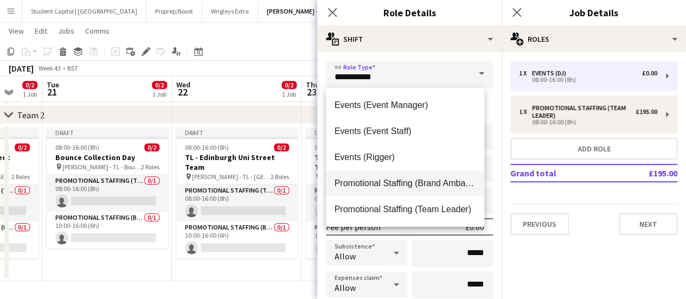
click at [414, 176] on mat-option "Promotional Staffing (Brand Ambassadors)" at bounding box center [405, 183] width 159 height 26
type input "**********"
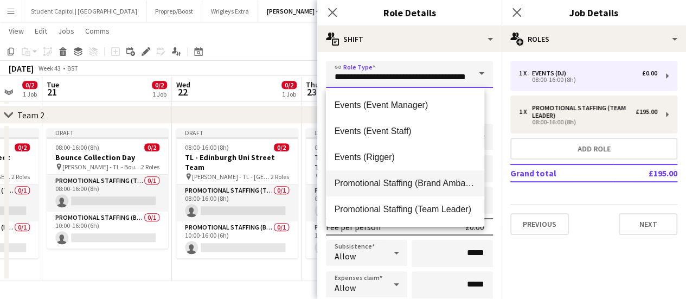
scroll to position [0, 27]
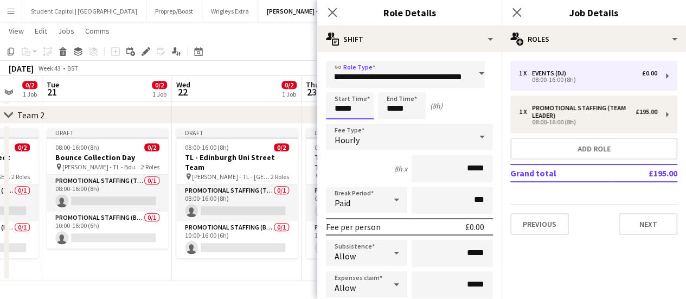
click at [360, 104] on input "*****" at bounding box center [350, 105] width 48 height 27
click at [340, 85] on div at bounding box center [339, 86] width 22 height 11
type input "*****"
click at [340, 85] on div at bounding box center [339, 86] width 22 height 11
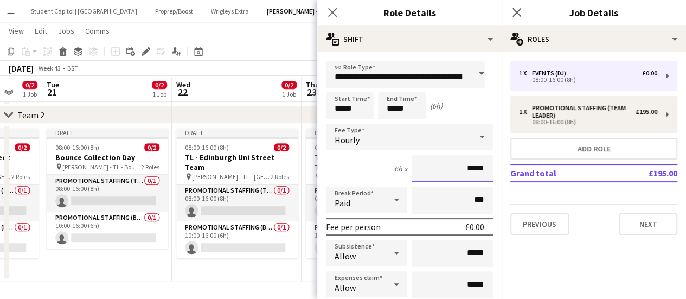
click at [459, 164] on input "*****" at bounding box center [452, 168] width 81 height 27
drag, startPoint x: 459, startPoint y: 164, endPoint x: 476, endPoint y: 164, distance: 17.4
click at [476, 164] on input "*****" at bounding box center [452, 168] width 81 height 27
type input "******"
click at [390, 199] on icon at bounding box center [396, 200] width 13 height 22
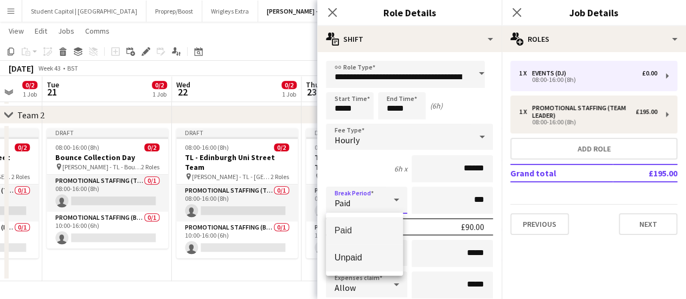
click at [376, 257] on span "Unpaid" at bounding box center [365, 257] width 60 height 10
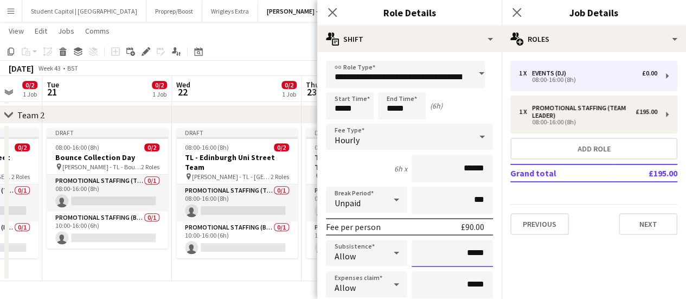
click at [459, 252] on input "*****" at bounding box center [452, 253] width 81 height 27
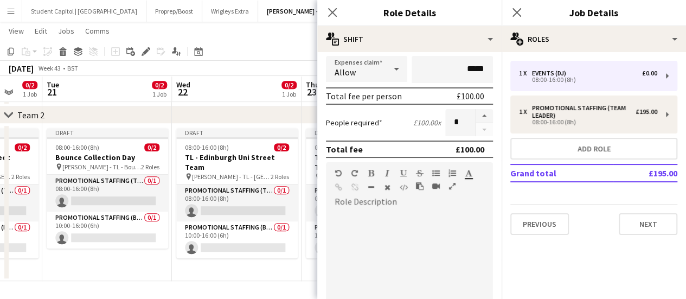
scroll to position [380, 0]
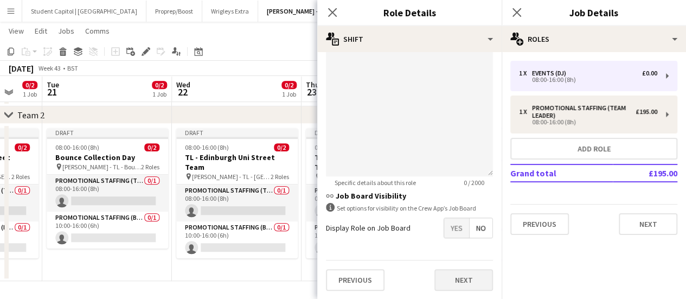
type input "******"
click at [446, 283] on button "Next" at bounding box center [463, 280] width 59 height 22
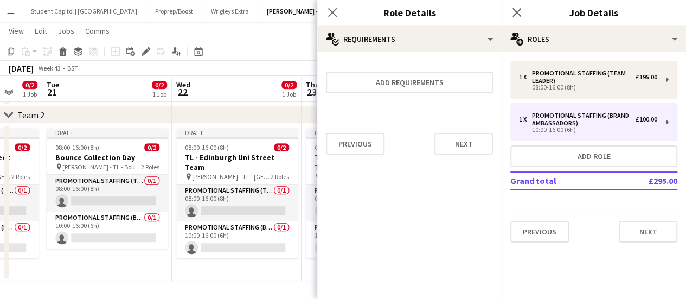
scroll to position [0, 0]
click at [465, 149] on button "Next" at bounding box center [463, 144] width 59 height 22
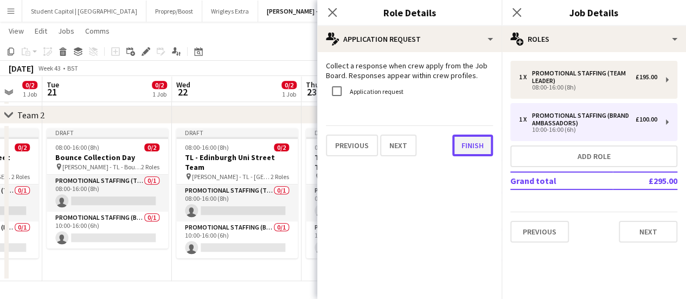
click at [460, 143] on button "Finish" at bounding box center [472, 146] width 41 height 22
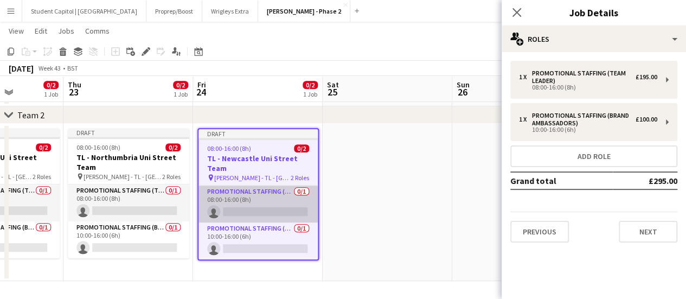
drag, startPoint x: 312, startPoint y: 273, endPoint x: 258, endPoint y: 218, distance: 77.5
click at [154, 273] on app-calendar-viewport "Sun 19 Mon 20 0/2 1 Job Tue 21 0/2 1 Job Wed 22 0/2 1 Job Thu 23 0/2 1 Job Fri …" at bounding box center [343, 24] width 686 height 514
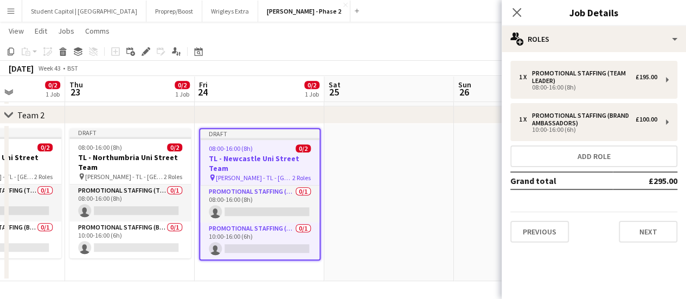
click at [432, 193] on app-date-cell at bounding box center [389, 202] width 130 height 157
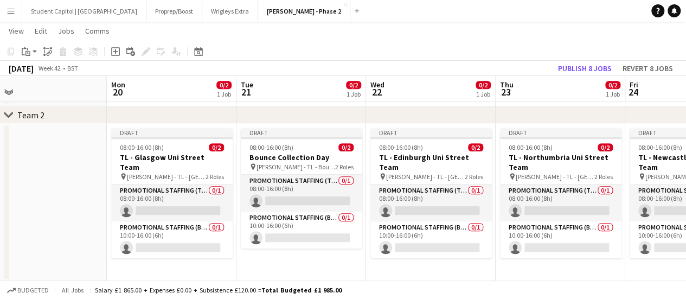
drag, startPoint x: 254, startPoint y: 260, endPoint x: 662, endPoint y: 251, distance: 408.5
click at [683, 247] on app-calendar-viewport "Fri 17 0/1 1 Job Sat 18 Sun 19 Mon 20 0/2 1 Job Tue 21 0/2 1 Job Wed 22 0/2 1 J…" at bounding box center [343, 24] width 686 height 514
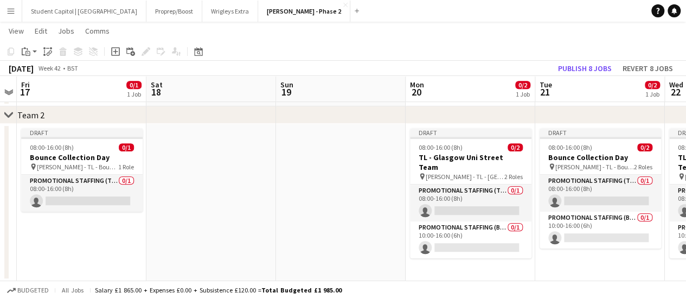
scroll to position [0, 241]
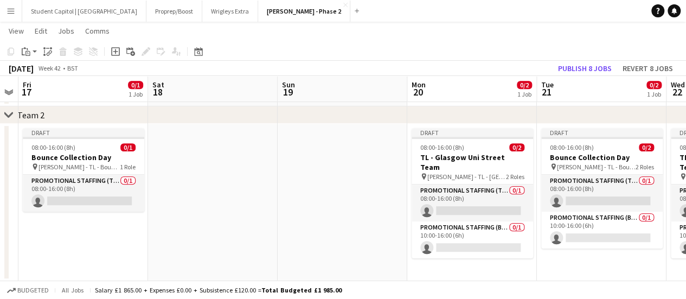
drag, startPoint x: 375, startPoint y: 274, endPoint x: 677, endPoint y: 254, distance: 302.2
click at [677, 254] on app-calendar-viewport "Wed 15 Thu 16 Fri 17 0/1 1 Job Sat 18 Sun 19 Mon 20 0/2 1 Job Tue 21 0/2 1 Job …" at bounding box center [343, 24] width 686 height 514
click at [355, 220] on app-date-cell at bounding box center [343, 202] width 130 height 157
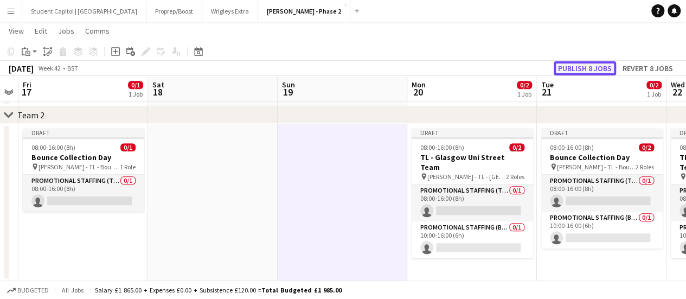
click at [592, 62] on button "Publish 8 jobs" at bounding box center [585, 68] width 62 height 14
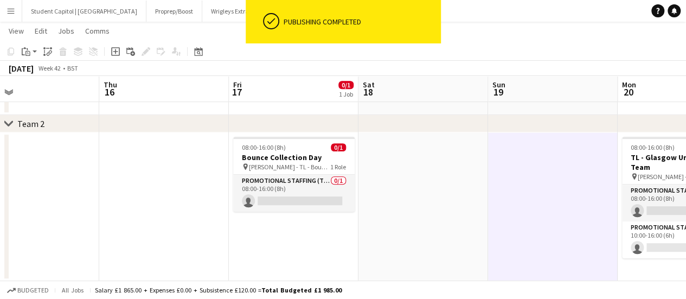
scroll to position [0, 289]
drag, startPoint x: 343, startPoint y: 246, endPoint x: 399, endPoint y: 240, distance: 56.7
click at [399, 240] on app-calendar-viewport "Mon 13 Tue 14 Wed 15 Thu 16 Fri 17 0/1 1 Job Sat 18 Sun 19 Mon 20 0/2 1 Job Tue…" at bounding box center [343, 33] width 686 height 496
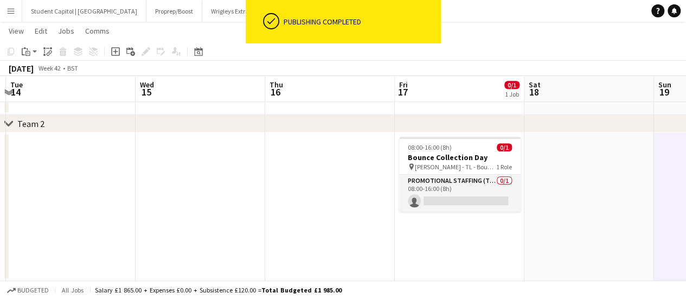
click at [508, 221] on app-calendar-viewport "Sun 12 Mon 13 Tue 14 Wed 15 Thu 16 Fri 17 0/1 1 Job Sat 18 Sun 19 Mon 20 0/2 1 …" at bounding box center [343, 33] width 686 height 496
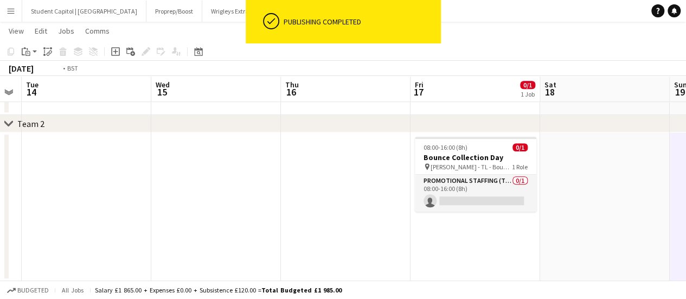
drag, startPoint x: 273, startPoint y: 198, endPoint x: 398, endPoint y: 204, distance: 124.9
click at [396, 210] on app-calendar-viewport "Sun 12 Mon 13 Tue 14 Wed 15 Thu 16 Fri 17 0/1 1 Job Sat 18 Sun 19 Mon 20 0/2 1 …" at bounding box center [343, 33] width 686 height 496
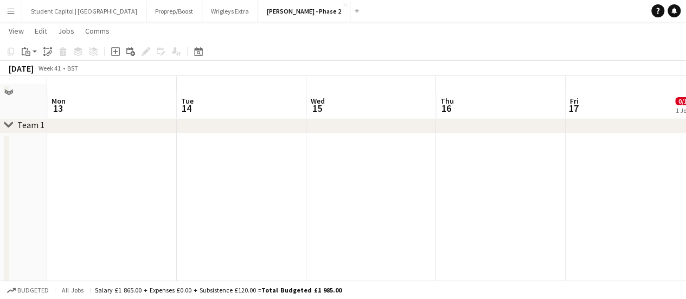
scroll to position [54, 0]
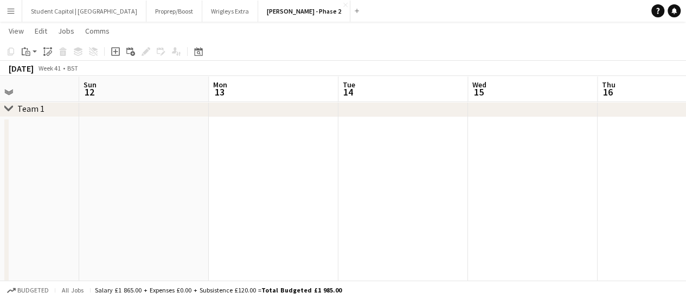
drag, startPoint x: 350, startPoint y: 183, endPoint x: 597, endPoint y: 189, distance: 246.9
click at [601, 189] on app-calendar-viewport "Thu 9 1/2 2 Jobs Fri 10 Sat 11 Sun 12 Mon 13 Tue 14 Wed 15 Thu 16 Fri 17 0/1 1 …" at bounding box center [343, 236] width 686 height 496
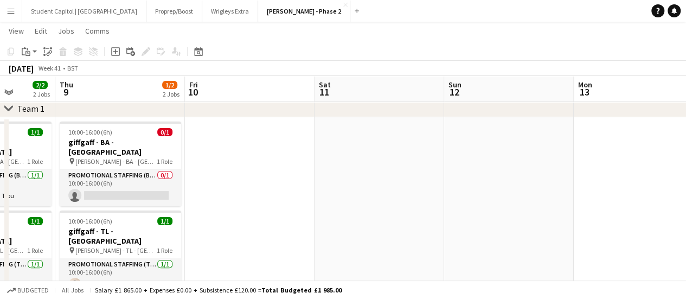
drag, startPoint x: 296, startPoint y: 181, endPoint x: 651, endPoint y: 189, distance: 354.8
click at [683, 184] on app-calendar-viewport "Tue 7 Wed 8 2/2 2 Jobs Thu 9 1/2 2 Jobs Fri 10 Sat 11 Sun 12 Mon 13 Tue 14 Wed …" at bounding box center [343, 236] width 686 height 496
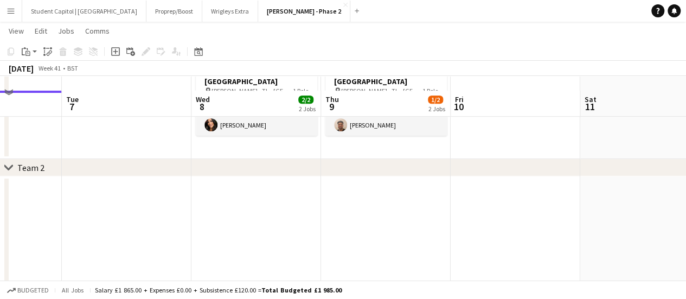
scroll to position [258, 0]
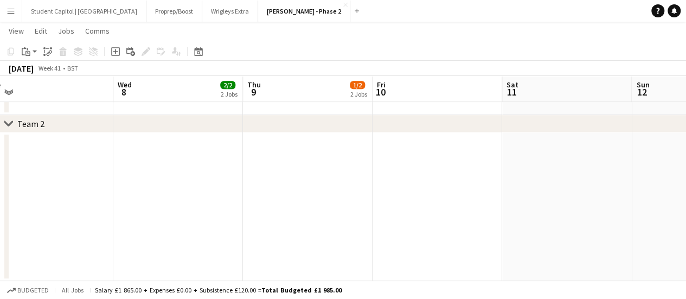
drag, startPoint x: 394, startPoint y: 191, endPoint x: 56, endPoint y: 213, distance: 338.1
click at [56, 213] on app-calendar-viewport "Sat 4 Sun 5 Mon 6 Tue 7 Wed 8 2/2 2 Jobs Thu 9 1/2 2 Jobs Fri 10 Sat 11 Sun 12 …" at bounding box center [343, 33] width 686 height 496
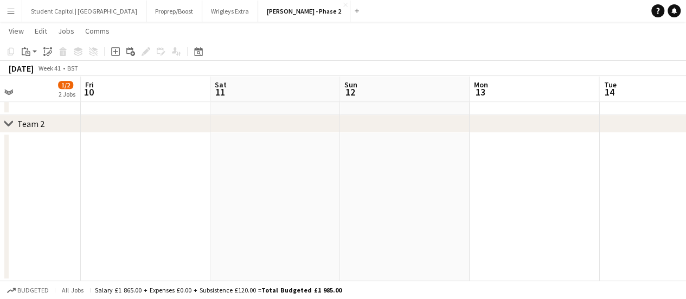
click at [57, 220] on app-calendar-viewport "Mon 6 Tue 7 Wed 8 2/2 2 Jobs Thu 9 1/2 2 Jobs Fri 10 Sat 11 Sun 12 Mon 13 Tue 1…" at bounding box center [343, 33] width 686 height 496
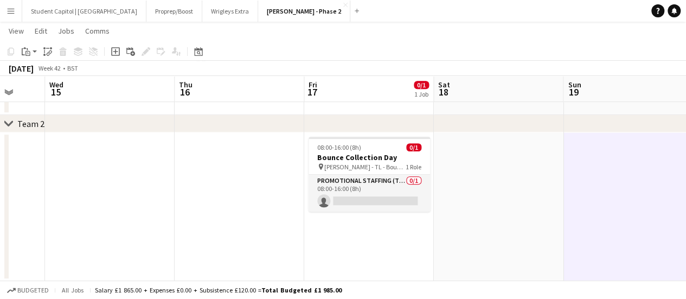
drag, startPoint x: 402, startPoint y: 193, endPoint x: 106, endPoint y: 232, distance: 298.2
click at [73, 237] on app-calendar-viewport "Sat 11 Sun 12 Mon 13 Tue 14 Wed 15 Thu 16 Fri 17 0/1 1 Job Sat 18 Sun 19 Mon 20…" at bounding box center [343, 33] width 686 height 496
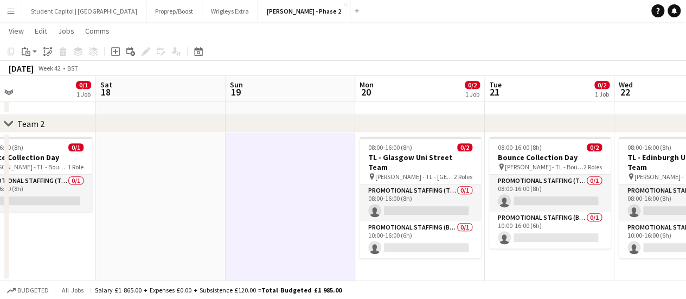
drag, startPoint x: 260, startPoint y: 260, endPoint x: 162, endPoint y: 268, distance: 99.1
click at [161, 271] on app-calendar-viewport "Wed 15 Thu 16 Fri 17 0/1 1 Job Sat 18 Sun 19 Mon 20 0/2 1 Job Tue 21 0/2 1 Job …" at bounding box center [343, 33] width 686 height 496
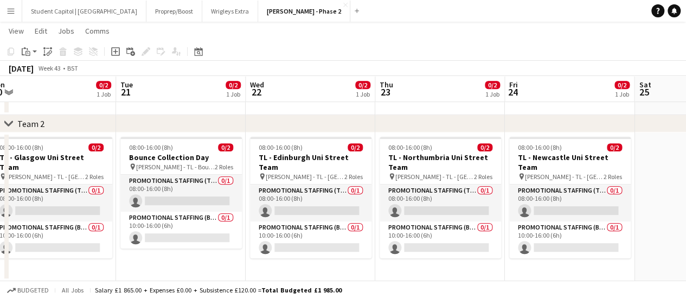
drag, startPoint x: 530, startPoint y: 264, endPoint x: 129, endPoint y: 277, distance: 401.6
click at [123, 279] on app-calendar-viewport "Fri 17 0/1 1 Job Sat 18 Sun 19 Mon 20 0/2 1 Job Tue 21 0/2 1 Job Wed 22 0/2 1 J…" at bounding box center [343, 33] width 686 height 496
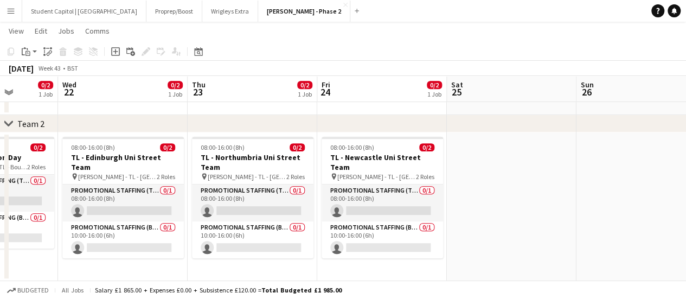
drag, startPoint x: 558, startPoint y: 268, endPoint x: 106, endPoint y: 295, distance: 452.1
click at [80, 298] on html "Menu Boards Boards Boards All jobs Status Workforce Workforce My Workforce Recr…" at bounding box center [343, 20] width 686 height 557
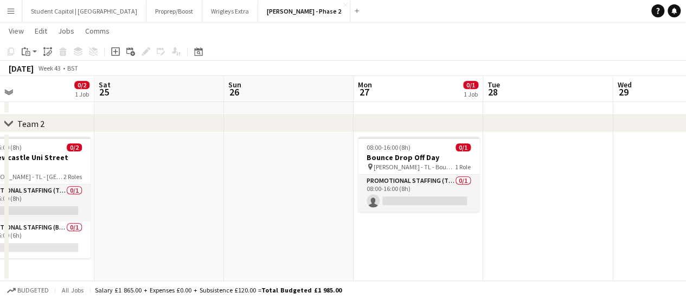
drag, startPoint x: 521, startPoint y: 234, endPoint x: 168, endPoint y: 252, distance: 353.0
click at [168, 252] on app-calendar-viewport "Tue 21 0/2 1 Job Wed 22 0/2 1 Job Thu 23 0/2 1 Job Fri 24 0/2 1 Job Sat 25 Sun …" at bounding box center [343, 33] width 686 height 496
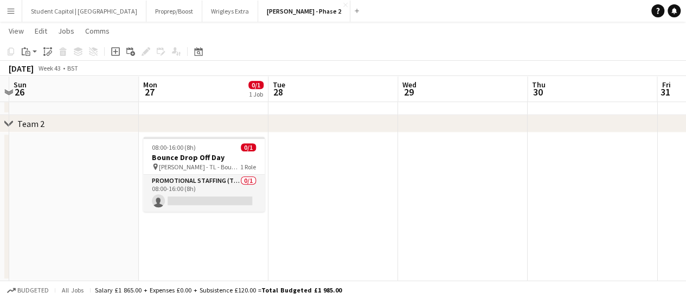
drag, startPoint x: 516, startPoint y: 231, endPoint x: 481, endPoint y: 230, distance: 35.8
click at [304, 254] on app-calendar-viewport "Thu 23 0/2 1 Job Fri 24 0/2 1 Job Sat 25 Sun 26 Mon 27 0/1 1 Job Tue 28 Wed 29 …" at bounding box center [343, 33] width 686 height 496
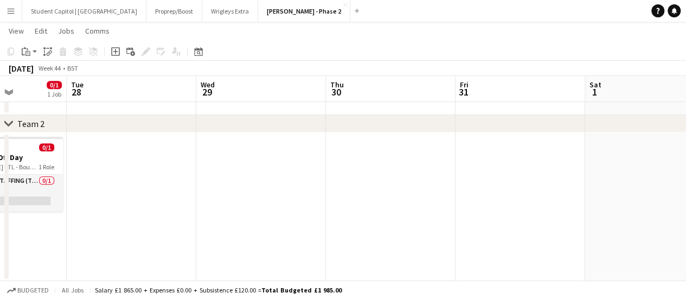
drag, startPoint x: 507, startPoint y: 231, endPoint x: 303, endPoint y: 265, distance: 206.8
click at [303, 265] on app-calendar-viewport "Sat 25 Sun 26 Mon 27 0/1 1 Job Tue 28 Wed 29 Thu 30 Fri 31 Sat 1 Sun 2 Mon 3 Tu…" at bounding box center [343, 33] width 686 height 496
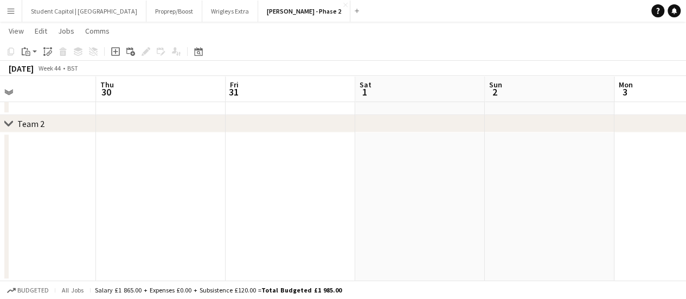
drag, startPoint x: 264, startPoint y: 264, endPoint x: 404, endPoint y: 243, distance: 140.9
click at [263, 263] on app-calendar-viewport "Mon 27 0/1 1 Job Tue 28 Wed 29 Thu 30 Fri 31 Sat 1 Sun 2 Mon 3 Tue 4 Wed 5 Thu …" at bounding box center [343, 33] width 686 height 496
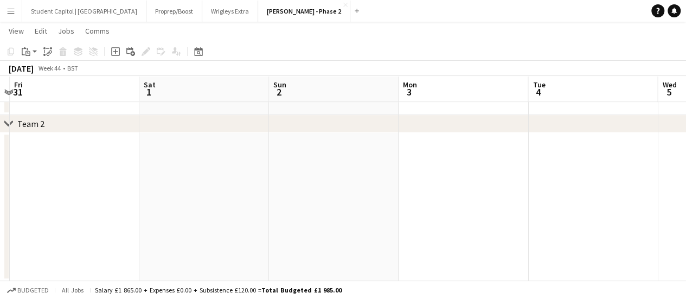
drag, startPoint x: 316, startPoint y: 251, endPoint x: 242, endPoint y: 265, distance: 75.1
click at [235, 268] on app-calendar-viewport "Mon 27 0/1 1 Job Tue 28 Wed 29 Thu 30 Fri 31 Sat 1 Sun 2 Mon 3 Tue 4 Wed 5 Thu …" at bounding box center [343, 33] width 686 height 496
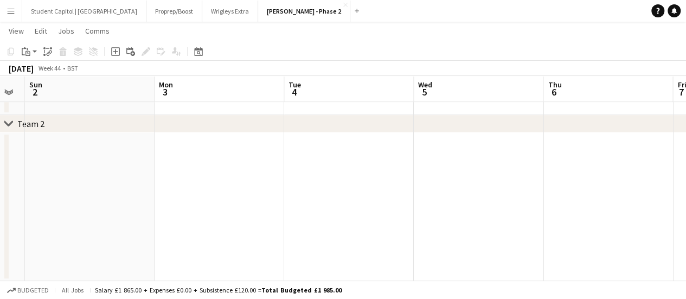
drag, startPoint x: 434, startPoint y: 239, endPoint x: 408, endPoint y: 239, distance: 25.5
click at [234, 276] on app-calendar-viewport "Wed 29 Thu 30 Fri 31 Sat 1 Sun 2 Mon 3 Tue 4 Wed 5 Thu 6 Fri 7 Sat 8" at bounding box center [343, 33] width 686 height 496
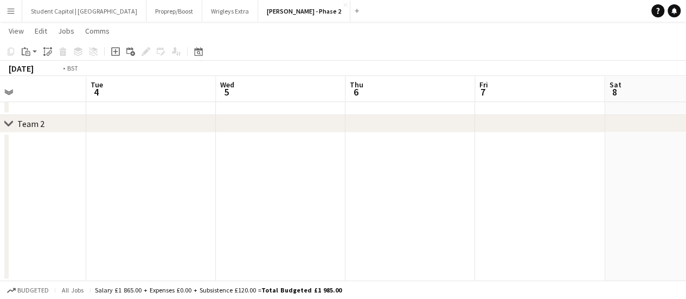
scroll to position [0, 482]
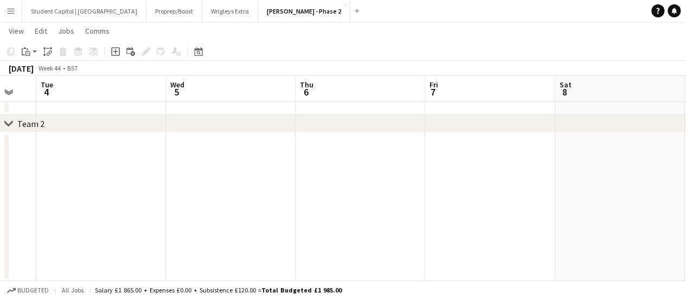
drag, startPoint x: 462, startPoint y: 235, endPoint x: 238, endPoint y: 255, distance: 224.4
click at [168, 282] on app-board "[PERSON_NAME] - Phase 2 View Day view expanded Day view collapsed Month view Da…" at bounding box center [343, 31] width 686 height 535
click at [454, 218] on app-date-cell at bounding box center [490, 206] width 130 height 149
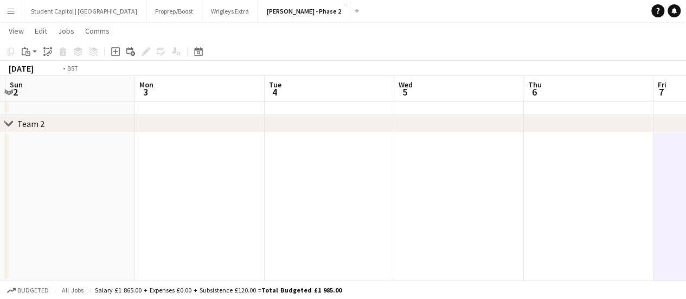
drag, startPoint x: 139, startPoint y: 173, endPoint x: 476, endPoint y: 171, distance: 336.8
click at [476, 171] on app-calendar-viewport "Fri 31 Sat 1 Sun 2 Mon 3 Tue 4 Wed 5 Thu 6 Fri 7 Sat 8 Sun 9 Mon 10" at bounding box center [343, 33] width 686 height 496
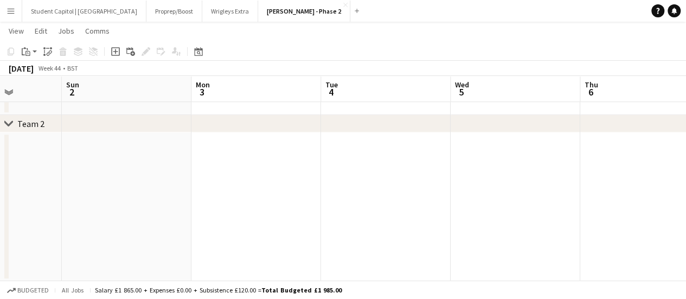
click at [451, 184] on app-calendar-viewport "Thu 30 Fri 31 Sat 1 Sun 2 Mon 3 Tue 4 Wed 5 Thu 6 Fri 7 Sat 8 Sun 9" at bounding box center [343, 33] width 686 height 496
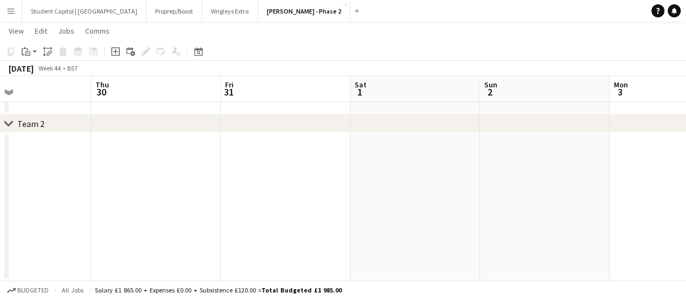
click at [347, 210] on app-calendar-viewport "Mon 27 0/1 1 Job Tue 28 Wed 29 Thu 30 Fri 31 Sat 1 Sun 2 Mon 3 Tue 4 Wed 5 Thu …" at bounding box center [343, 33] width 686 height 496
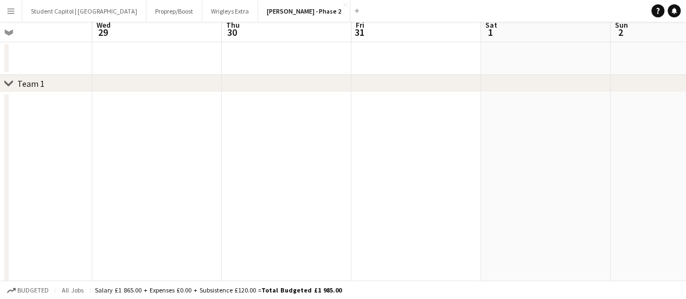
scroll to position [0, 0]
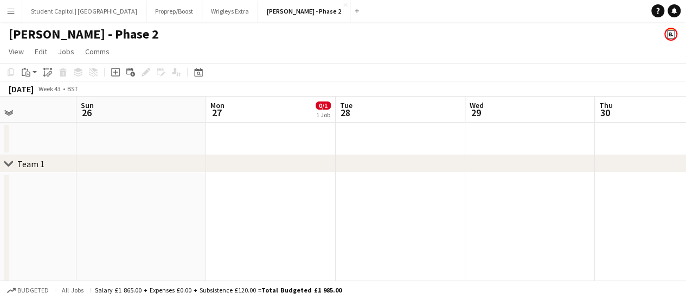
drag, startPoint x: 586, startPoint y: 224, endPoint x: 302, endPoint y: 219, distance: 284.3
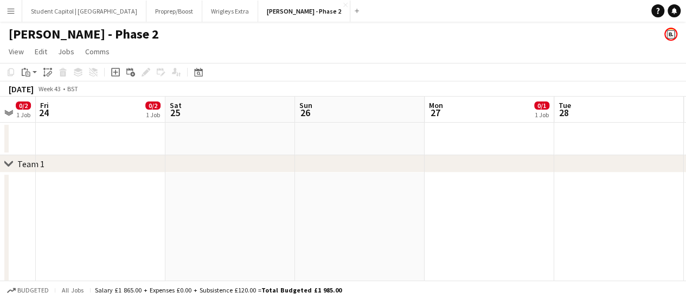
drag, startPoint x: 485, startPoint y: 222, endPoint x: 684, endPoint y: 225, distance: 199.1
click at [686, 225] on html "Menu Boards Boards Boards All jobs Status Workforce Workforce My Workforce Recr…" at bounding box center [343, 279] width 686 height 558
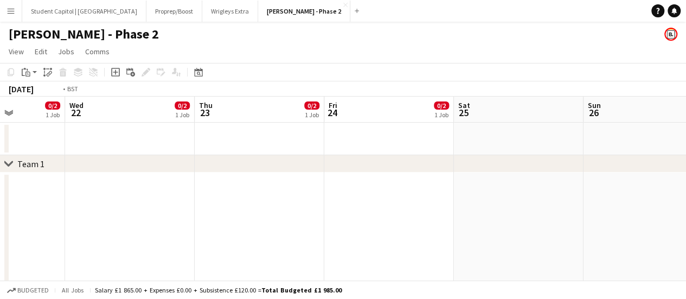
drag, startPoint x: 366, startPoint y: 212, endPoint x: 670, endPoint y: 214, distance: 304.8
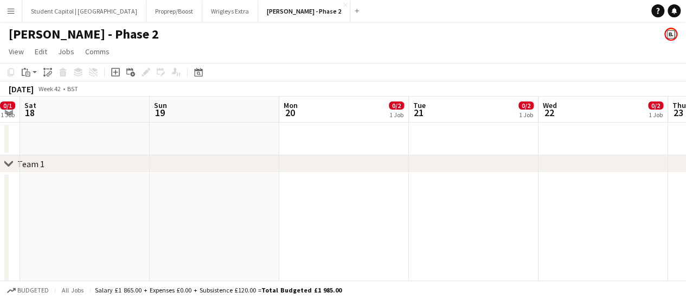
drag, startPoint x: 491, startPoint y: 213, endPoint x: 664, endPoint y: 219, distance: 173.1
click at [686, 218] on html "Menu Boards Boards Boards All jobs Status Workforce Workforce My Workforce Recr…" at bounding box center [343, 279] width 686 height 558
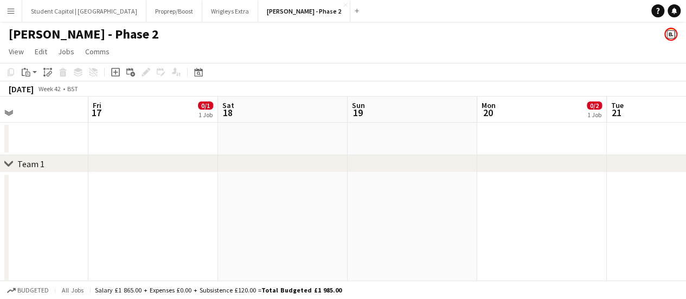
drag, startPoint x: 455, startPoint y: 214, endPoint x: 544, endPoint y: 219, distance: 89.6
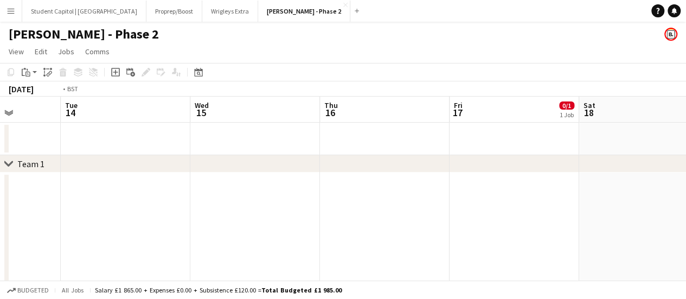
drag, startPoint x: 264, startPoint y: 213, endPoint x: 607, endPoint y: 222, distance: 344.0
click at [686, 221] on html "Menu Boards Boards Boards All jobs Status Workforce Workforce My Workforce Recr…" at bounding box center [343, 279] width 686 height 558
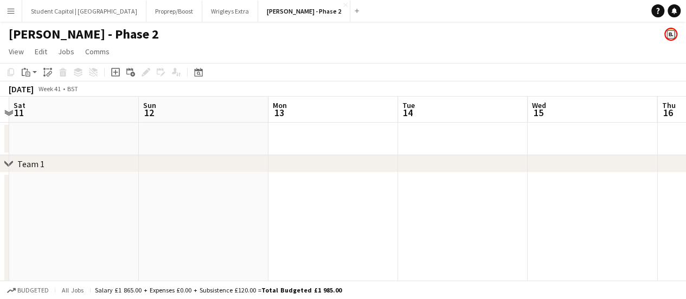
drag, startPoint x: 316, startPoint y: 218, endPoint x: 446, endPoint y: 215, distance: 130.2
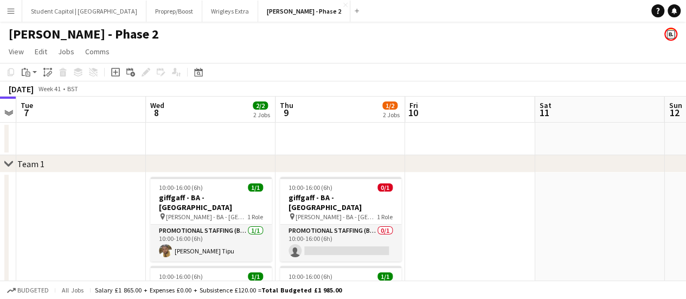
drag, startPoint x: 295, startPoint y: 211, endPoint x: 318, endPoint y: 206, distance: 23.4
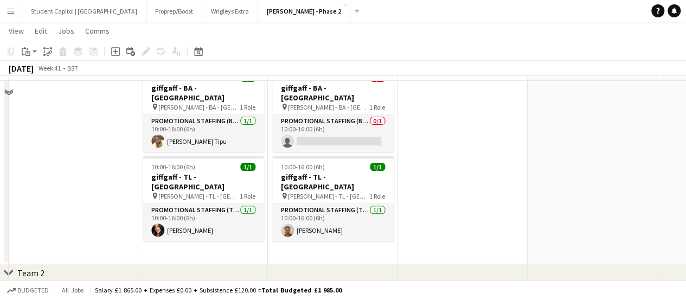
scroll to position [54, 0]
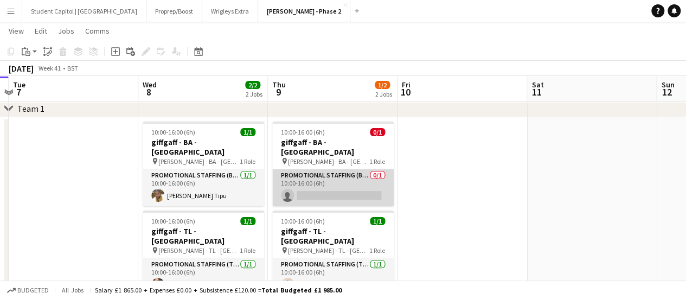
click at [337, 180] on app-card-role "Promotional Staffing (Brand Ambassadors) 0/1 10:00-16:00 (6h) single-neutral-ac…" at bounding box center [332, 187] width 121 height 37
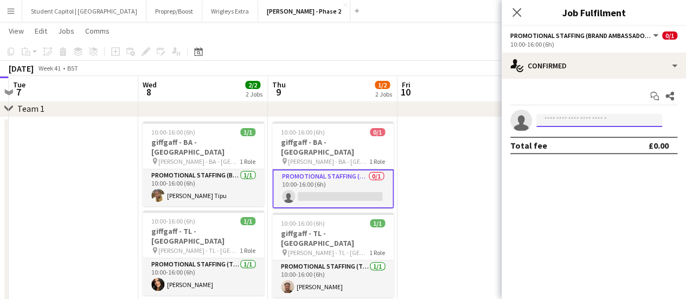
click at [585, 116] on input at bounding box center [599, 120] width 126 height 13
type input "*"
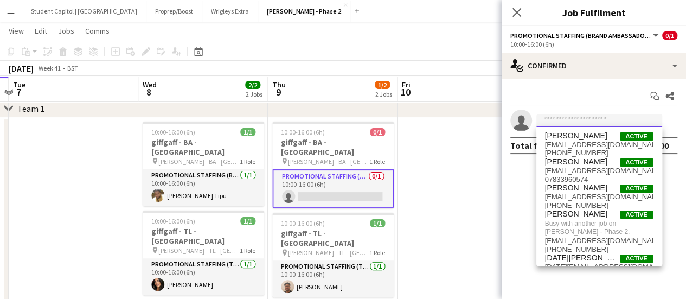
click at [553, 124] on input at bounding box center [599, 120] width 126 height 13
click at [574, 119] on input at bounding box center [599, 120] width 126 height 13
paste input "**********"
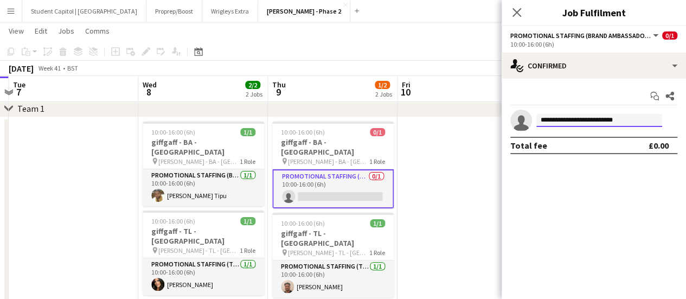
click at [584, 119] on input "**********" at bounding box center [599, 120] width 126 height 13
type input "*"
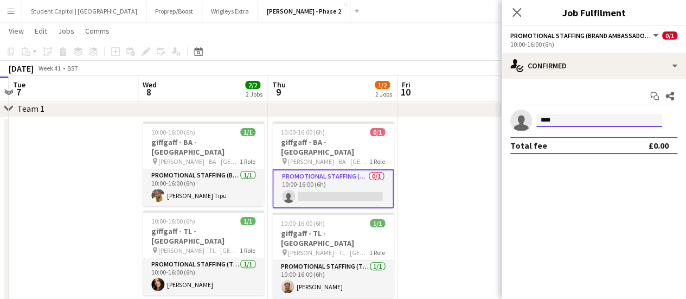
click at [553, 115] on input "****" at bounding box center [599, 120] width 126 height 13
paste input "**********"
type input "**********"
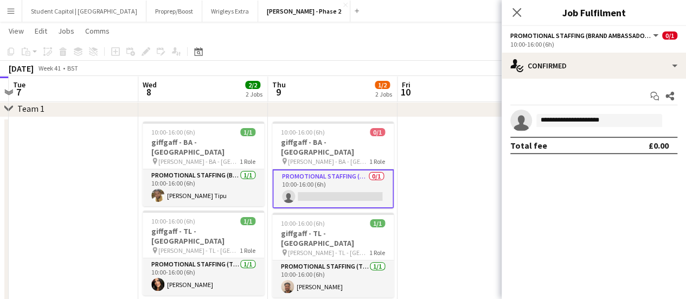
click at [463, 248] on app-date-cell at bounding box center [463, 217] width 130 height 201
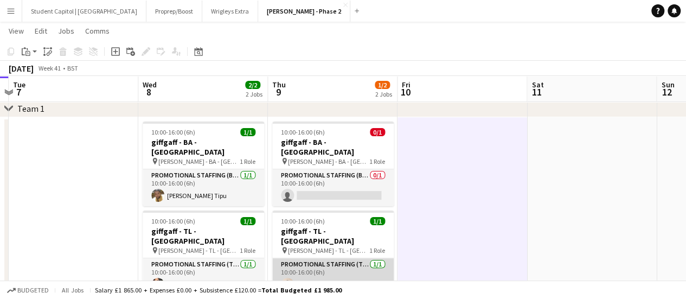
click at [332, 261] on app-card-role "Promotional Staffing (Team Leader) [DATE] 10:00-16:00 (6h) [PERSON_NAME]" at bounding box center [332, 276] width 121 height 37
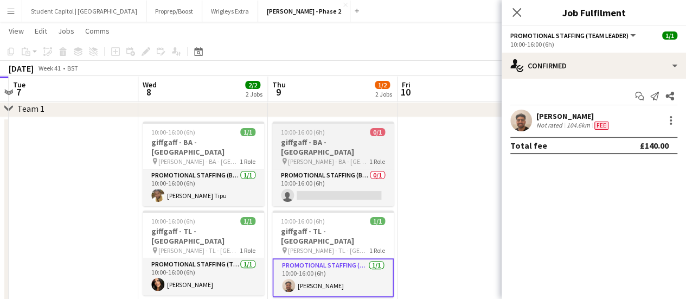
click at [329, 135] on div "10:00-16:00 (6h) 0/1" at bounding box center [332, 132] width 121 height 8
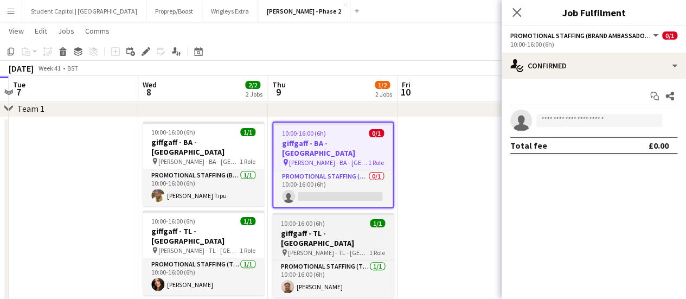
click at [329, 219] on div "10:00-16:00 (6h) 1/1" at bounding box center [332, 223] width 121 height 8
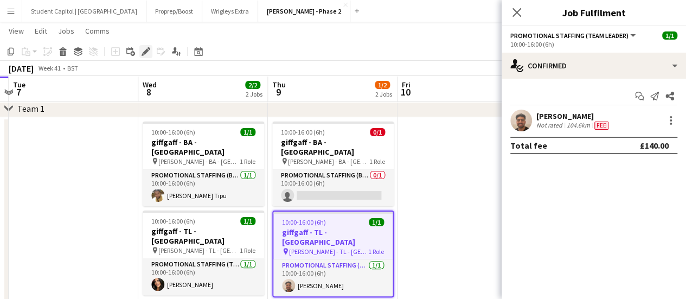
click at [145, 47] on div "Edit" at bounding box center [145, 51] width 13 height 13
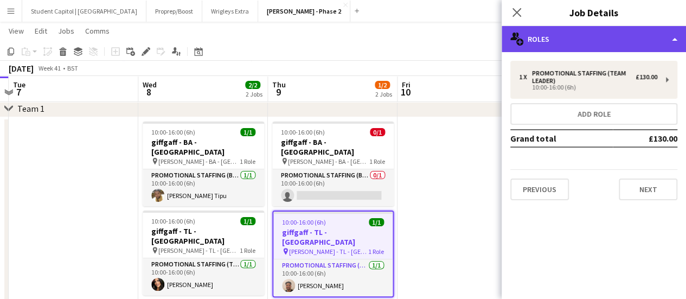
click at [671, 43] on div "multiple-users-add Roles" at bounding box center [594, 39] width 184 height 26
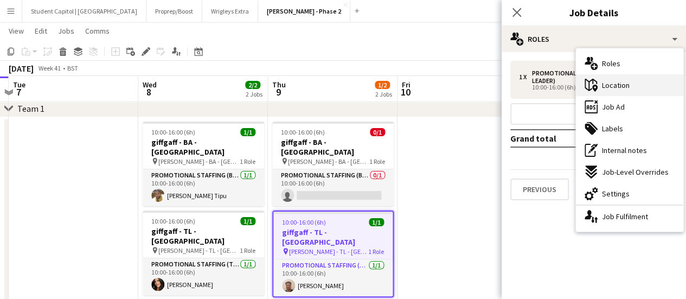
click at [626, 87] on span "Location" at bounding box center [616, 85] width 28 height 10
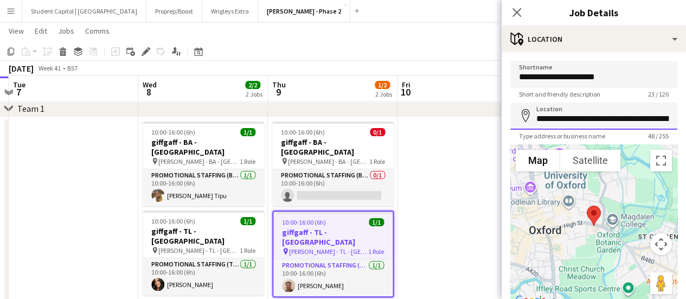
click at [603, 124] on input "**********" at bounding box center [593, 116] width 167 height 27
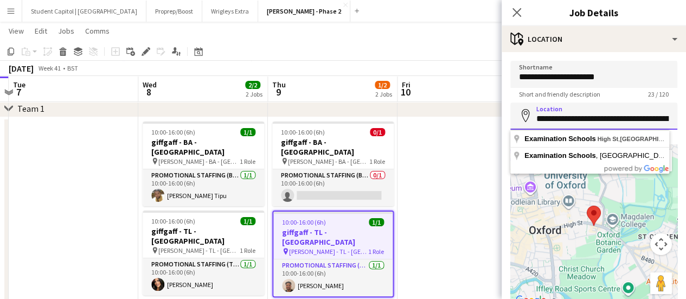
click at [603, 124] on input "**********" at bounding box center [593, 116] width 167 height 27
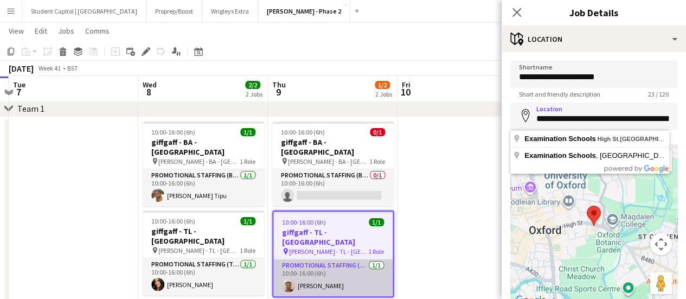
click at [294, 279] on app-user-avatar at bounding box center [288, 285] width 13 height 13
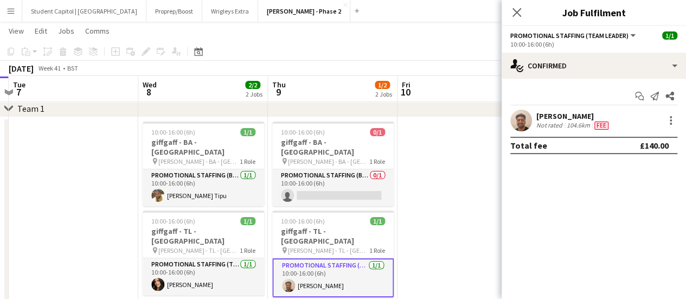
click at [515, 127] on app-user-avatar at bounding box center [521, 121] width 22 height 22
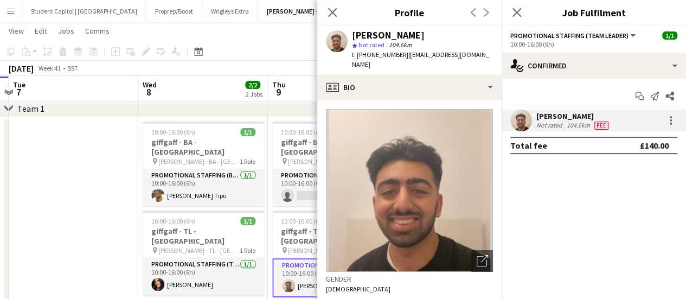
drag, startPoint x: 400, startPoint y: 53, endPoint x: 367, endPoint y: 55, distance: 33.7
click at [367, 55] on div "t. +447951138052 | ayaan_ahmad62@outlook.com" at bounding box center [422, 60] width 141 height 20
copy span "7951138052"
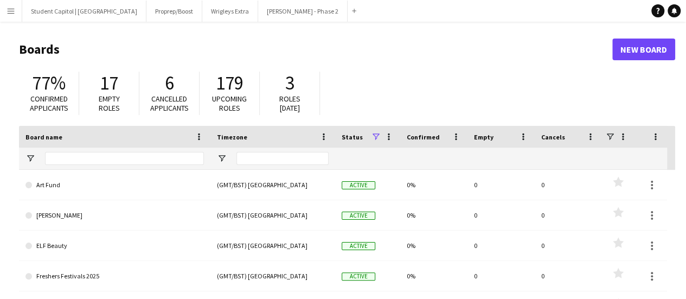
click at [14, 15] on app-icon "Menu" at bounding box center [11, 11] width 9 height 9
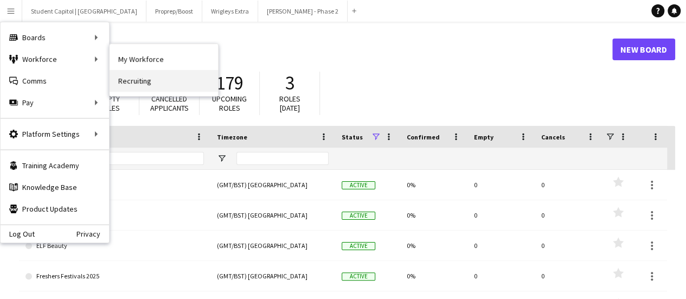
click at [138, 78] on link "Recruiting" at bounding box center [164, 81] width 108 height 22
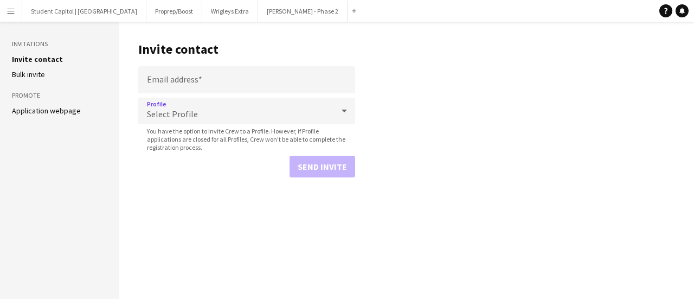
click at [182, 106] on div "Select Profile" at bounding box center [235, 111] width 195 height 26
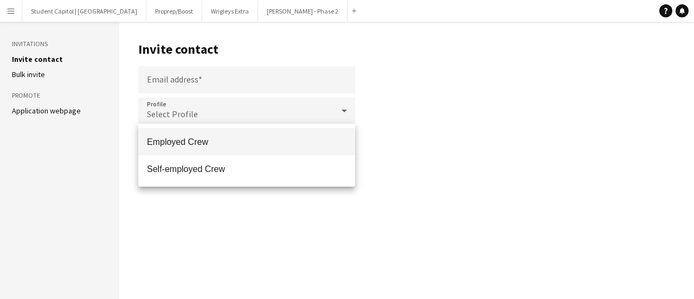
click at [183, 70] on div at bounding box center [347, 149] width 694 height 299
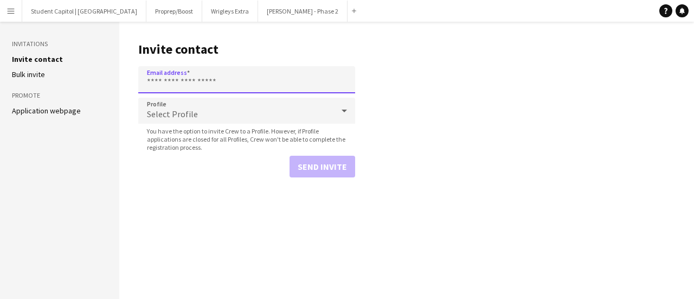
click at [186, 80] on input "Email address" at bounding box center [246, 79] width 217 height 27
paste input "**********"
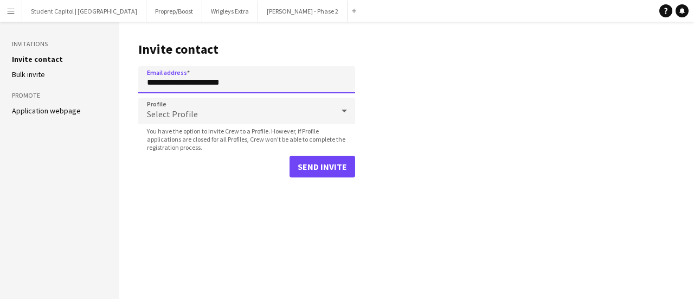
type input "**********"
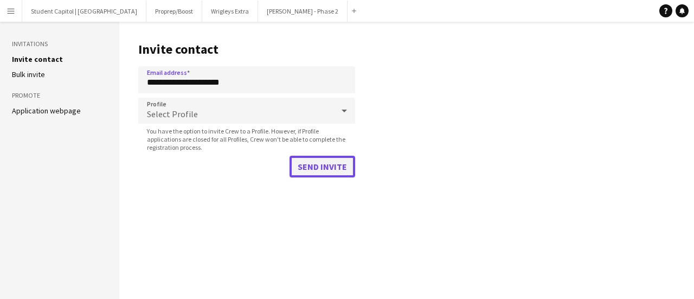
click at [316, 157] on button "Send invite" at bounding box center [323, 167] width 66 height 22
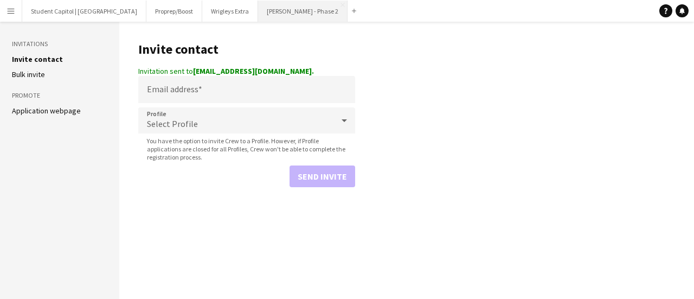
click at [258, 14] on button "[PERSON_NAME] - Phase 2 Close" at bounding box center [302, 11] width 89 height 21
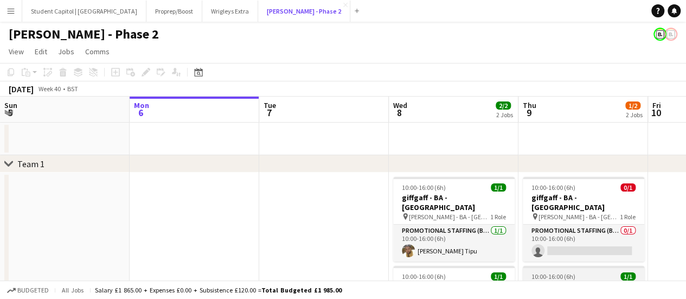
scroll to position [54, 0]
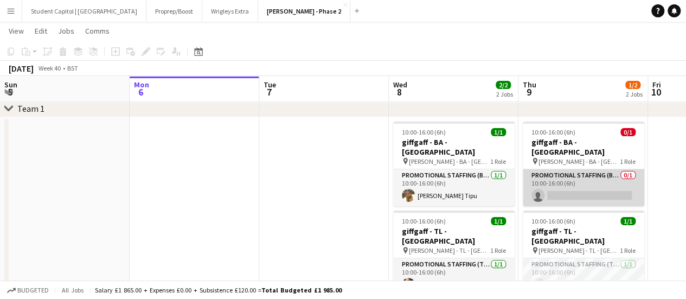
click at [587, 183] on app-card-role "Promotional Staffing (Brand Ambassadors) 0/1 10:00-16:00 (6h) single-neutral-ac…" at bounding box center [583, 187] width 121 height 37
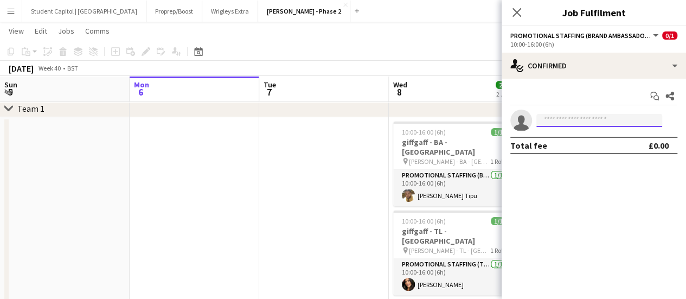
click at [593, 118] on input at bounding box center [599, 120] width 126 height 13
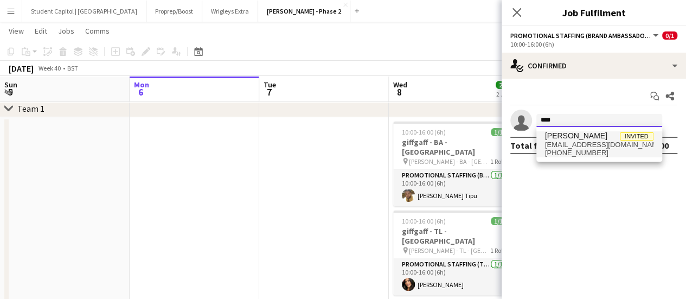
type input "****"
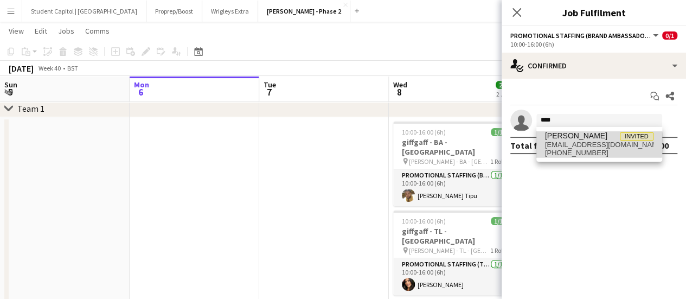
click at [588, 143] on span "areejamir181@gmail.com" at bounding box center [599, 144] width 108 height 9
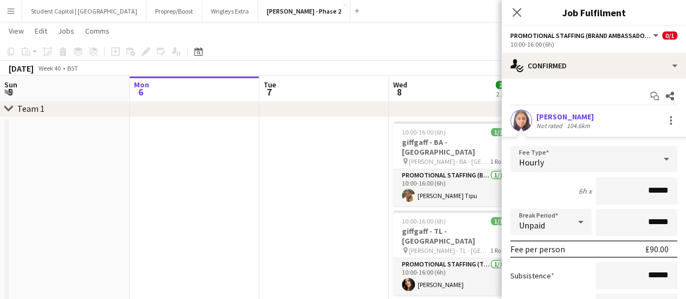
click at [520, 121] on app-user-avatar at bounding box center [521, 121] width 22 height 22
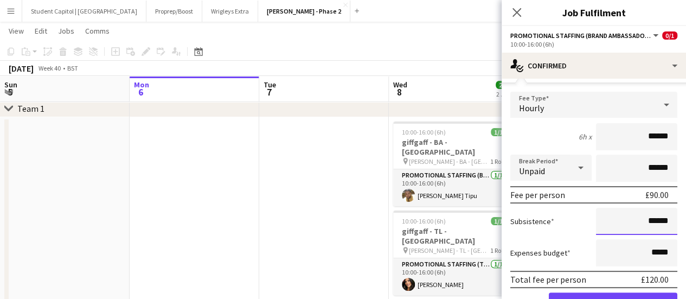
click at [646, 216] on input "******" at bounding box center [636, 221] width 81 height 27
drag, startPoint x: 641, startPoint y: 227, endPoint x: 628, endPoint y: 231, distance: 13.2
click at [628, 231] on input "*****" at bounding box center [636, 221] width 81 height 27
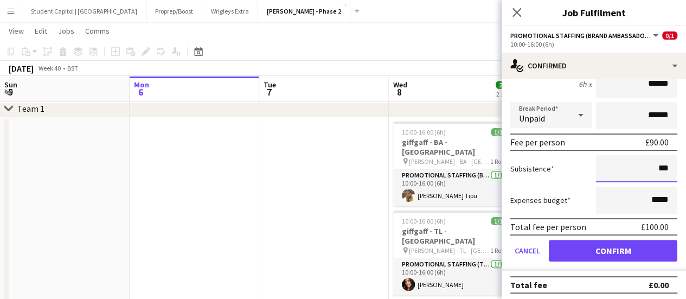
scroll to position [110, 0]
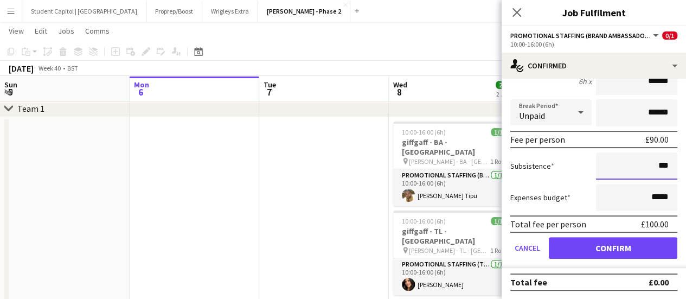
type input "***"
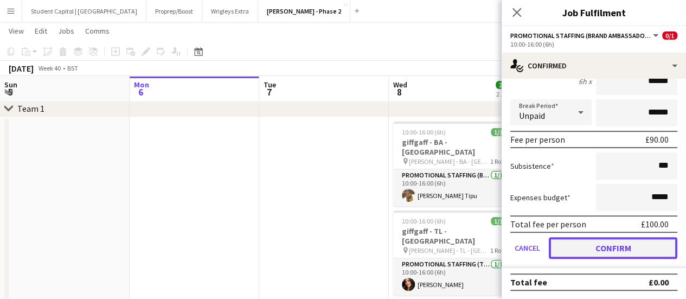
click at [624, 241] on button "Confirm" at bounding box center [613, 248] width 129 height 22
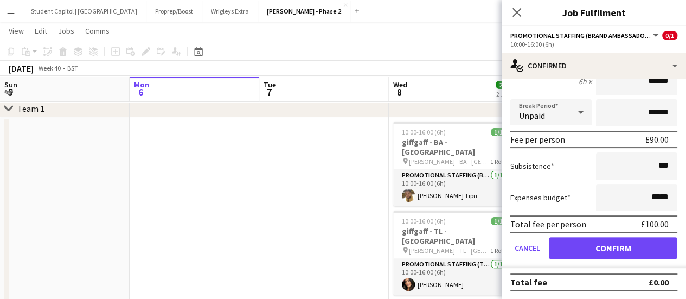
scroll to position [0, 0]
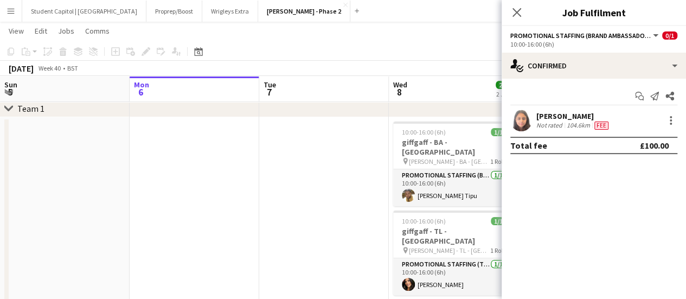
click at [317, 200] on app-date-cell at bounding box center [324, 222] width 130 height 210
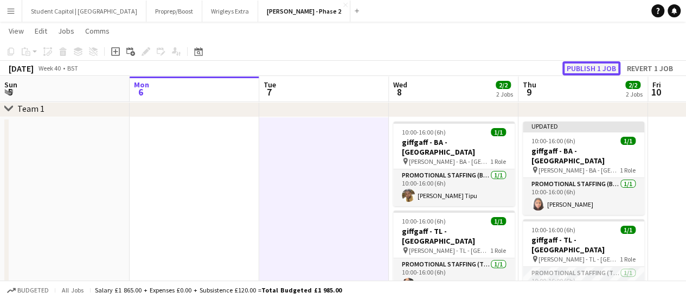
click at [580, 71] on button "Publish 1 job" at bounding box center [591, 68] width 58 height 14
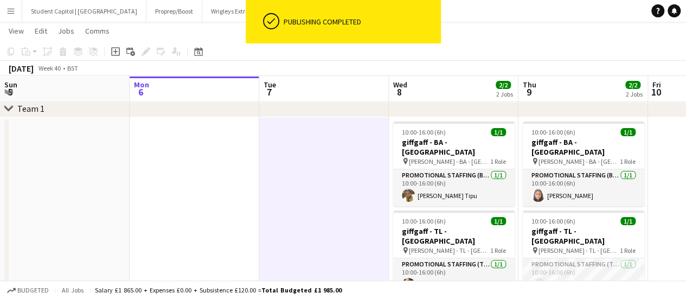
click at [297, 233] on app-date-cell at bounding box center [324, 222] width 130 height 210
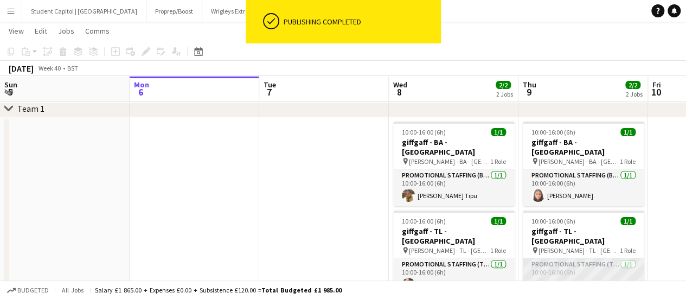
click at [585, 258] on app-card-role "Promotional Staffing (Team Leader) [DATE] 10:00-16:00 (6h) [PERSON_NAME]" at bounding box center [583, 276] width 121 height 37
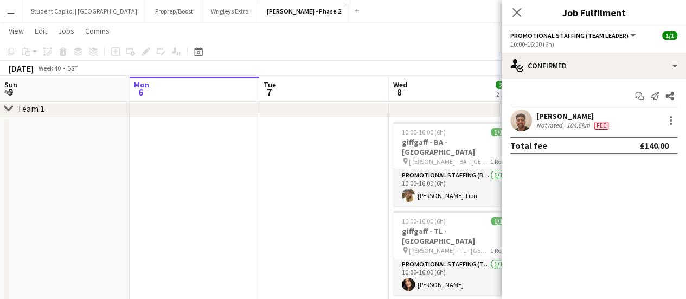
click at [299, 221] on app-date-cell at bounding box center [324, 217] width 130 height 201
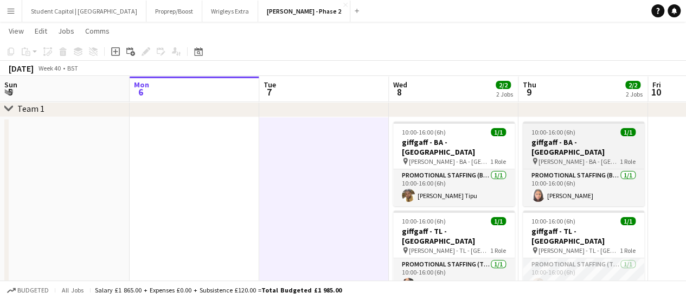
click at [579, 157] on span "[PERSON_NAME] - BA - [GEOGRAPHIC_DATA]" at bounding box center [579, 161] width 81 height 8
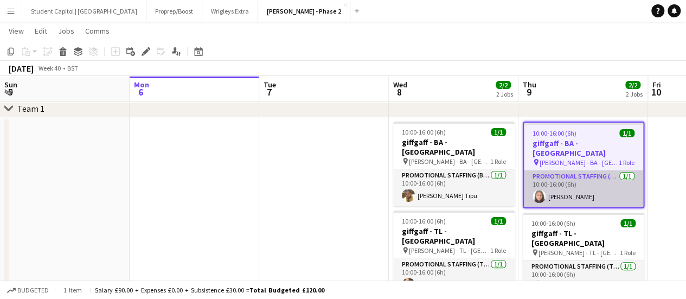
click at [532, 187] on app-card-role "Promotional Staffing (Brand Ambassadors) 1/1 10:00-16:00 (6h) Areej Amir" at bounding box center [583, 188] width 119 height 37
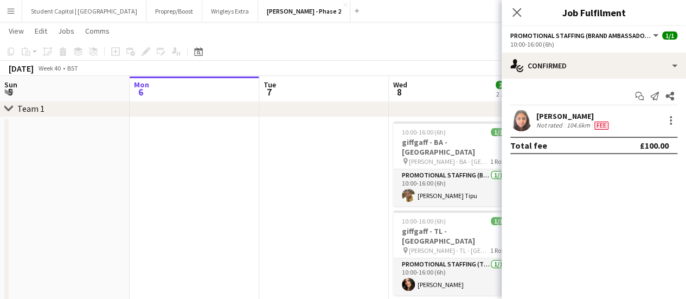
click at [522, 125] on app-user-avatar at bounding box center [521, 121] width 22 height 22
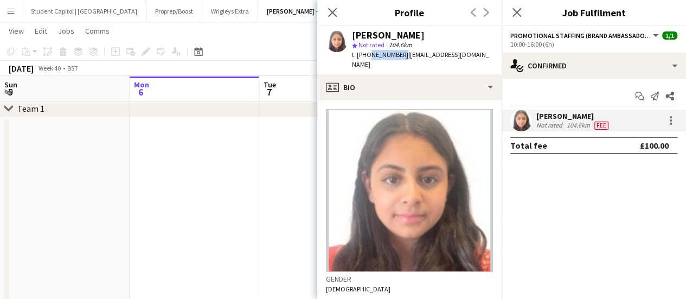
drag, startPoint x: 392, startPoint y: 56, endPoint x: 367, endPoint y: 60, distance: 25.2
click at [367, 60] on div "Areej Amir star Not rated 104.6km t. +447376643475 | areejamir181@gmail.com" at bounding box center [409, 50] width 184 height 48
copy span "7376643475"
click at [204, 187] on app-date-cell at bounding box center [195, 217] width 130 height 201
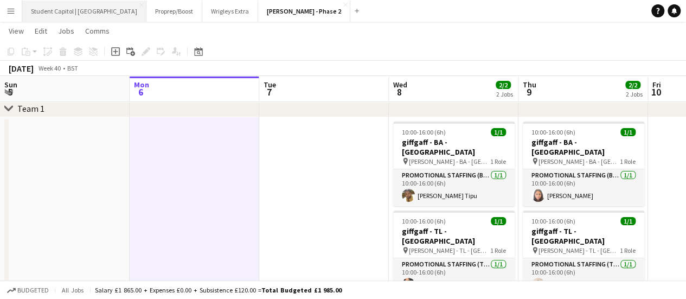
click at [68, 8] on button "Student Capitol | [GEOGRAPHIC_DATA] Close" at bounding box center [84, 11] width 124 height 21
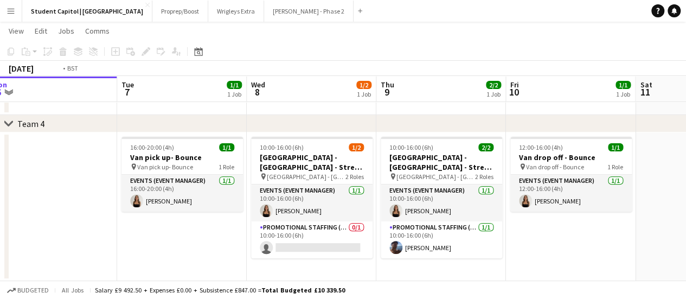
scroll to position [0, 403]
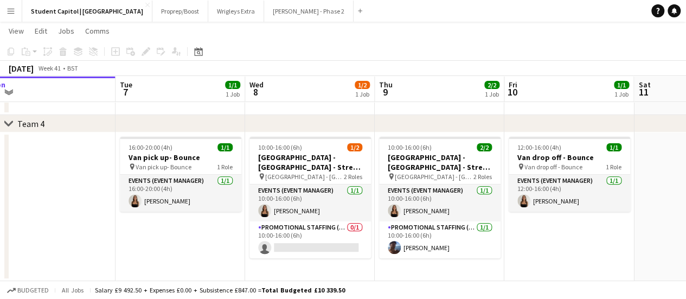
drag, startPoint x: 542, startPoint y: 272, endPoint x: 398, endPoint y: 271, distance: 143.7
click at [398, 271] on app-calendar-viewport "Fri 3 Sat 4 Sun 5 Mon 6 Tue 7 1/1 1 Job Wed 8 1/2 1 Job Thu 9 2/2 1 Job Fri 10 …" at bounding box center [343, 92] width 686 height 378
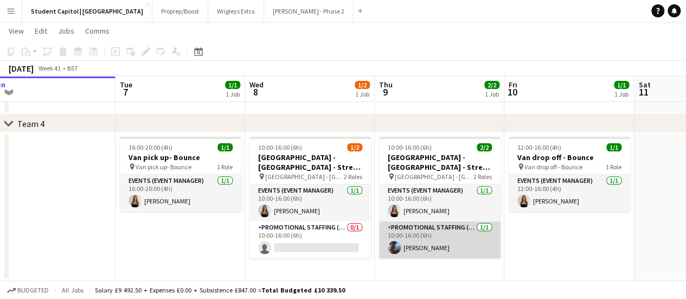
click at [395, 245] on app-user-avatar at bounding box center [394, 247] width 13 height 13
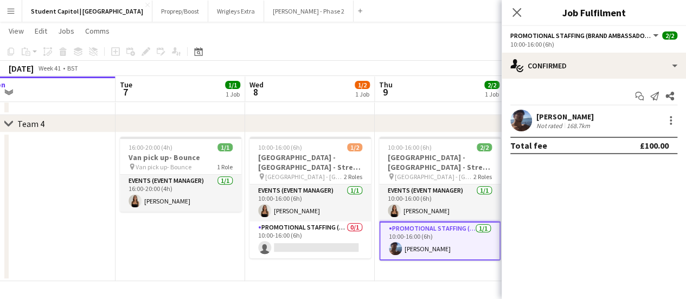
click at [519, 114] on app-user-avatar at bounding box center [521, 121] width 22 height 22
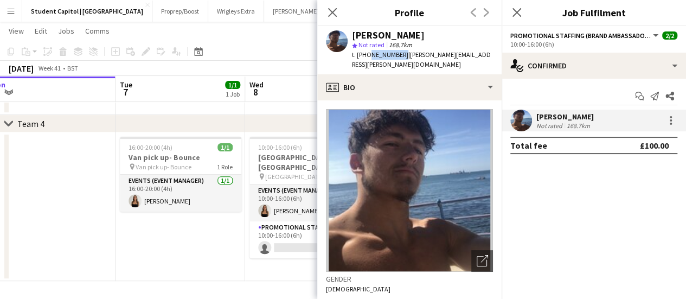
drag, startPoint x: 399, startPoint y: 57, endPoint x: 367, endPoint y: 58, distance: 32.0
click at [367, 58] on span "t. +447958505072" at bounding box center [380, 54] width 56 height 8
copy span "7958505072"
click at [220, 255] on app-date-cell "16:00-20:00 (4h) 1/1 Van pick up- Bounce pin Van pick up- Bounce 1 Role Events …" at bounding box center [181, 206] width 130 height 149
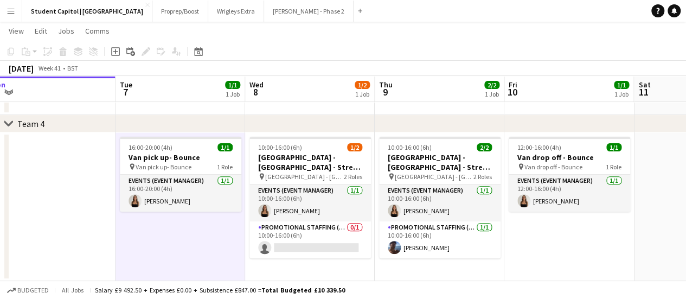
click at [5, 16] on button "Menu" at bounding box center [11, 11] width 22 height 22
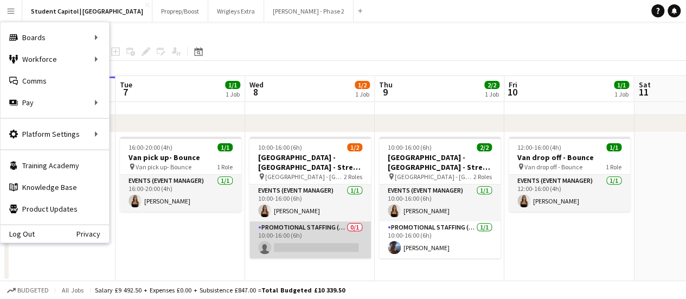
click at [308, 235] on app-card-role "Promotional Staffing (Brand Ambassadors) 0/1 10:00-16:00 (6h) single-neutral-ac…" at bounding box center [310, 239] width 121 height 37
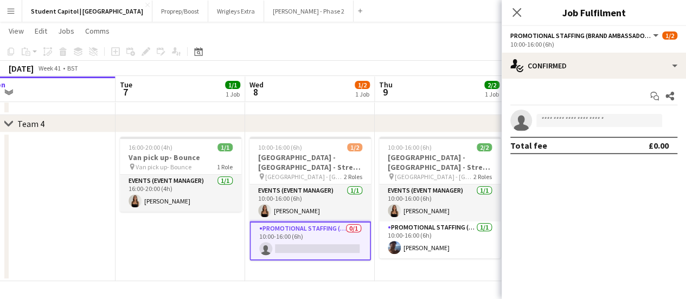
click at [308, 245] on app-card-role "Promotional Staffing (Brand Ambassadors) 0/1 10:00-16:00 (6h) single-neutral-ac…" at bounding box center [310, 240] width 121 height 39
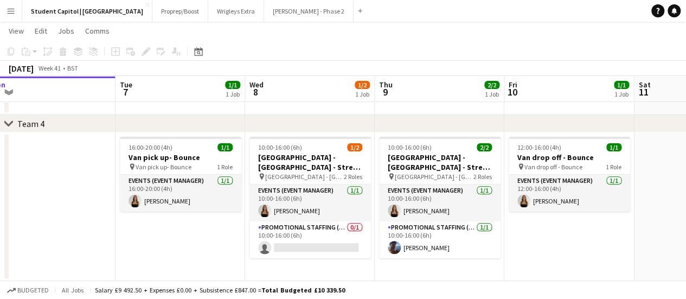
click at [5, 18] on button "Menu" at bounding box center [11, 11] width 22 height 22
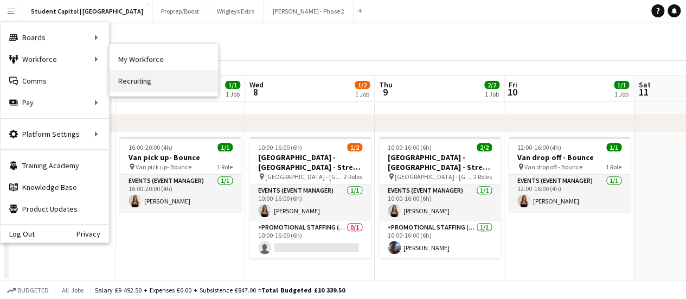
click at [149, 76] on link "Recruiting" at bounding box center [164, 81] width 108 height 22
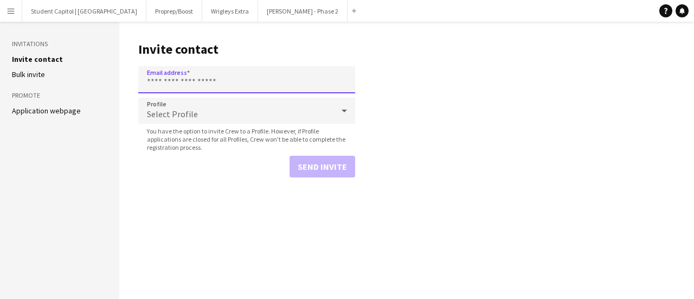
click at [173, 78] on input "Email address" at bounding box center [246, 79] width 217 height 27
paste input "**********"
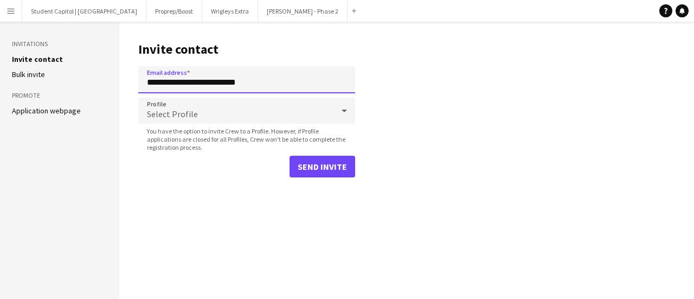
type input "**********"
click at [457, 101] on main "**********" at bounding box center [406, 160] width 575 height 277
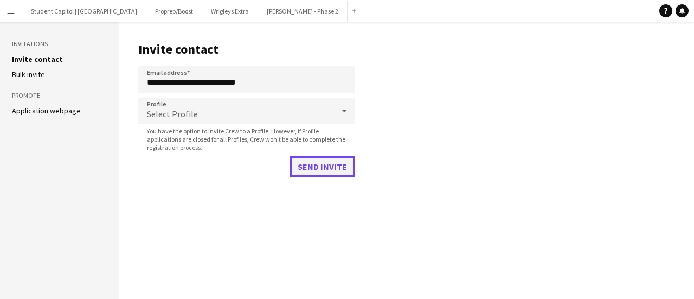
click at [355, 158] on button "Send invite" at bounding box center [323, 167] width 66 height 22
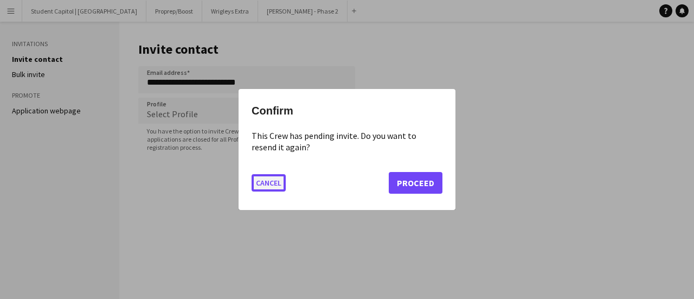
click at [255, 188] on button "Cancel" at bounding box center [269, 182] width 34 height 17
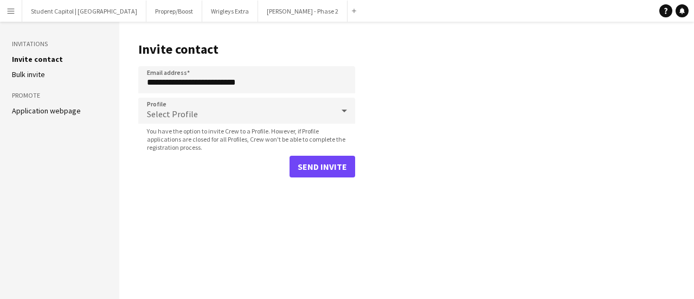
click at [267, 186] on main "**********" at bounding box center [406, 160] width 575 height 277
click at [59, 14] on button "Student Capitol | [GEOGRAPHIC_DATA] Close" at bounding box center [84, 11] width 124 height 21
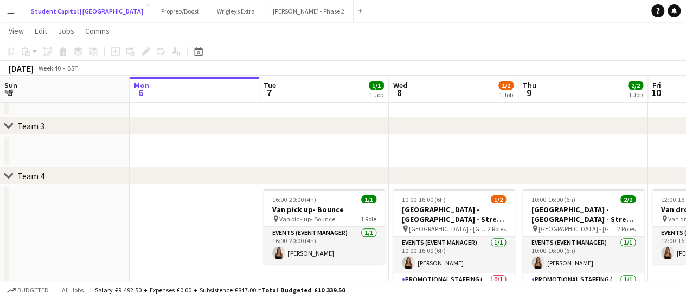
scroll to position [139, 0]
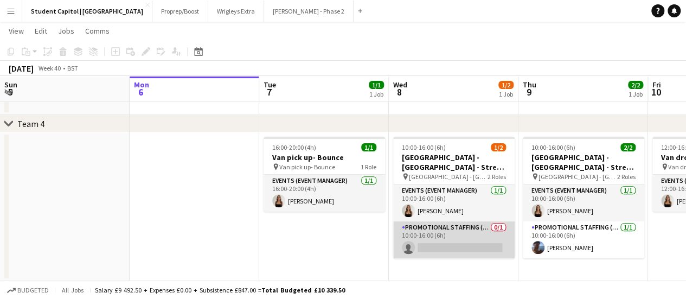
click at [459, 239] on app-card-role "Promotional Staffing (Brand Ambassadors) 0/1 10:00-16:00 (6h) single-neutral-ac…" at bounding box center [453, 239] width 121 height 37
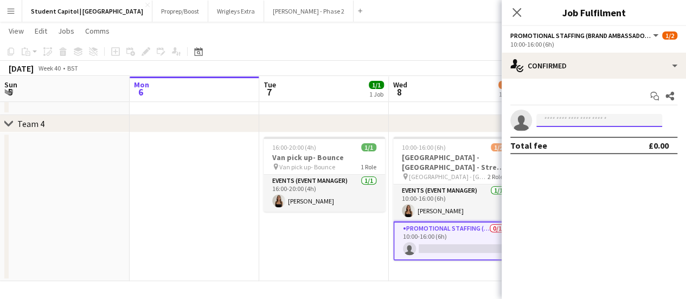
click at [585, 117] on input at bounding box center [599, 120] width 126 height 13
paste input "**********"
click at [578, 124] on input "**********" at bounding box center [599, 120] width 126 height 13
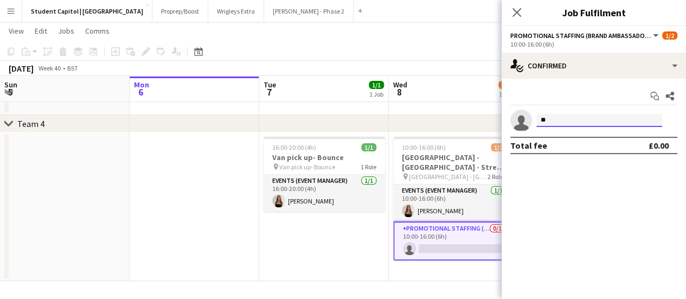
type input "*"
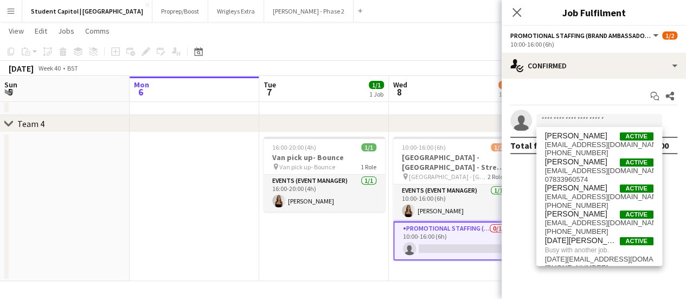
click at [231, 167] on app-date-cell at bounding box center [195, 206] width 130 height 149
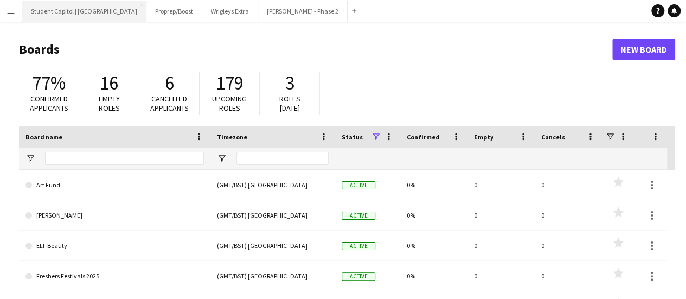
click at [90, 12] on button "Student Capitol | Student Castle Close" at bounding box center [84, 11] width 124 height 21
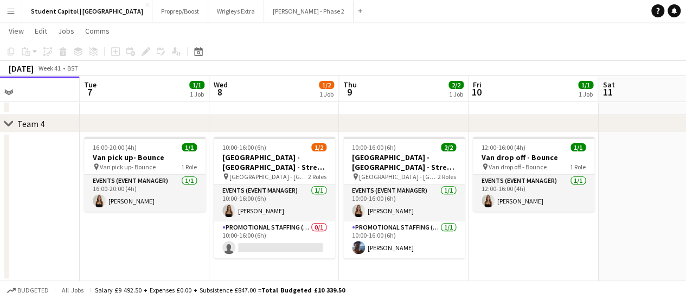
scroll to position [0, 436]
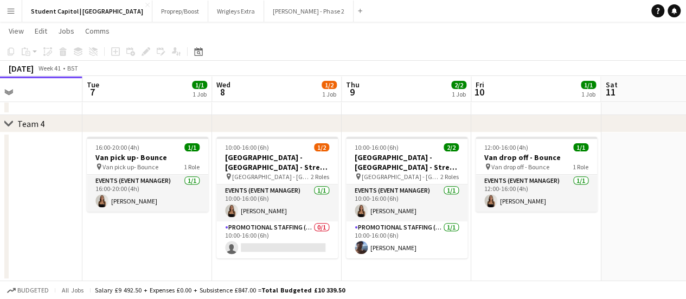
drag, startPoint x: 632, startPoint y: 266, endPoint x: 456, endPoint y: 258, distance: 177.0
click at [456, 258] on app-calendar-viewport "Fri 3 Sat 4 Sun 5 Mon 6 Tue 7 1/1 1 Job Wed 8 1/2 1 Job Thu 9 2/2 1 Job Fri 10 …" at bounding box center [343, 92] width 686 height 378
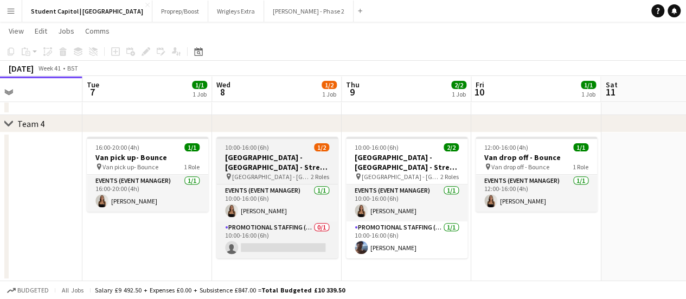
click at [290, 166] on h3 "[GEOGRAPHIC_DATA] - [GEOGRAPHIC_DATA] - Street Team" at bounding box center [276, 162] width 121 height 20
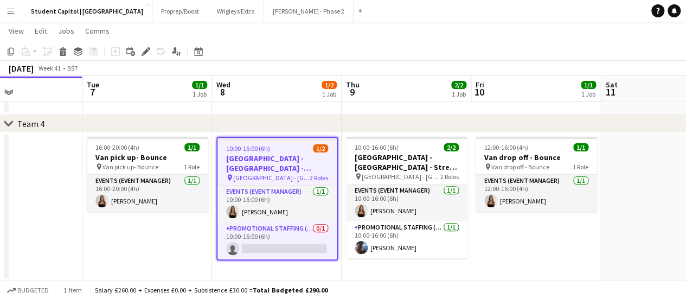
click at [259, 161] on h3 "[GEOGRAPHIC_DATA] - [GEOGRAPHIC_DATA] - Street Team" at bounding box center [277, 163] width 119 height 20
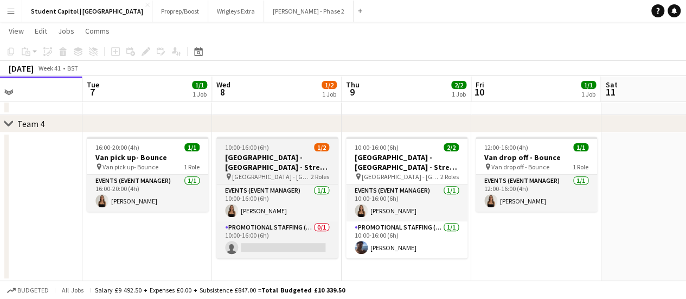
click at [263, 153] on h3 "[GEOGRAPHIC_DATA] - [GEOGRAPHIC_DATA] - Street Team" at bounding box center [276, 162] width 121 height 20
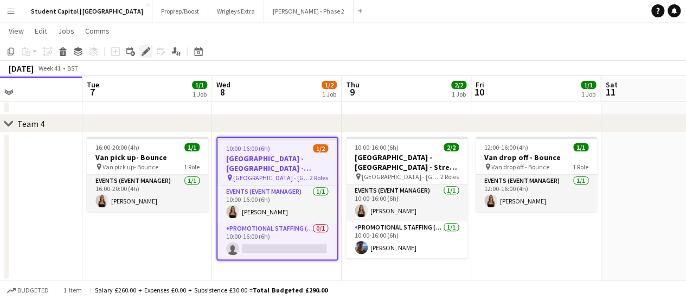
click at [149, 52] on icon "Edit" at bounding box center [146, 51] width 9 height 9
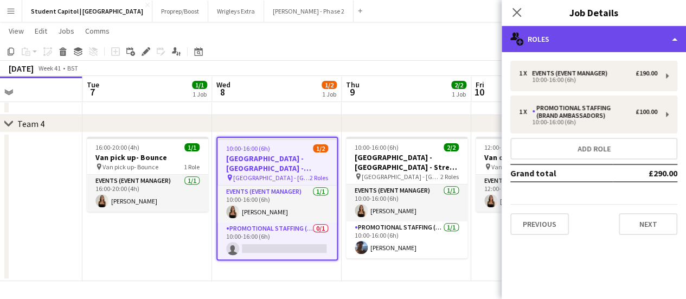
click at [597, 41] on div "multiple-users-add Roles" at bounding box center [594, 39] width 184 height 26
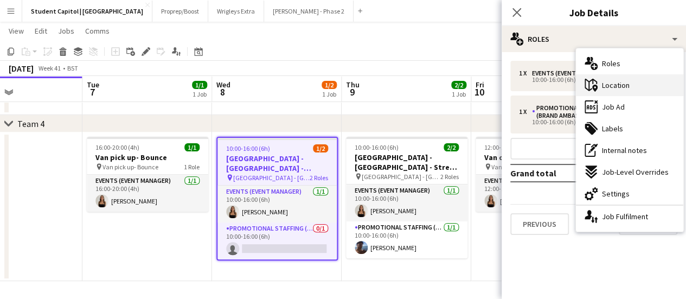
click at [629, 79] on div "maps-pin-1 Location" at bounding box center [629, 85] width 107 height 22
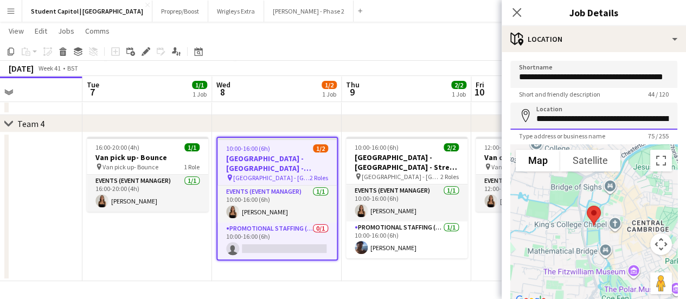
click at [585, 118] on input "**********" at bounding box center [593, 116] width 167 height 27
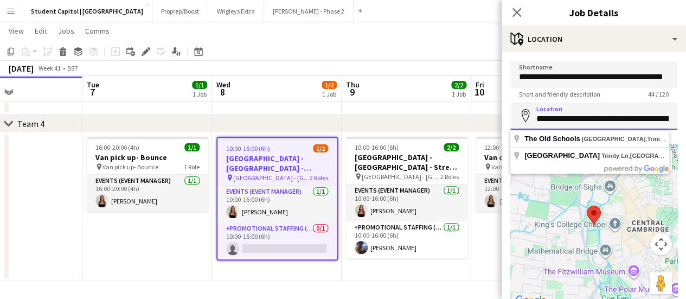
click at [592, 123] on input "**********" at bounding box center [593, 116] width 167 height 27
paste input
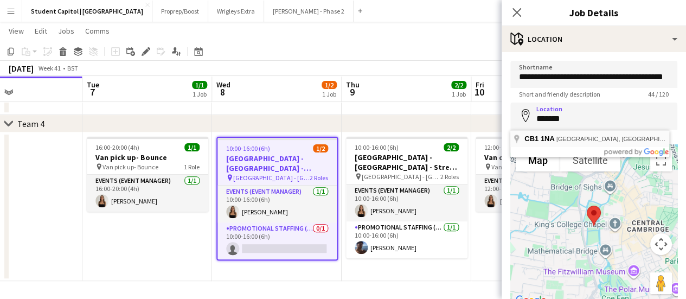
type input "**********"
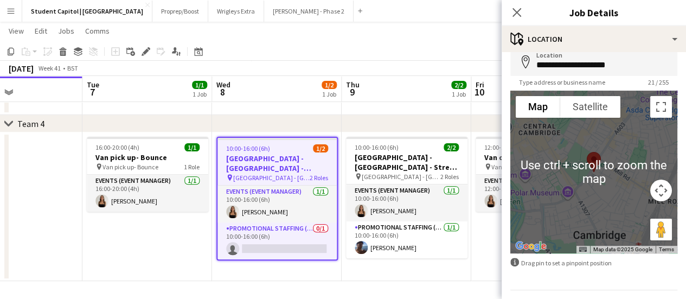
scroll to position [84, 0]
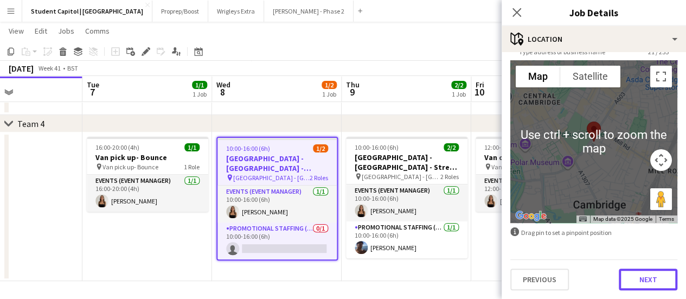
click at [651, 276] on button "Next" at bounding box center [648, 279] width 59 height 22
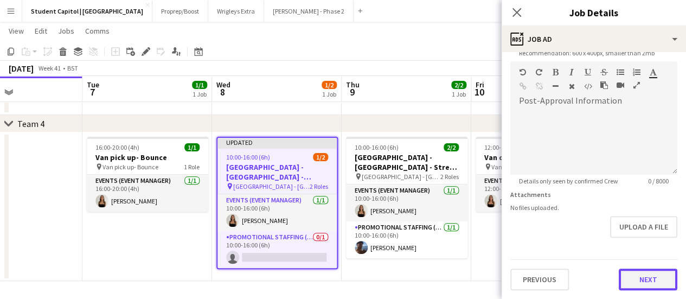
click at [637, 242] on form "**********" at bounding box center [594, 56] width 184 height 467
click at [641, 289] on button "Next" at bounding box center [648, 280] width 59 height 22
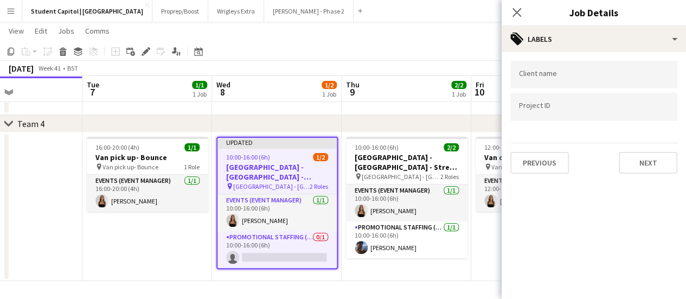
scroll to position [0, 0]
click at [663, 169] on button "Next" at bounding box center [648, 163] width 59 height 22
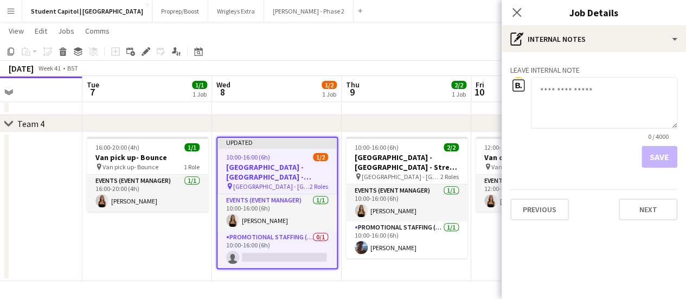
click at [484, 273] on app-date-cell "12:00-16:00 (4h) 1/1 Van drop off - Bounce pin Van drop off - Bounce 1 Role Eve…" at bounding box center [536, 206] width 130 height 149
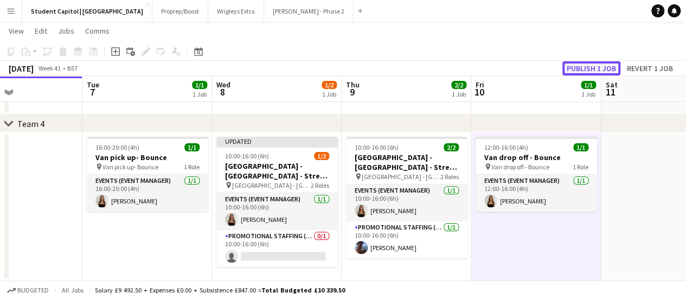
click at [590, 67] on button "Publish 1 job" at bounding box center [591, 68] width 58 height 14
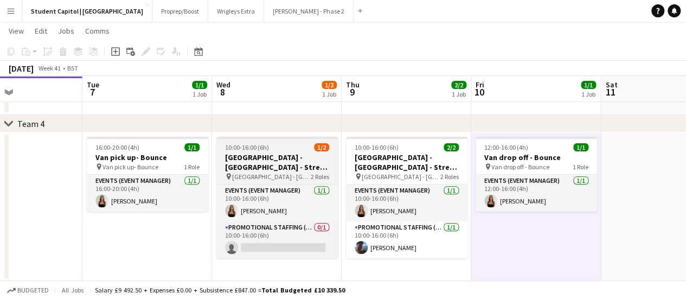
click at [269, 169] on h3 "[GEOGRAPHIC_DATA] - [GEOGRAPHIC_DATA] - Street Team" at bounding box center [276, 162] width 121 height 20
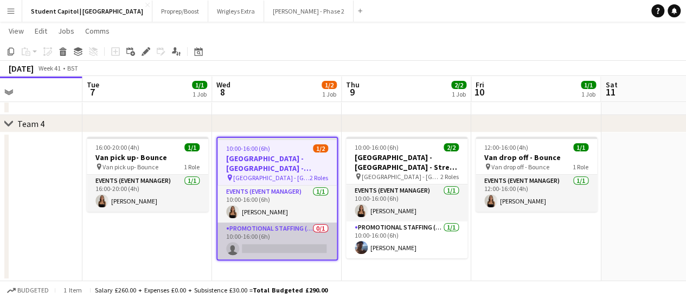
click at [274, 237] on app-card-role "Promotional Staffing (Brand Ambassadors) 0/1 10:00-16:00 (6h) single-neutral-ac…" at bounding box center [277, 240] width 119 height 37
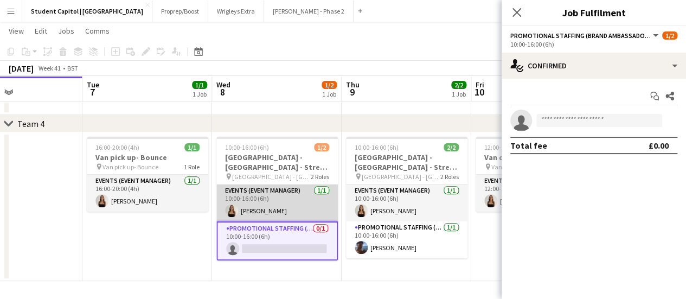
click at [269, 195] on app-card-role "Events (Event Manager) 1/1 10:00-16:00 (6h) CHLOE BUTLER" at bounding box center [276, 202] width 121 height 37
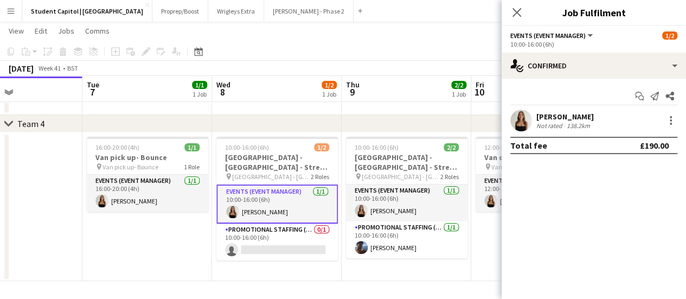
click at [520, 114] on app-user-avatar at bounding box center [521, 121] width 22 height 22
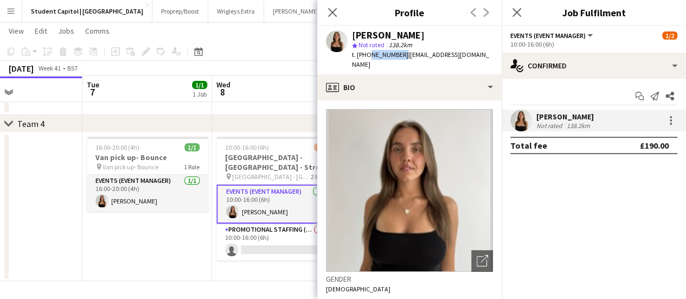
drag, startPoint x: 399, startPoint y: 53, endPoint x: 368, endPoint y: 57, distance: 31.8
click at [368, 57] on span "t. +447720810075" at bounding box center [380, 54] width 56 height 8
copy span "7720810075"
click at [175, 231] on app-date-cell "16:00-20:00 (4h) 1/1 Van pick up- Bounce pin Van pick up- Bounce 1 Role Events …" at bounding box center [147, 206] width 130 height 149
